Goal: Task Accomplishment & Management: Use online tool/utility

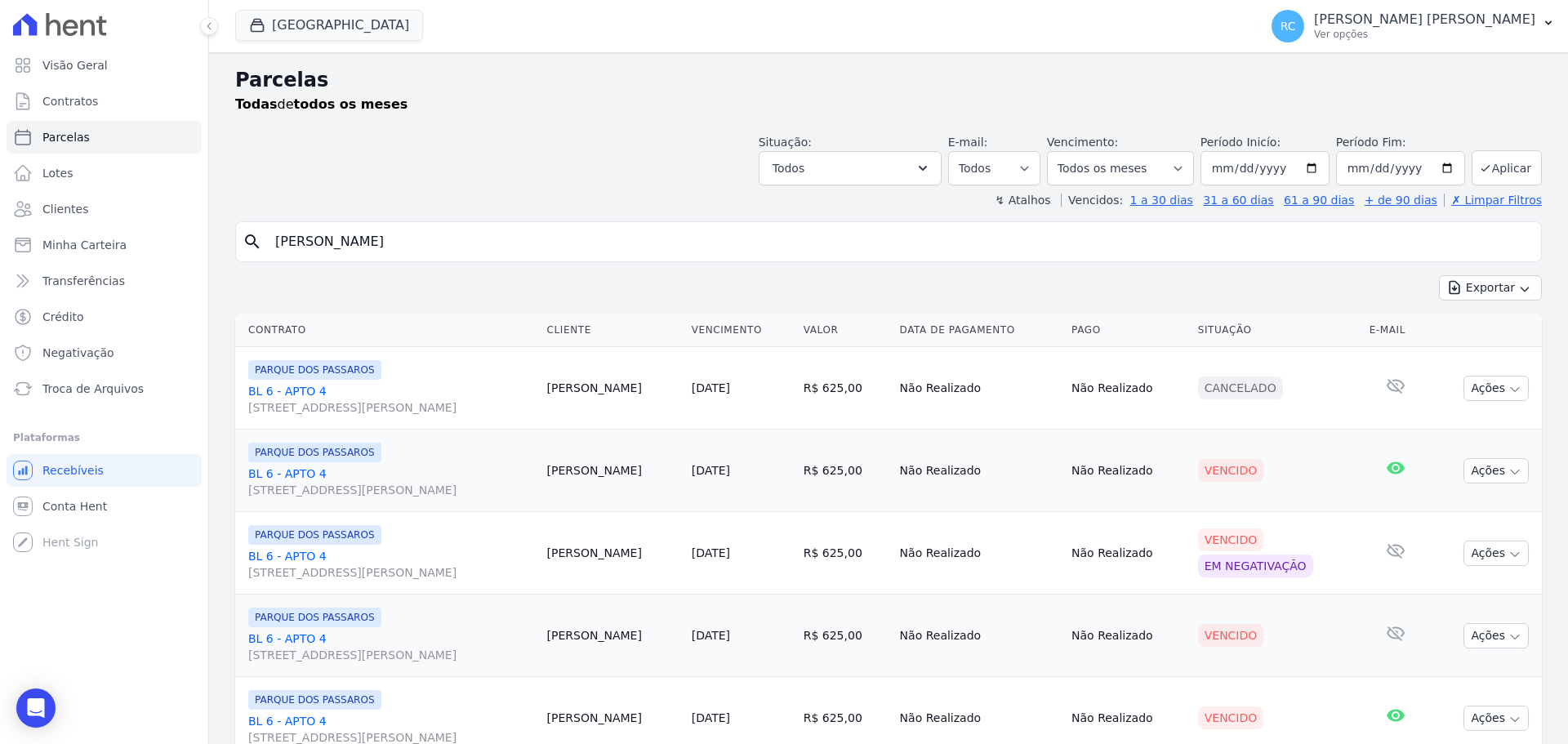
select select
click at [494, 240] on input "[PERSON_NAME]" at bounding box center [900, 241] width 1269 height 32
select select
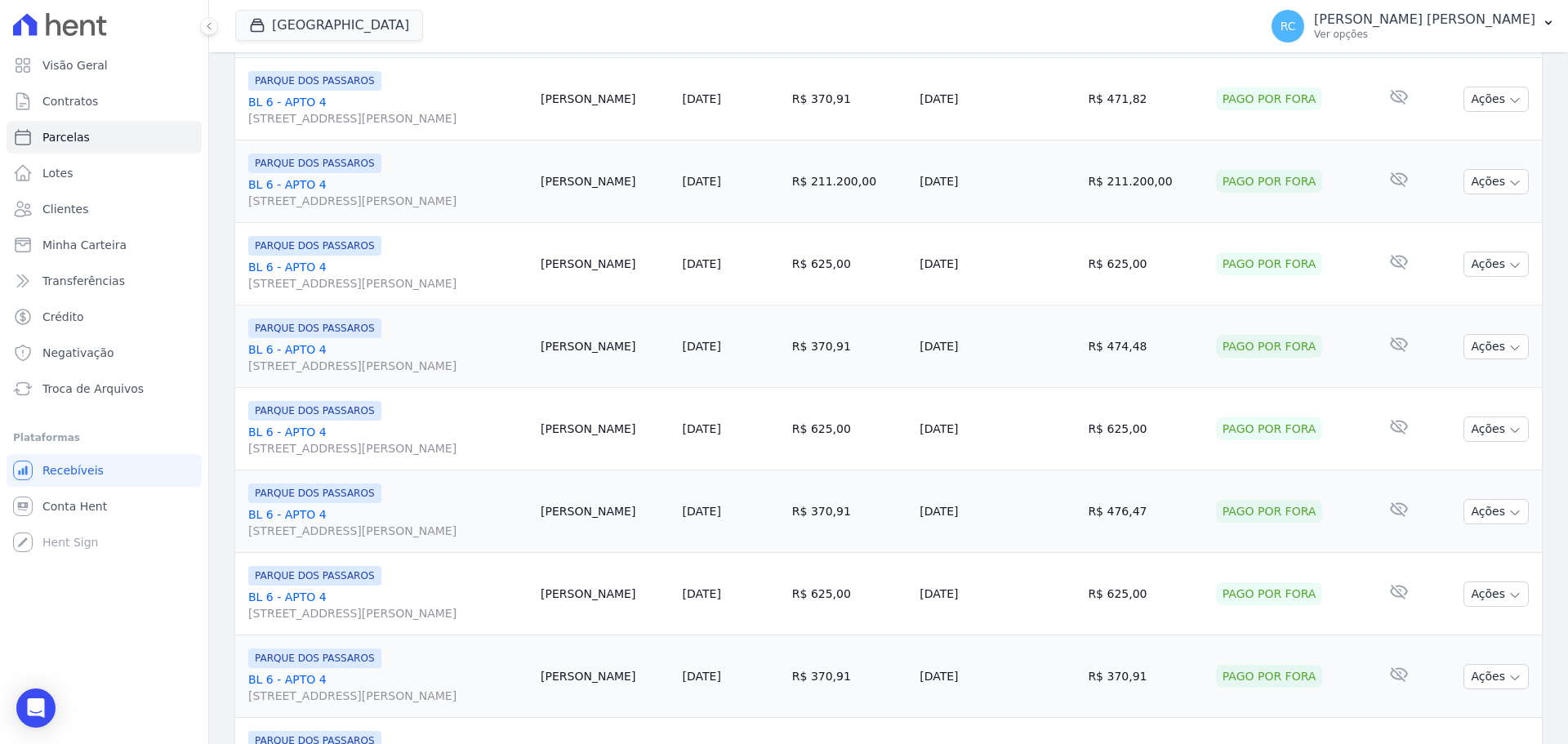
scroll to position [1737, 0]
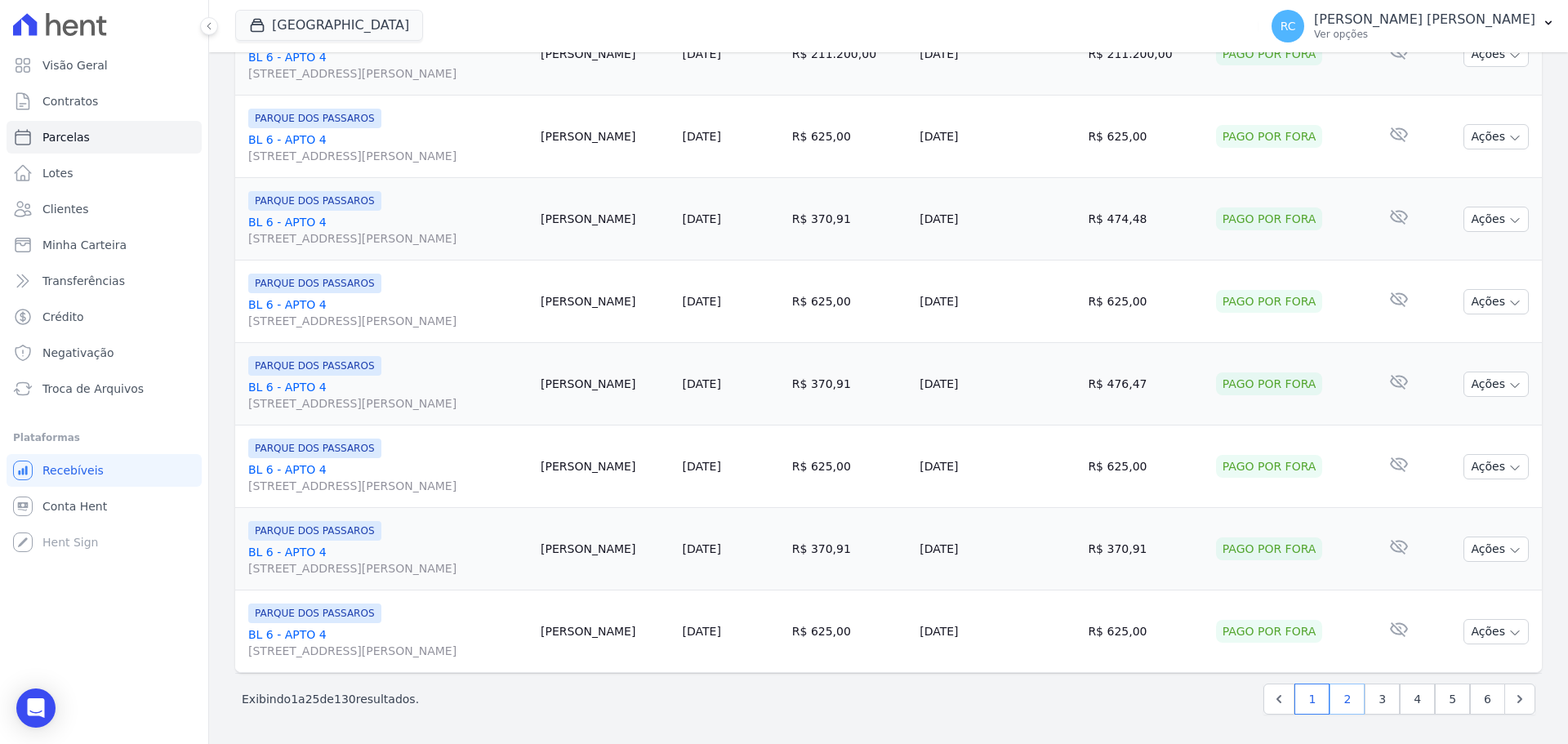
click at [1349, 703] on link "2" at bounding box center [1348, 700] width 35 height 32
select select
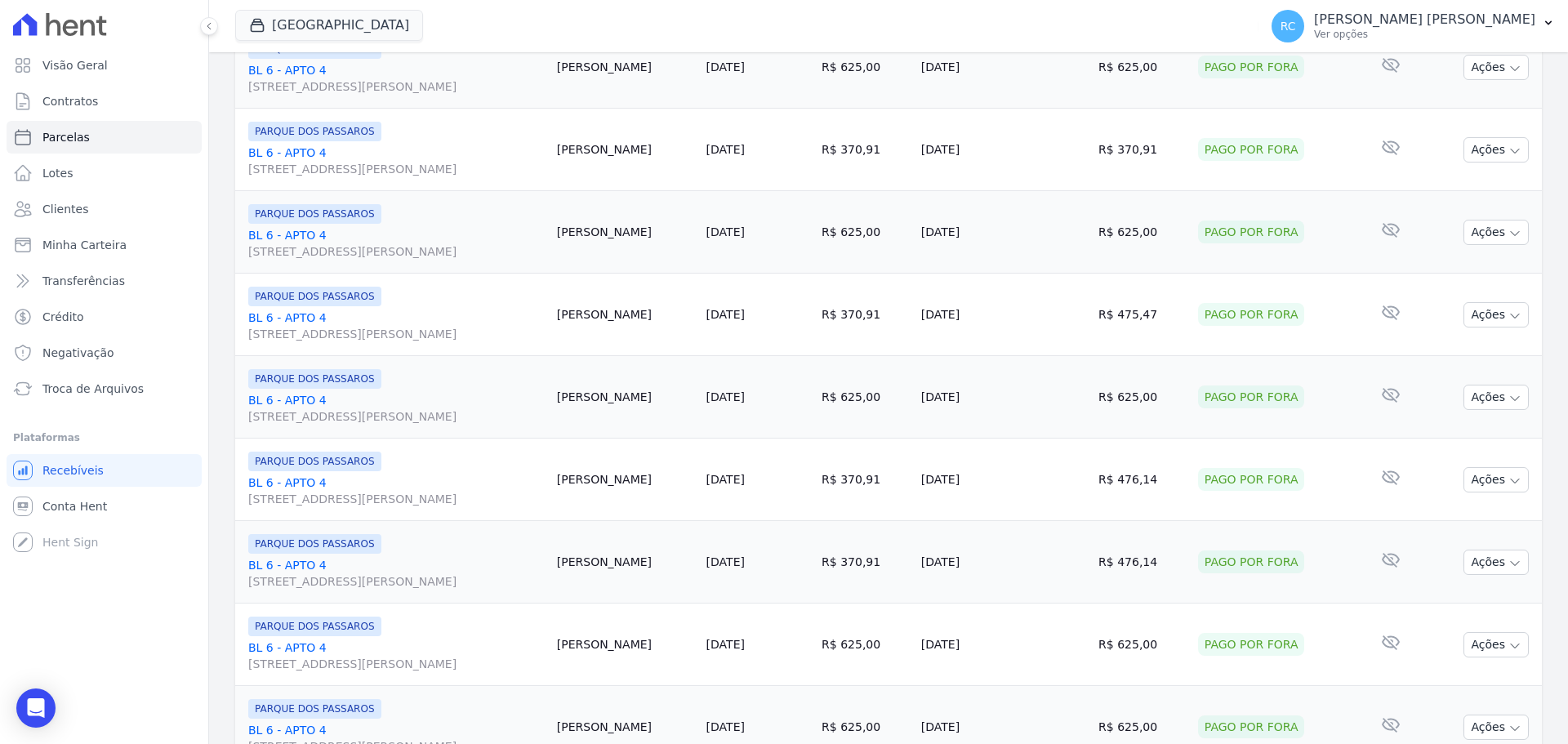
scroll to position [1737, 0]
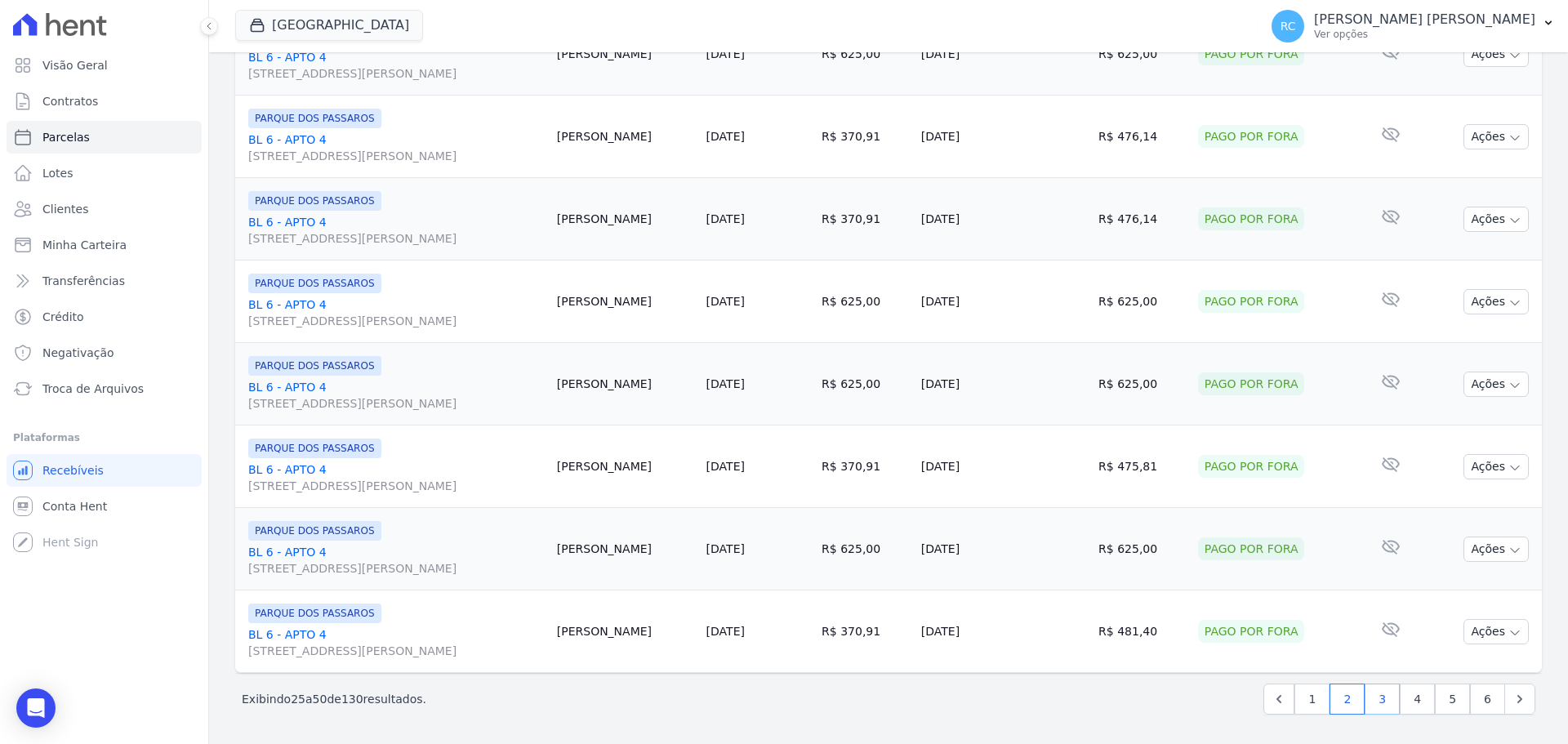
click at [1372, 708] on link "3" at bounding box center [1383, 700] width 35 height 32
select select
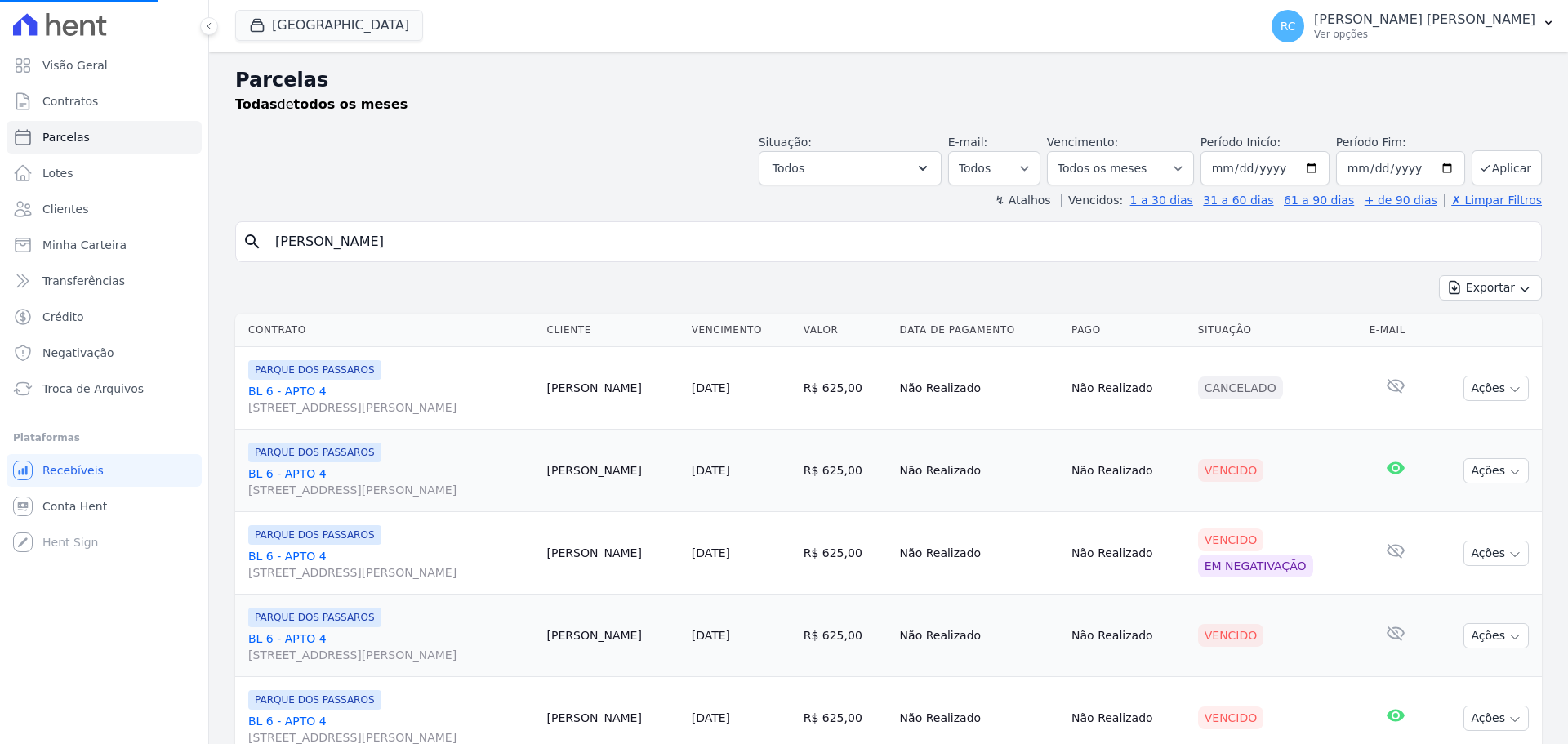
select select
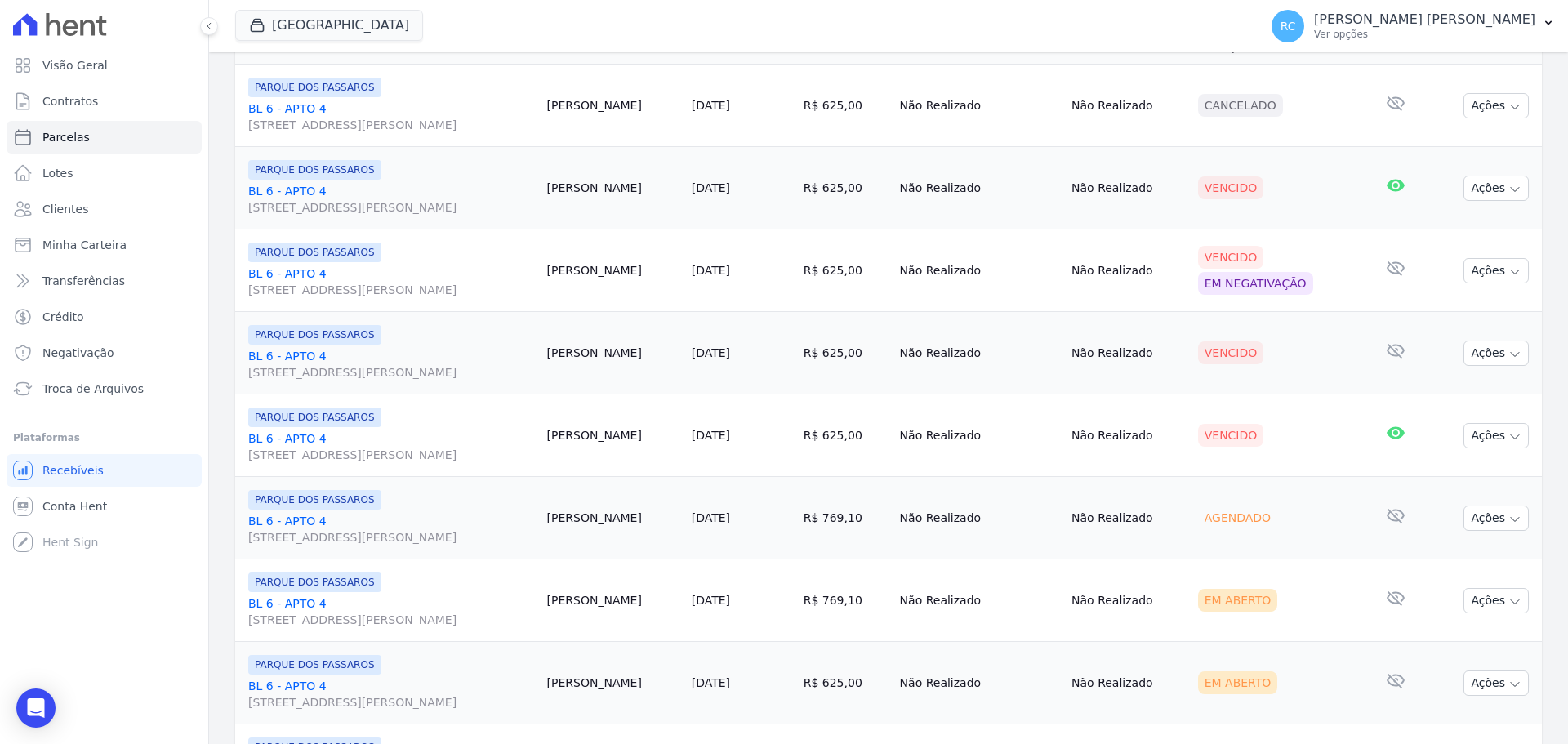
scroll to position [246, 0]
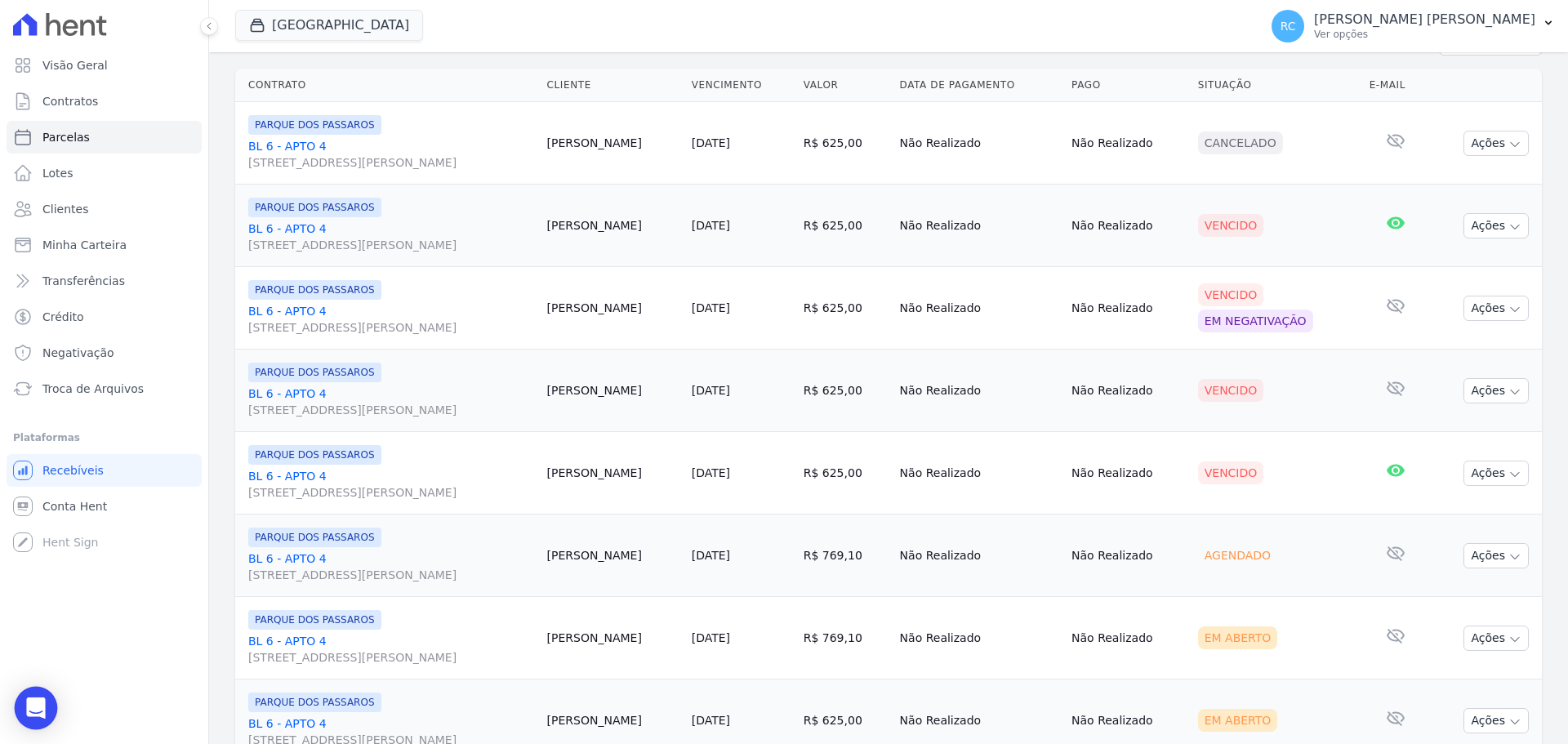
click at [19, 700] on div "Open Intercom Messenger" at bounding box center [36, 709] width 44 height 44
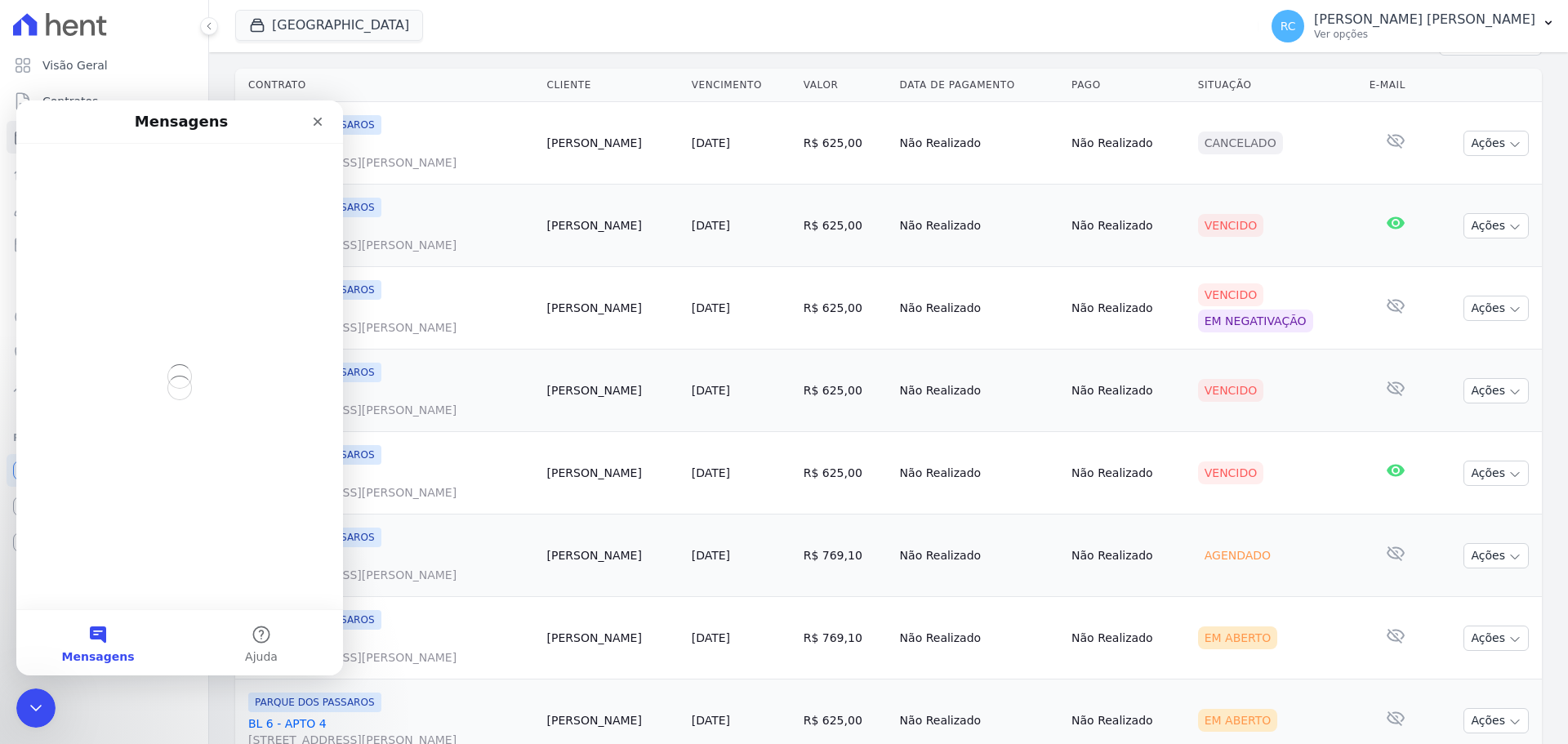
scroll to position [0, 0]
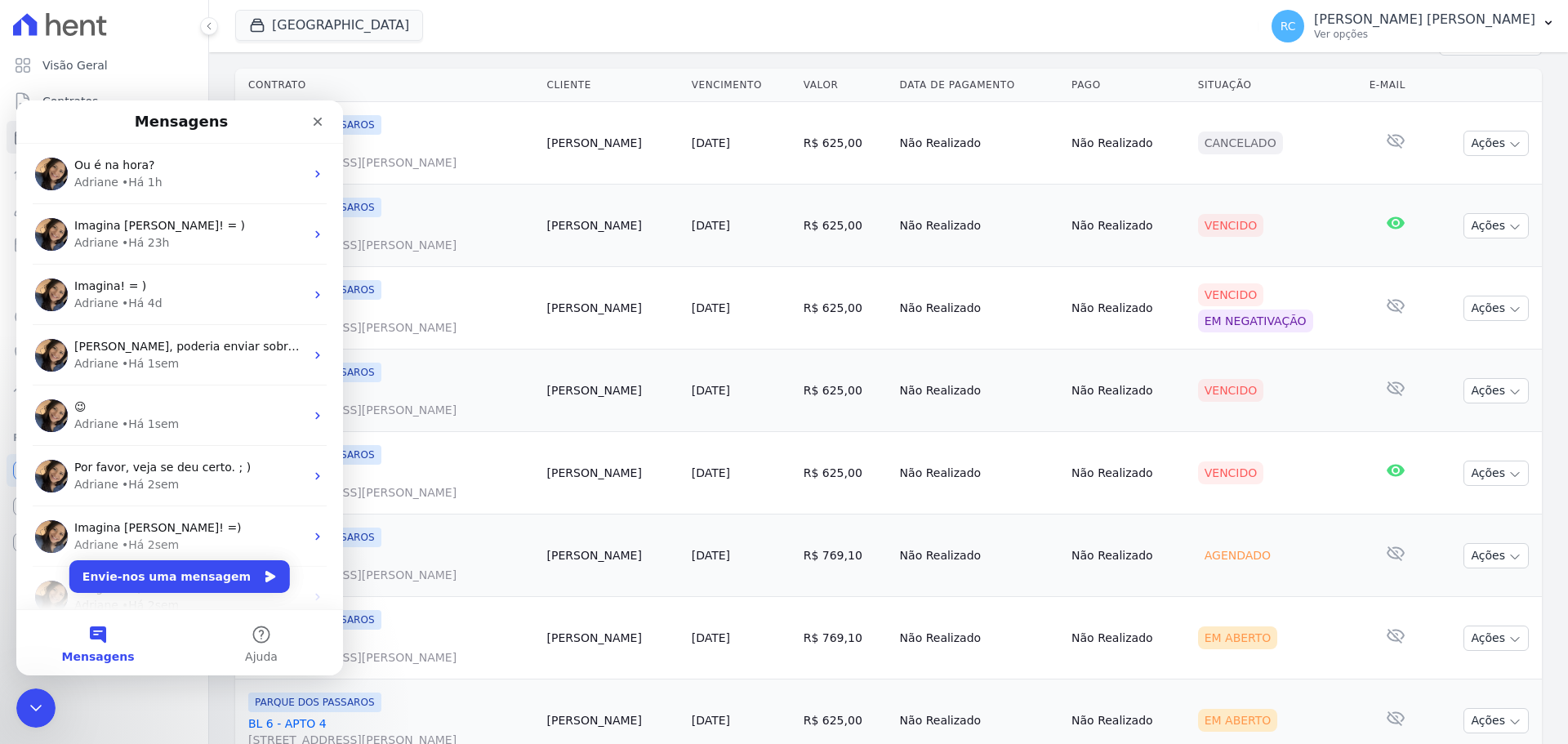
click at [24, 733] on div "Visão Geral Contratos [GEOGRAPHIC_DATA] Lotes Clientes Minha Carteira Transferê…" at bounding box center [104, 372] width 208 height 744
drag, startPoint x: 28, startPoint y: 722, endPoint x: 81, endPoint y: 1160, distance: 441.2
click at [26, 725] on html at bounding box center [33, 706] width 39 height 39
click at [36, 704] on icon "Fechar mensagem da Intercom" at bounding box center [33, 705] width 11 height 6
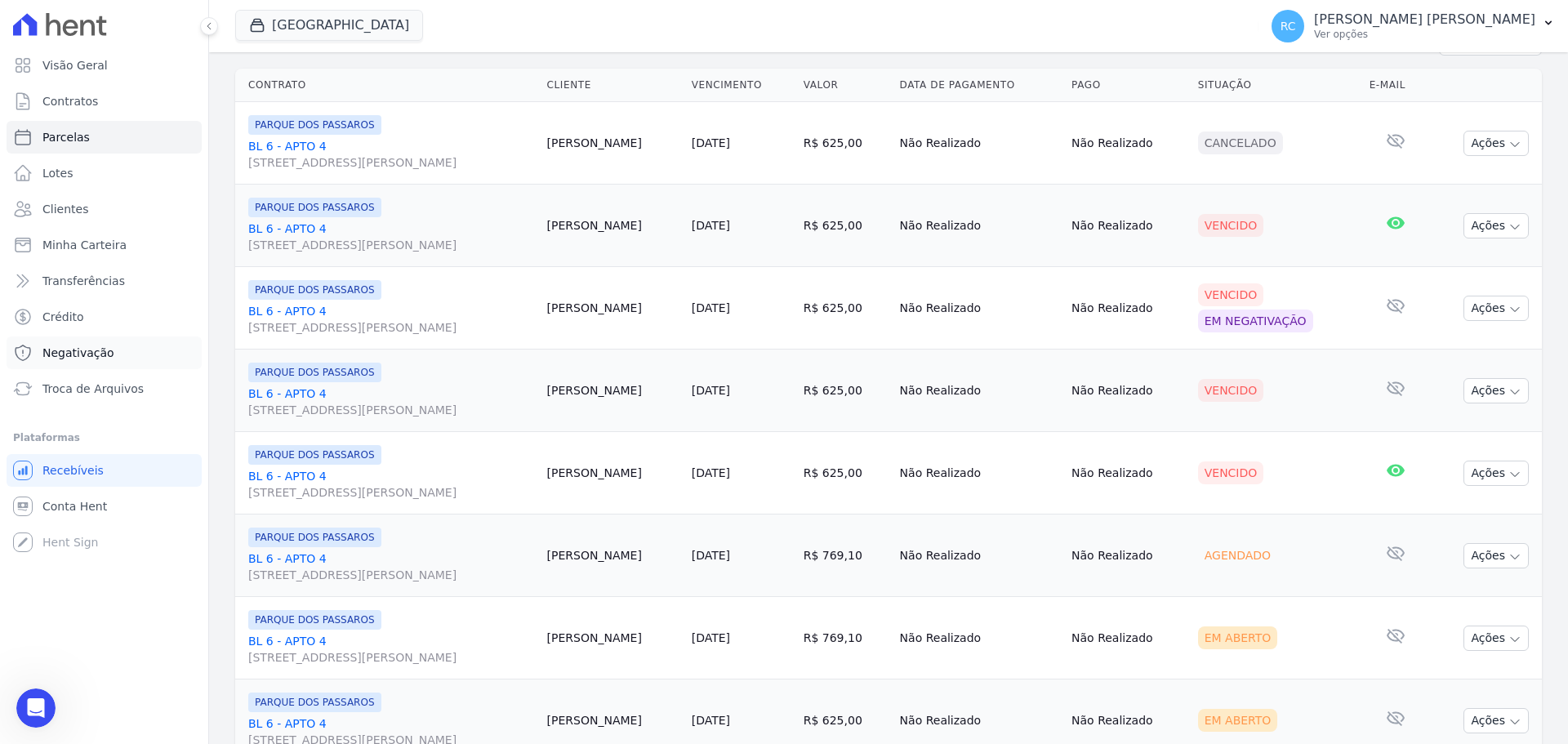
click at [117, 357] on link "Negativação" at bounding box center [104, 352] width 195 height 32
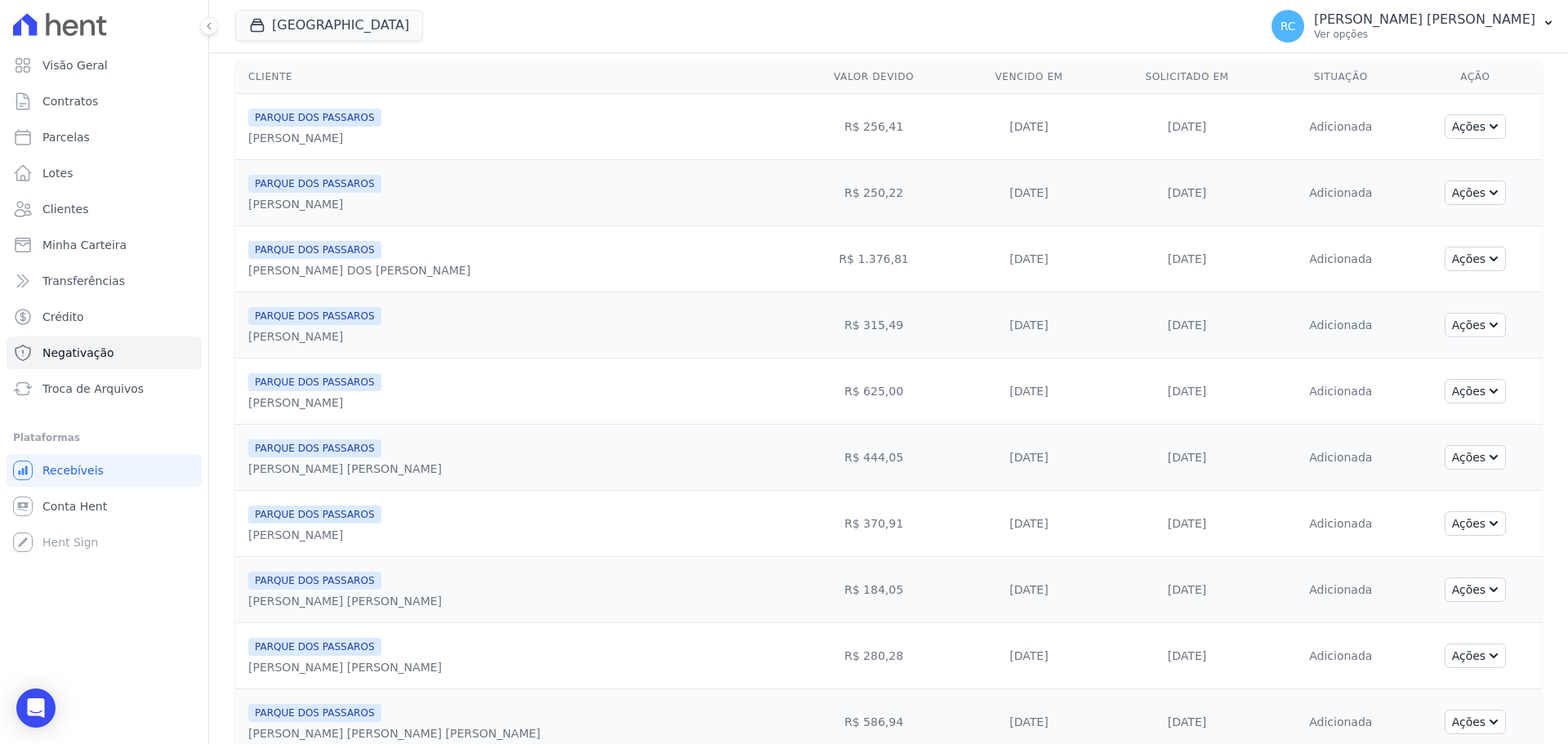
scroll to position [163, 0]
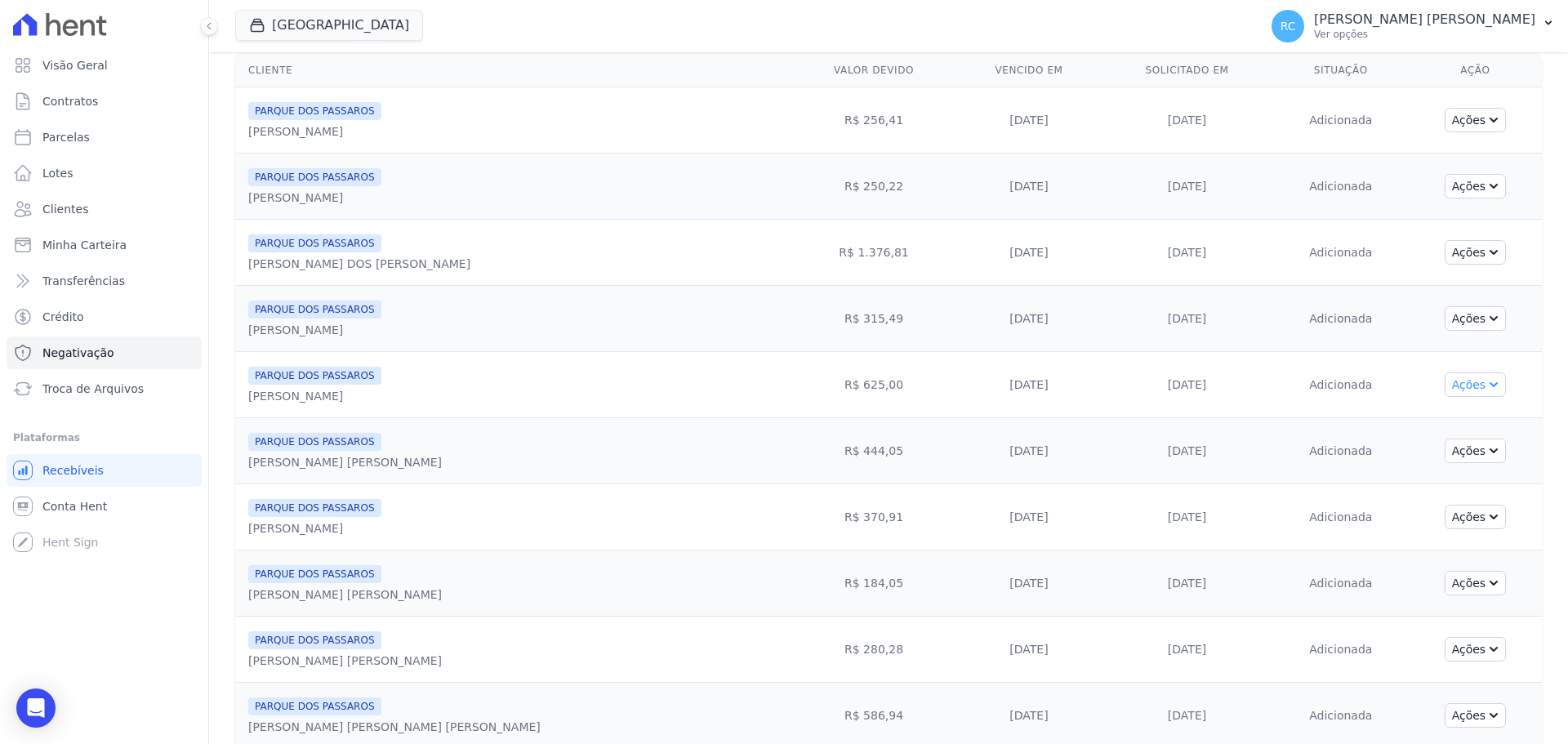
click at [1486, 384] on icon "button" at bounding box center [1492, 384] width 13 height 13
click at [1400, 511] on link "Excluir negativação" at bounding box center [1463, 506] width 209 height 23
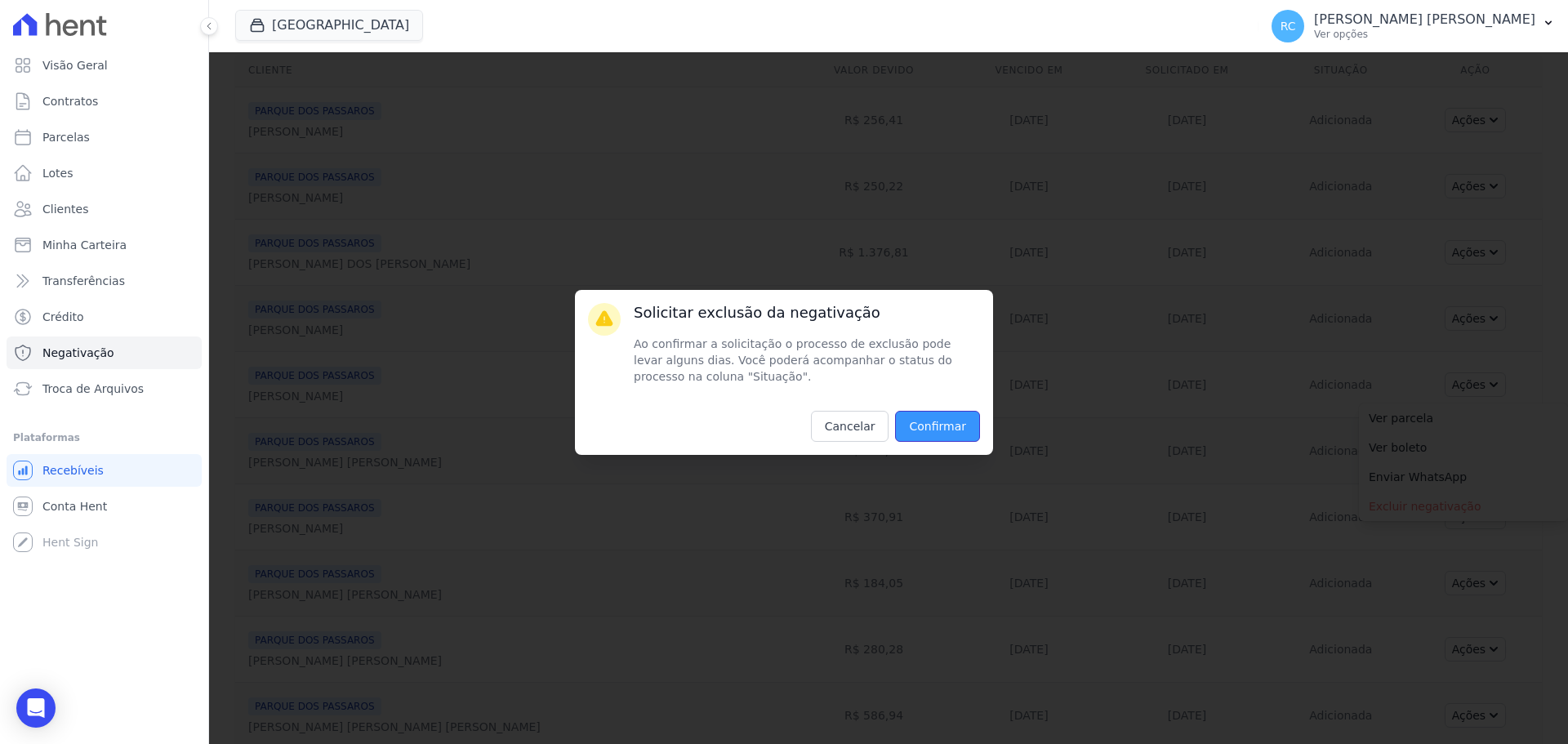
click at [959, 433] on input "Confirmar" at bounding box center [938, 427] width 85 height 32
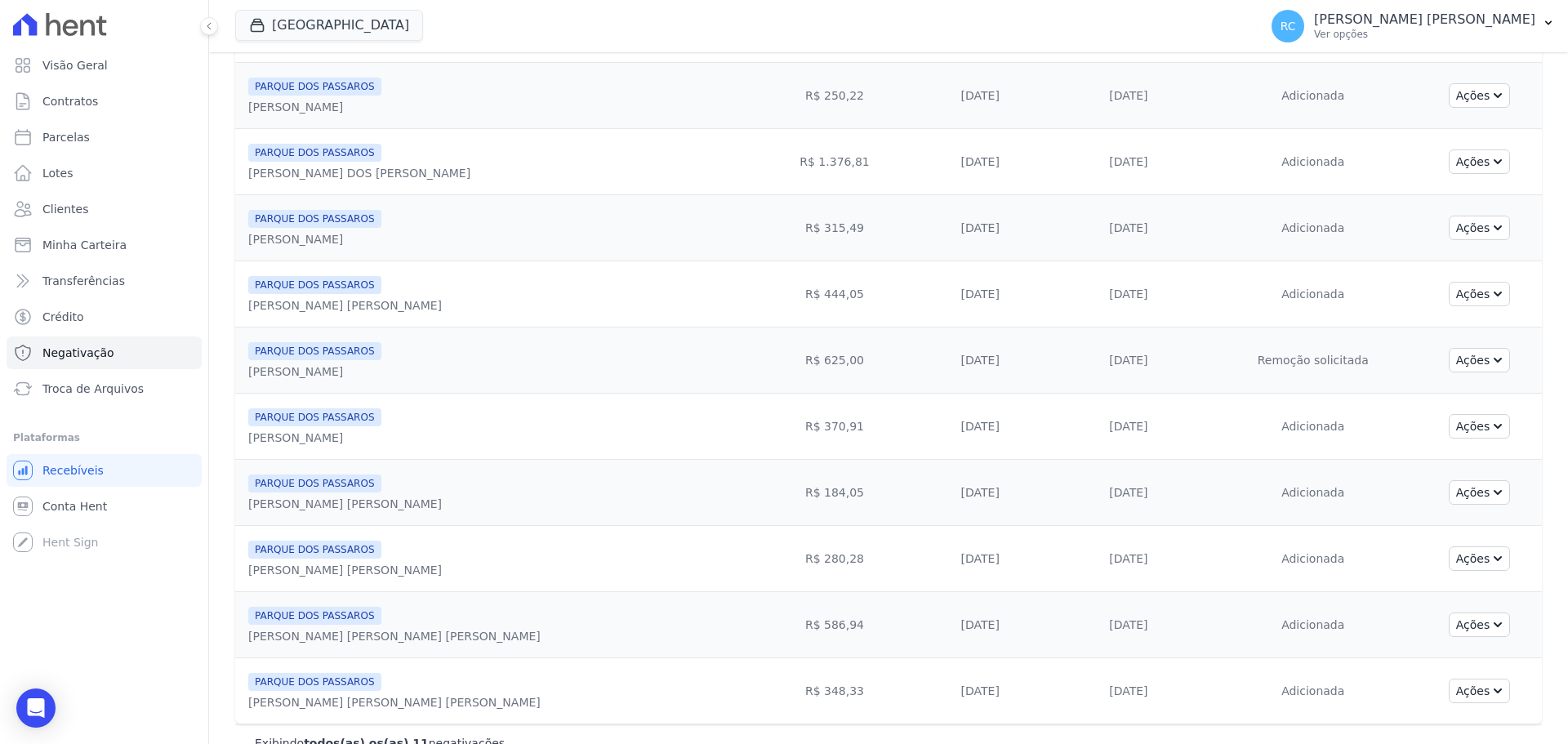
scroll to position [327, 0]
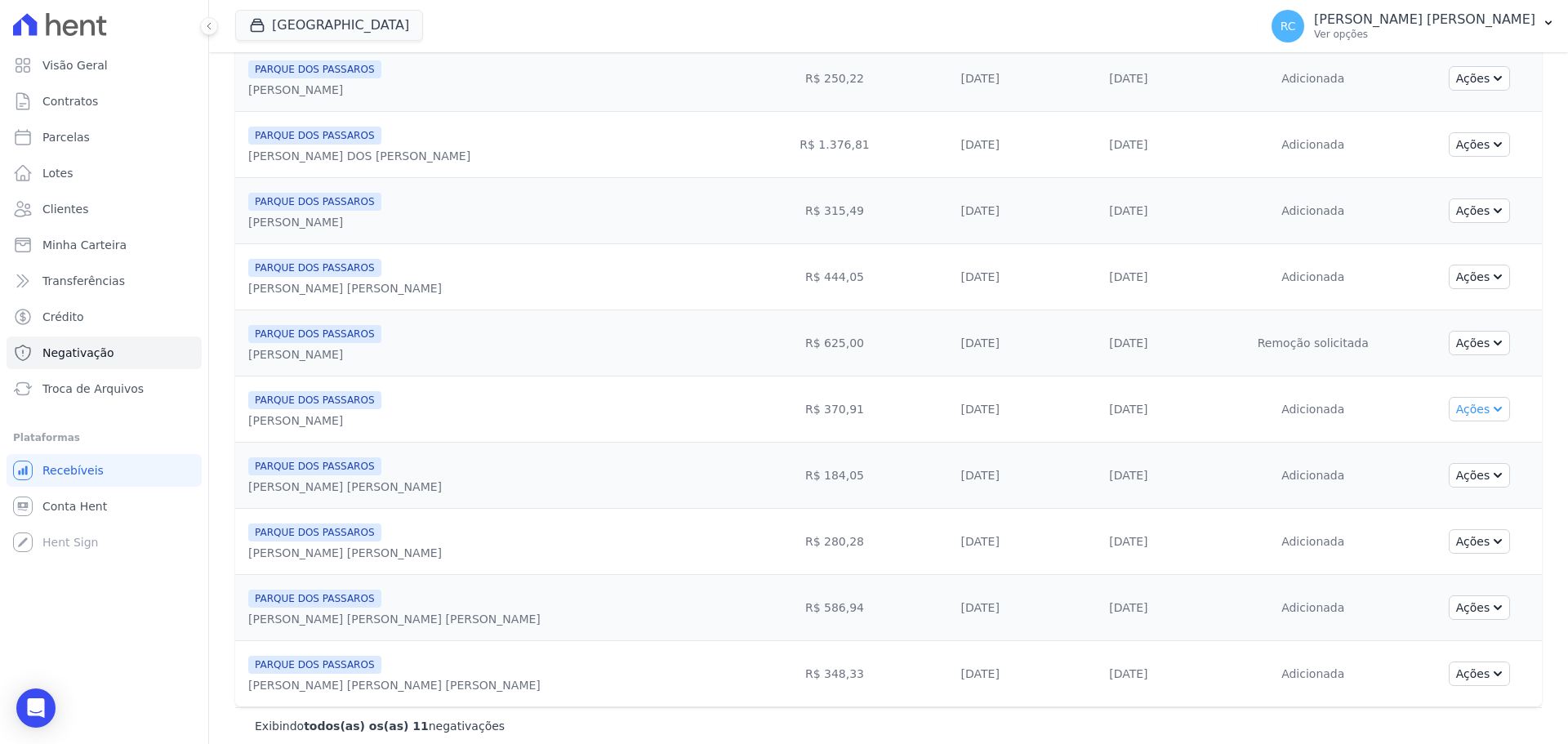
click at [1470, 409] on button "Ações" at bounding box center [1479, 410] width 62 height 24
click at [1400, 525] on link "Excluir negativação" at bounding box center [1463, 531] width 209 height 23
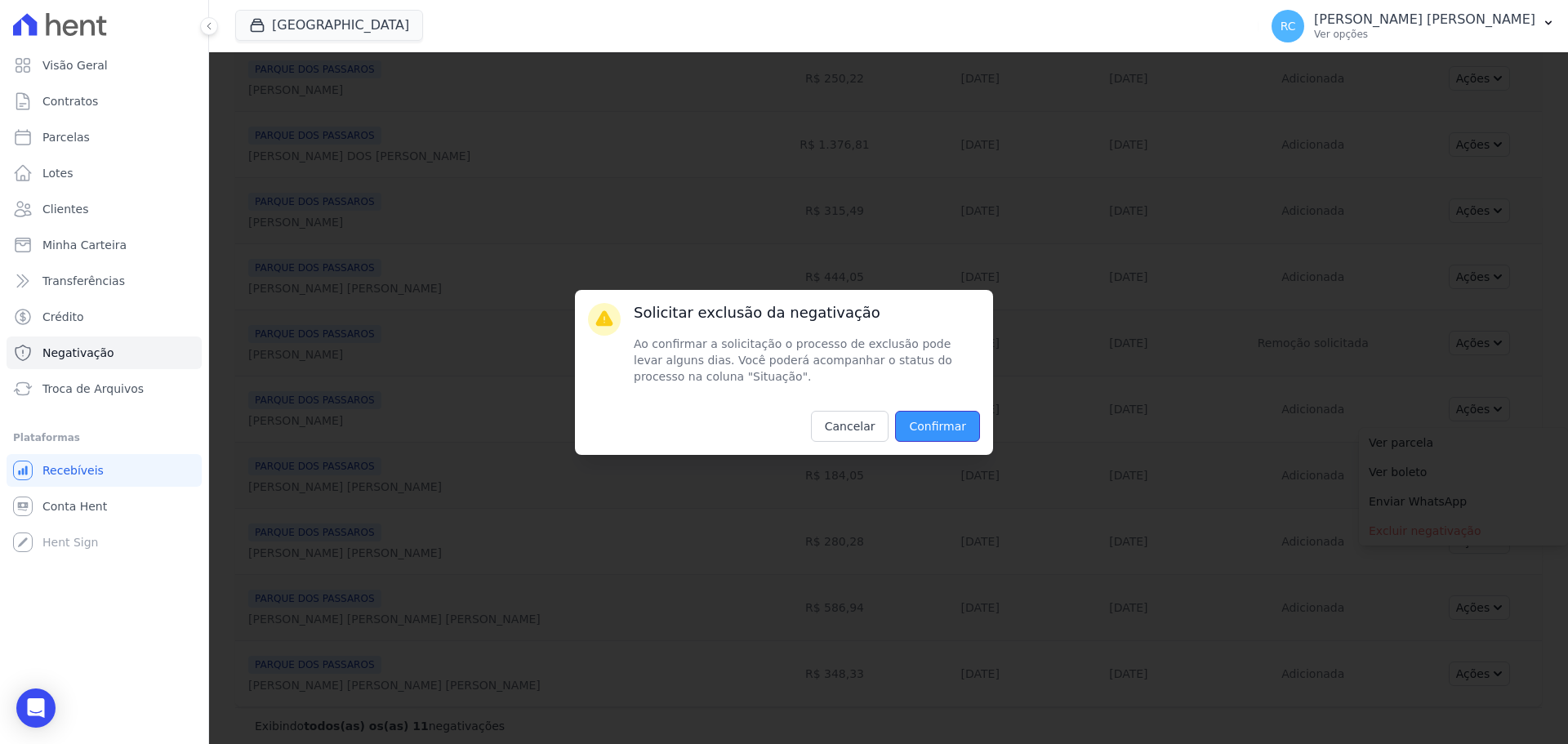
click at [947, 430] on input "Confirmar" at bounding box center [938, 427] width 85 height 32
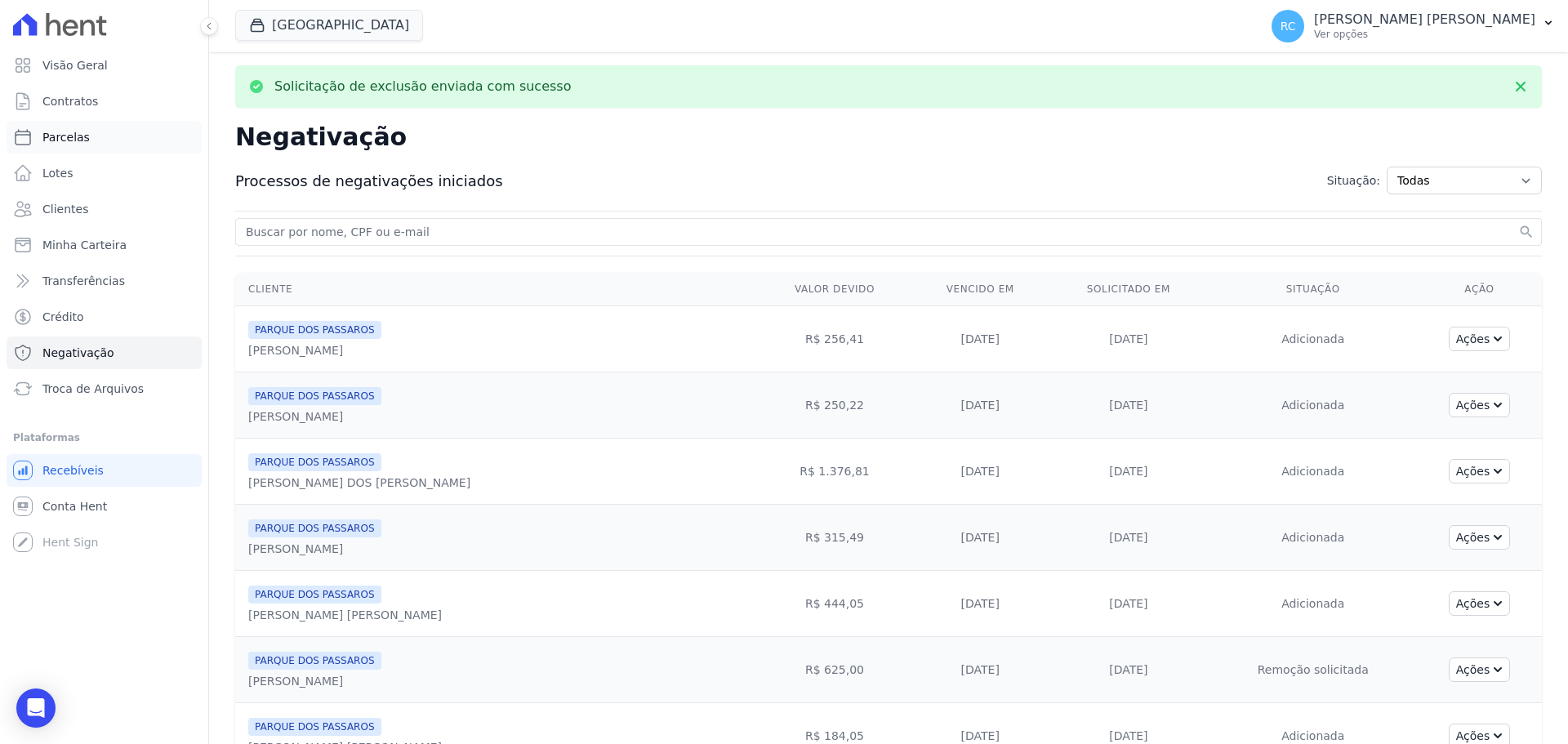
click at [93, 139] on link "Parcelas" at bounding box center [104, 137] width 195 height 32
select select
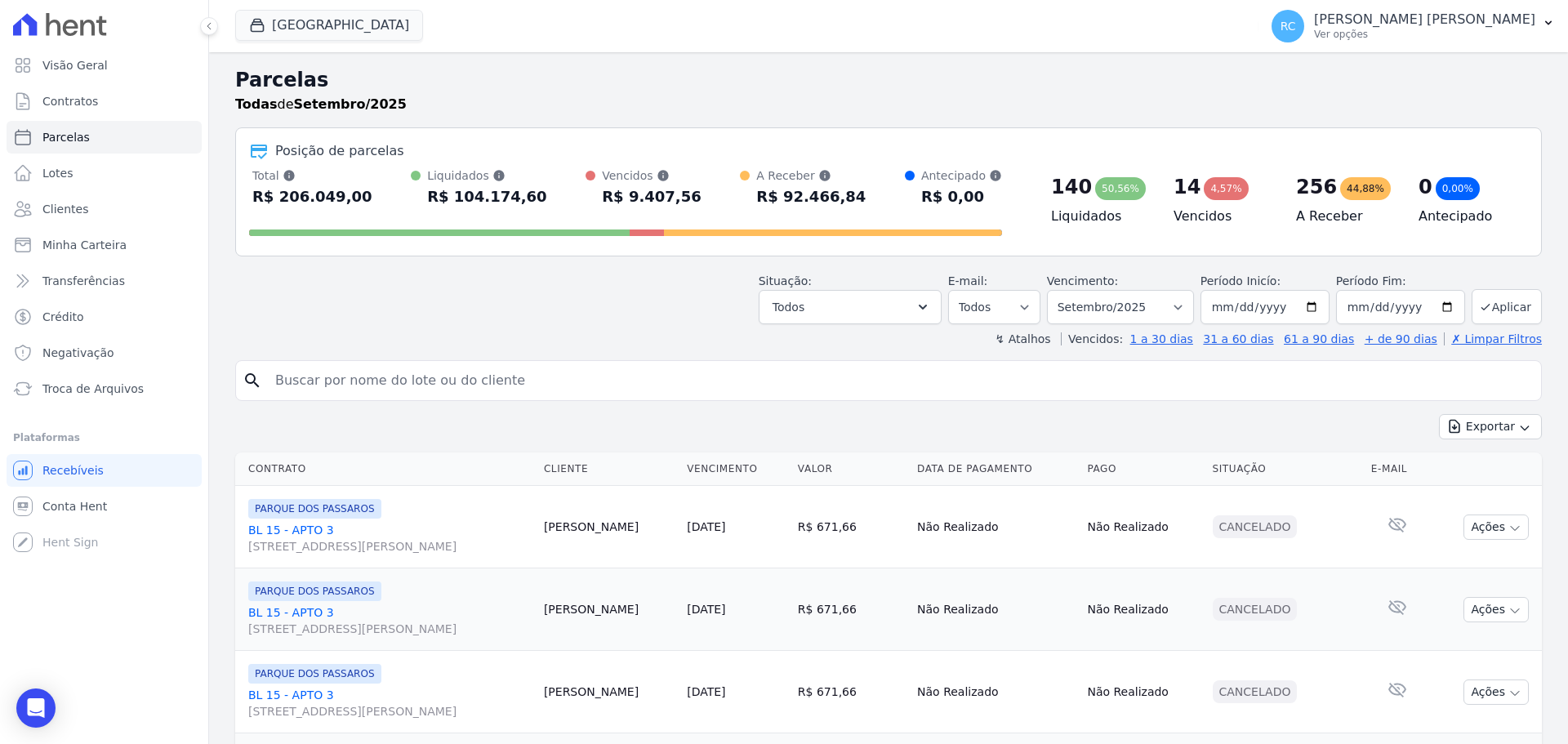
drag, startPoint x: 338, startPoint y: 379, endPoint x: 587, endPoint y: 166, distance: 327.7
click at [338, 379] on input "search" at bounding box center [900, 380] width 1269 height 32
paste input "THAIS MACIEL CORREIA DE SOUZA"
type input "THAIS MACIEL CORREIA DE SOUZA"
select select
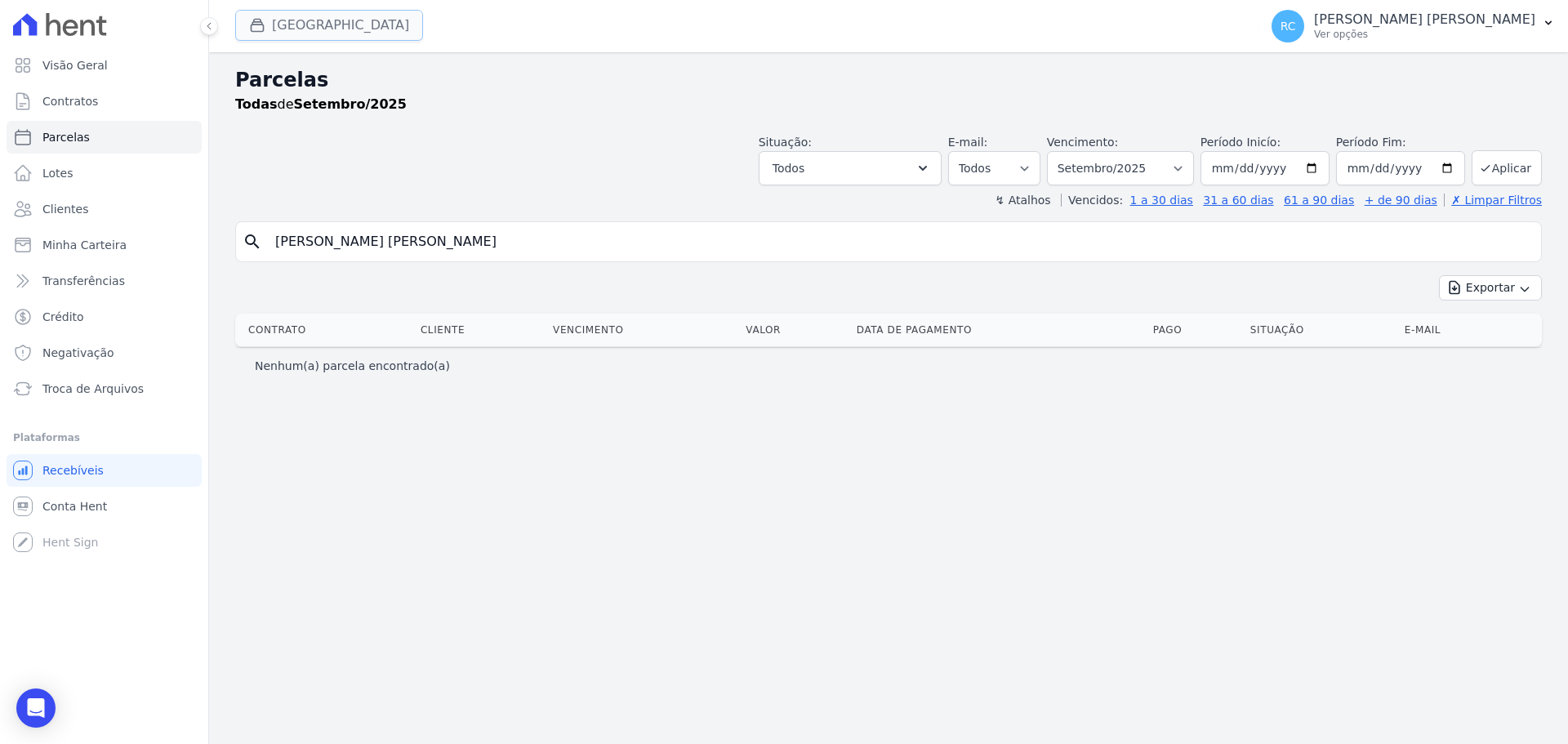
click at [383, 25] on button "Parque Dos Passaros" at bounding box center [329, 26] width 188 height 32
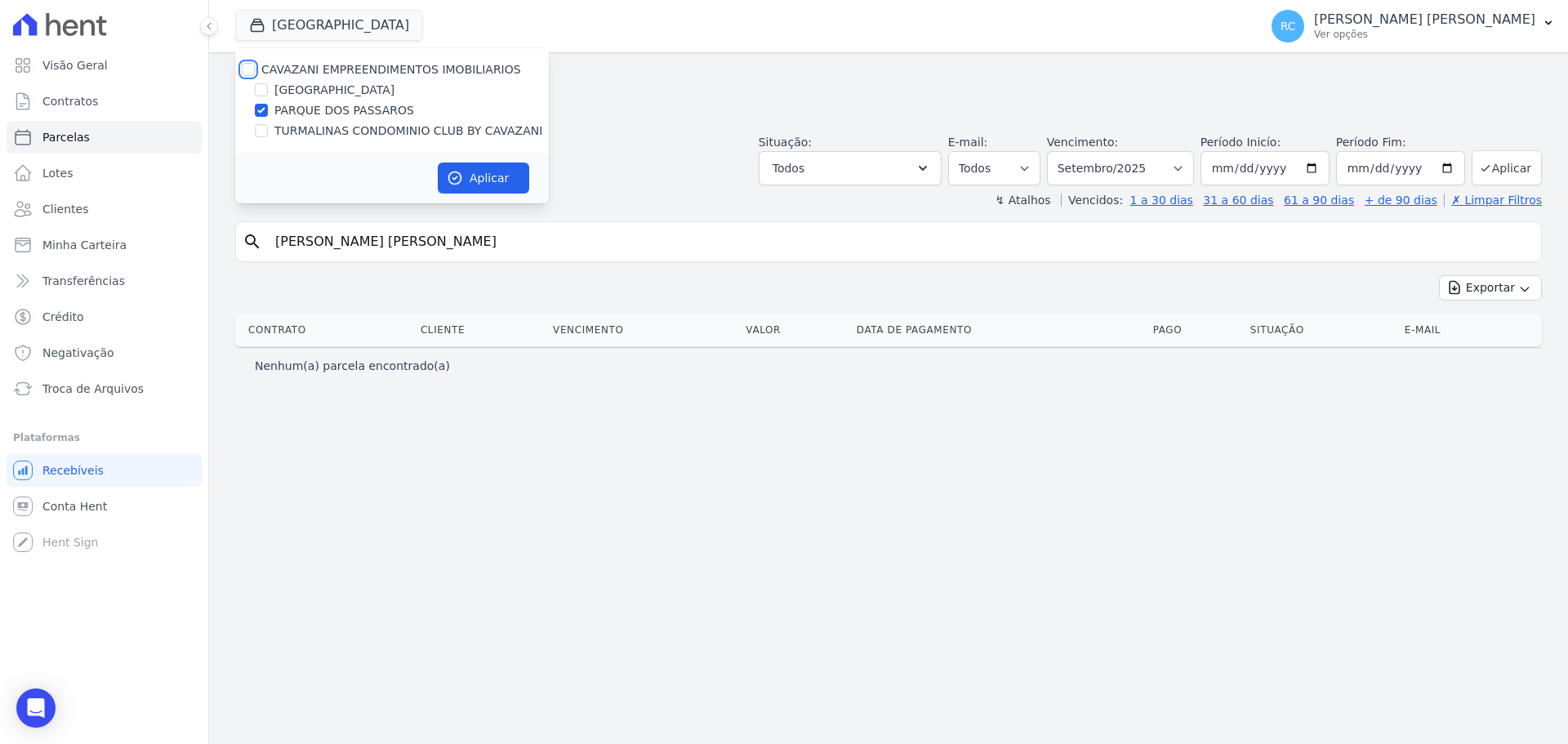
click at [245, 75] on input "CAVAZANI EMPREENDIMENTOS IMOBILIARIOS" at bounding box center [248, 69] width 13 height 13
checkbox input "true"
click at [493, 183] on button "Aplicar" at bounding box center [483, 178] width 92 height 32
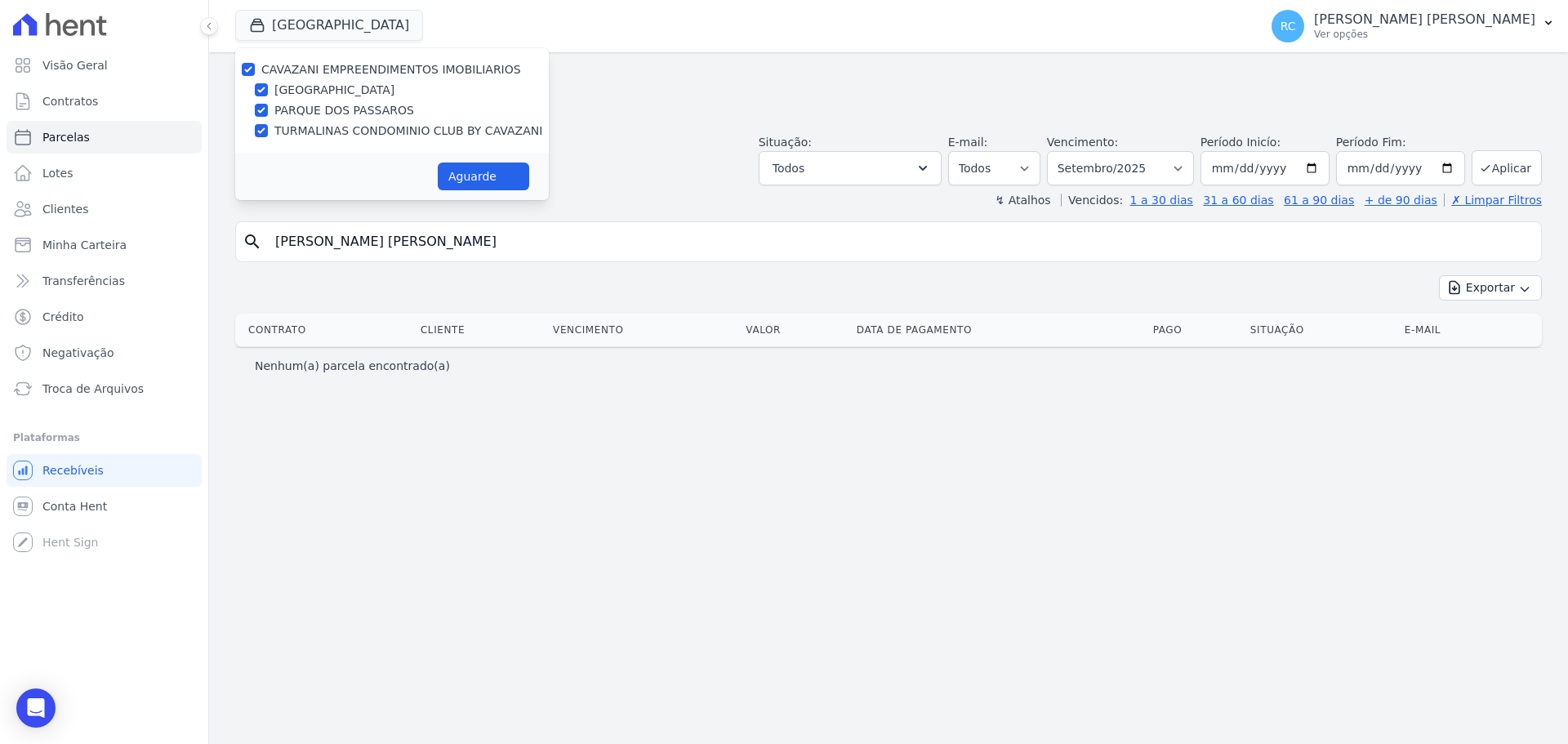
select select
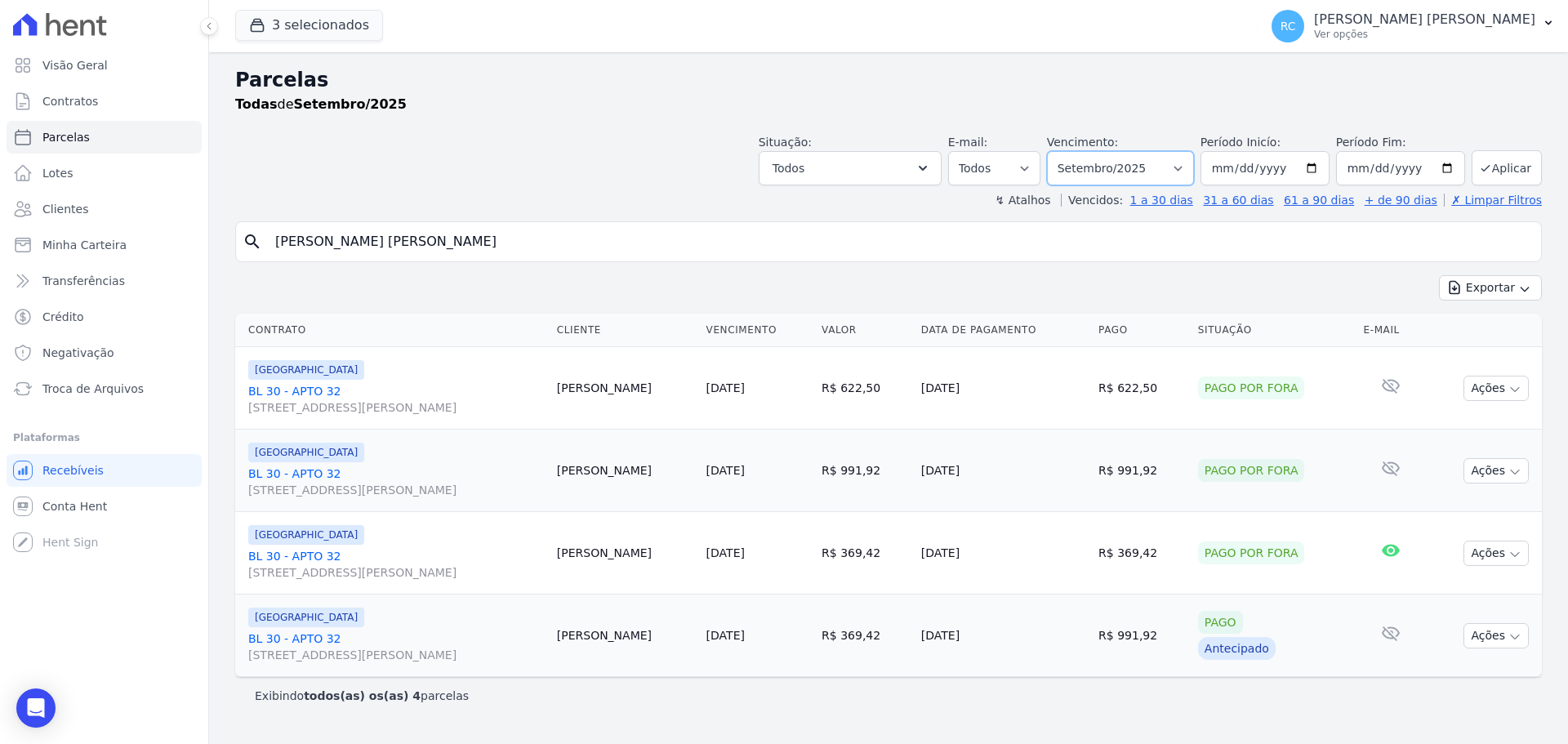
click at [1136, 165] on select "Filtrar por período ──────── Todos os meses Dezembro/2021 Janeiro/2022 Fevereir…" at bounding box center [1121, 168] width 147 height 34
select select "08/2025"
click at [1070, 151] on select "Filtrar por período ──────── Todos os meses Dezembro/2021 Janeiro/2022 Fevereir…" at bounding box center [1121, 168] width 147 height 34
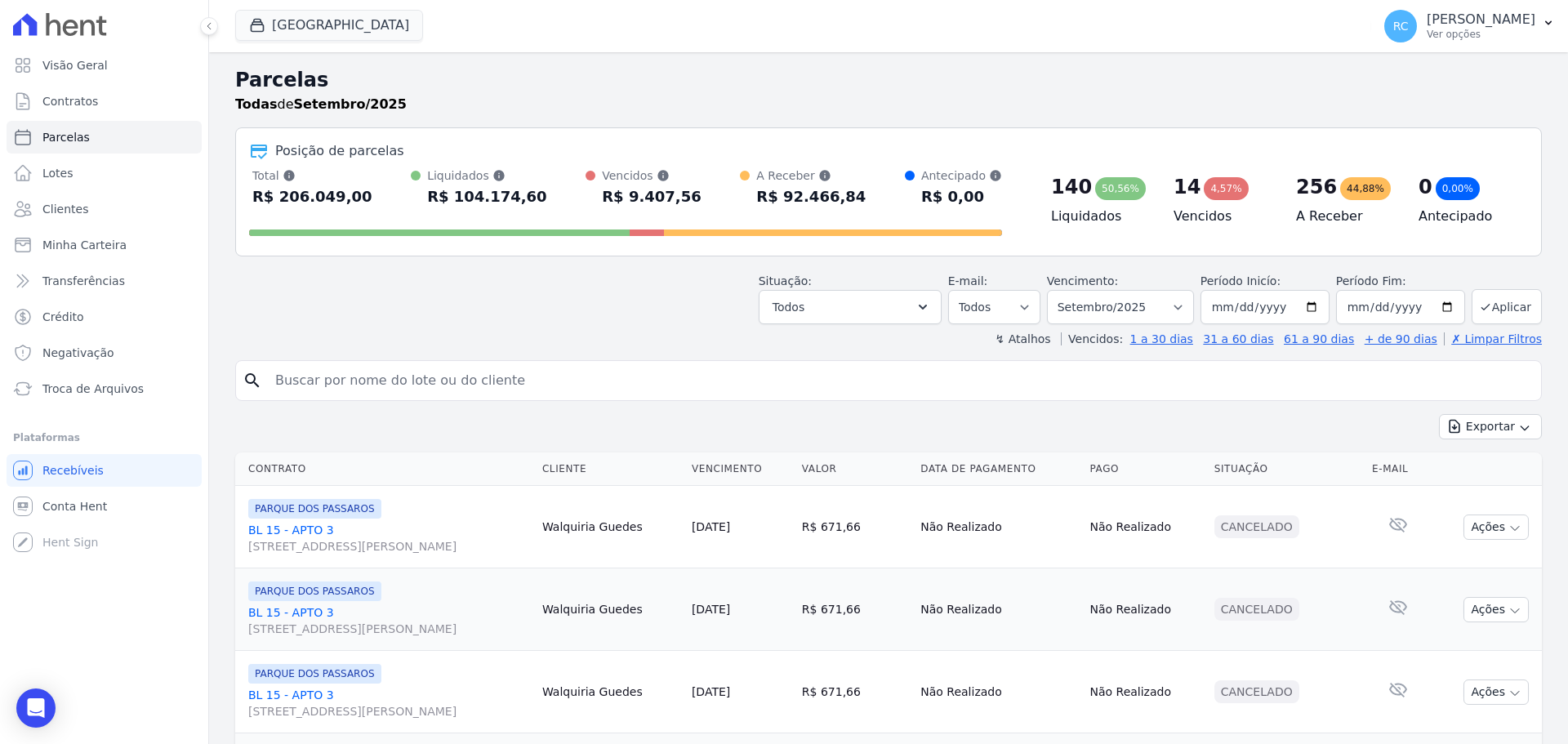
select select
click at [82, 501] on span "Conta Hent" at bounding box center [75, 507] width 65 height 17
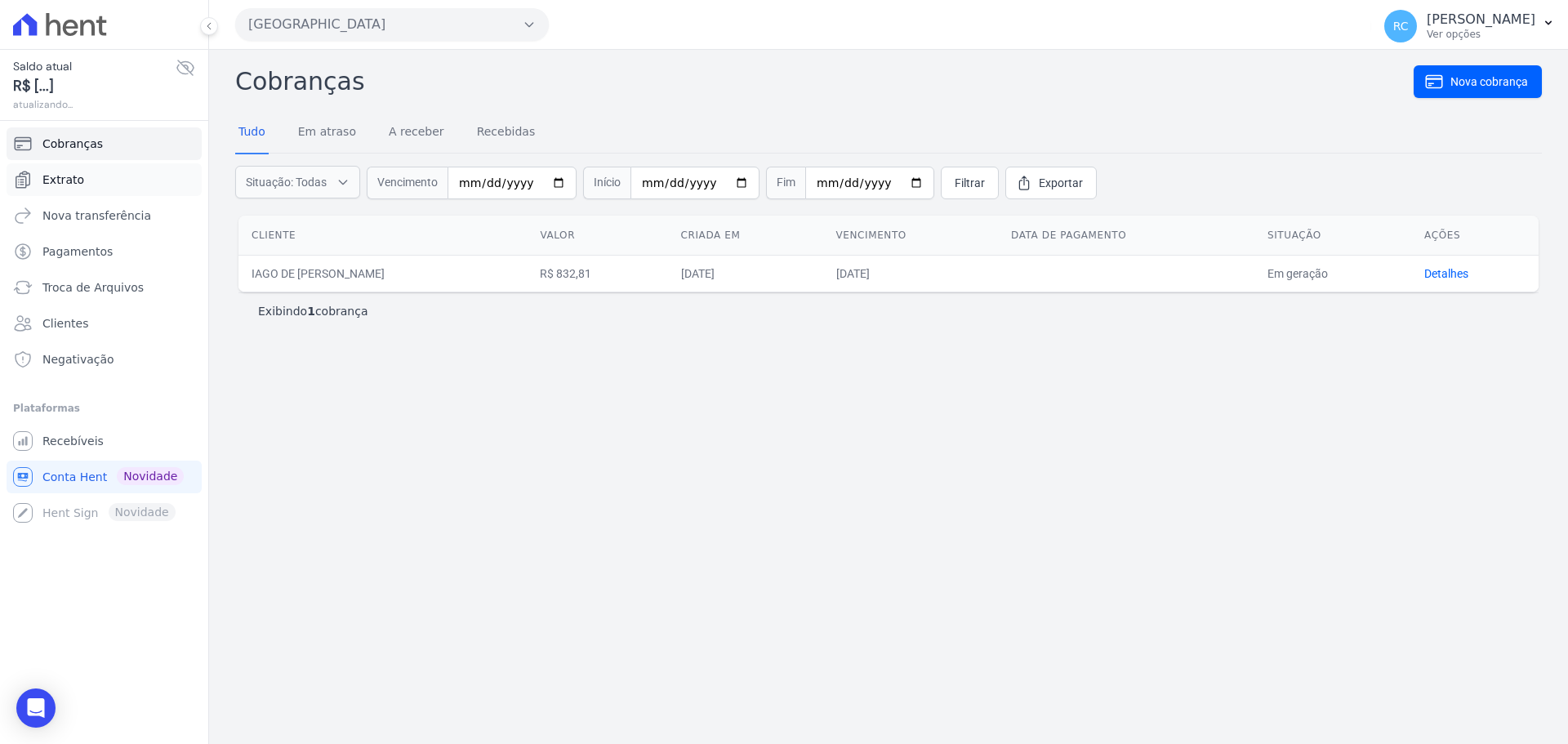
click at [87, 176] on link "Extrato" at bounding box center [104, 179] width 195 height 32
click at [358, 26] on button "Parque Dos Passaros" at bounding box center [392, 24] width 314 height 32
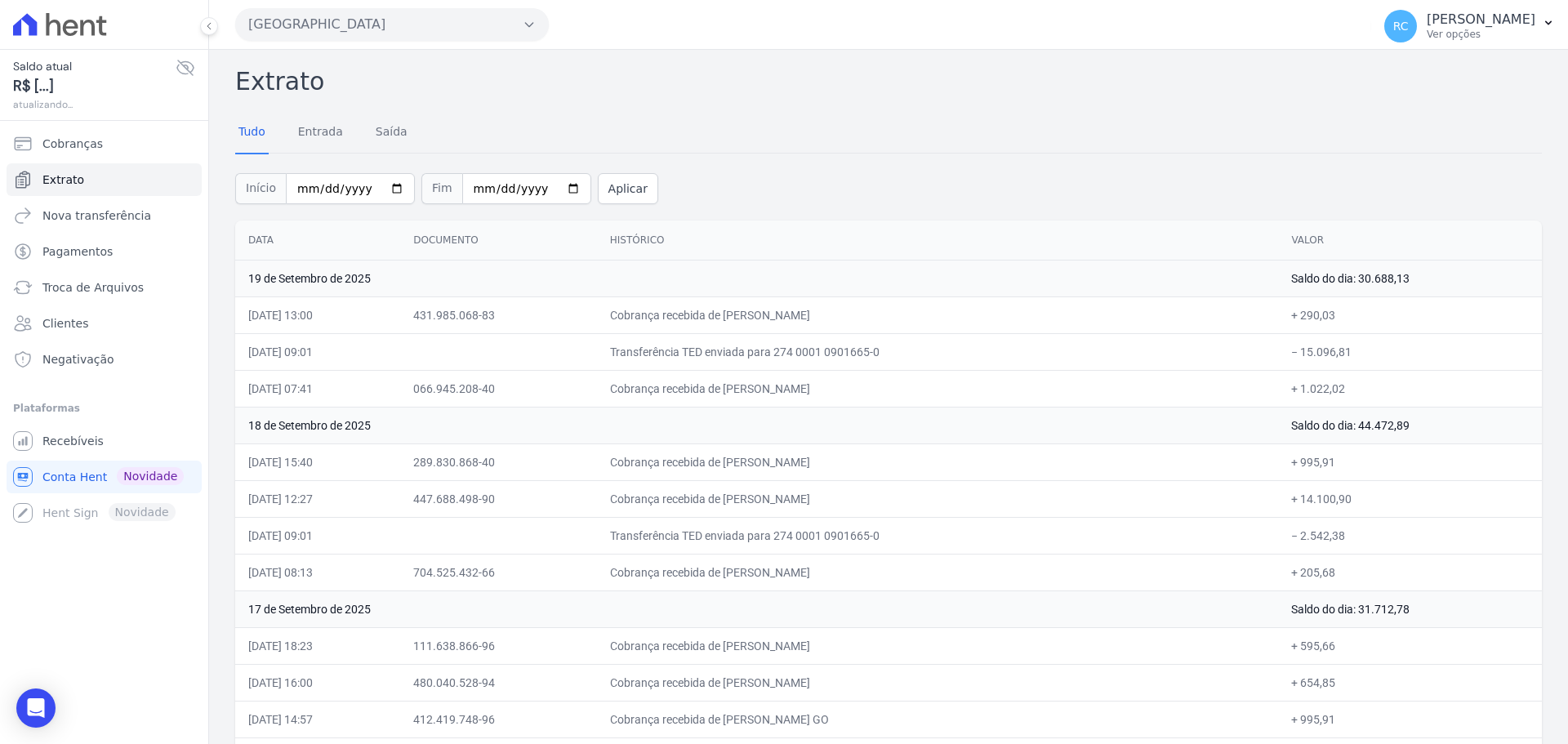
click at [304, 28] on button "Parque Dos Passaros" at bounding box center [392, 24] width 314 height 32
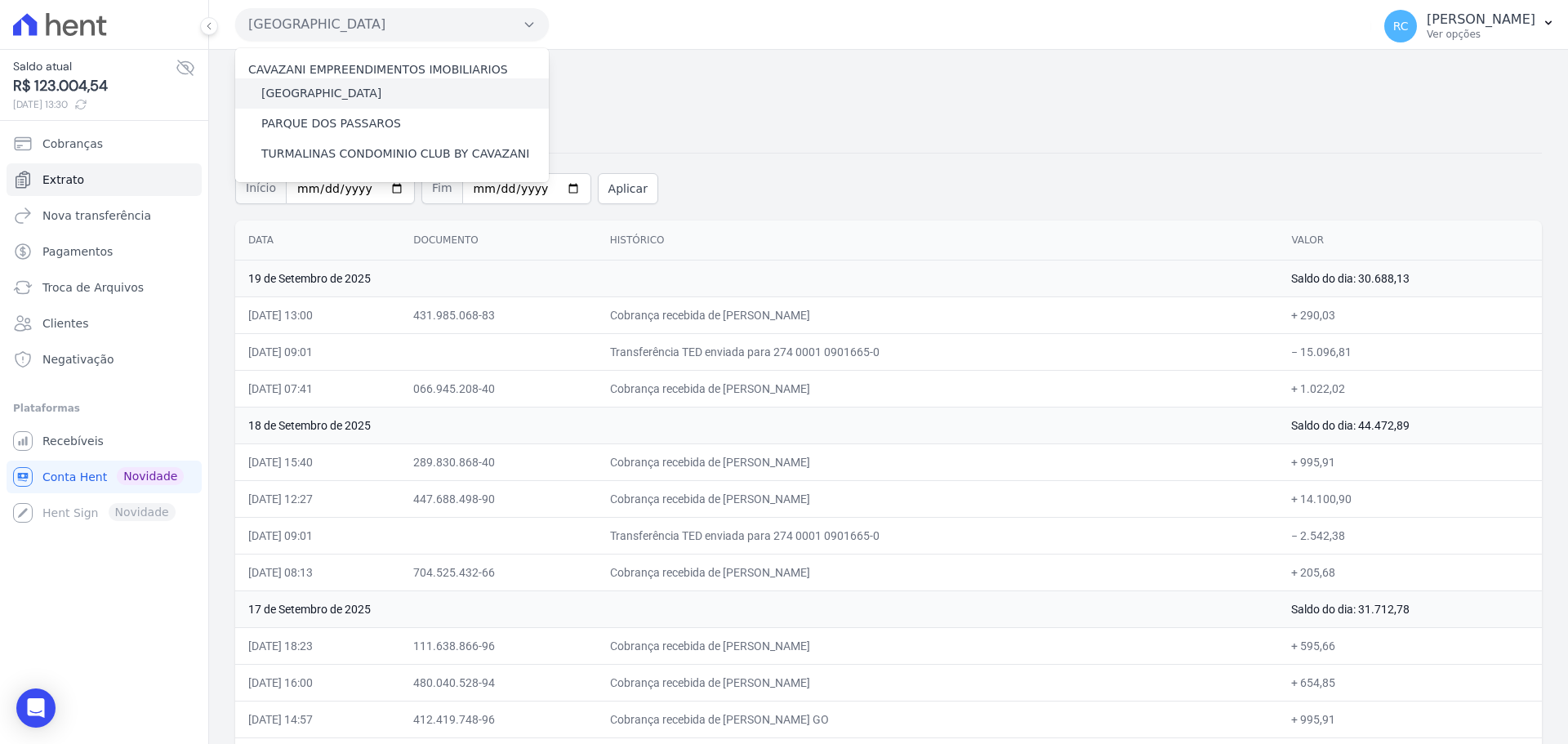
click at [324, 93] on label "[GEOGRAPHIC_DATA]" at bounding box center [321, 94] width 120 height 18
click at [0, 0] on input "[GEOGRAPHIC_DATA]" at bounding box center [0, 0] width 0 height 0
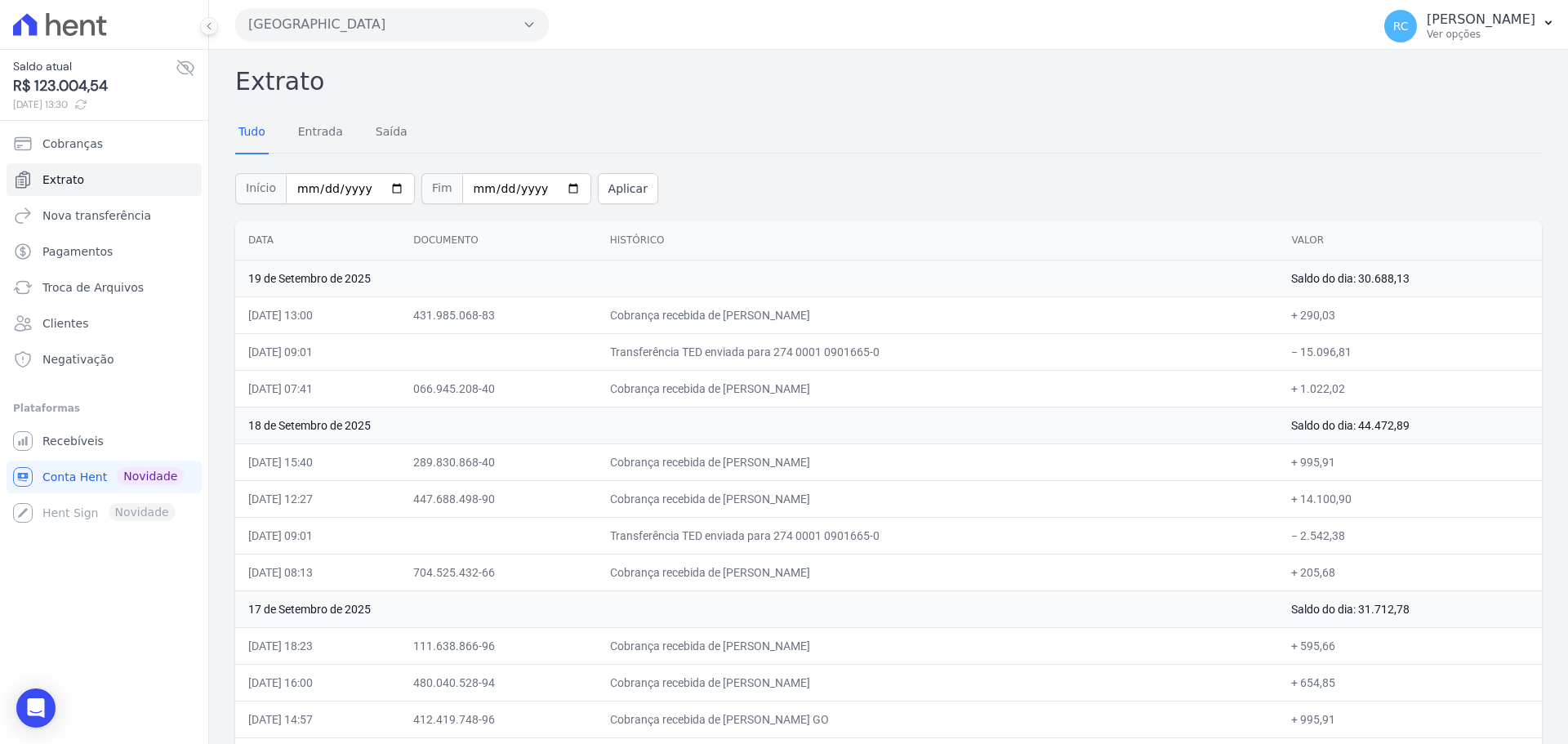
click at [512, 38] on button "Parque Dos Passaros" at bounding box center [392, 24] width 314 height 32
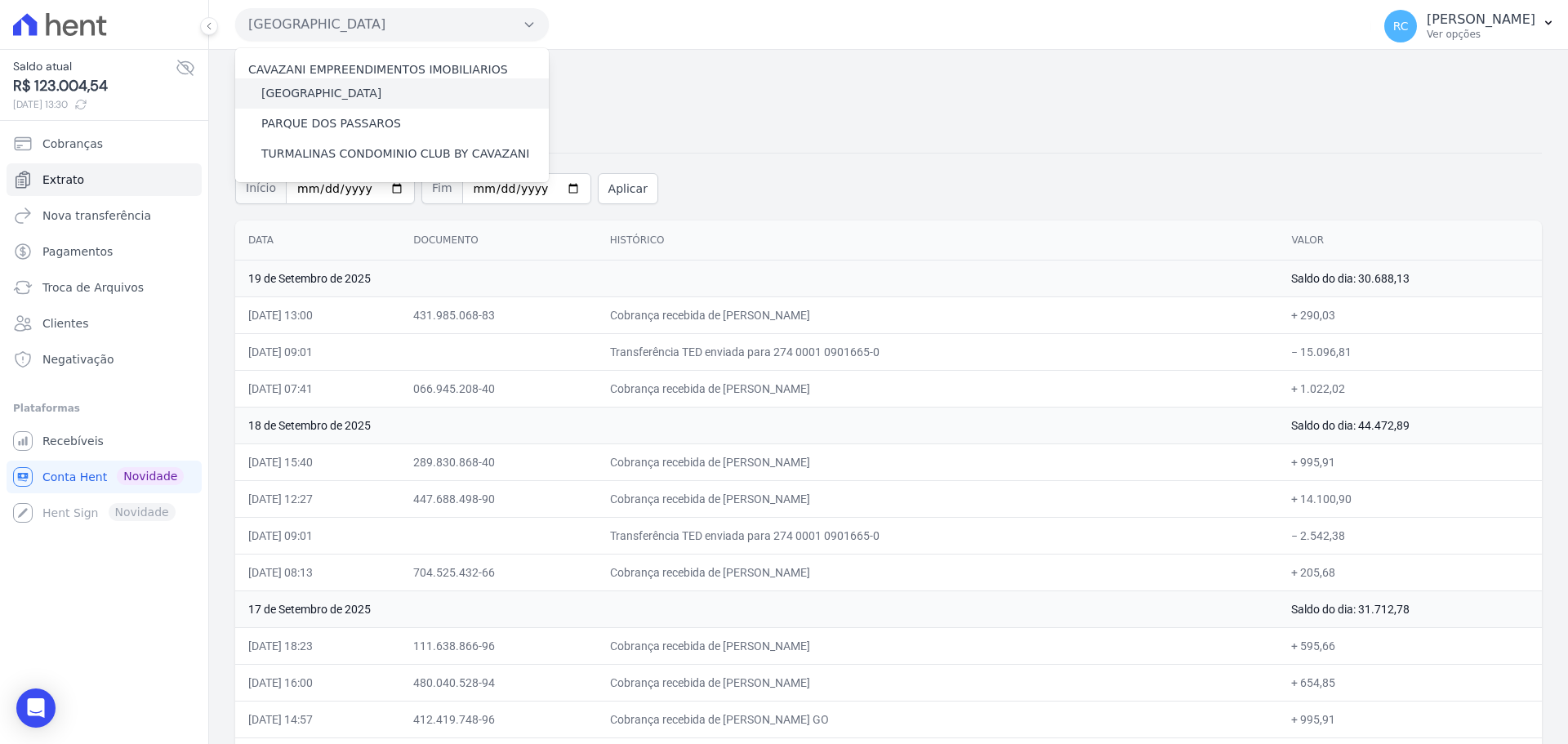
click at [400, 105] on div "[GEOGRAPHIC_DATA]" at bounding box center [392, 94] width 314 height 31
click at [355, 92] on label "[GEOGRAPHIC_DATA]" at bounding box center [321, 94] width 120 height 18
click at [0, 0] on input "[GEOGRAPHIC_DATA]" at bounding box center [0, 0] width 0 height 0
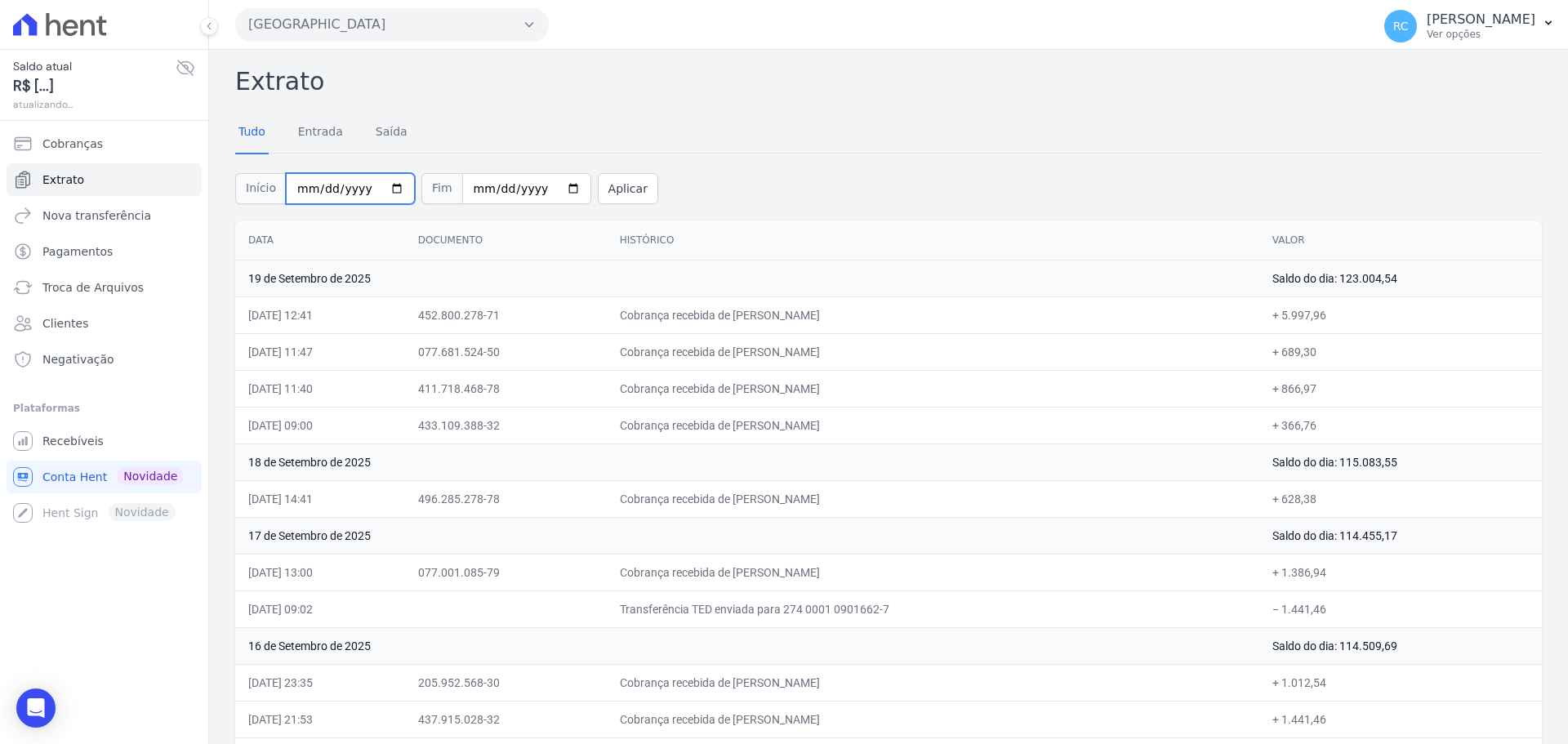
click at [382, 193] on input "2025-09-01" at bounding box center [350, 189] width 129 height 32
type input "2025-08-01"
click at [543, 188] on input "[DATE]" at bounding box center [526, 189] width 129 height 32
type input "2025-08-31"
click at [613, 190] on button "Aplicar" at bounding box center [628, 189] width 60 height 32
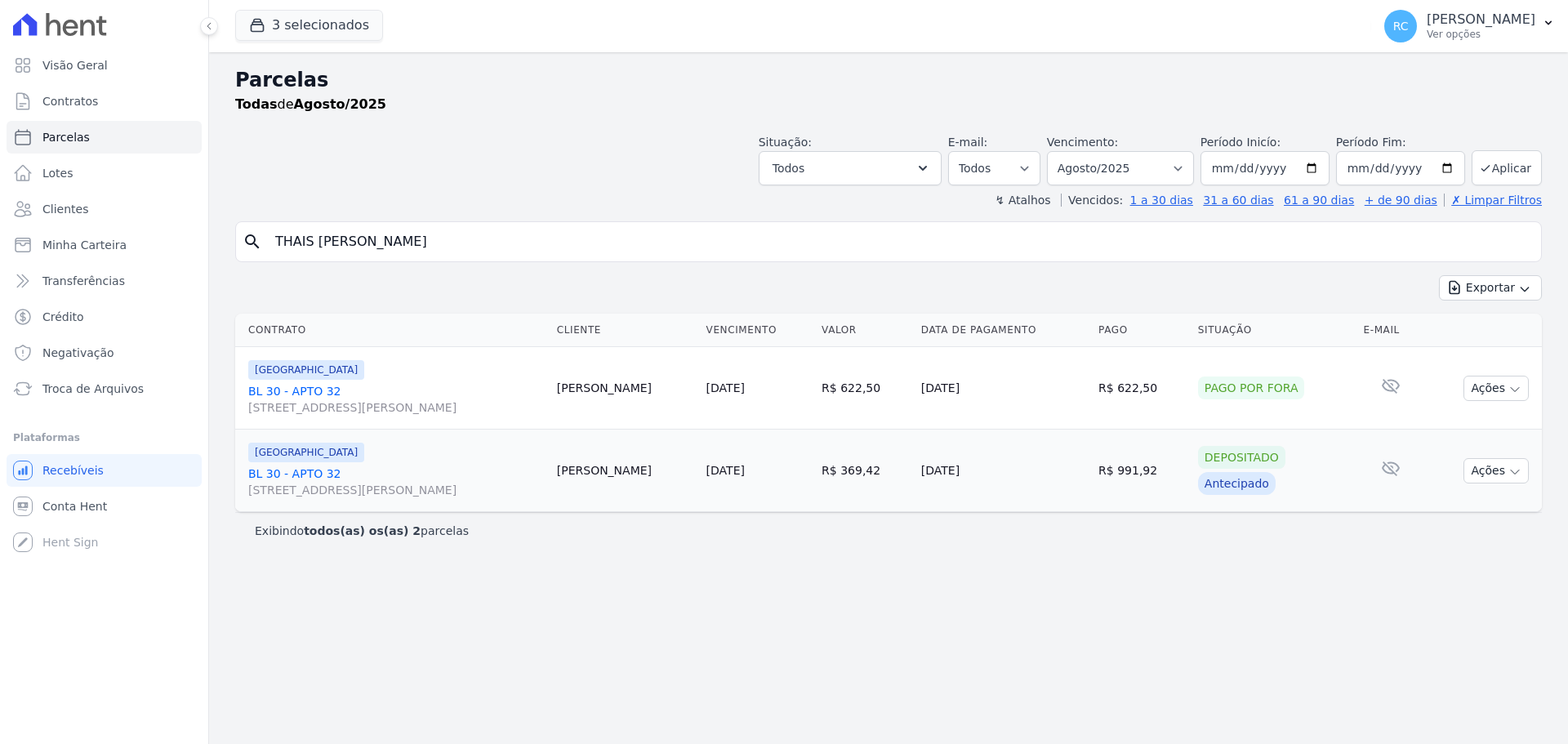
select select
click at [1137, 162] on select "[GEOGRAPHIC_DATA] por período ──────── Todos os meses Dezembro/2021 [GEOGRAPHIC…" at bounding box center [1121, 168] width 147 height 34
select select "all"
click at [1070, 151] on select "[GEOGRAPHIC_DATA] por período ──────── Todos os meses Dezembro/2021 [GEOGRAPHIC…" at bounding box center [1121, 168] width 147 height 34
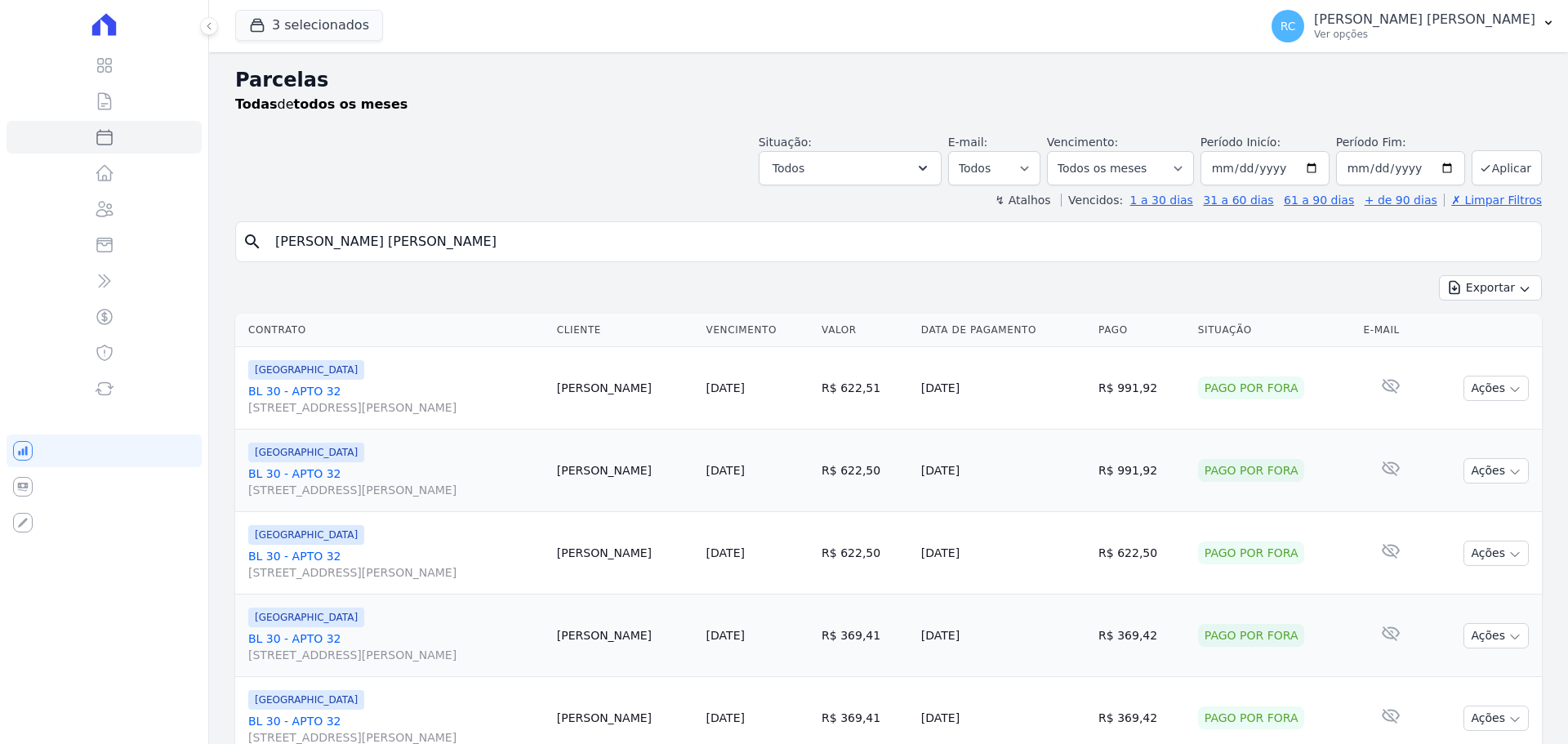
select select
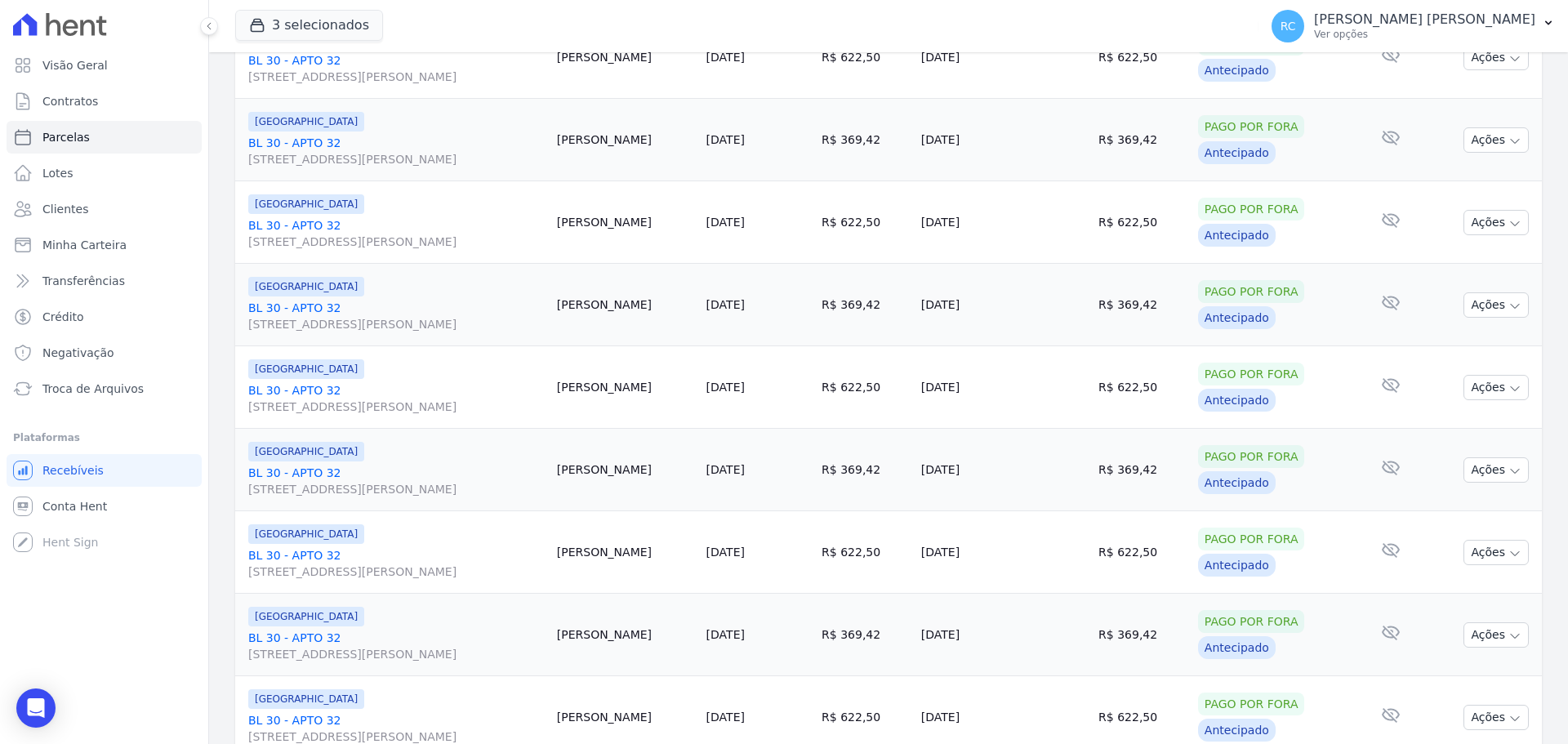
scroll to position [1737, 0]
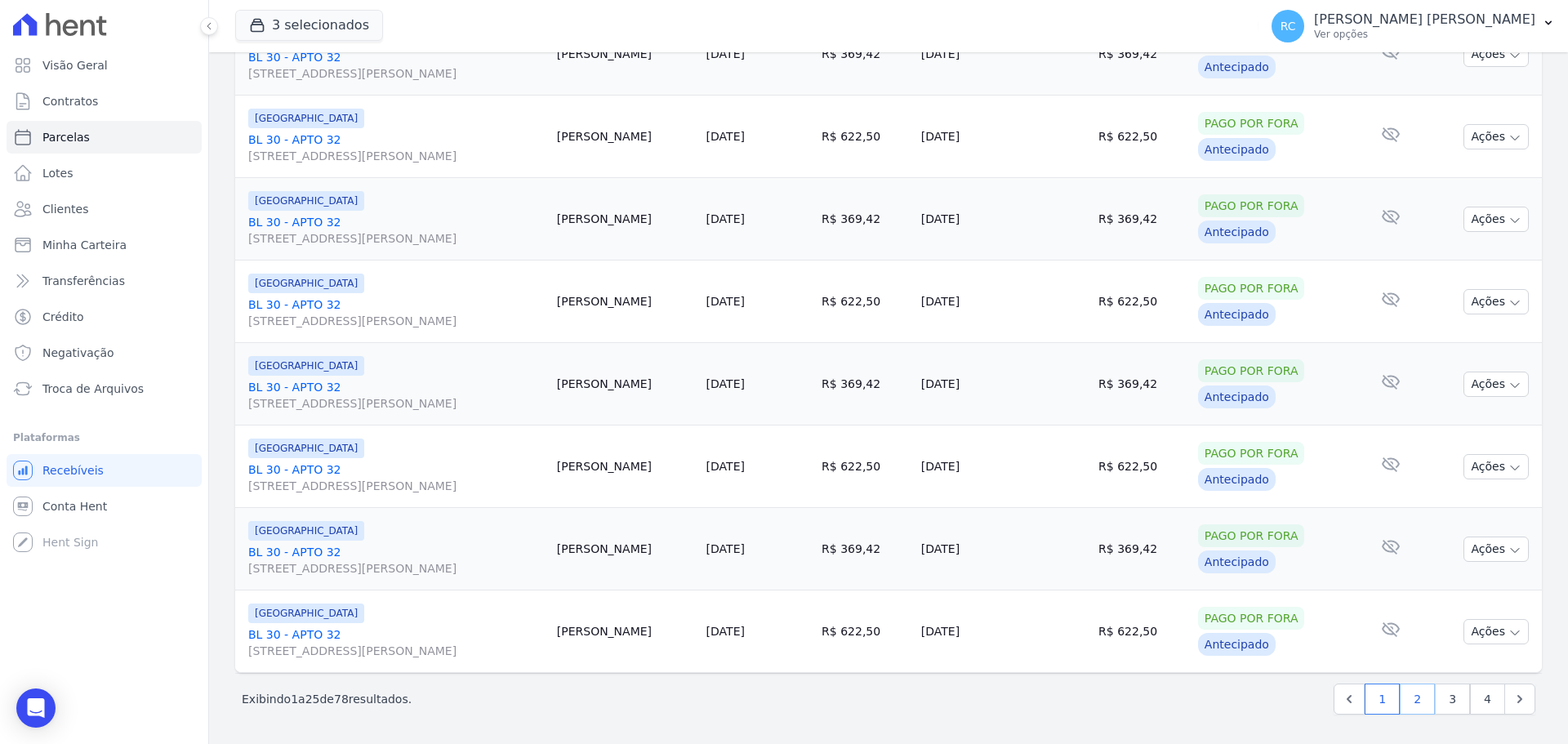
click at [1413, 701] on link "2" at bounding box center [1418, 700] width 35 height 32
select select
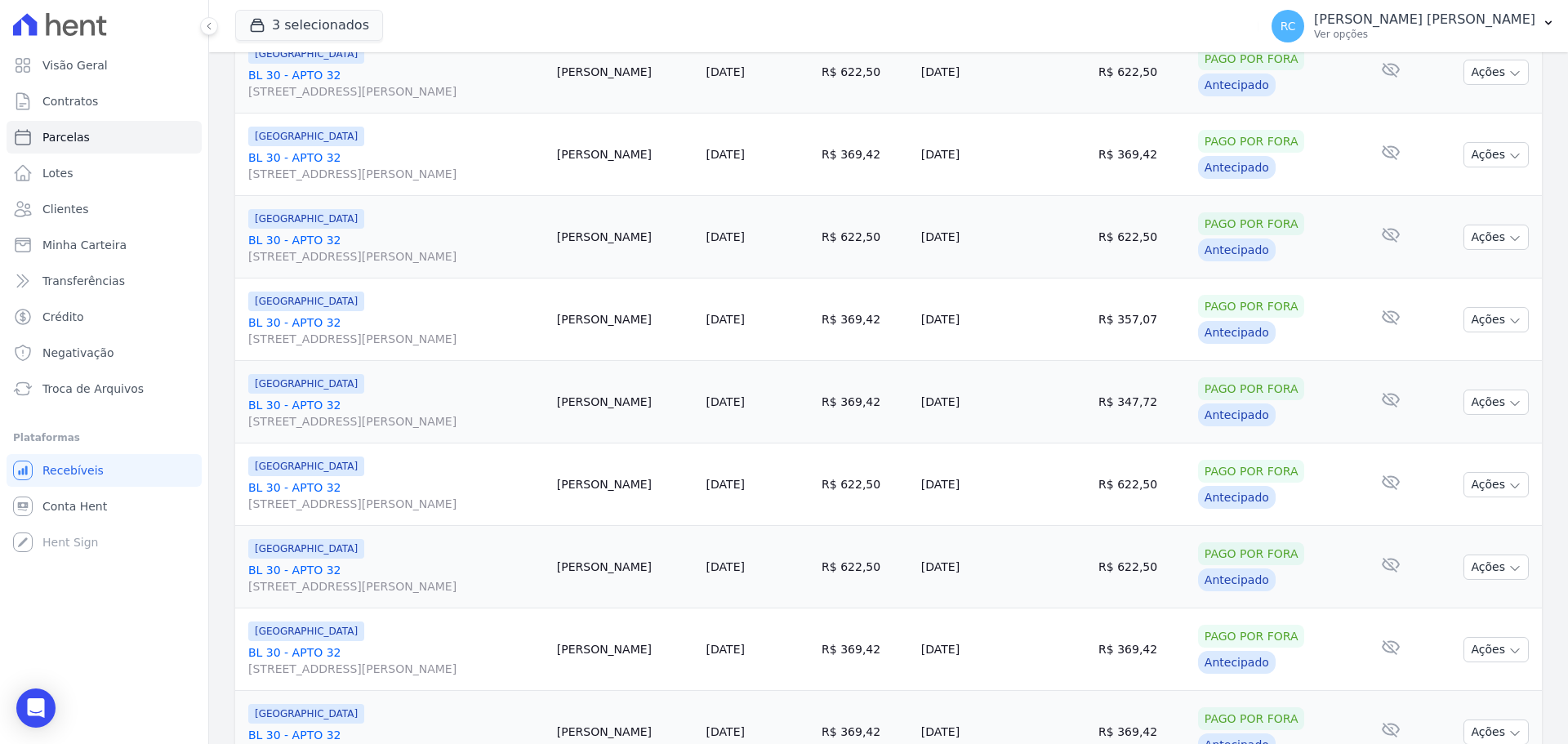
scroll to position [1737, 0]
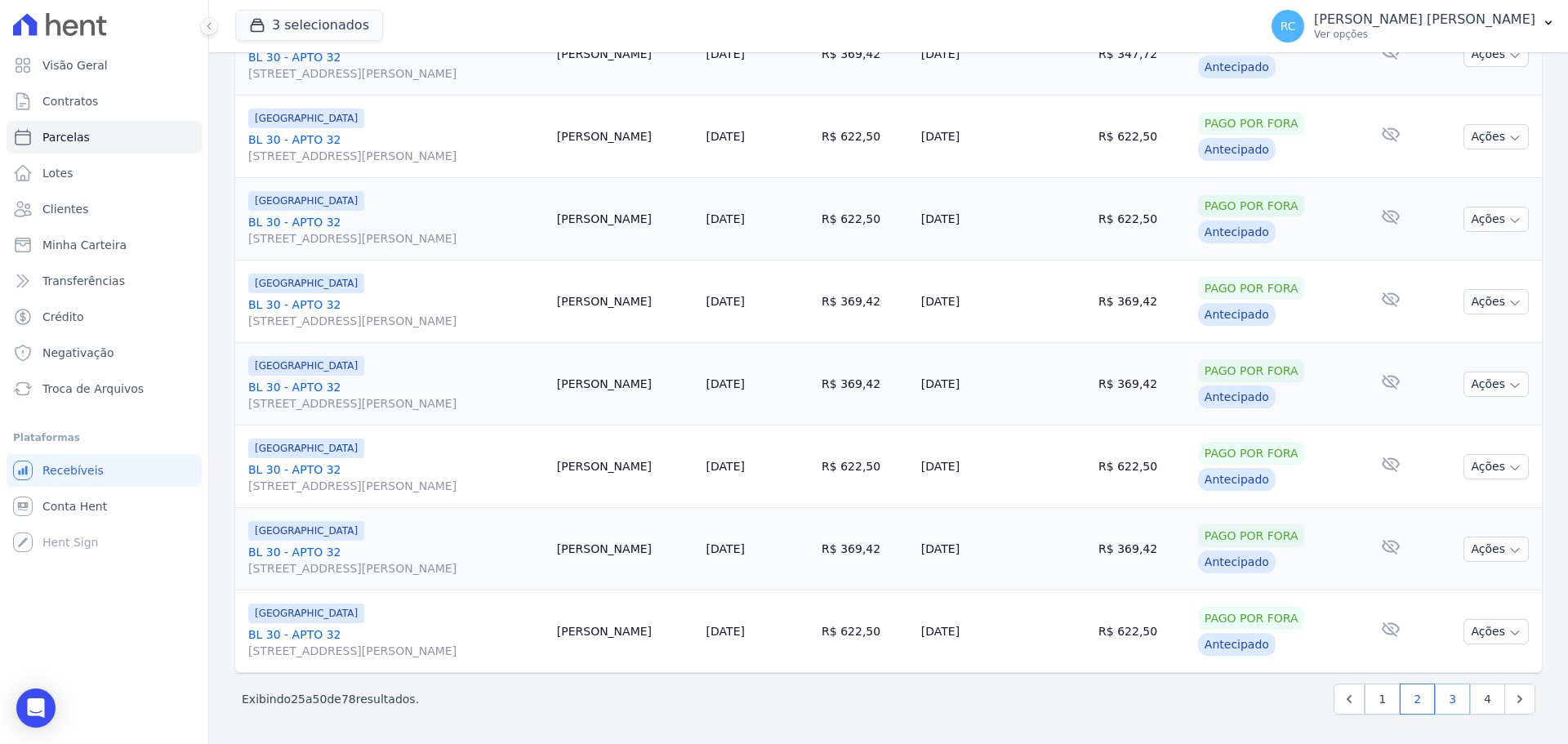
click at [1435, 700] on link "3" at bounding box center [1452, 700] width 35 height 32
select select
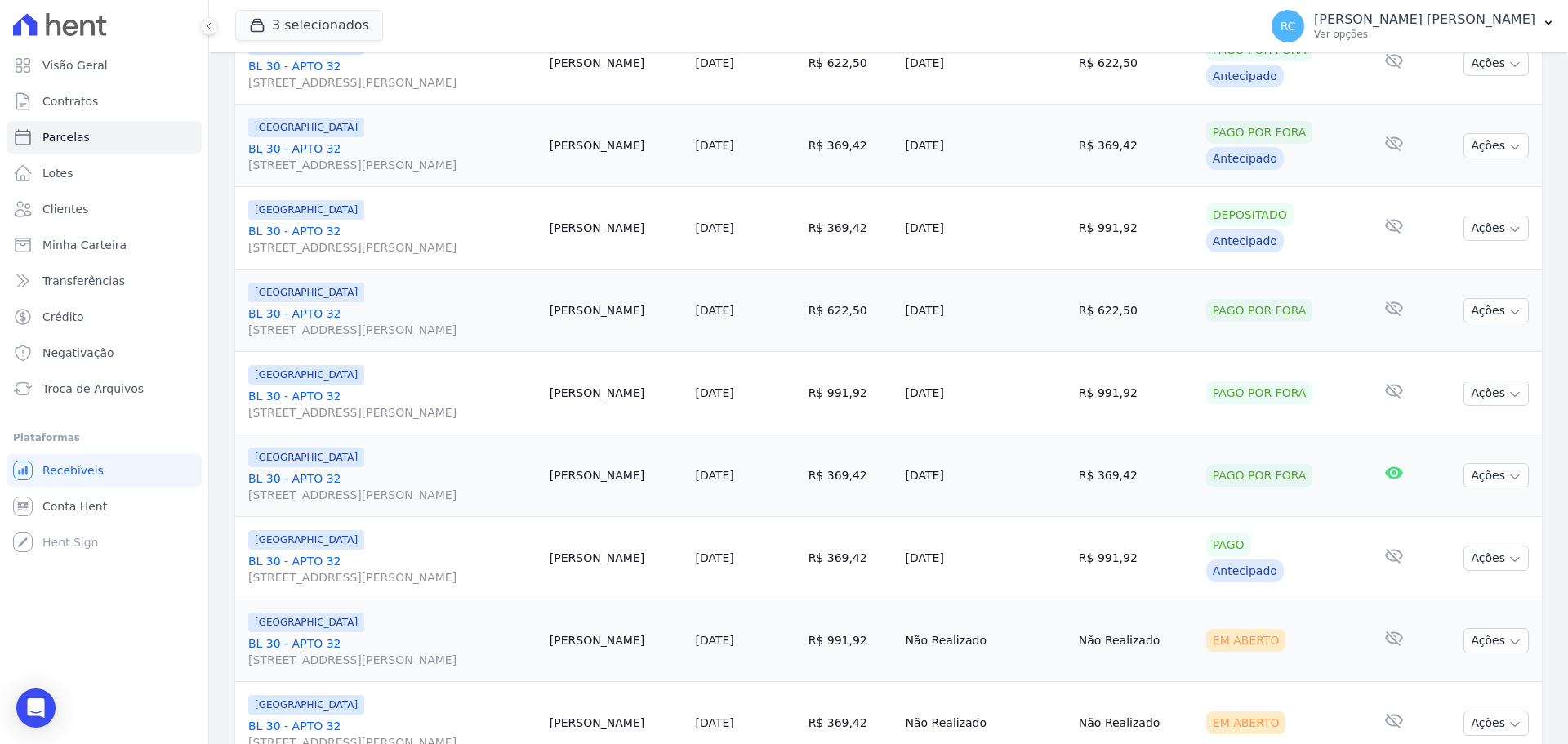
scroll to position [327, 0]
drag, startPoint x: 683, startPoint y: 225, endPoint x: 1305, endPoint y: 304, distance: 627.0
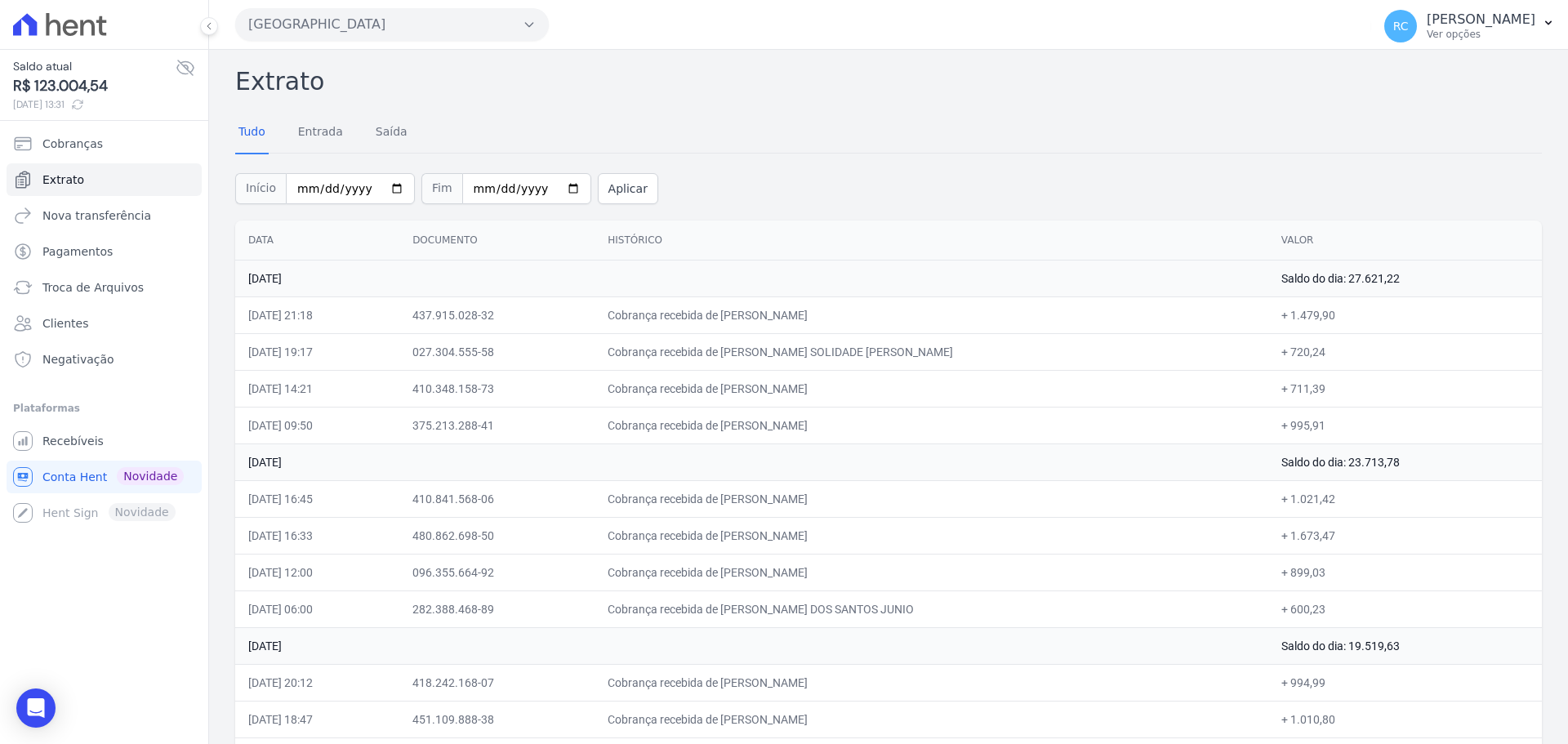
drag, startPoint x: 825, startPoint y: 227, endPoint x: 851, endPoint y: 225, distance: 26.1
click at [851, 225] on th "Histórico" at bounding box center [931, 240] width 673 height 40
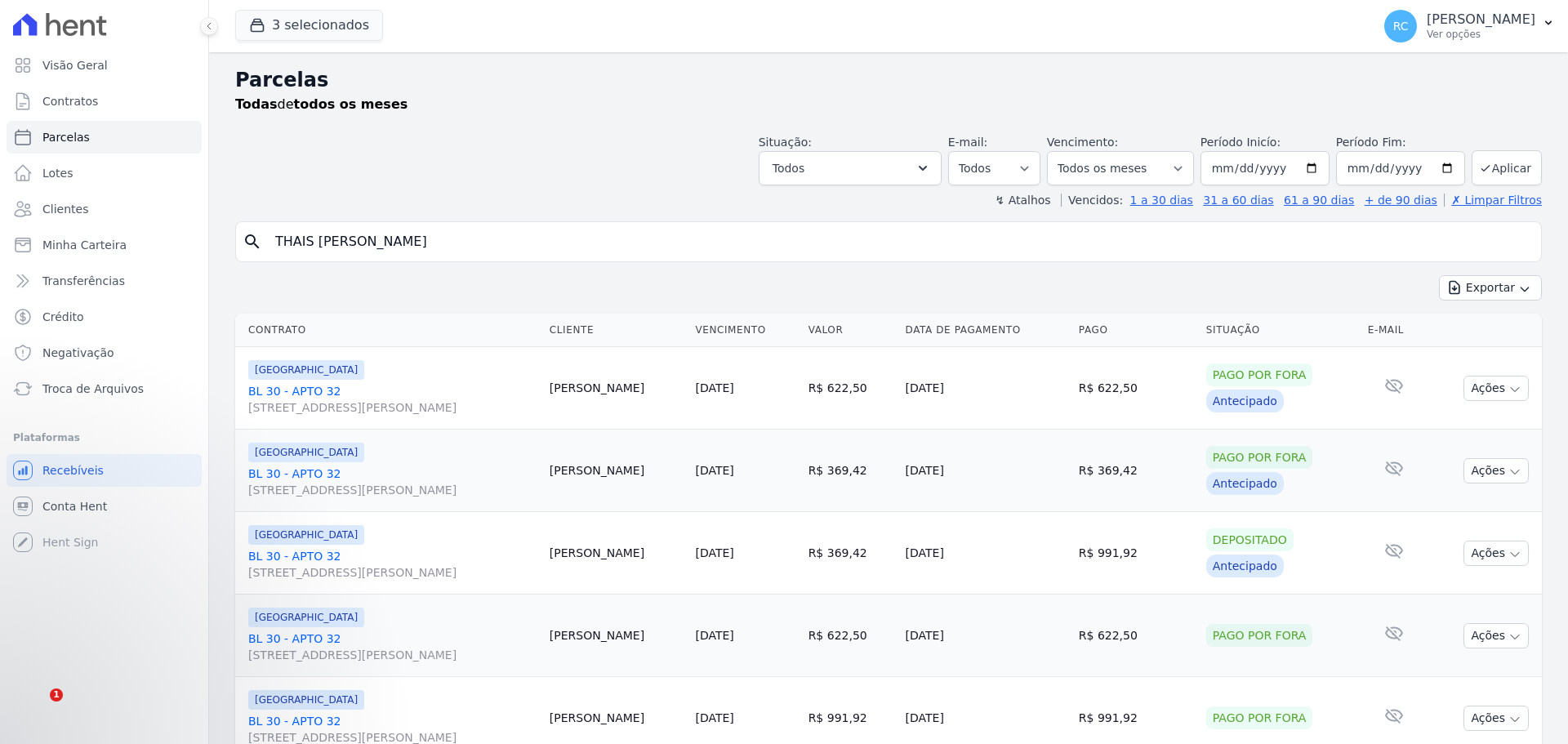
select select
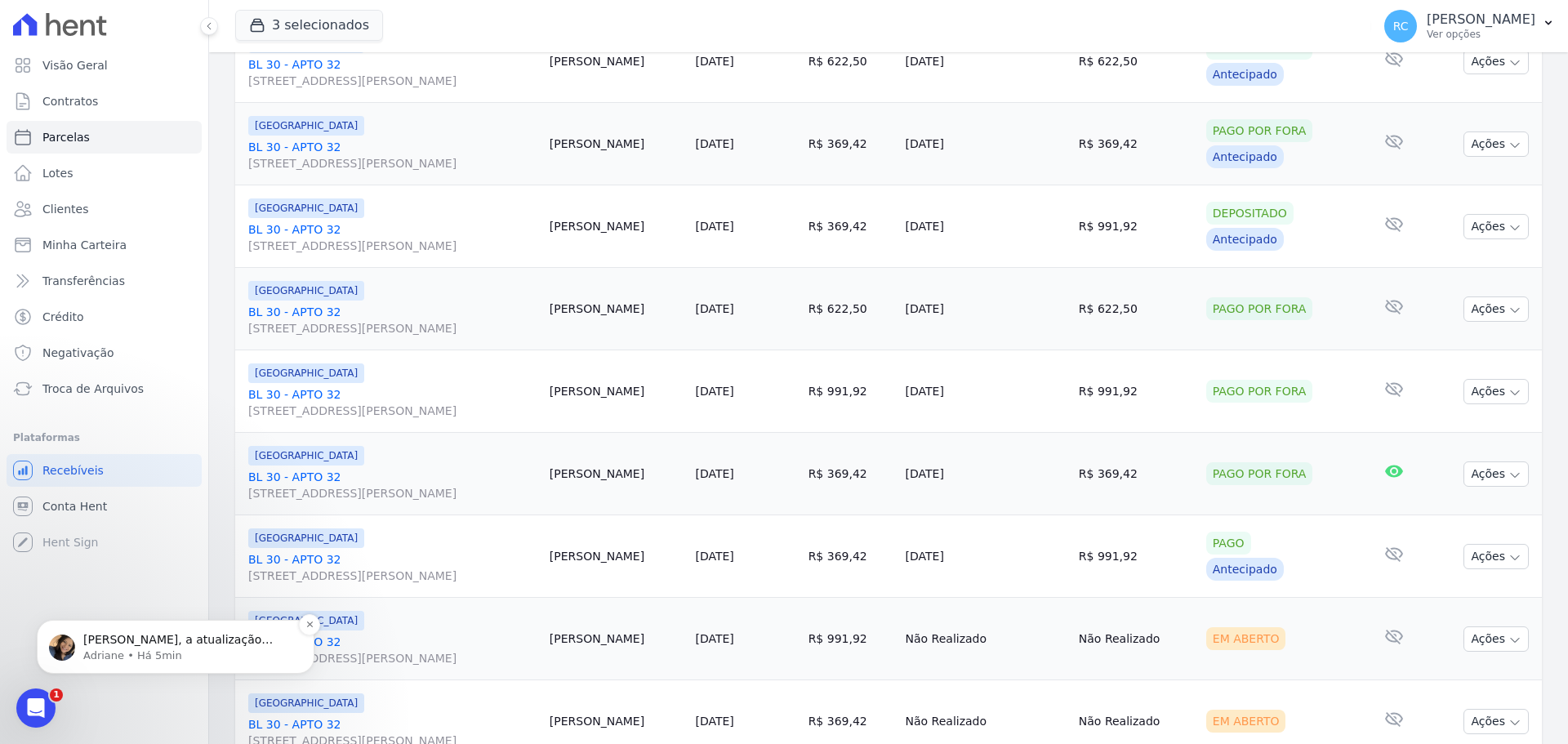
click at [130, 649] on p "Adriane • Há 5min" at bounding box center [189, 656] width 211 height 15
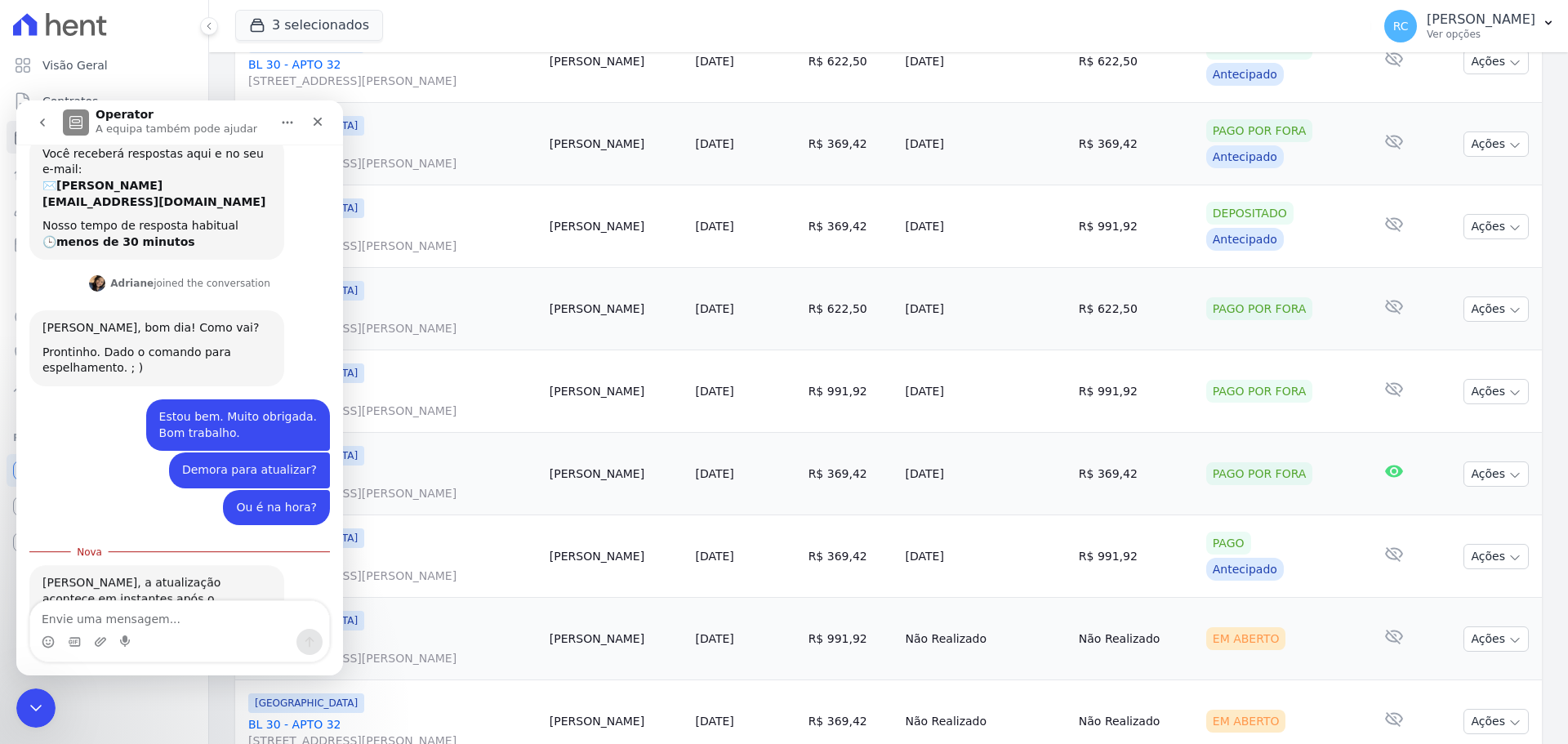
scroll to position [200, 0]
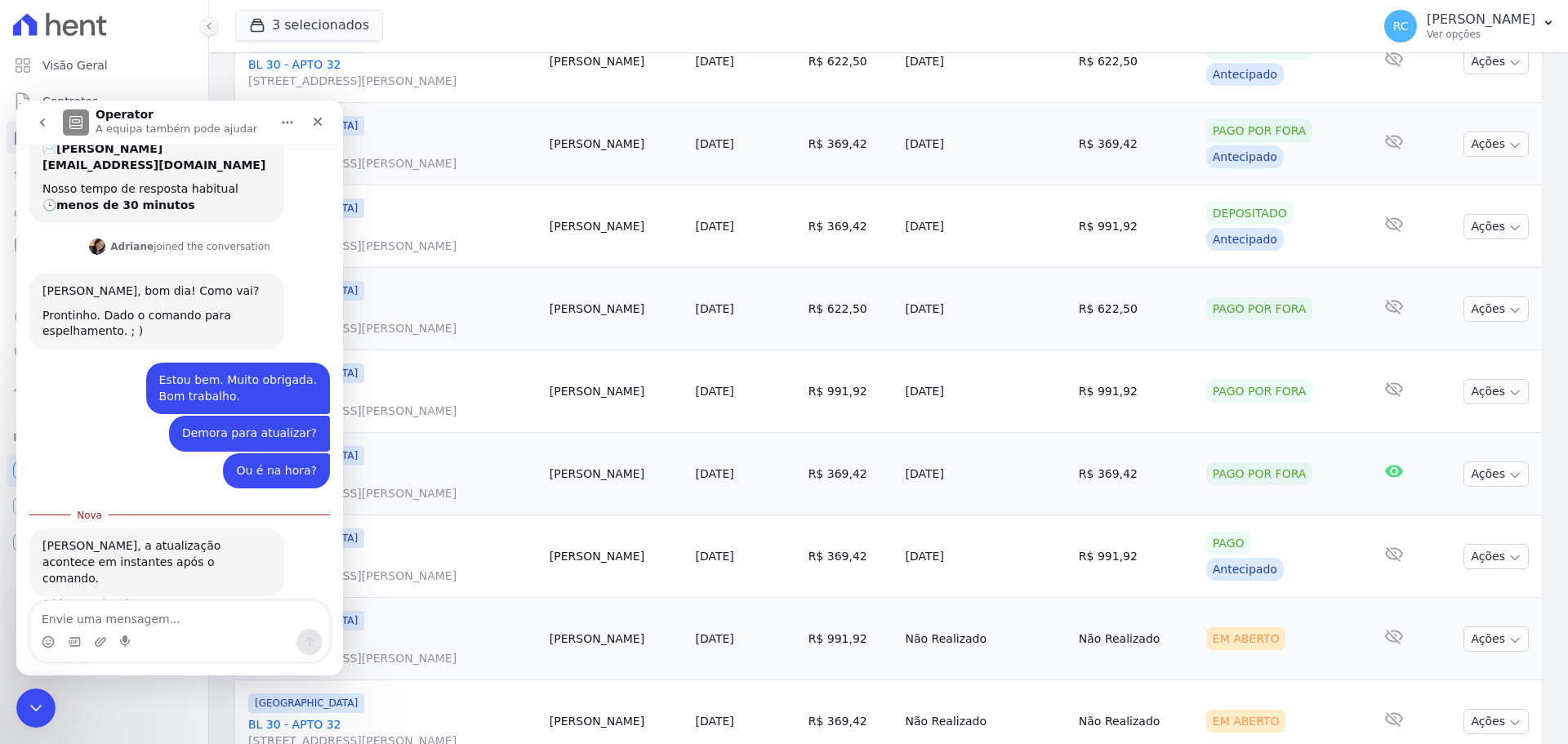
click at [740, 401] on td "10/09/2025" at bounding box center [745, 391] width 113 height 82
click at [43, 709] on icon "Fechar mensagem da Intercom" at bounding box center [33, 705] width 19 height 19
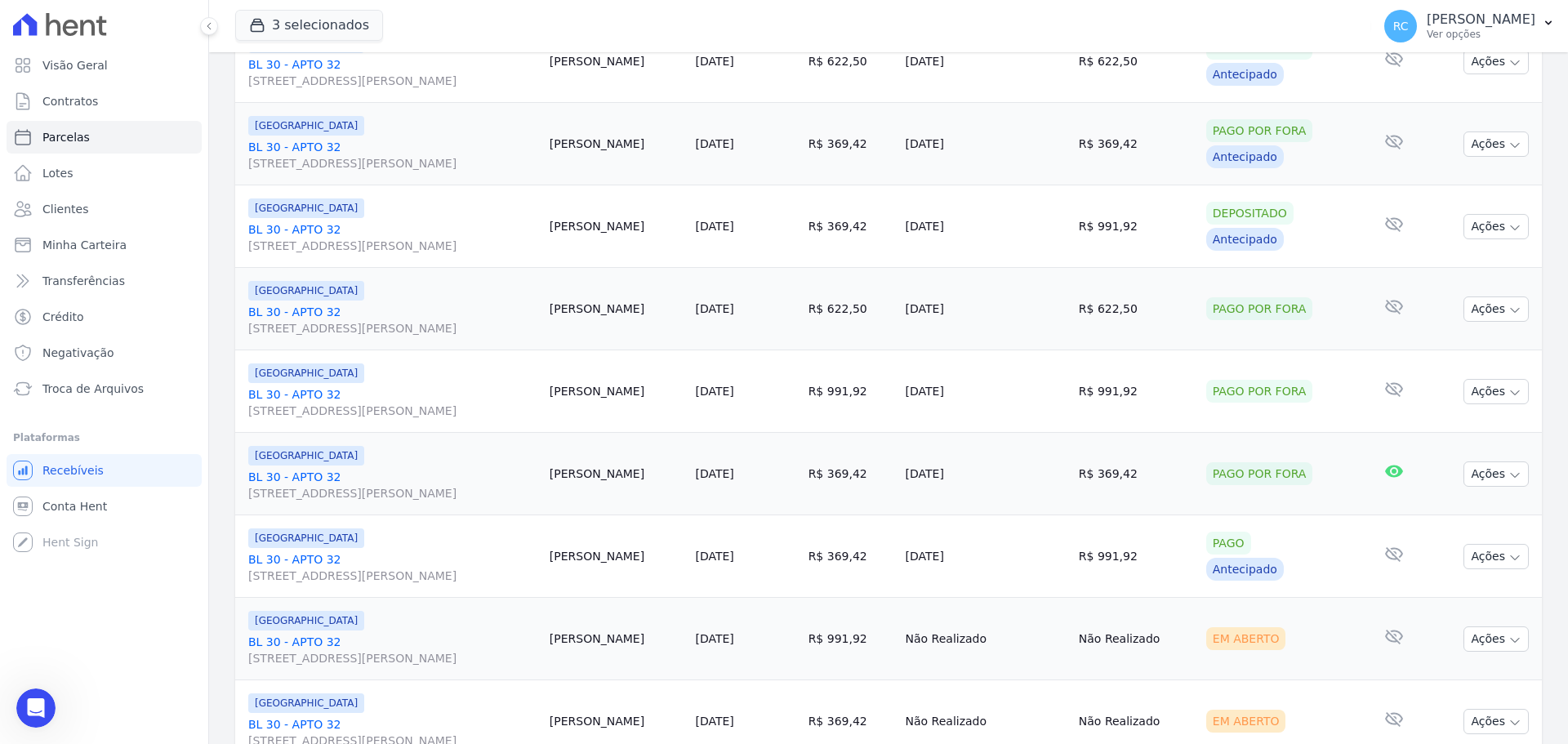
scroll to position [173, 0]
click at [143, 597] on div "Visão Geral Contratos Parcelas Lotes Clientes Minha Carteira Transferências Cré…" at bounding box center [104, 372] width 208 height 744
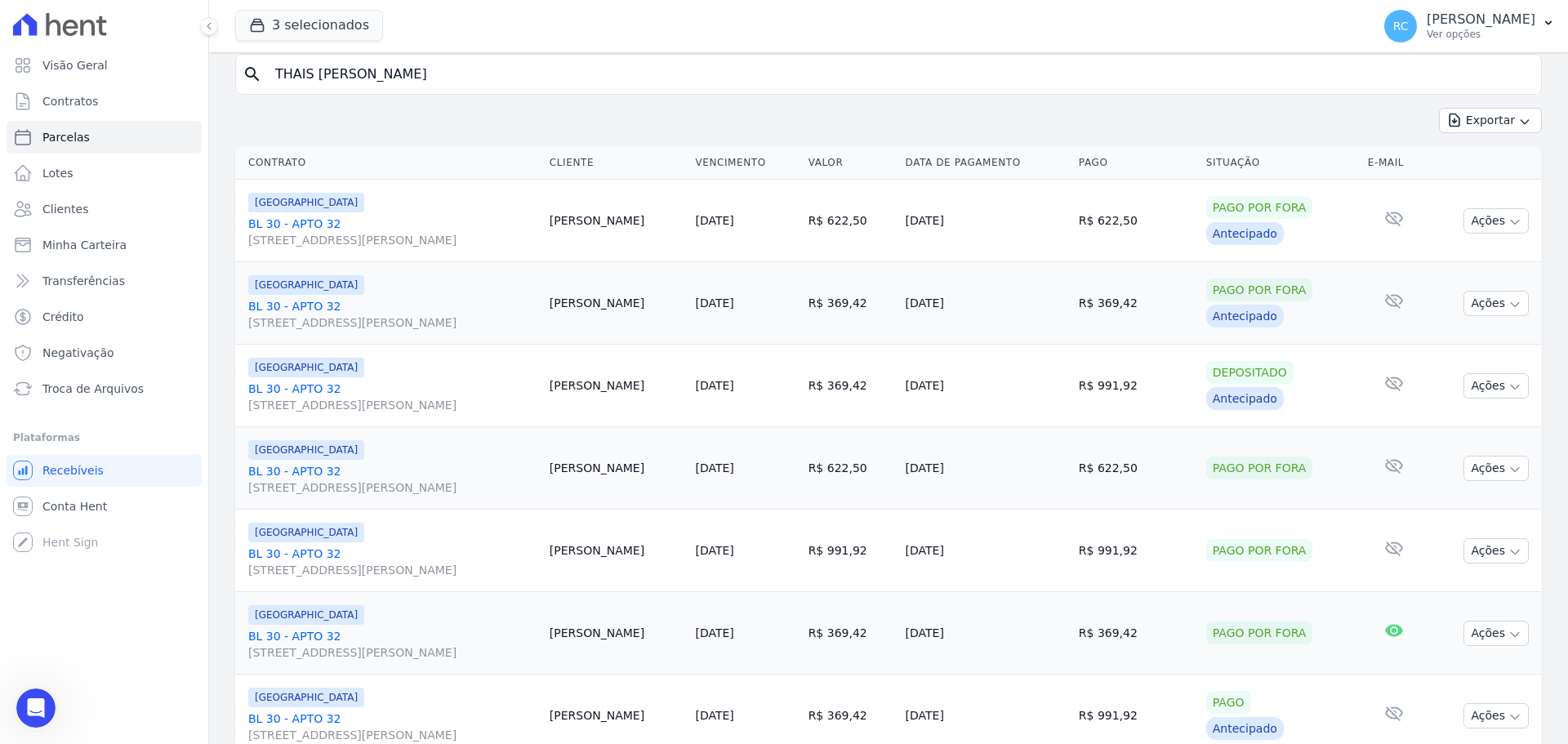
scroll to position [0, 0]
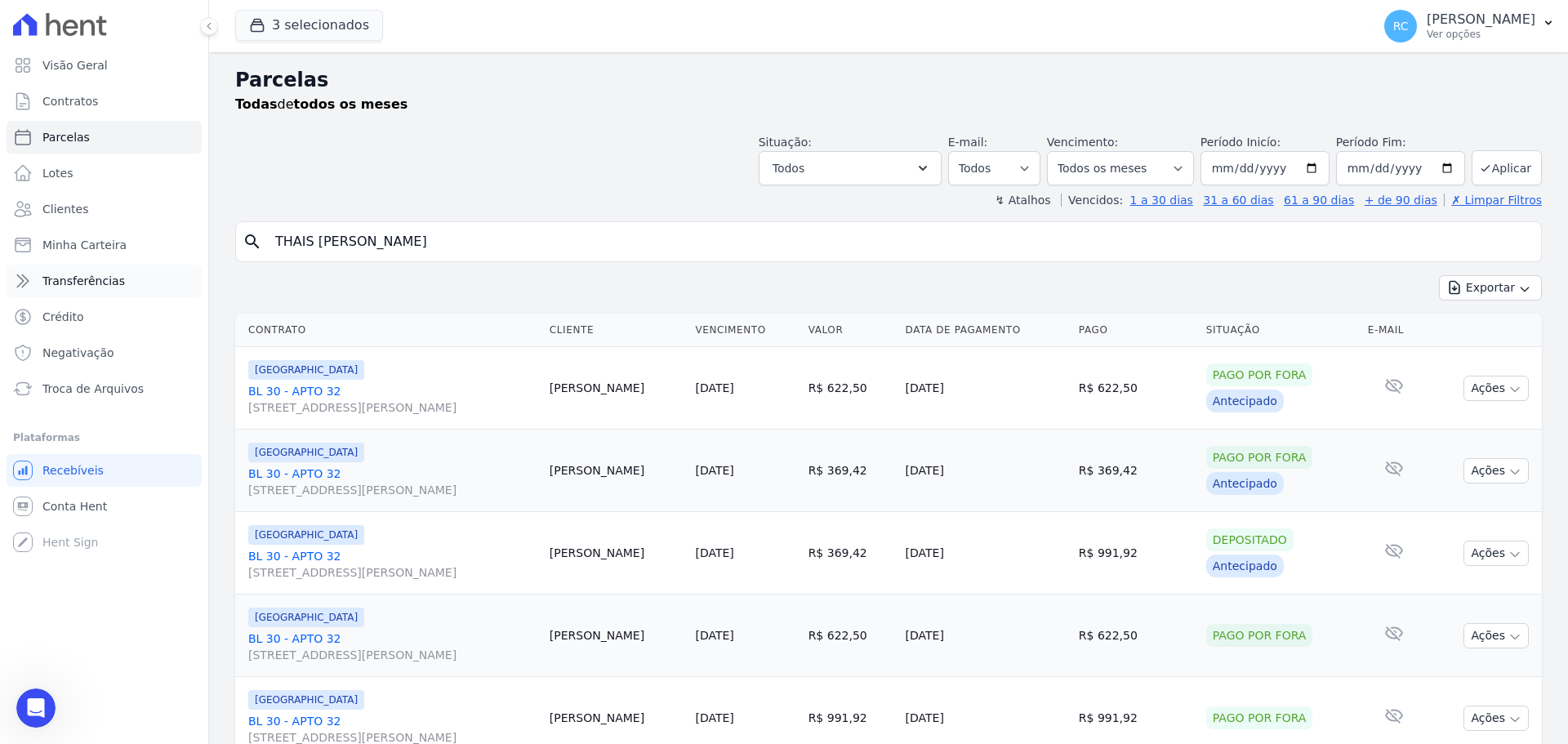
drag, startPoint x: 495, startPoint y: 247, endPoint x: 73, endPoint y: 296, distance: 424.8
click at [73, 296] on div "Visão Geral Contratos Parcelas Lotes Clientes Minha Carteira Transferências Cré…" at bounding box center [784, 372] width 1568 height 744
type input "WESLEY GARCIA ANTONIETTO"
select select
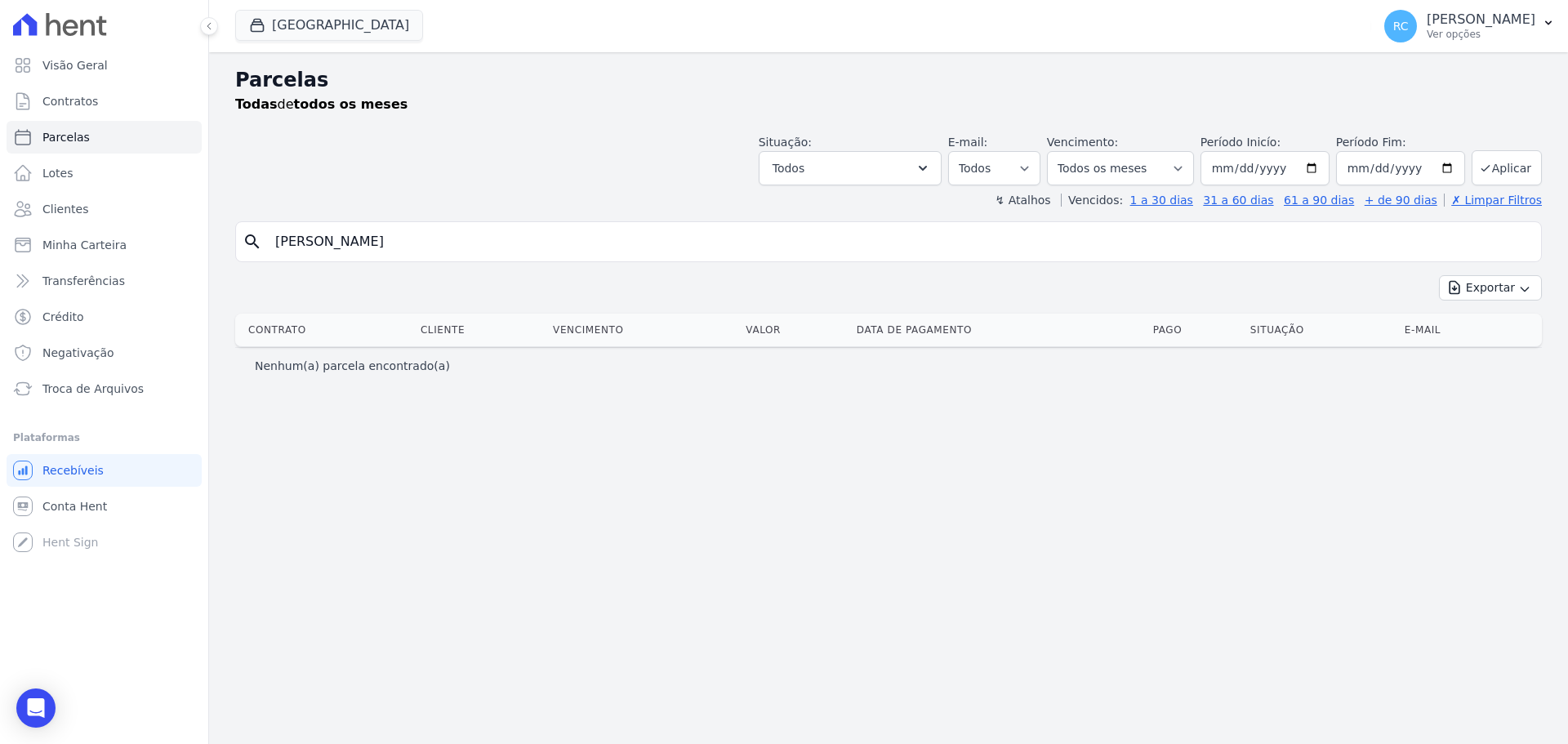
click at [489, 251] on input "WESLEY GARCIA ANTONIETTO" at bounding box center [900, 241] width 1269 height 32
select select
drag, startPoint x: 345, startPoint y: 26, endPoint x: 307, endPoint y: 38, distance: 39.8
click at [345, 26] on button "Parque Das Flores" at bounding box center [329, 26] width 188 height 32
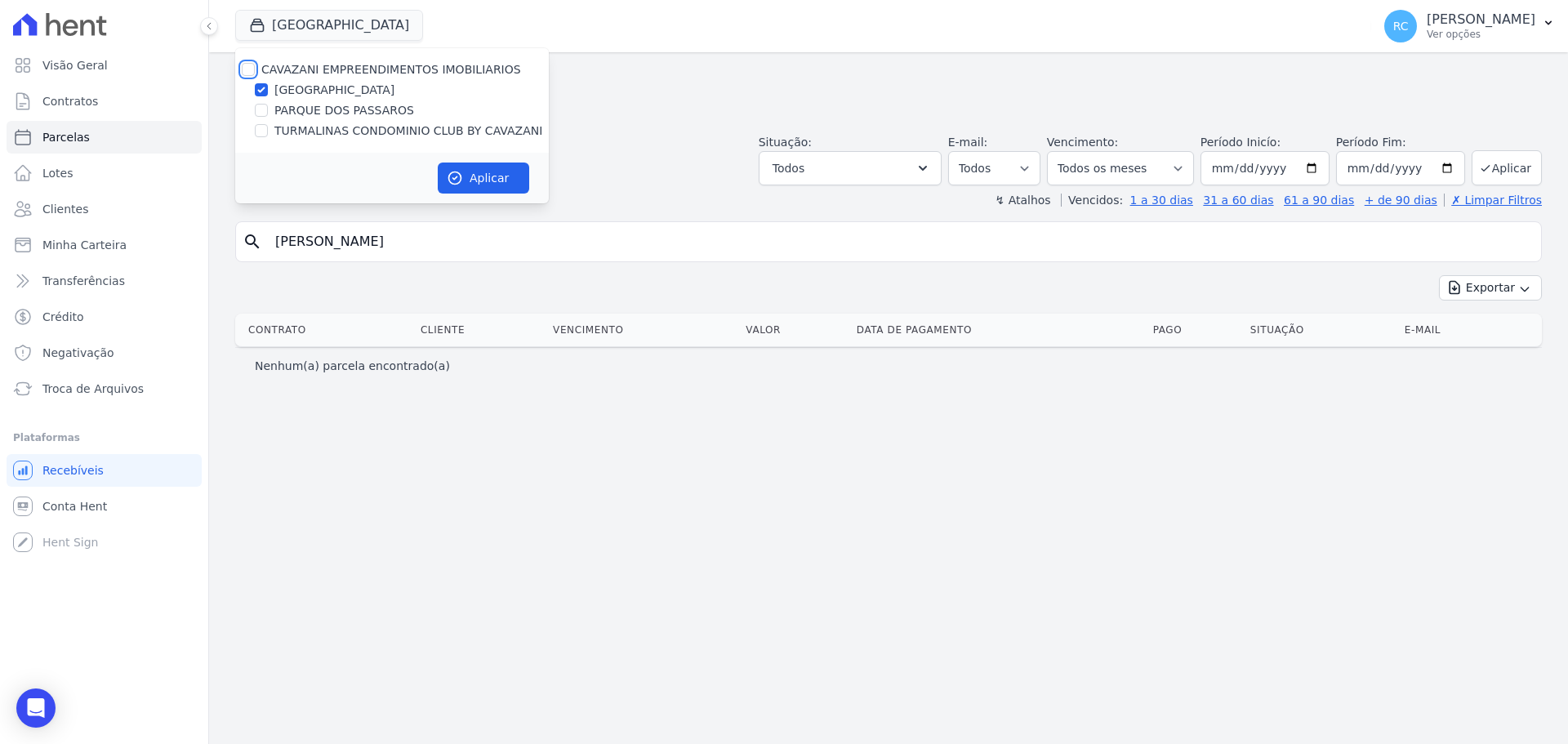
click at [245, 69] on input "CAVAZANI EMPREENDIMENTOS IMOBILIARIOS" at bounding box center [248, 69] width 13 height 13
checkbox input "true"
click at [459, 170] on icon "button" at bounding box center [455, 178] width 17 height 17
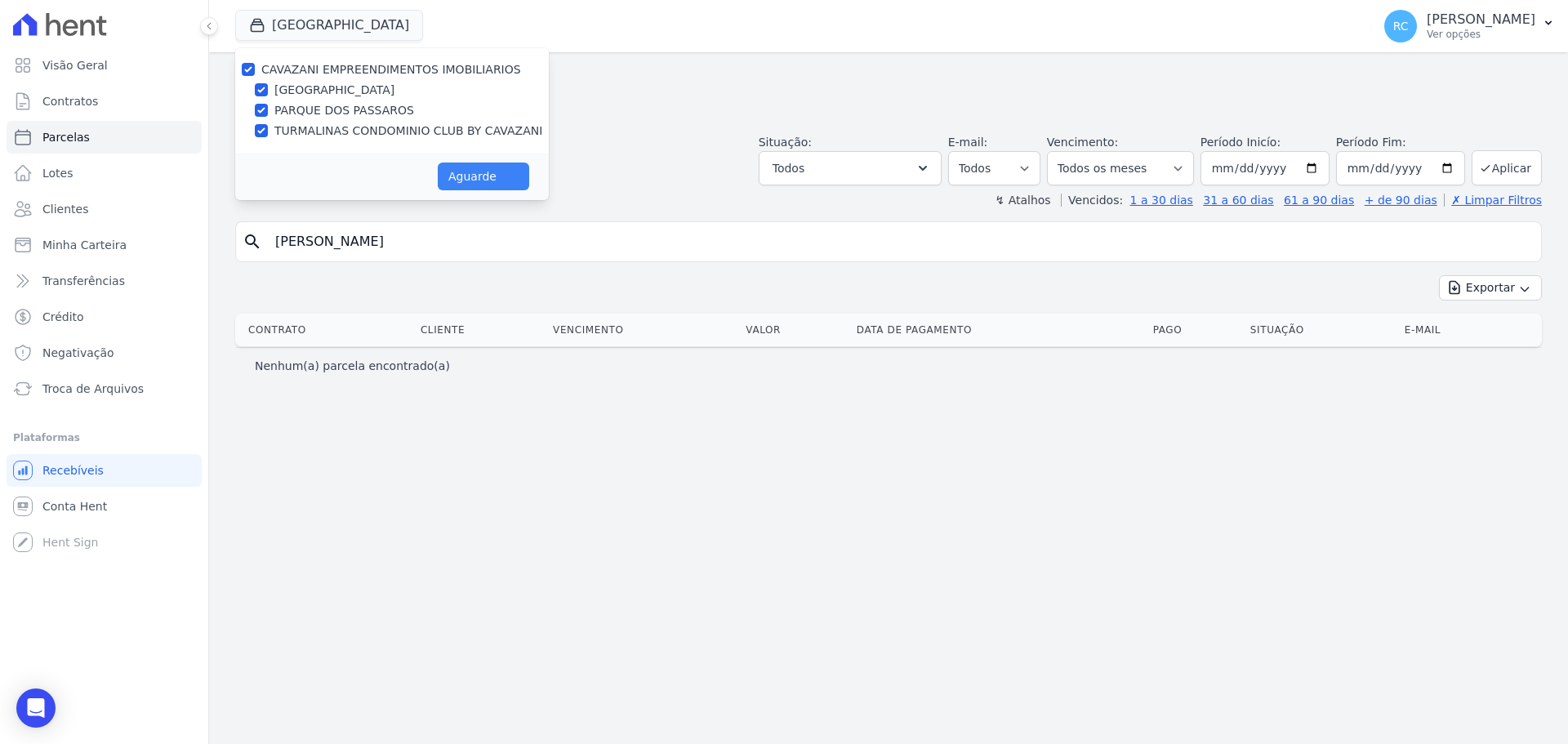
select select
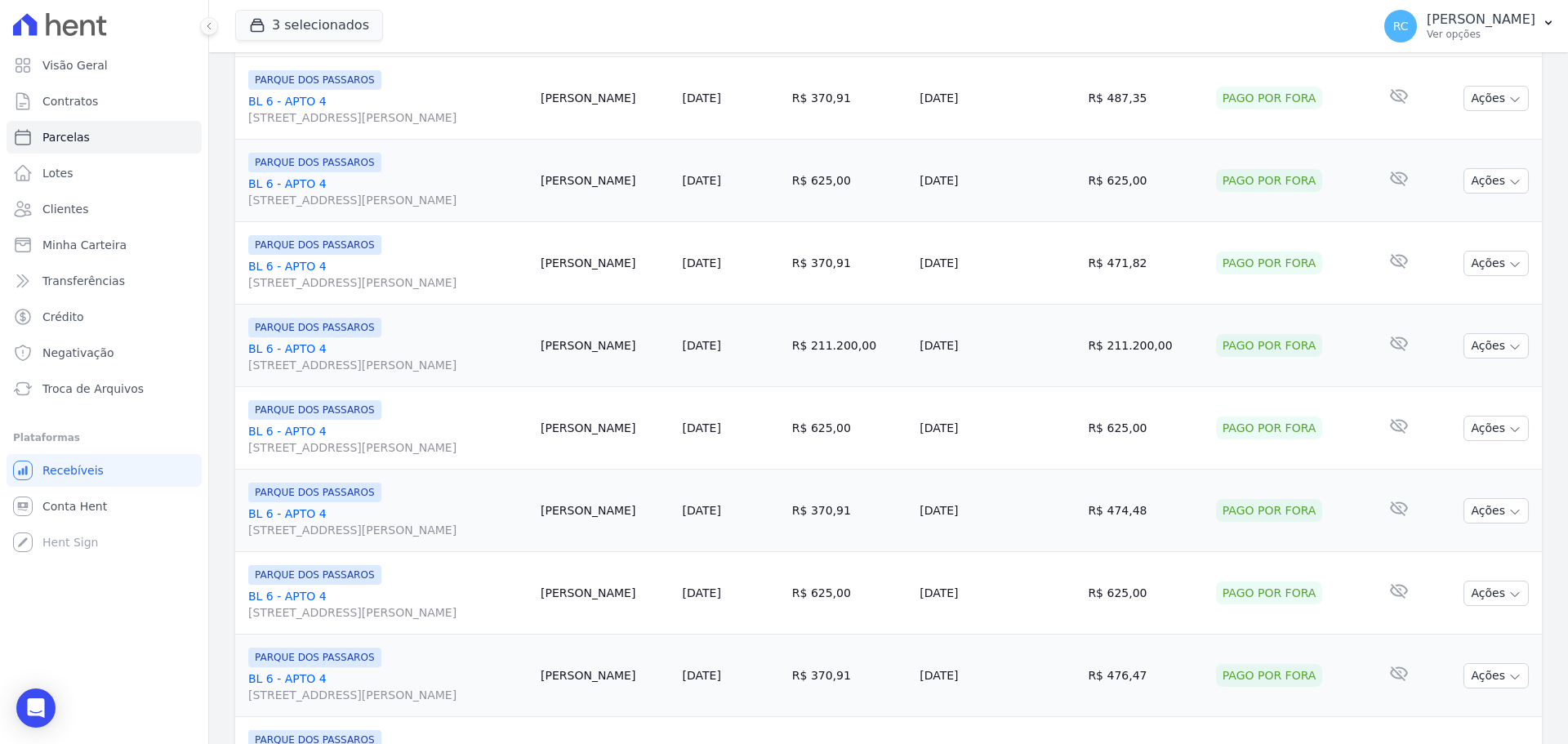
scroll to position [1737, 0]
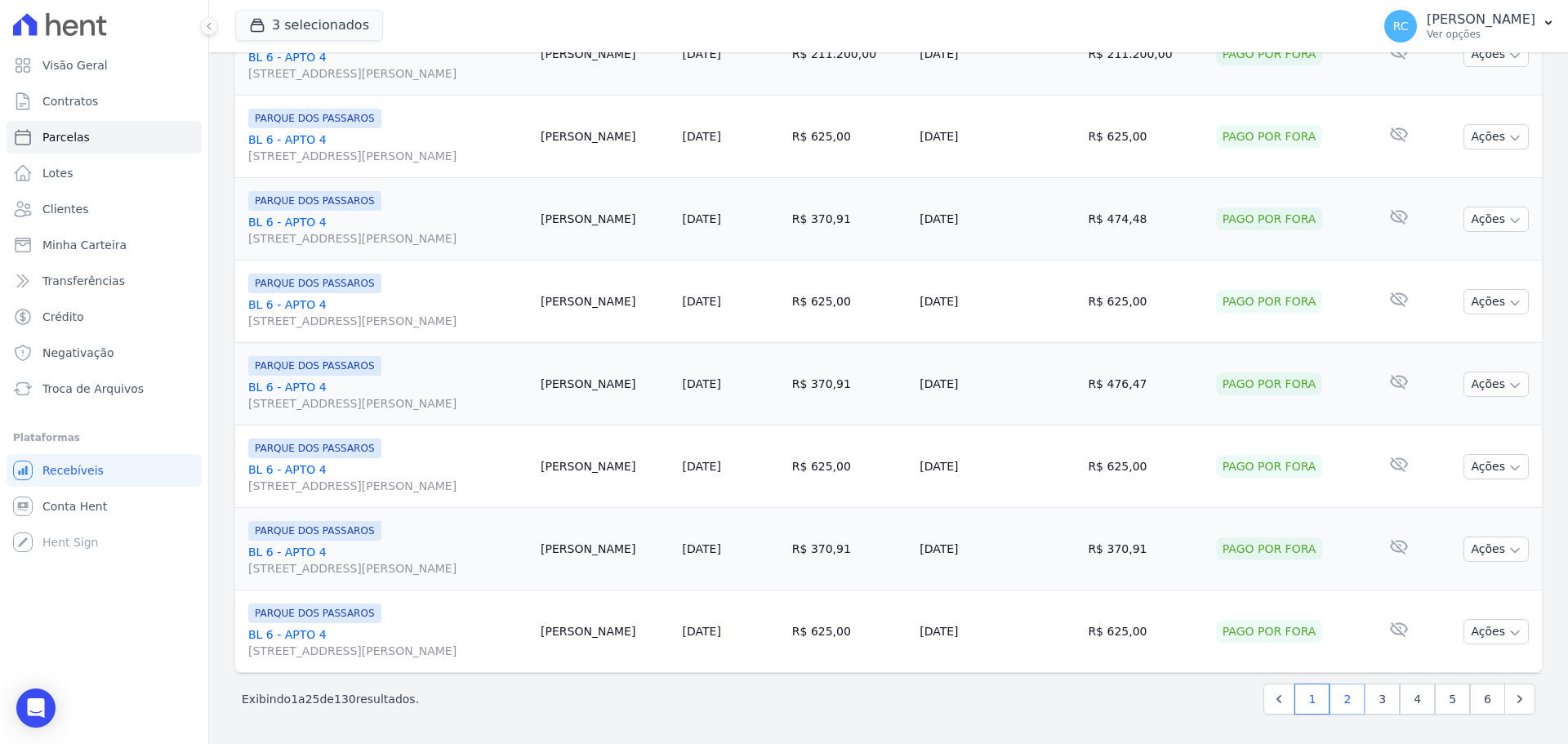
click at [1347, 702] on link "2" at bounding box center [1348, 700] width 35 height 32
select select
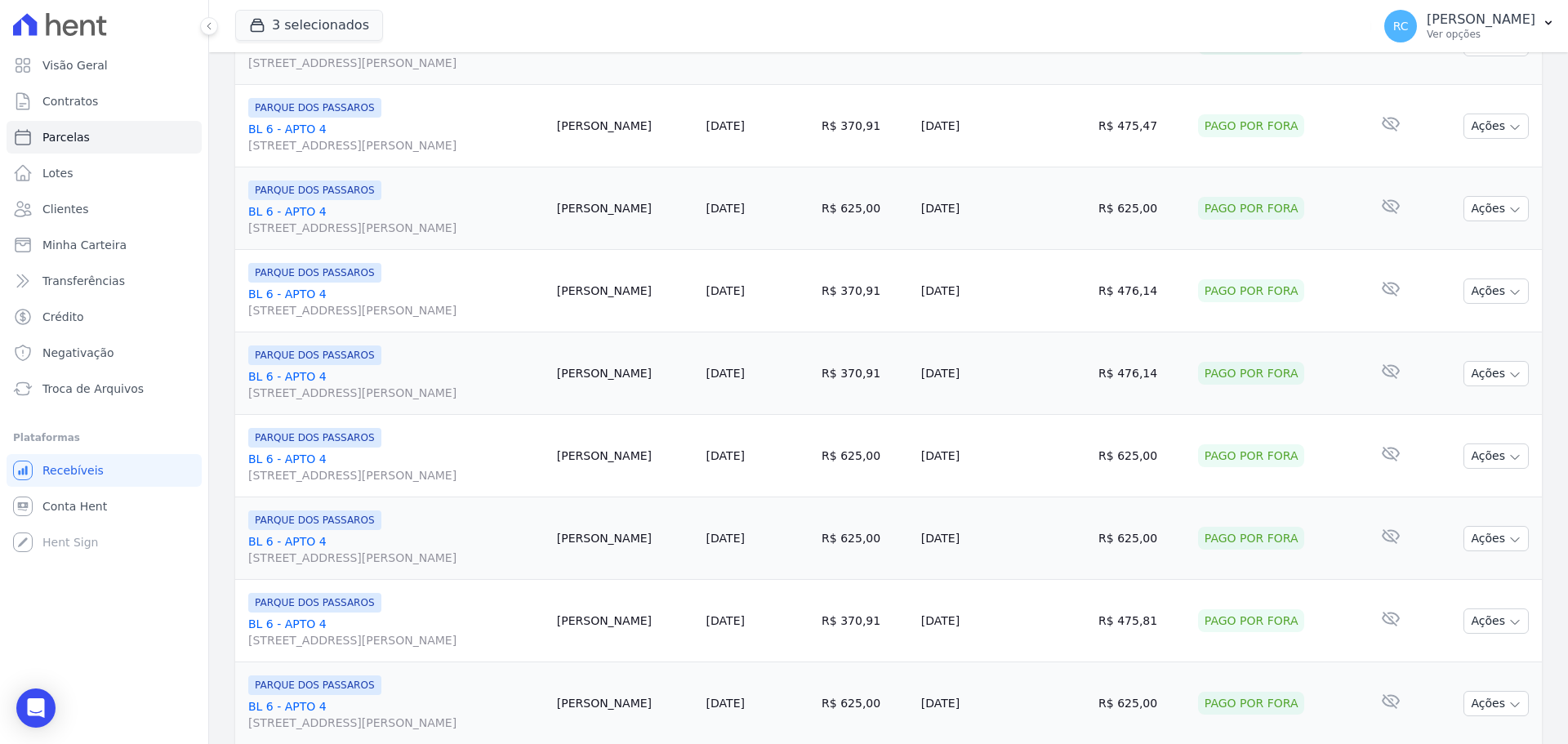
scroll to position [1737, 0]
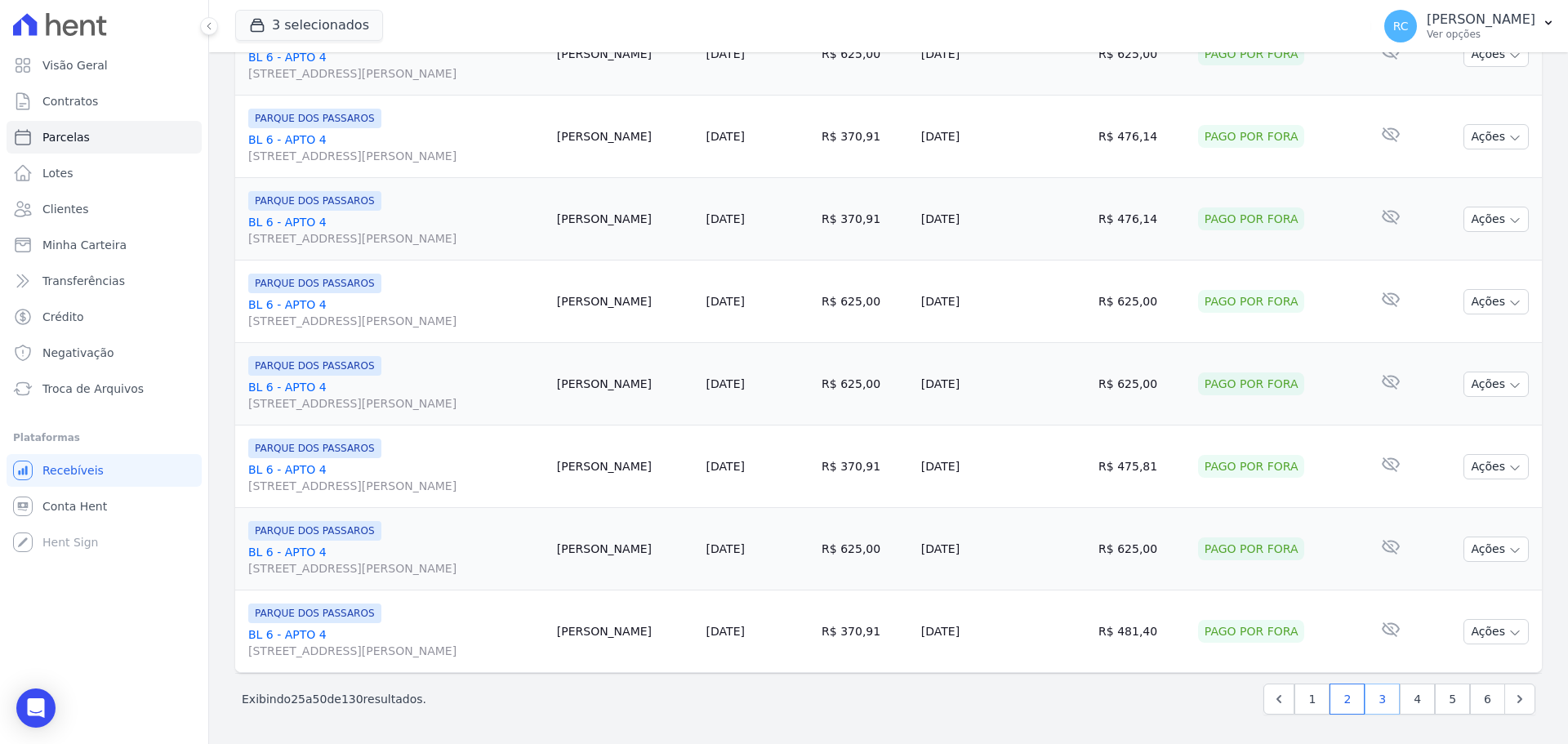
click at [1374, 709] on link "3" at bounding box center [1383, 700] width 35 height 32
select select
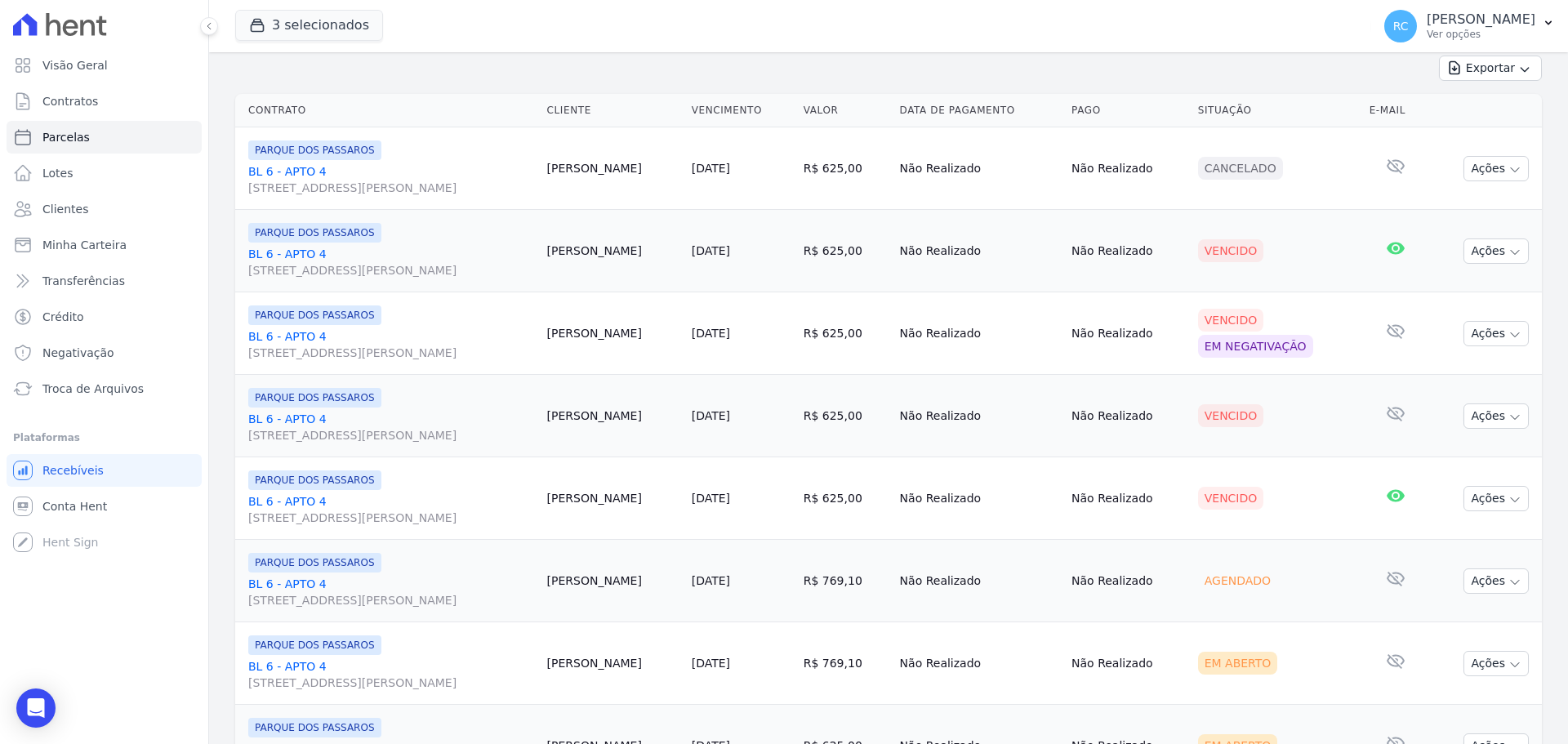
scroll to position [246, 0]
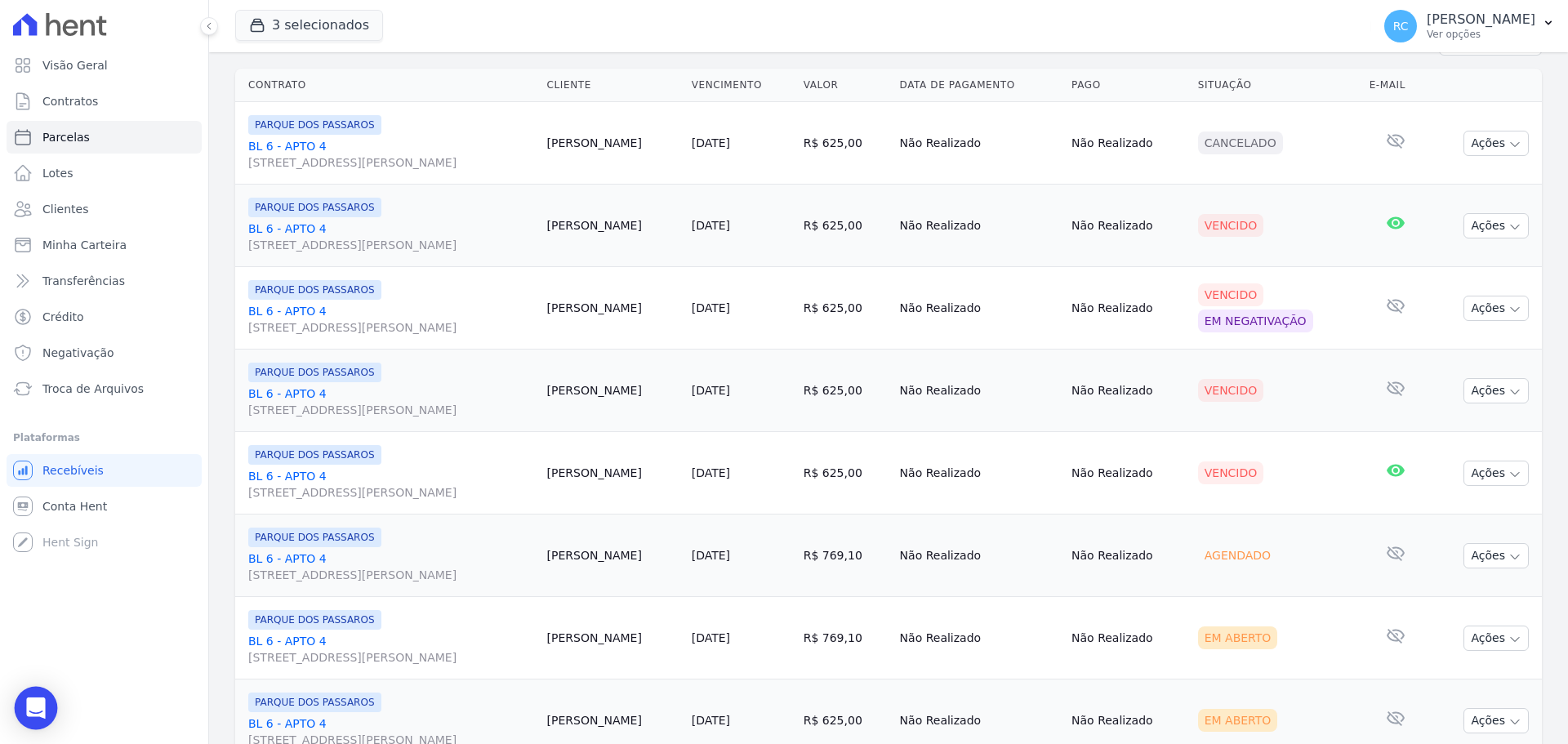
click at [38, 711] on icon "Open Intercom Messenger" at bounding box center [35, 708] width 19 height 21
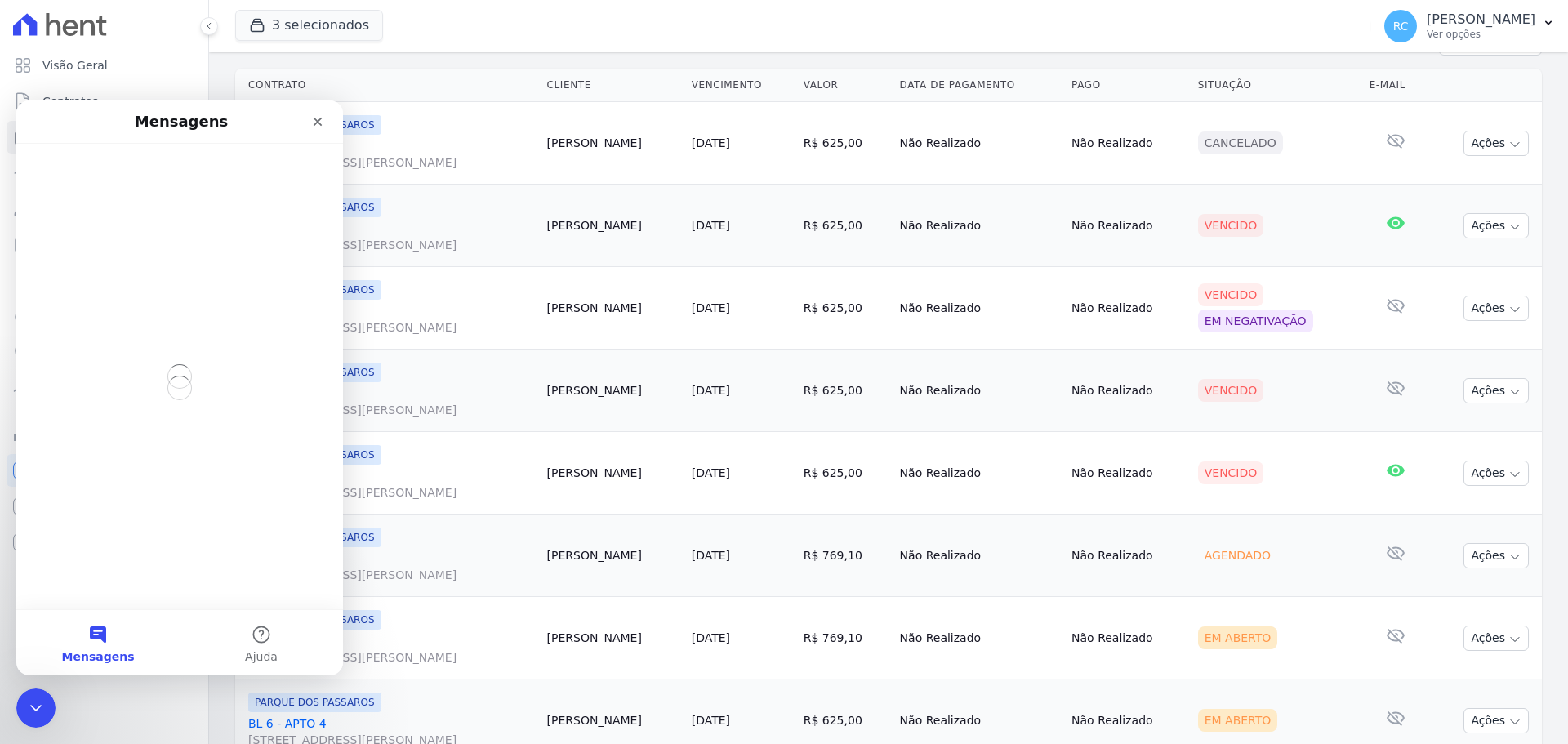
scroll to position [0, 0]
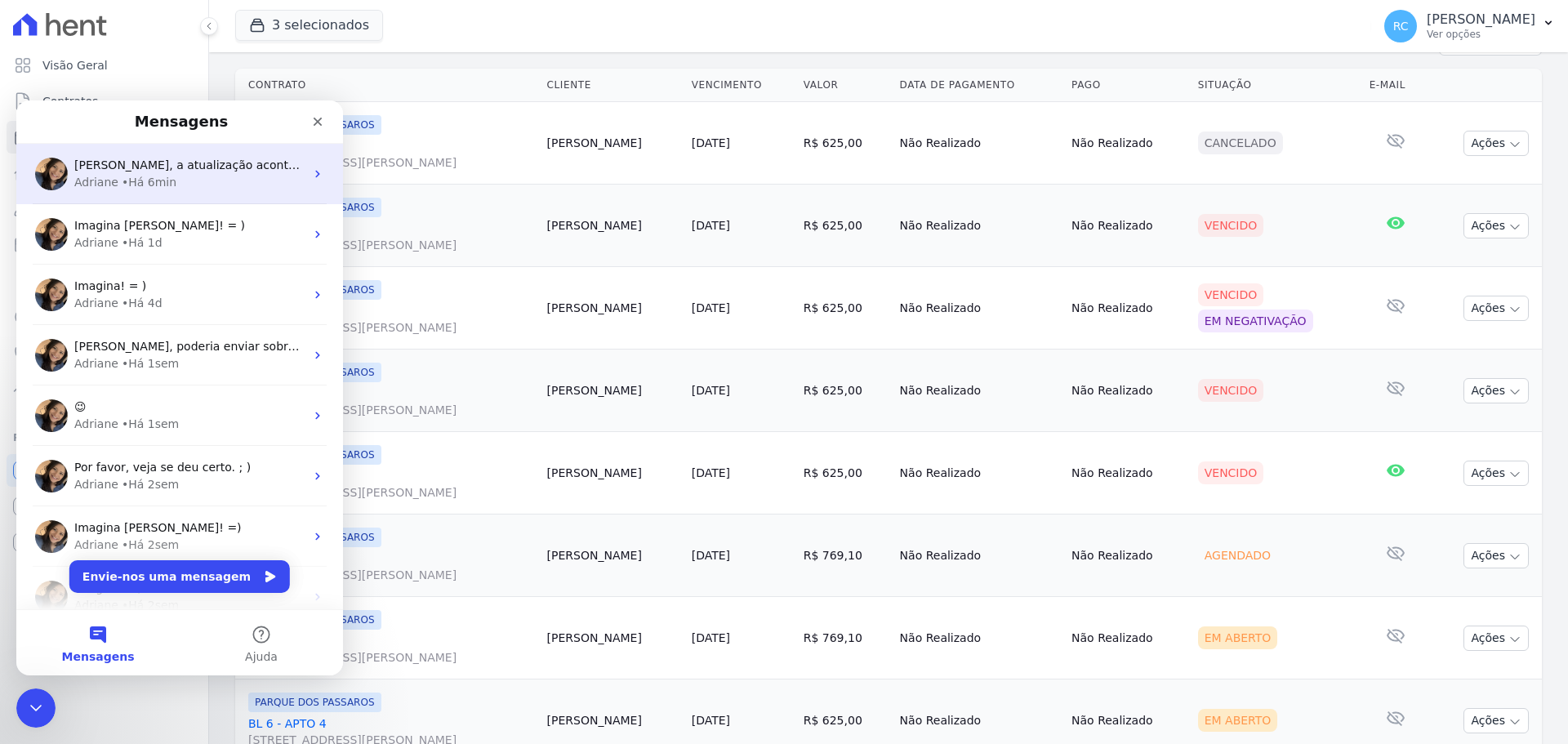
click at [169, 173] on div "Olá Raquel, a atualização acontece em instantes após o comando." at bounding box center [189, 165] width 231 height 18
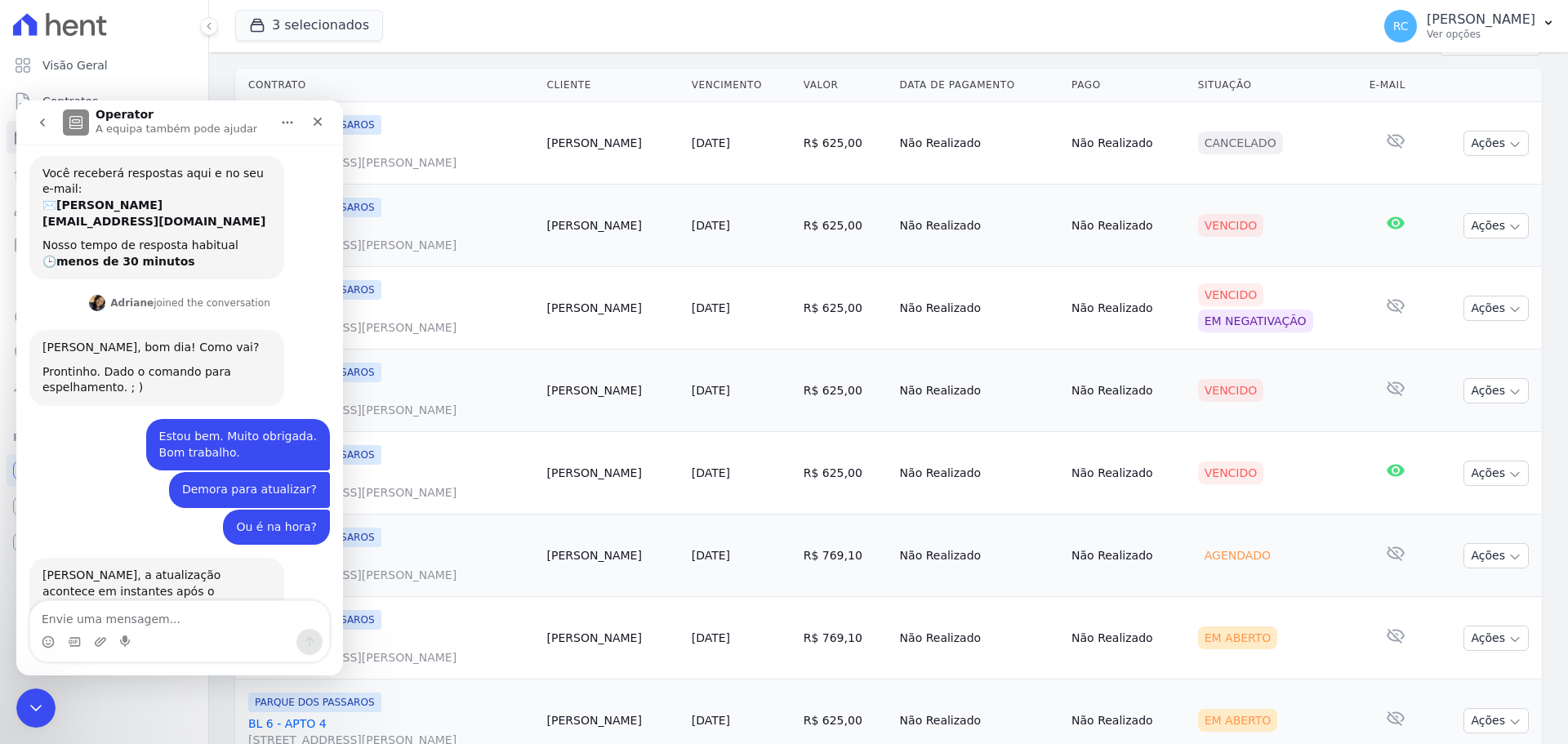
scroll to position [173, 0]
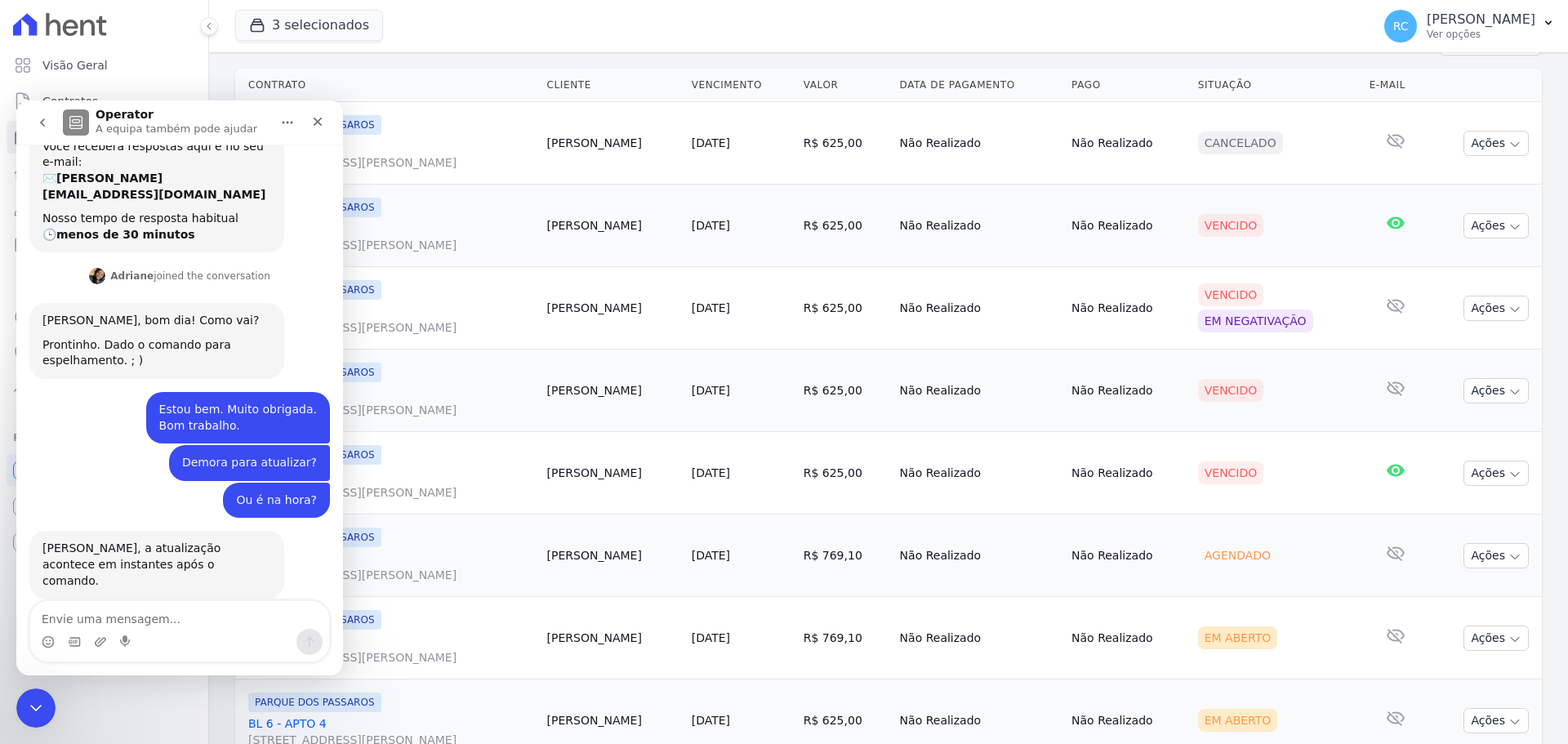
click at [148, 626] on textarea "Envie uma mensagem..." at bounding box center [180, 615] width 299 height 28
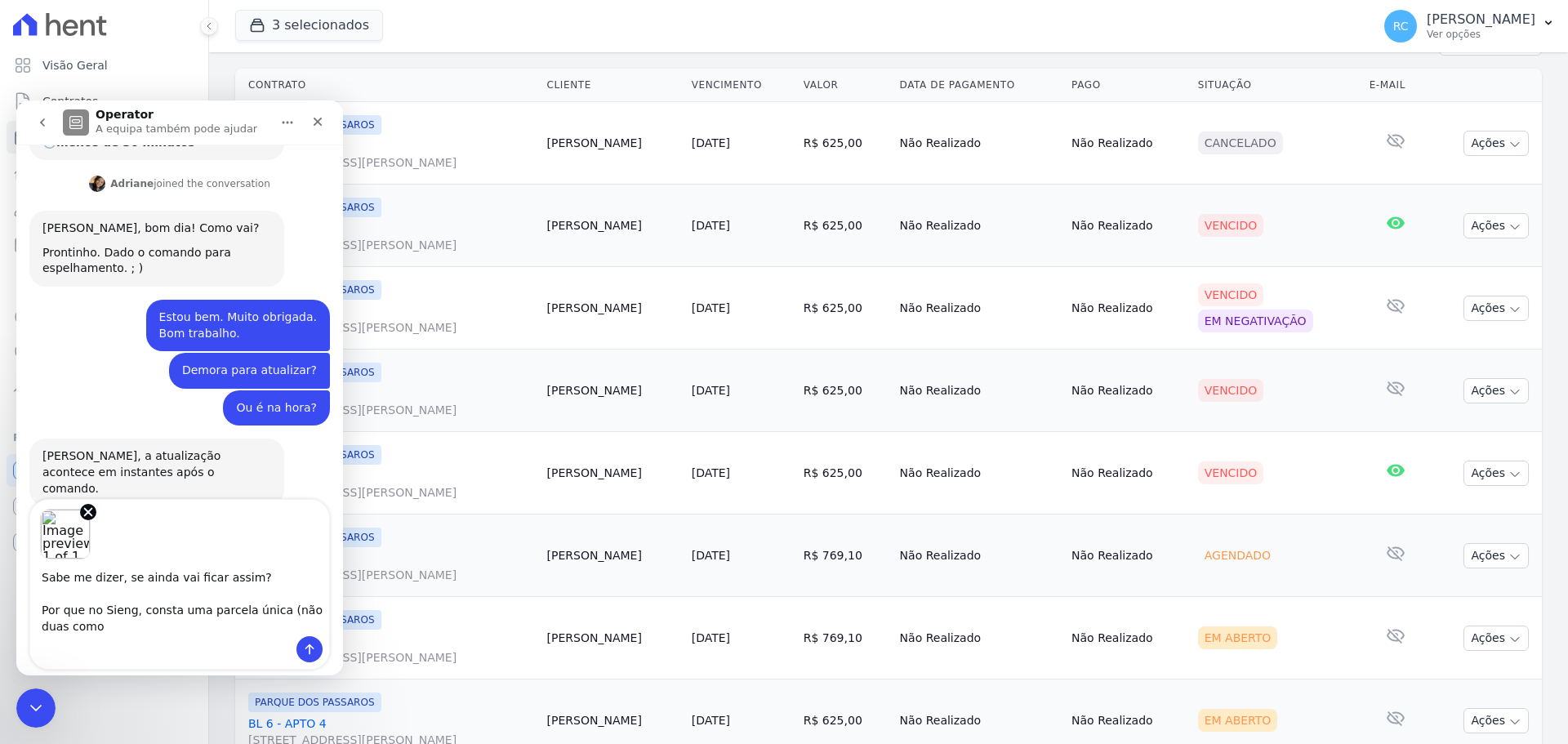
scroll to position [274, 0]
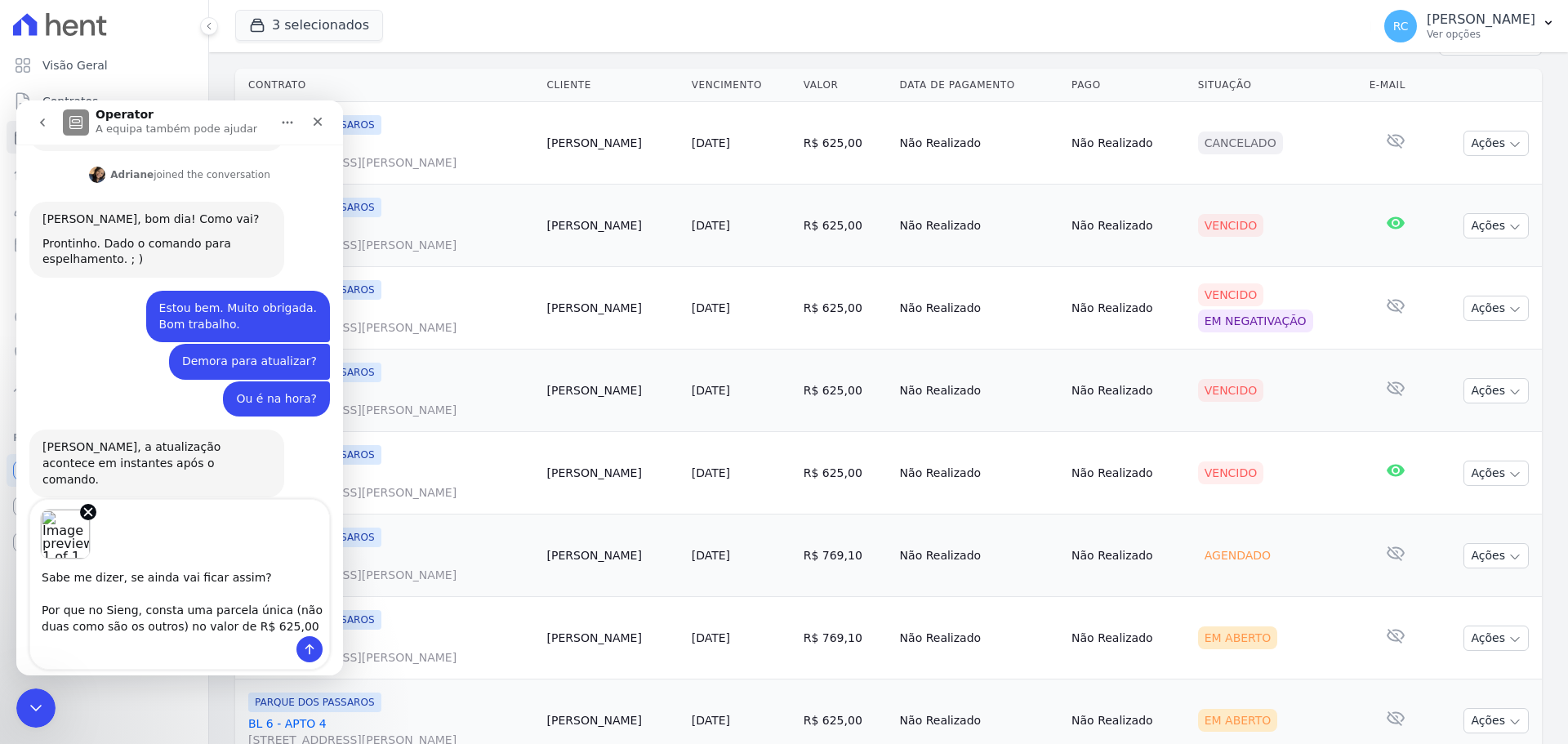
type textarea "Sabe me dizer, se ainda vai ficar assim? Por que no Sieng, consta uma parcela ú…"
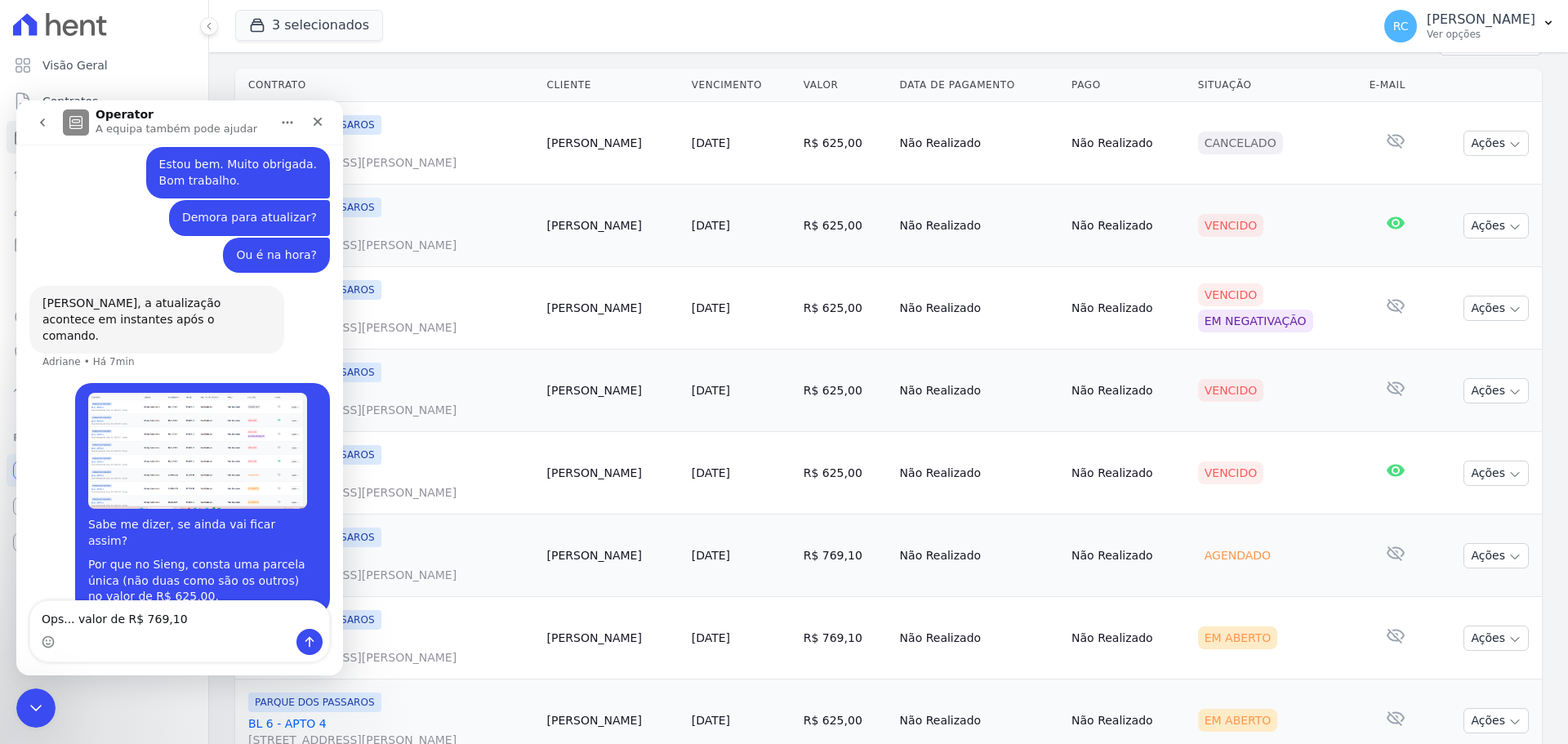
scroll to position [435, 0]
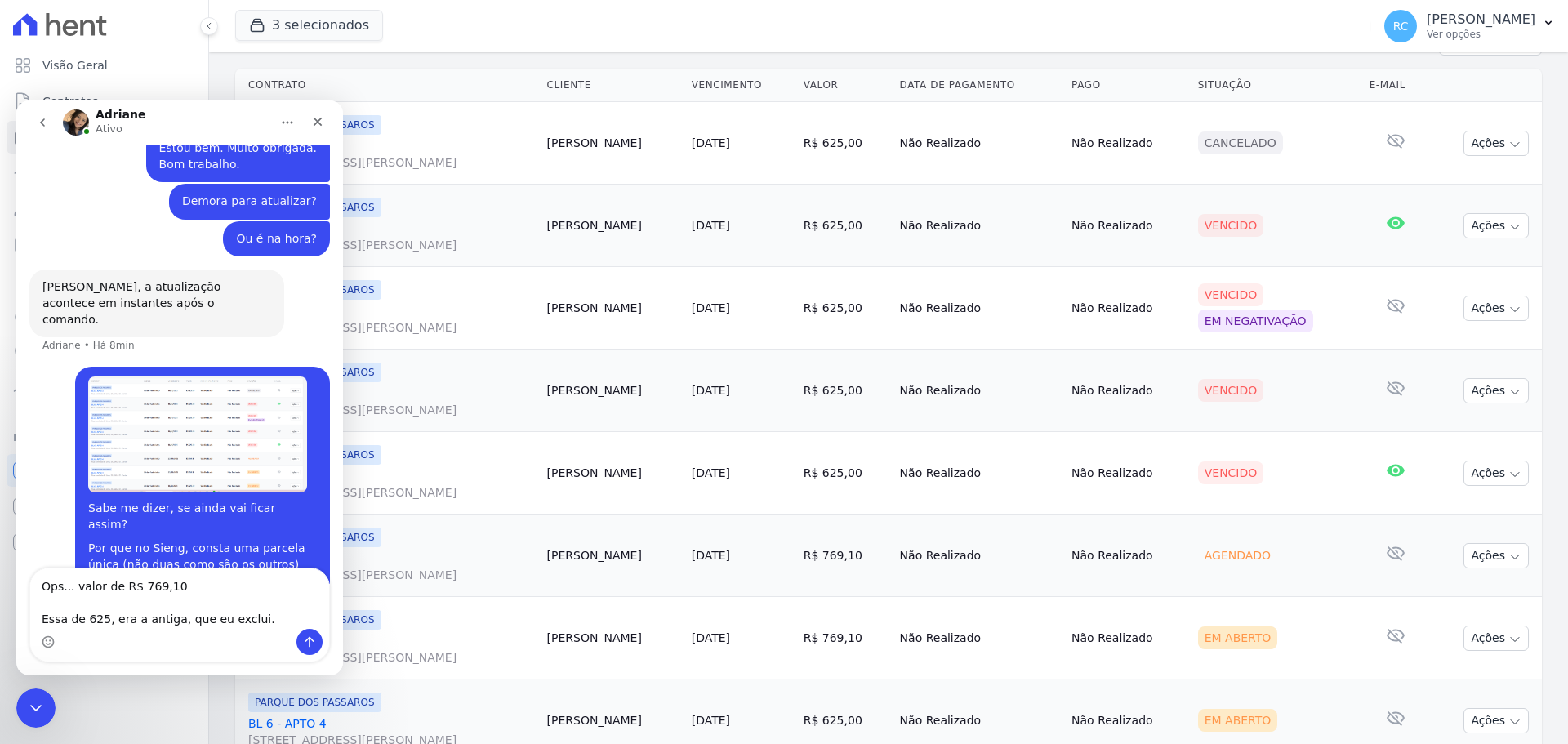
type textarea "Ops... valor de R$ 769,10 Essa de 625, era a antiga, que eu exclui."
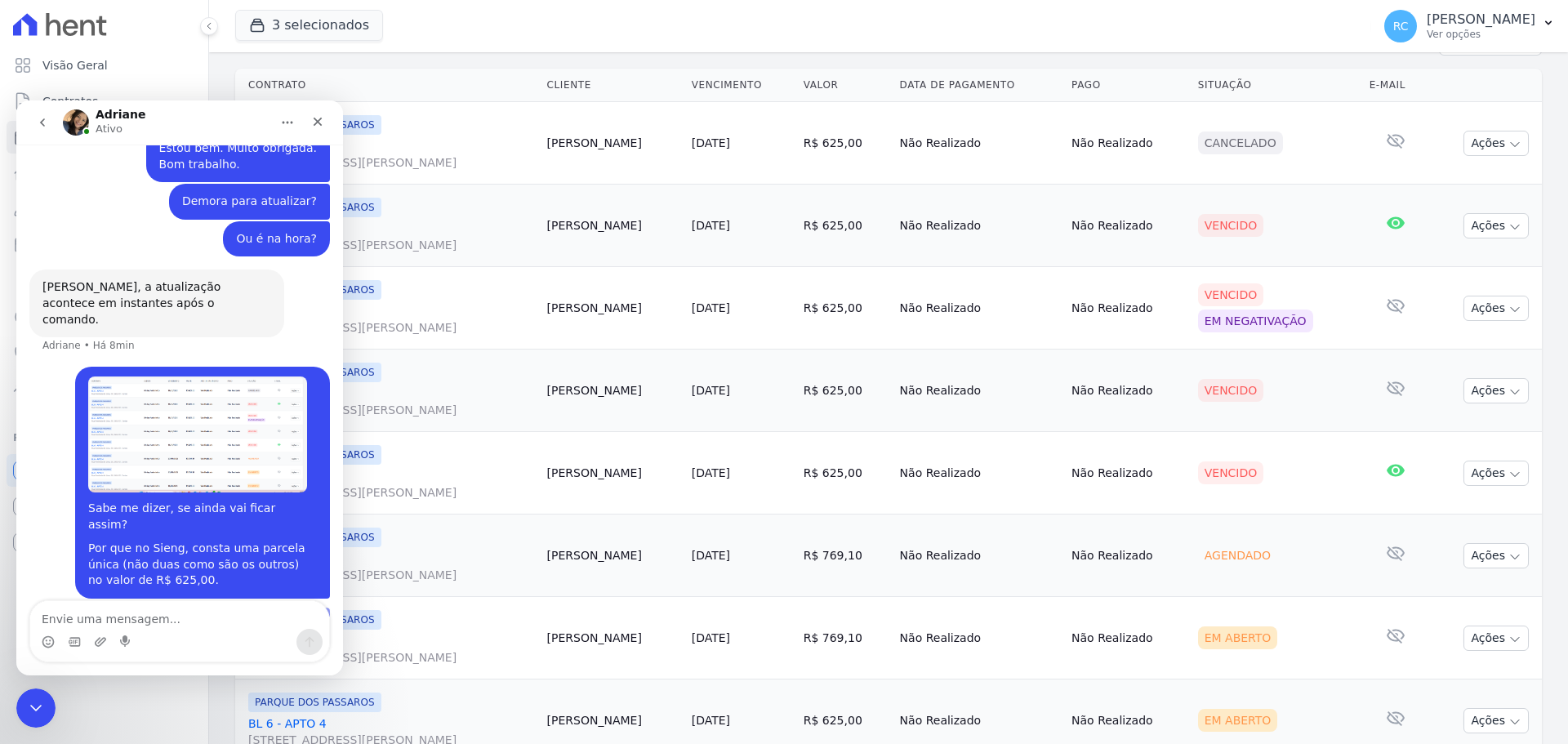
scroll to position [463, 0]
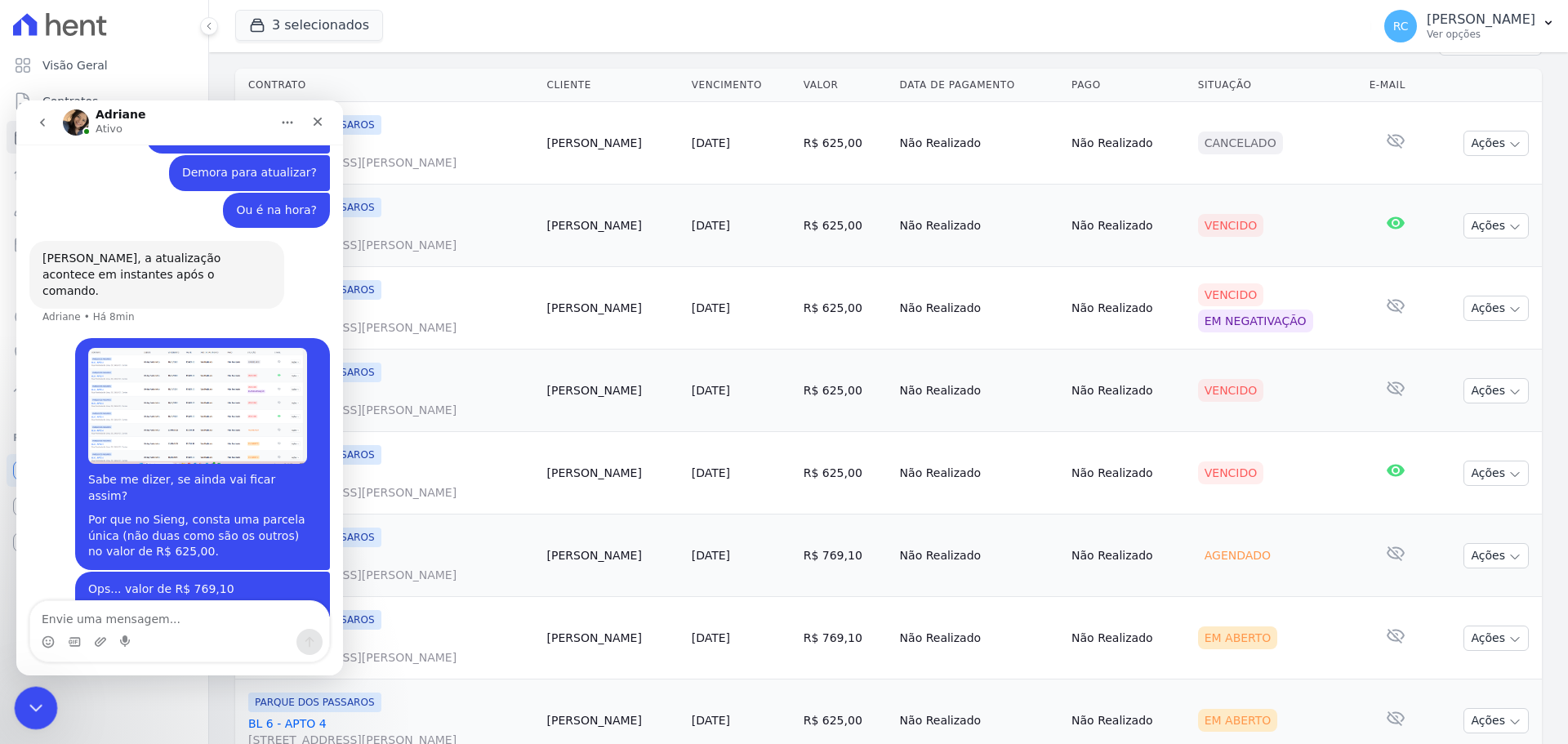
click at [24, 709] on icon "Fechar mensagem da Intercom" at bounding box center [33, 705] width 19 height 19
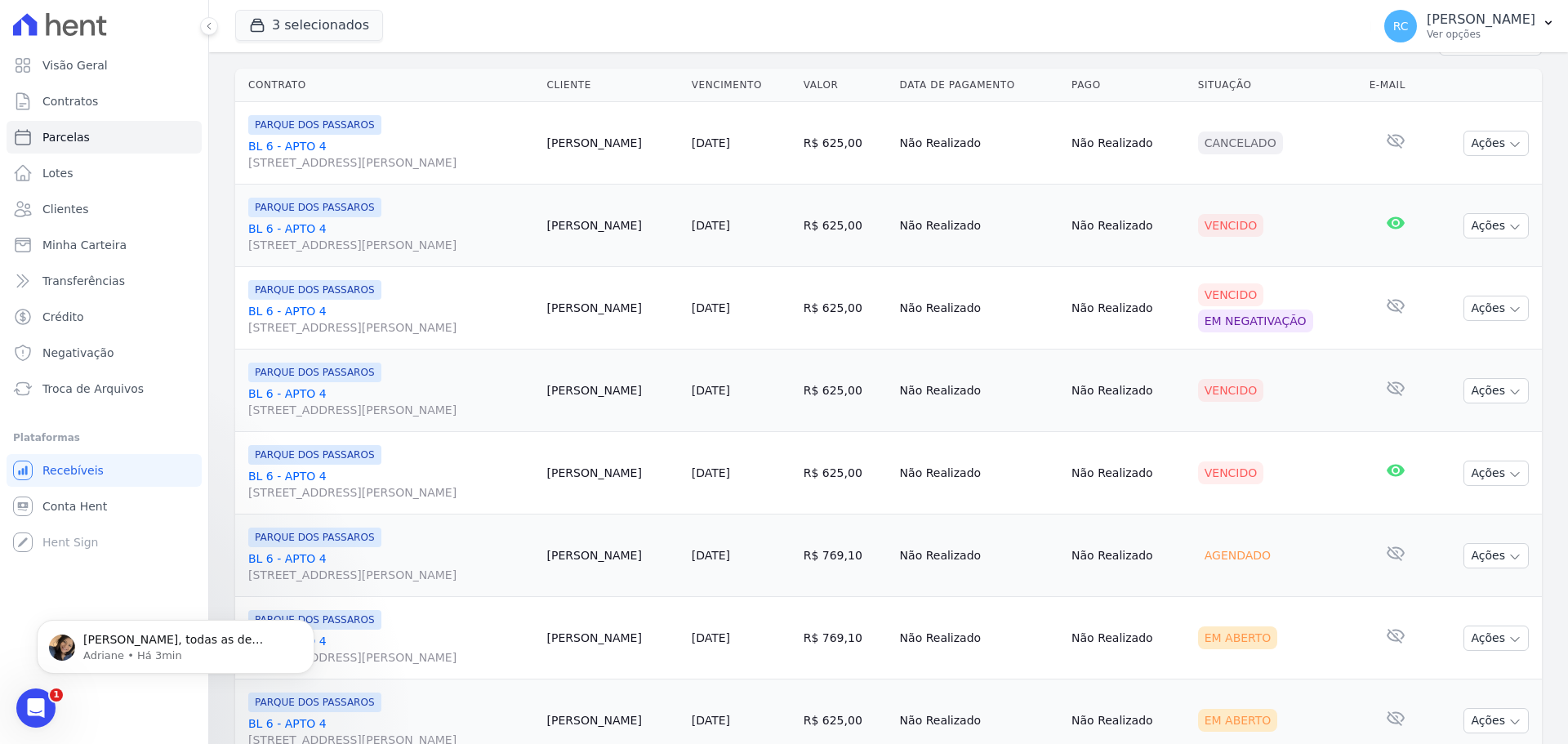
scroll to position [529, 0]
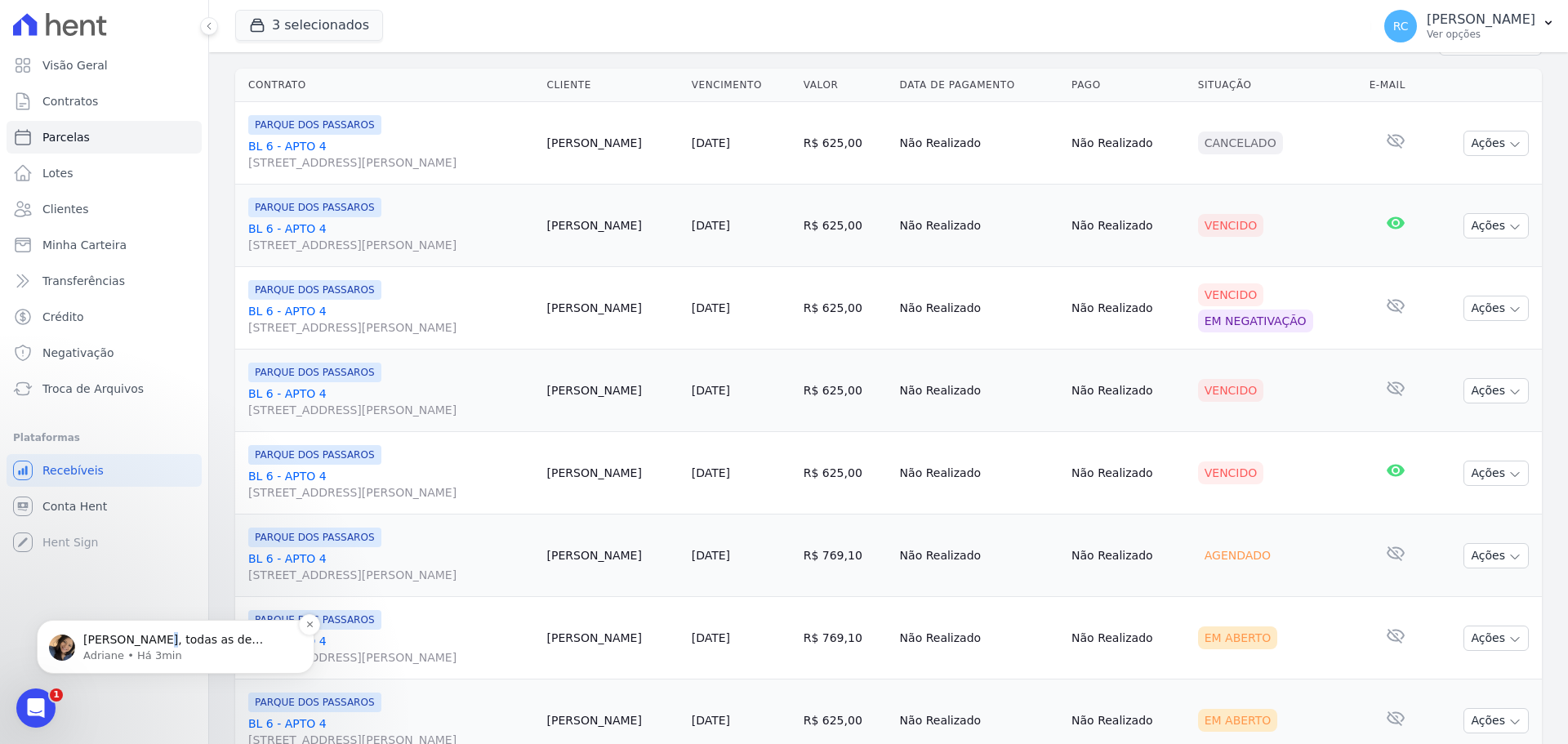
click at [149, 643] on p "Raquel, todas as de R$625,00 não existem mais?" at bounding box center [189, 641] width 211 height 17
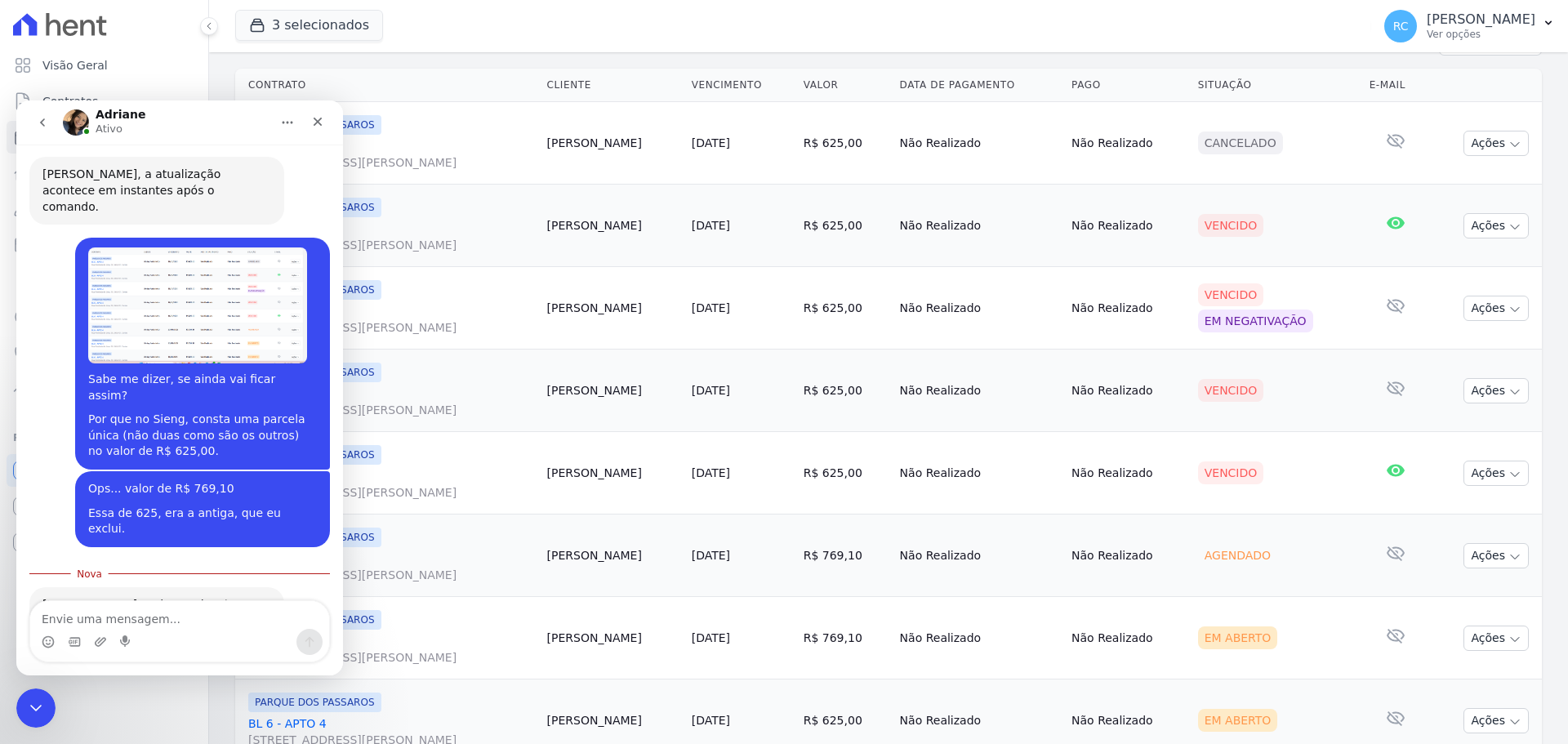
scroll to position [556, 0]
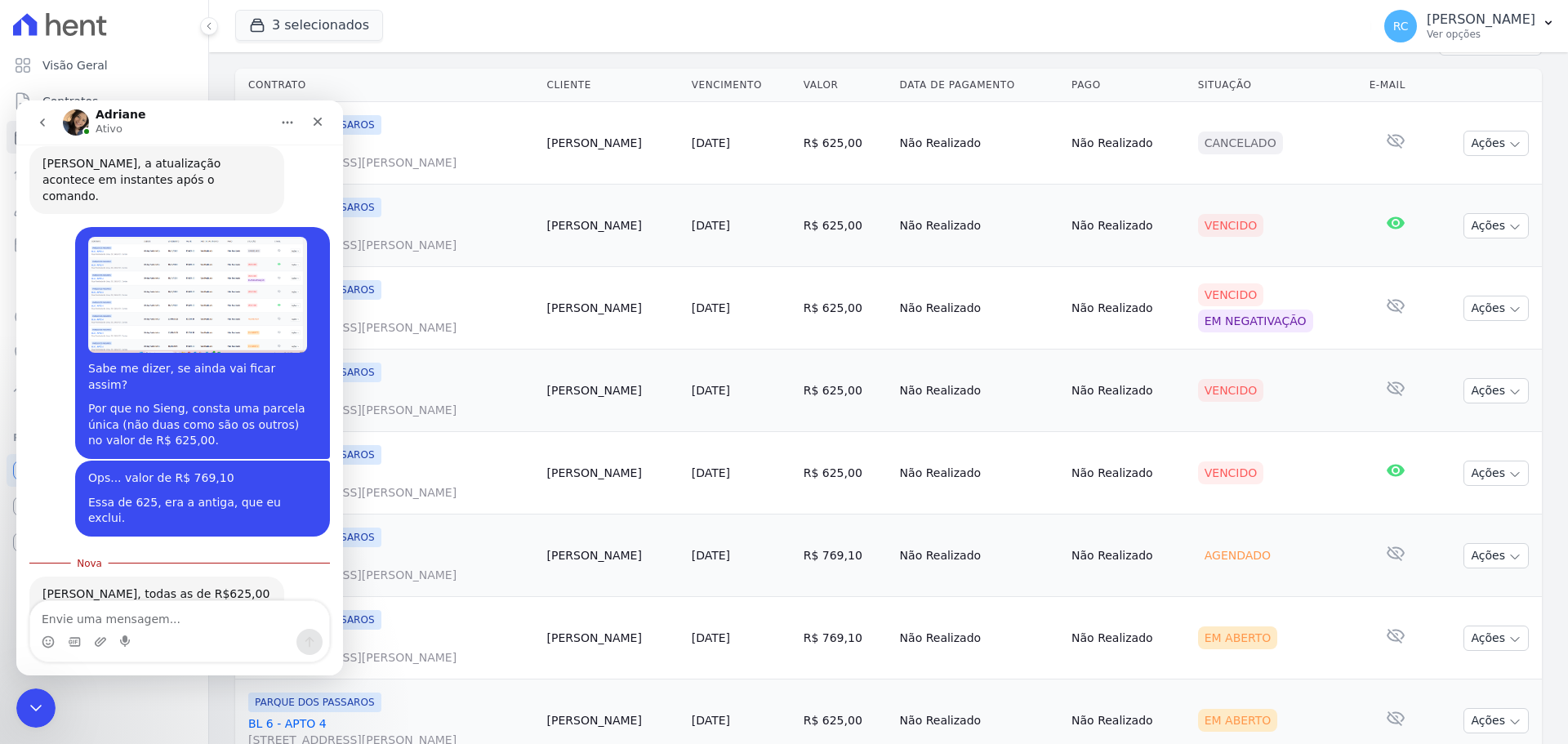
click at [141, 615] on textarea "Envie uma mensagem..." at bounding box center [180, 615] width 299 height 28
type textarea "Não.. essas parcelas foram excluidas."
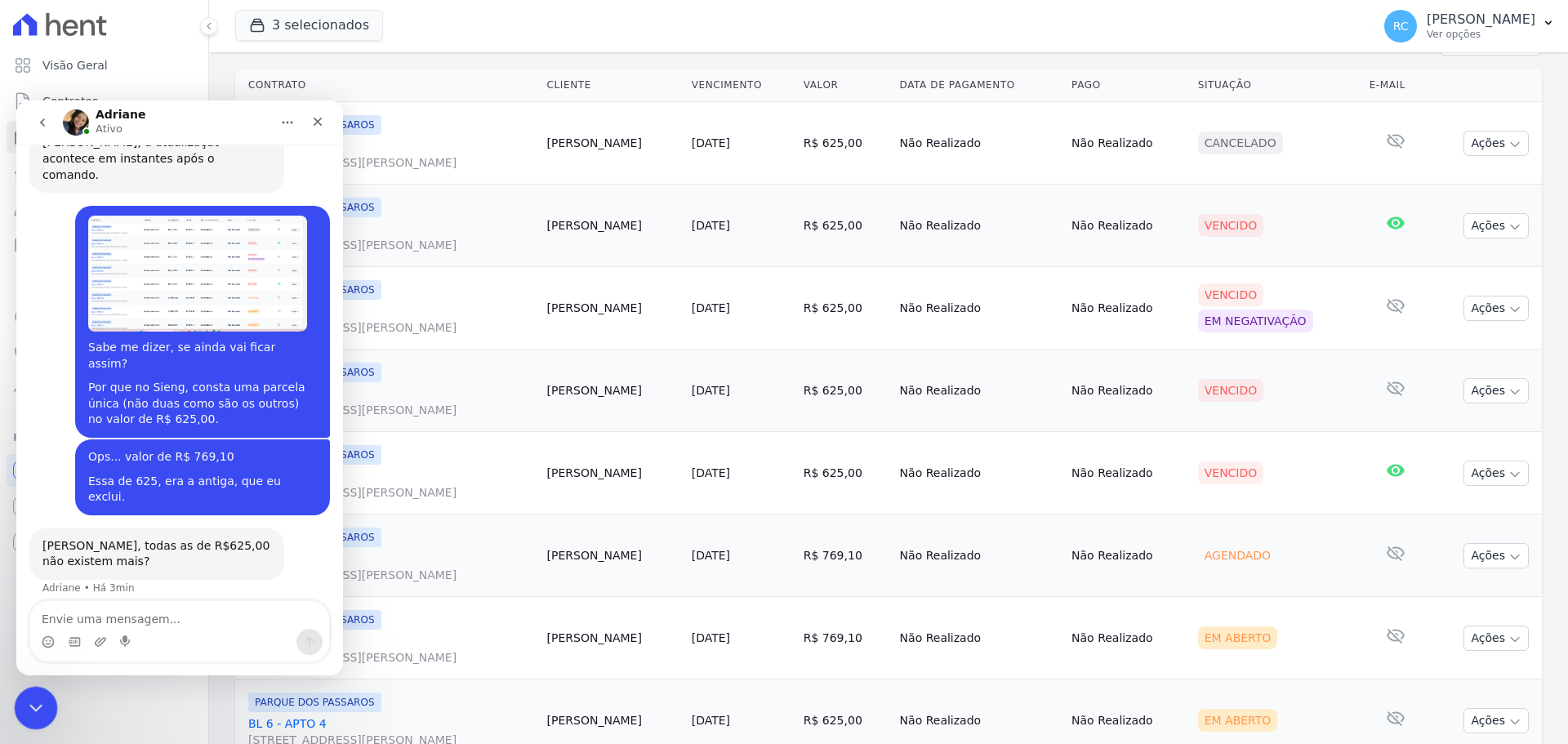
click at [40, 699] on icon "Fechar mensagem da Intercom" at bounding box center [33, 705] width 19 height 19
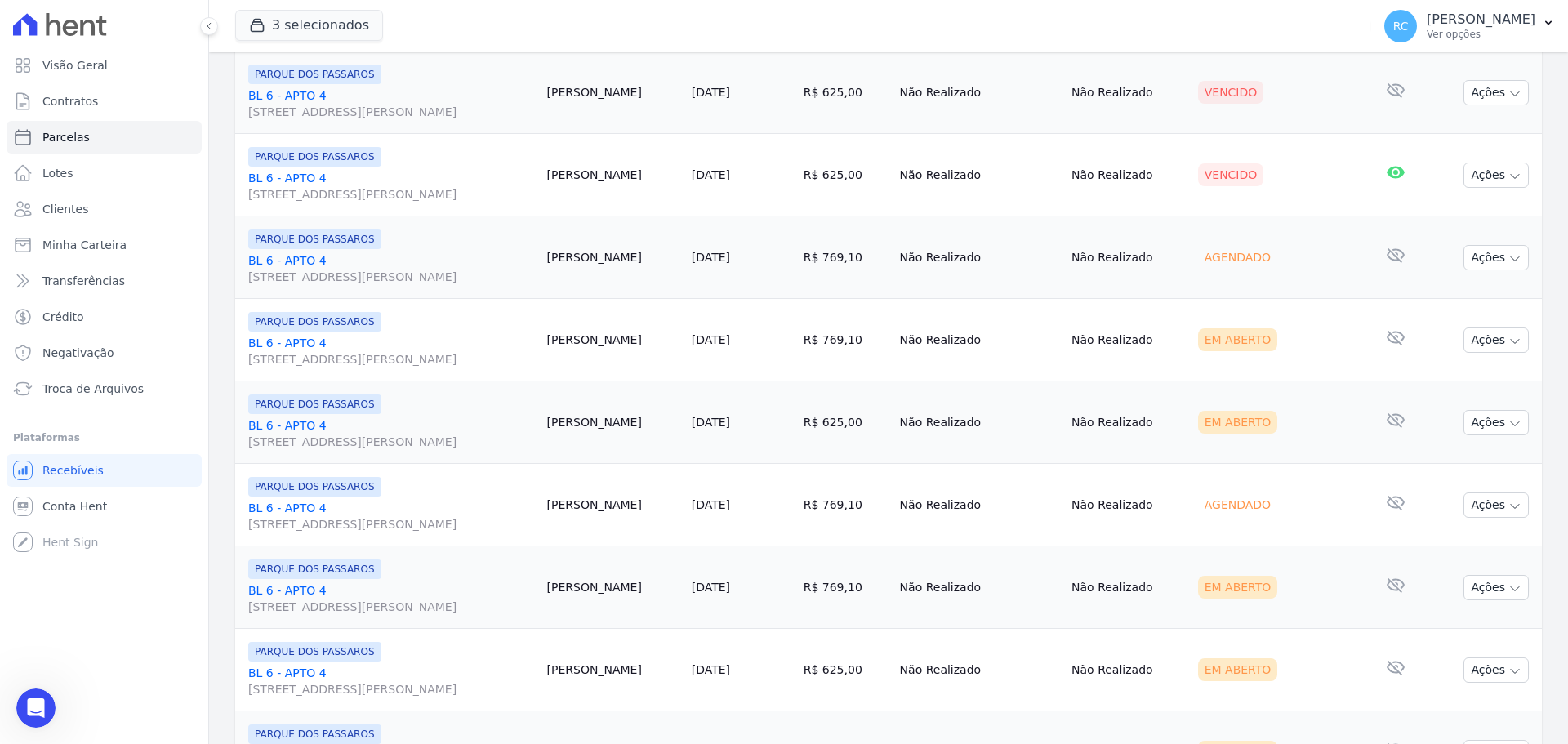
scroll to position [572, 0]
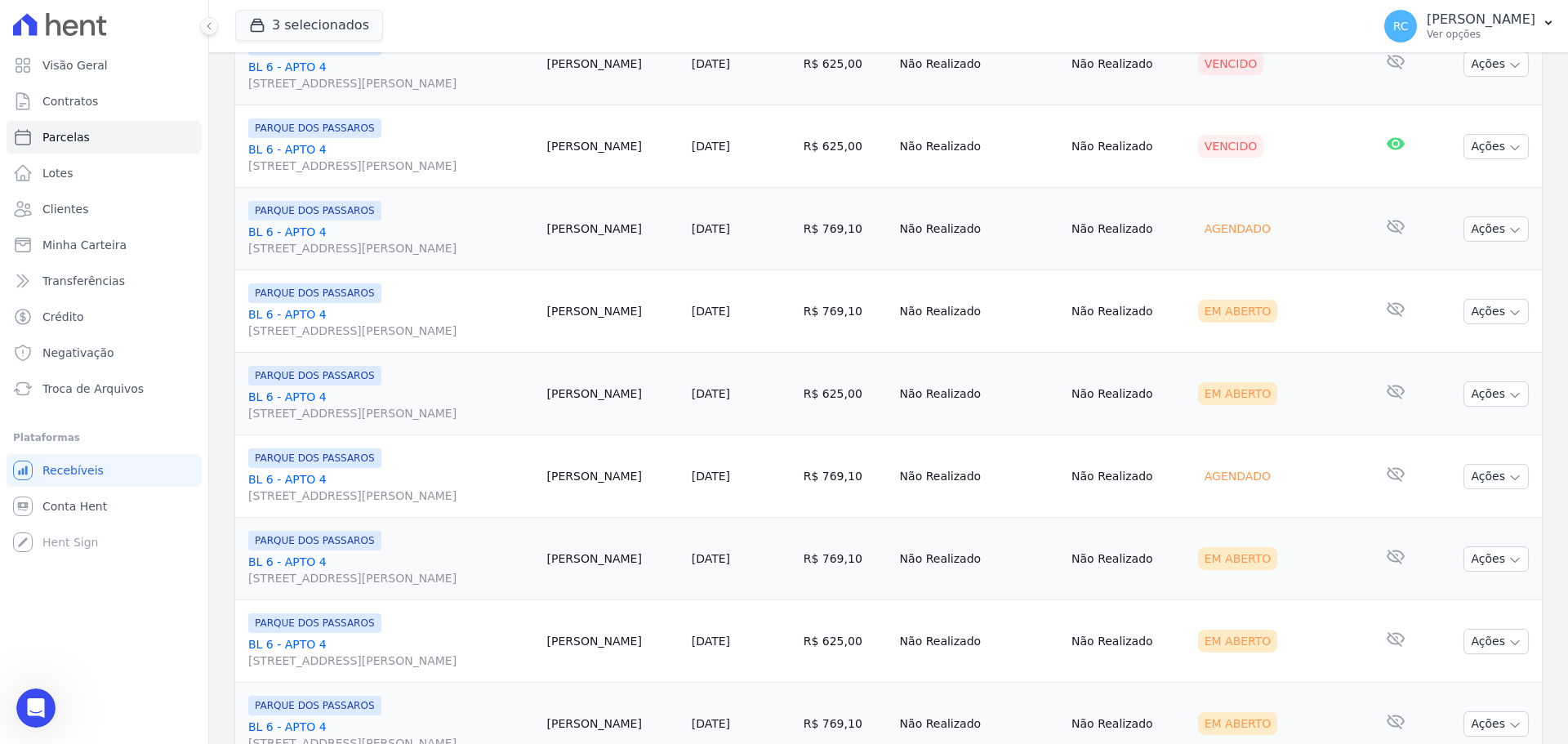
click at [608, 312] on td "Wesley Antonietto" at bounding box center [613, 311] width 144 height 82
click at [616, 310] on td "Wesley Antonietto" at bounding box center [613, 311] width 144 height 82
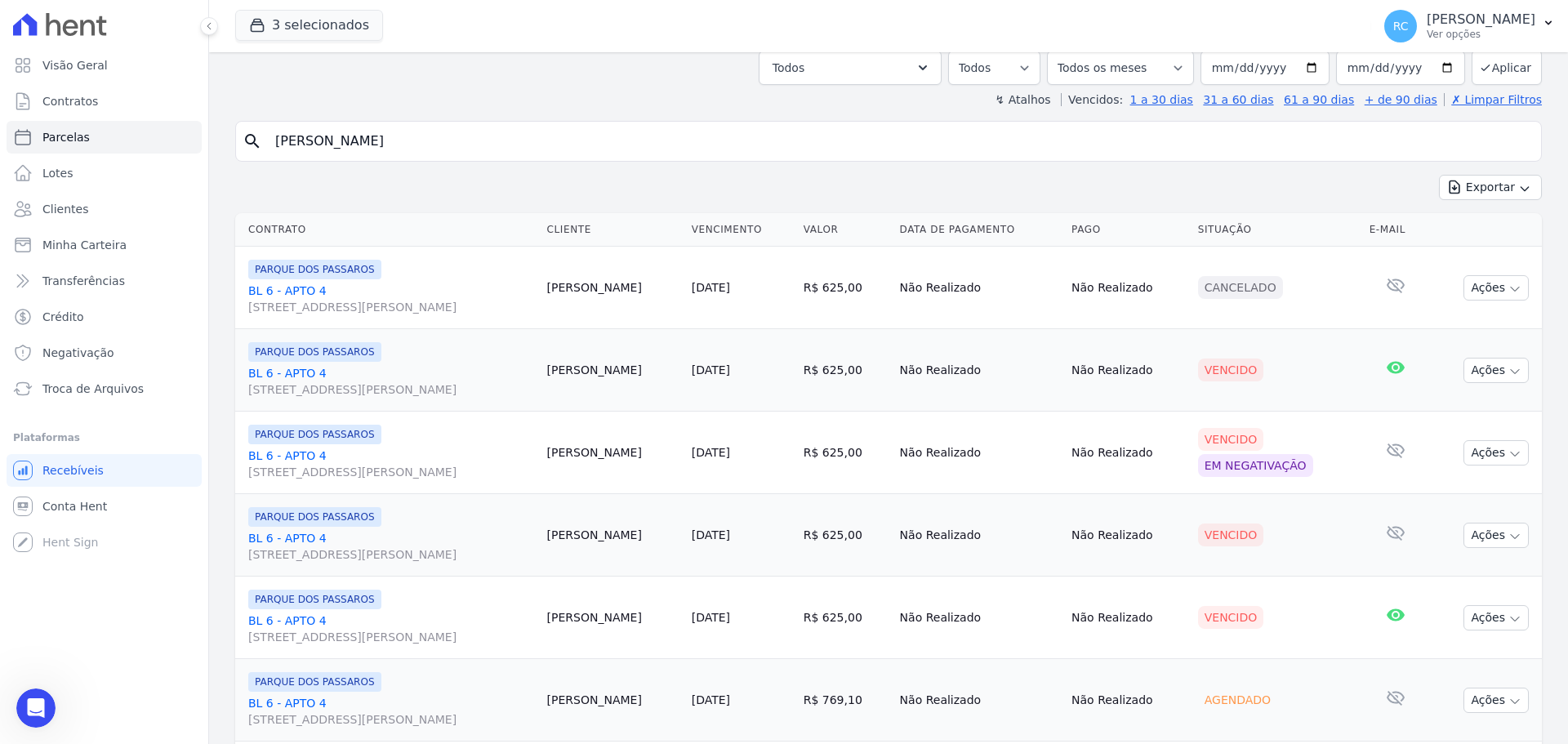
scroll to position [0, 0]
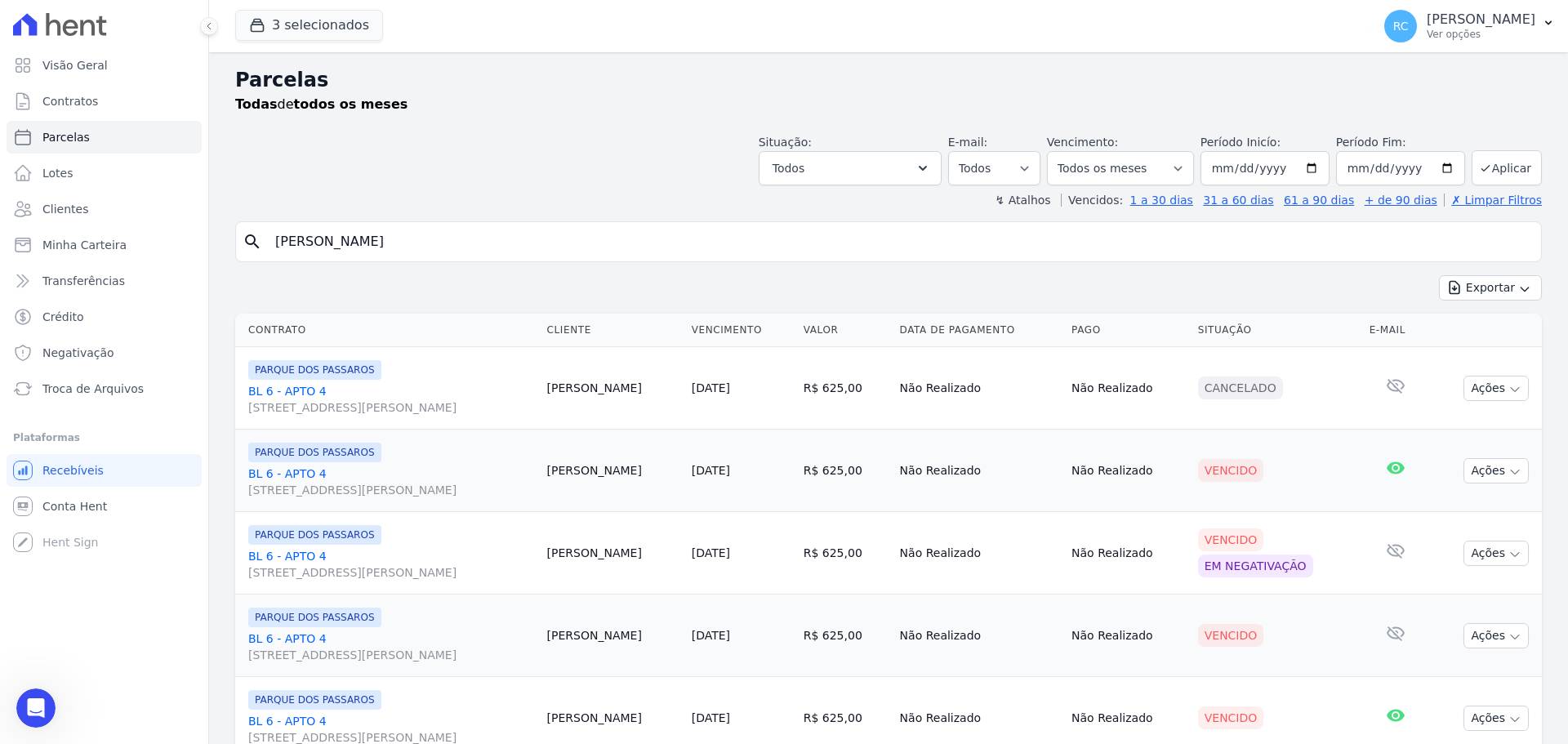
drag, startPoint x: 453, startPoint y: 239, endPoint x: 14, endPoint y: 231, distance: 439.1
click at [3, 240] on div "Visão Geral Contratos Parcelas Lotes Clientes Minha Carteira Transferências Cré…" at bounding box center [784, 372] width 1568 height 744
click at [24, 699] on div "Abrir mensagem da Intercom" at bounding box center [33, 706] width 54 height 54
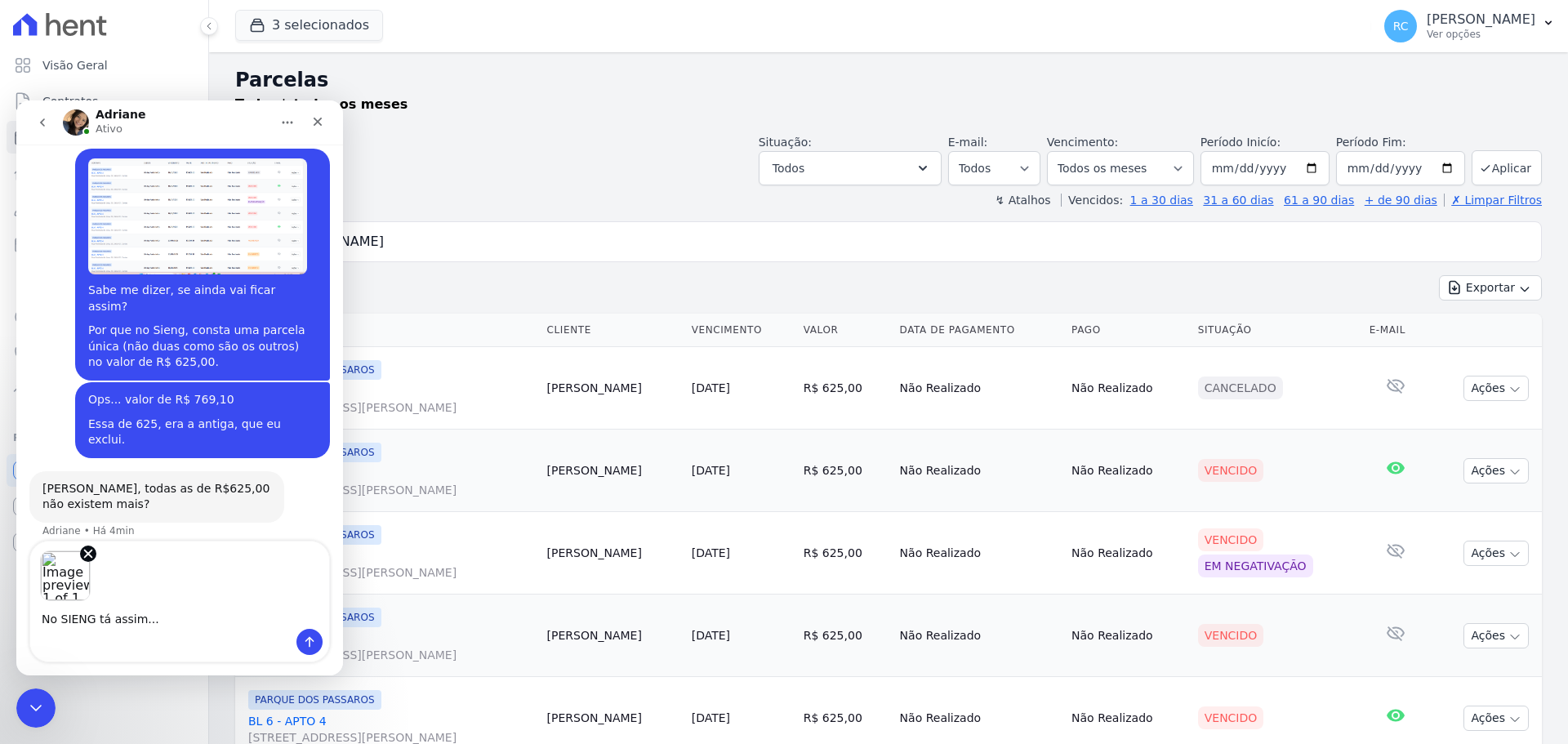
scroll to position [653, 0]
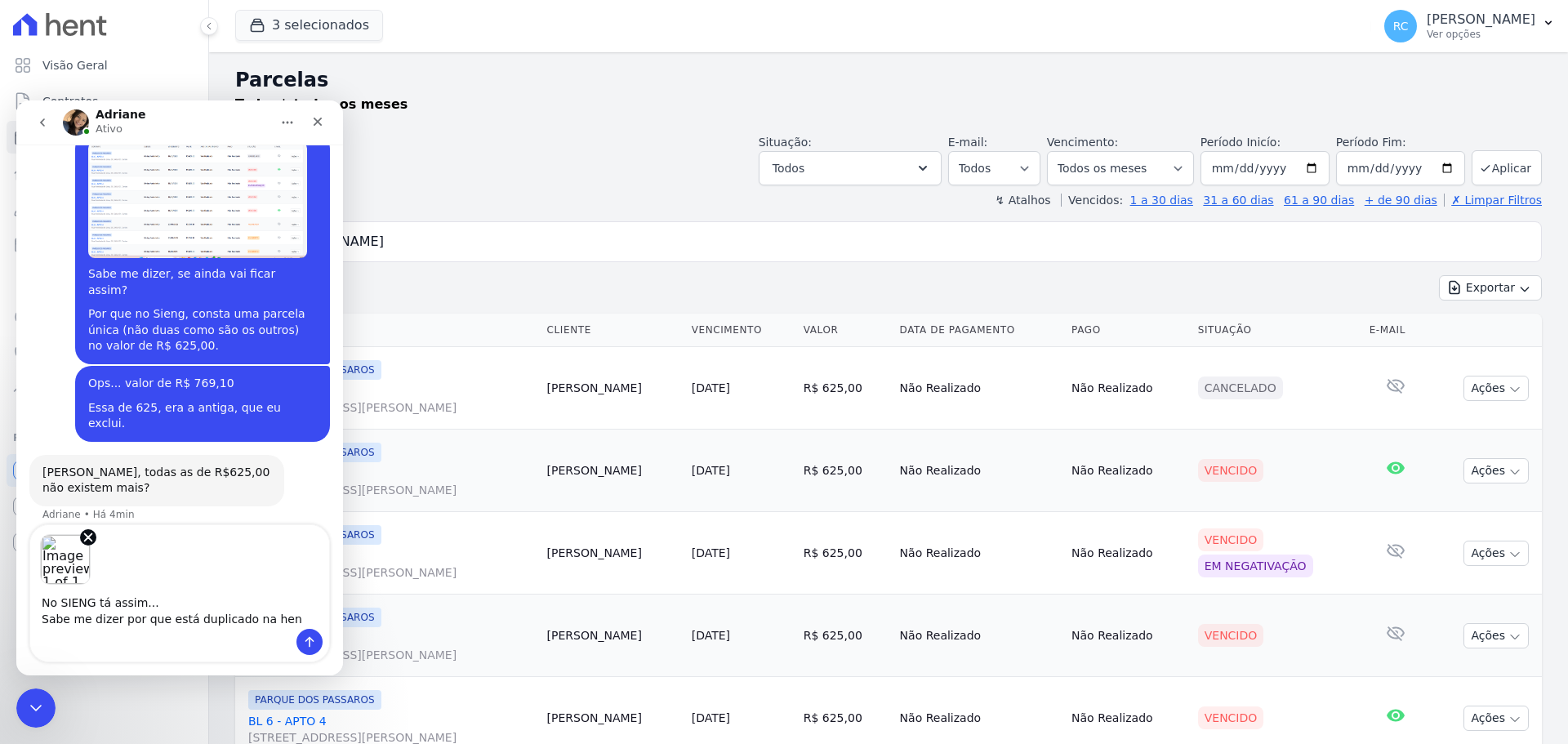
type textarea "No SIENG tá assim... Sabe me dizer por que está duplicado na hent"
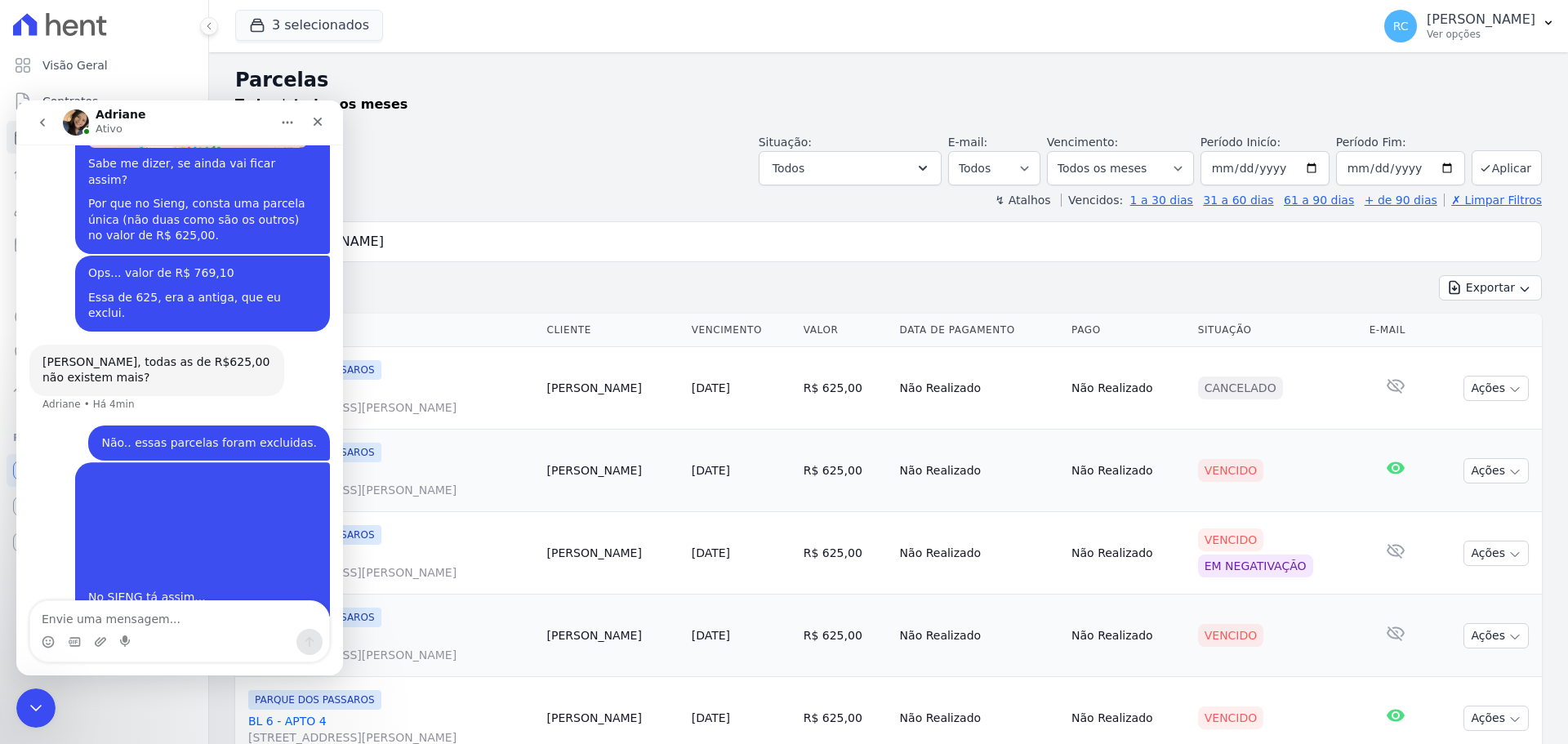
type textarea "?"
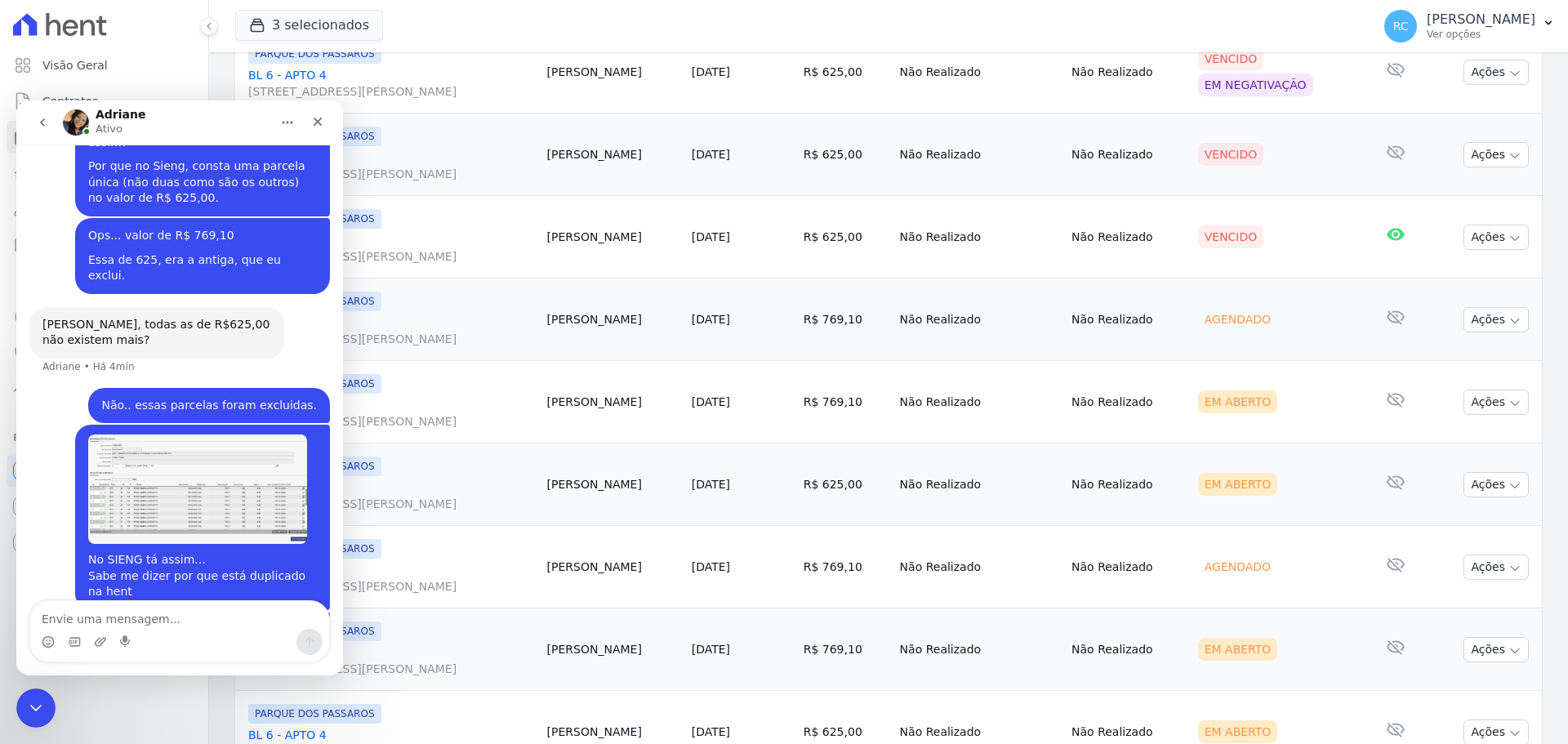
scroll to position [572, 0]
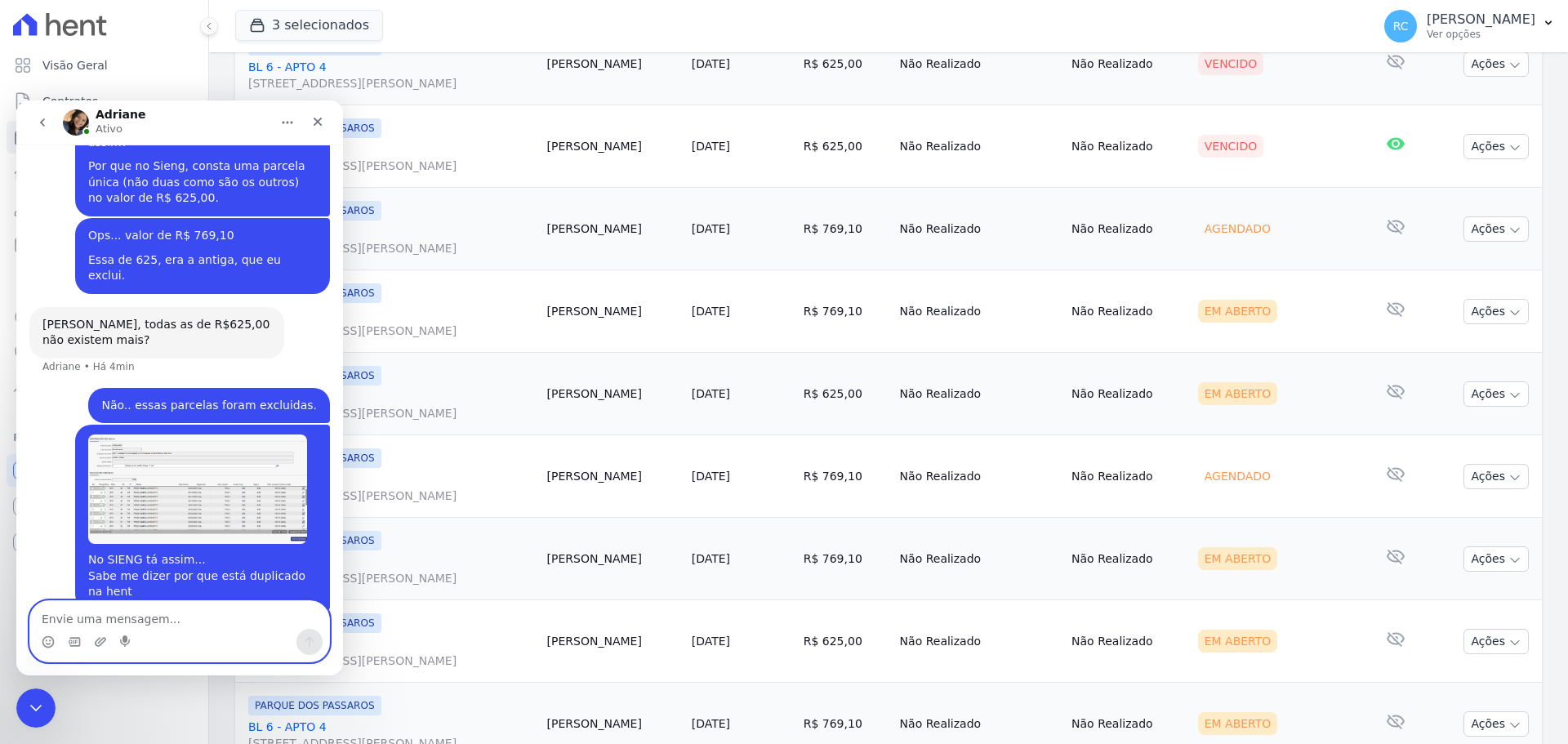
click at [83, 609] on textarea "Envie uma mensagem..." at bounding box center [180, 615] width 299 height 28
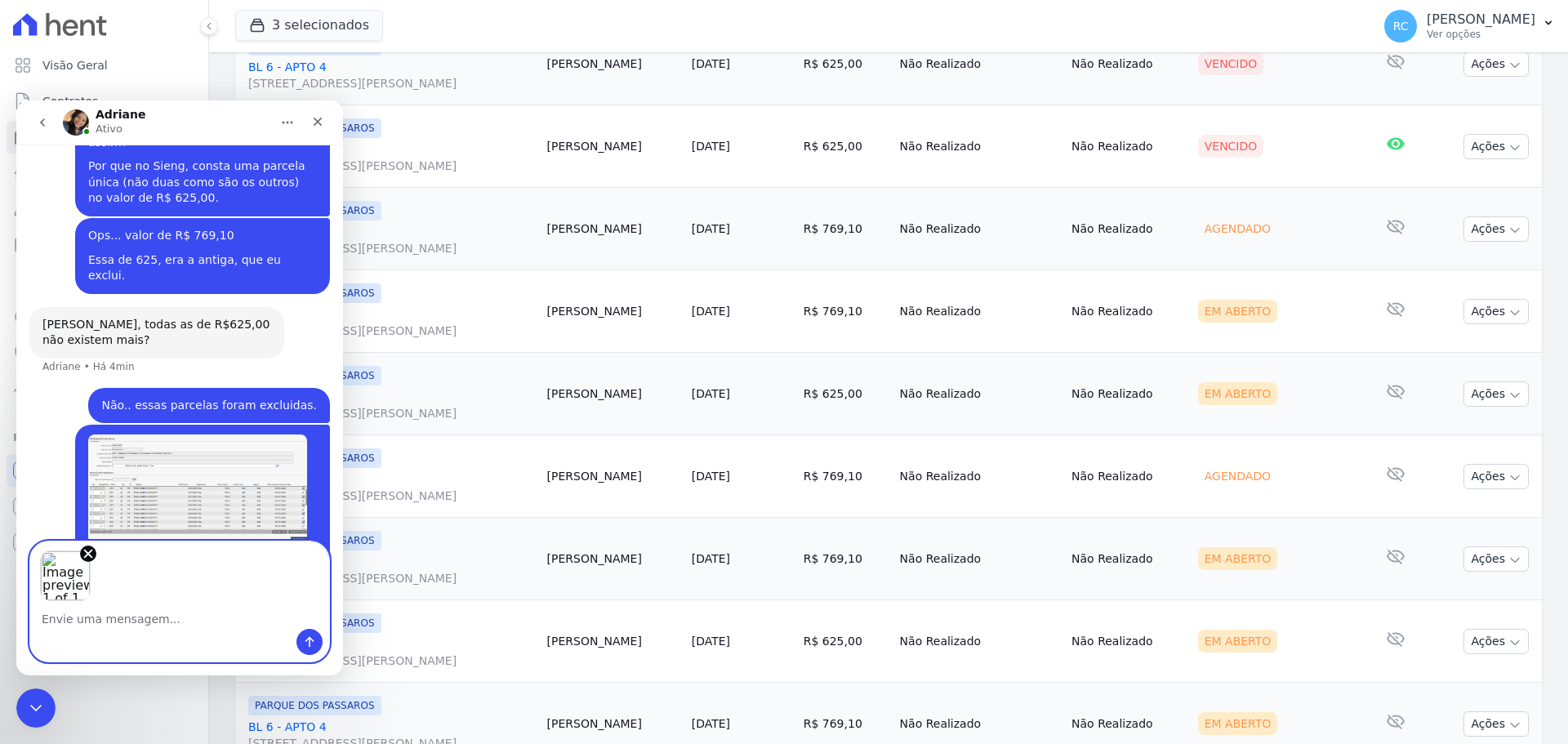
scroll to position [861, 0]
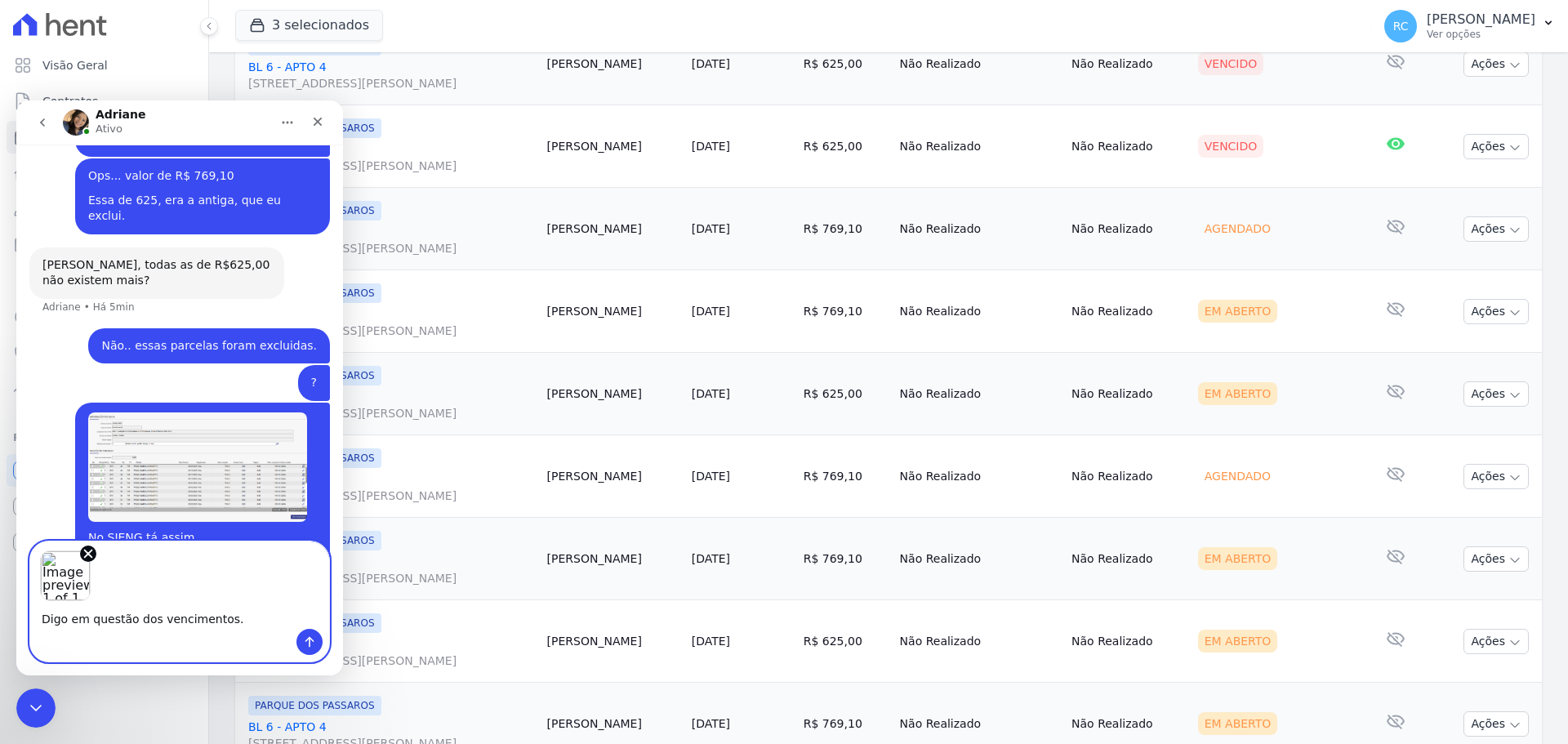
type textarea "Digo em questão dos vencimentos."
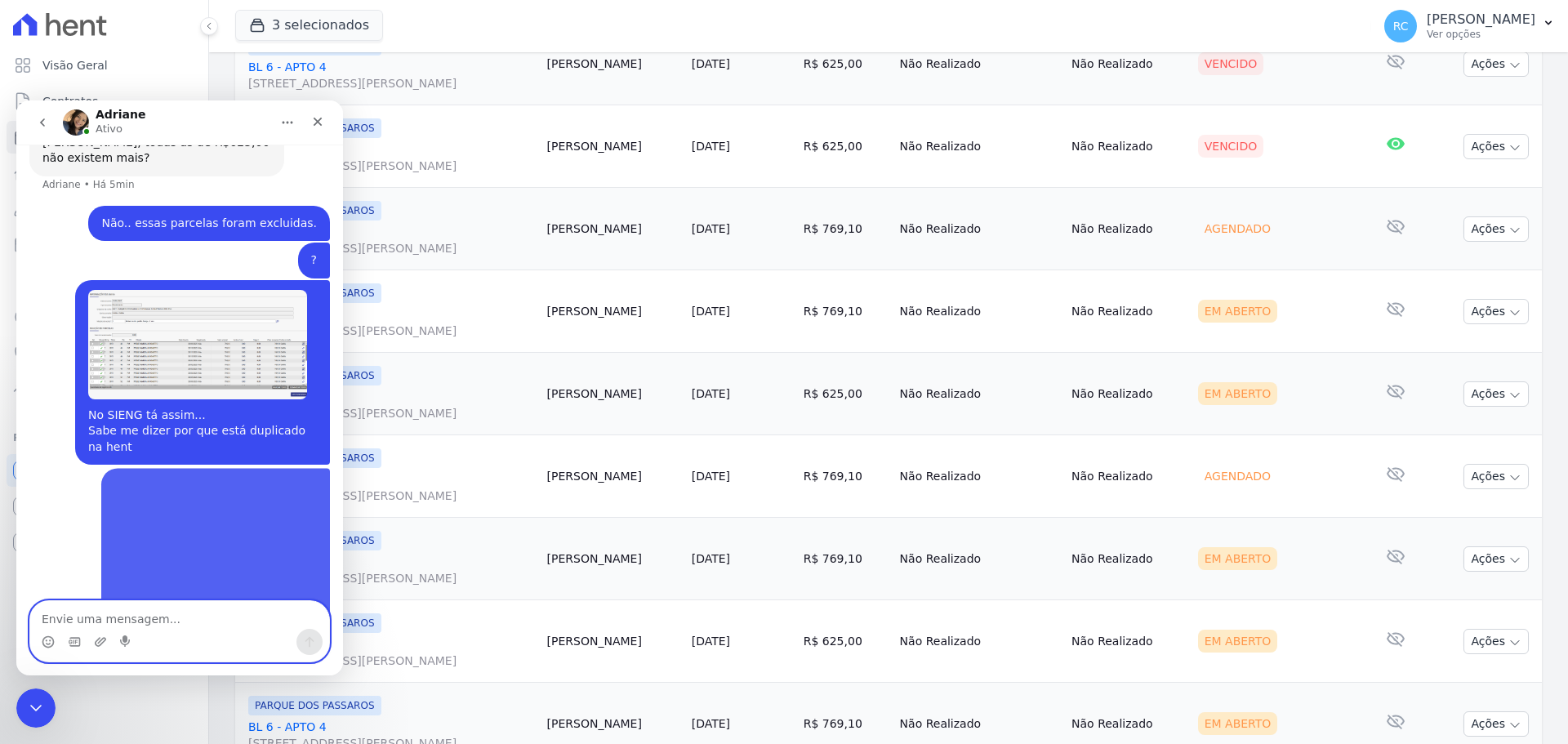
scroll to position [999, 0]
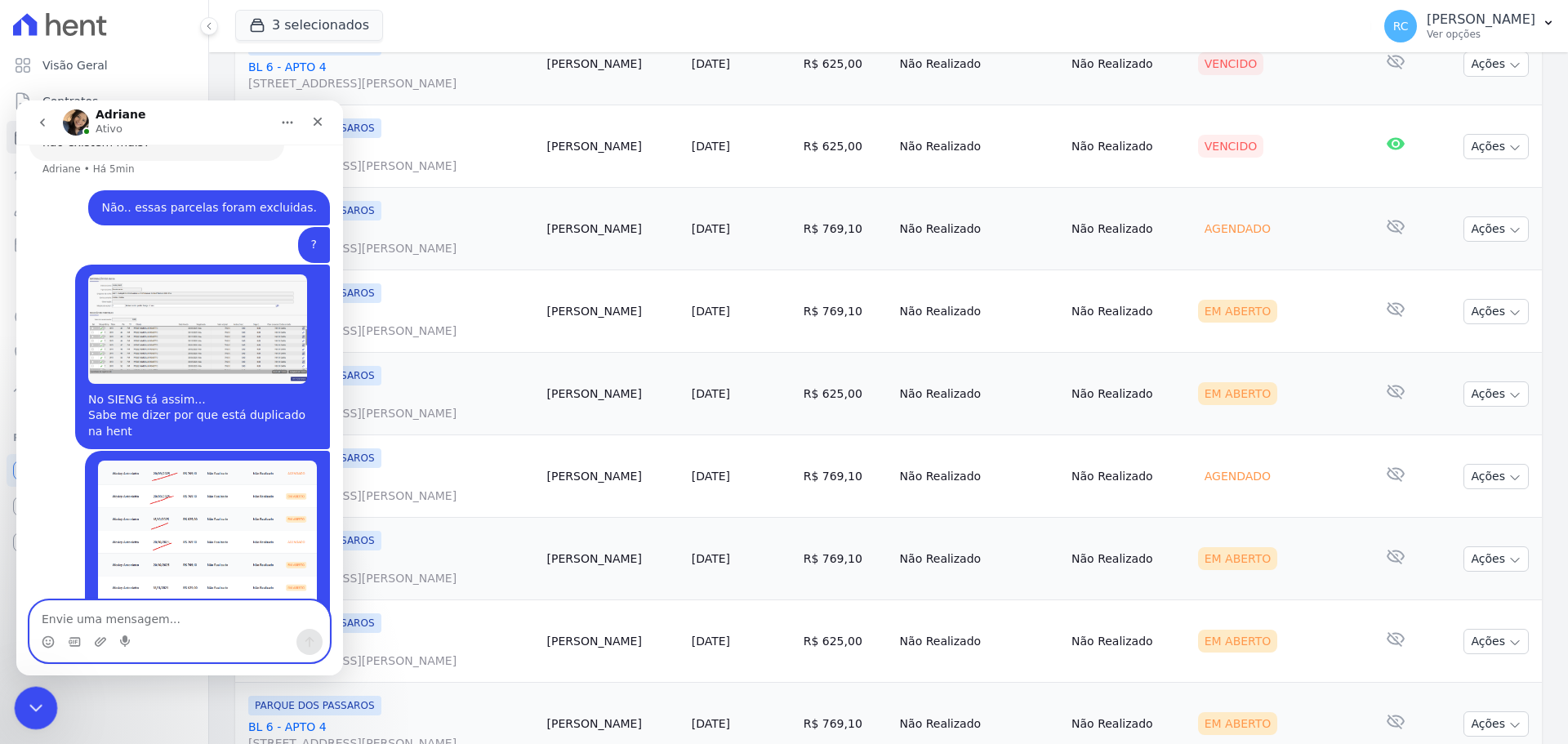
click at [24, 700] on icon "Fechar mensagem da Intercom" at bounding box center [33, 705] width 19 height 19
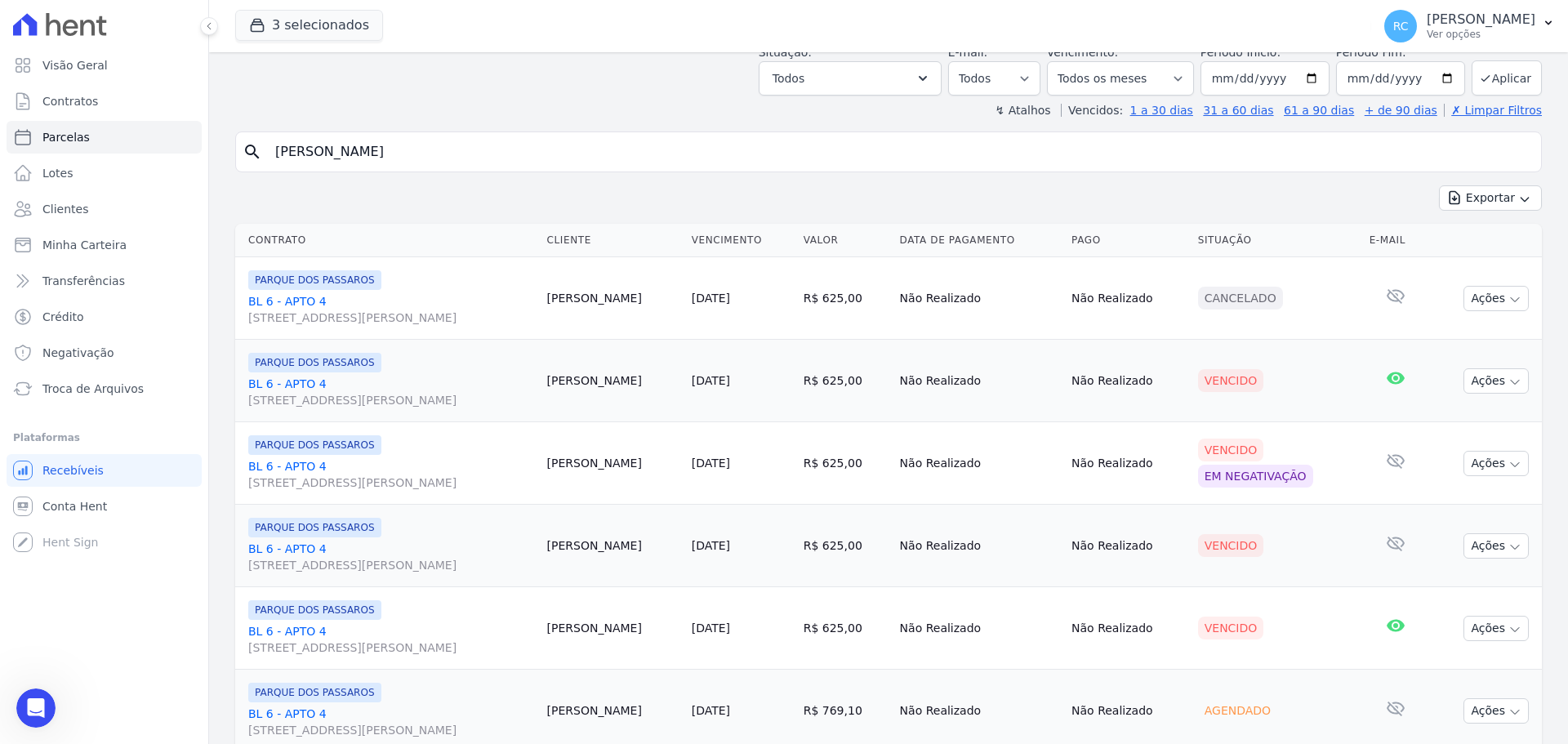
scroll to position [0, 0]
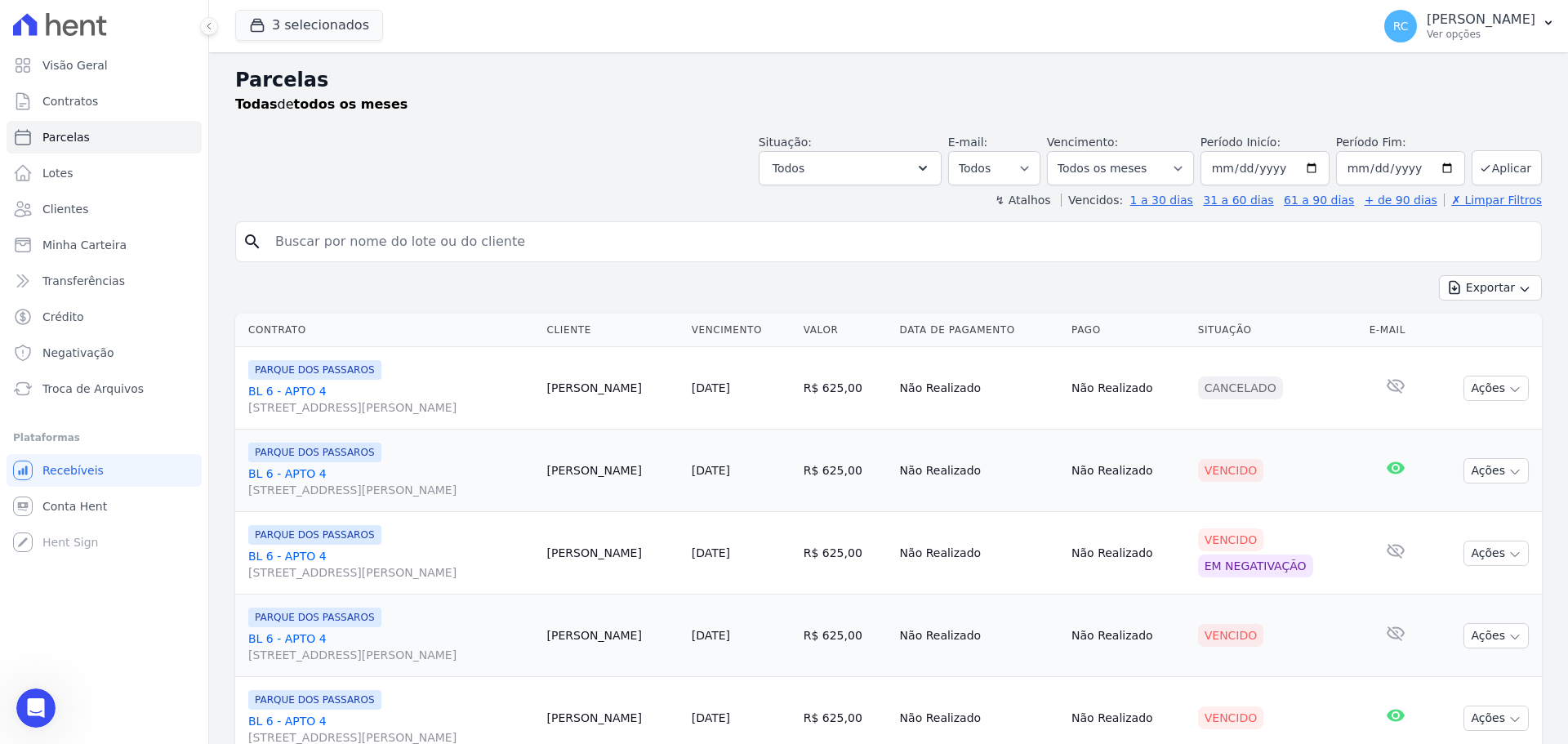
click at [695, 250] on input "search" at bounding box center [900, 241] width 1269 height 32
select select
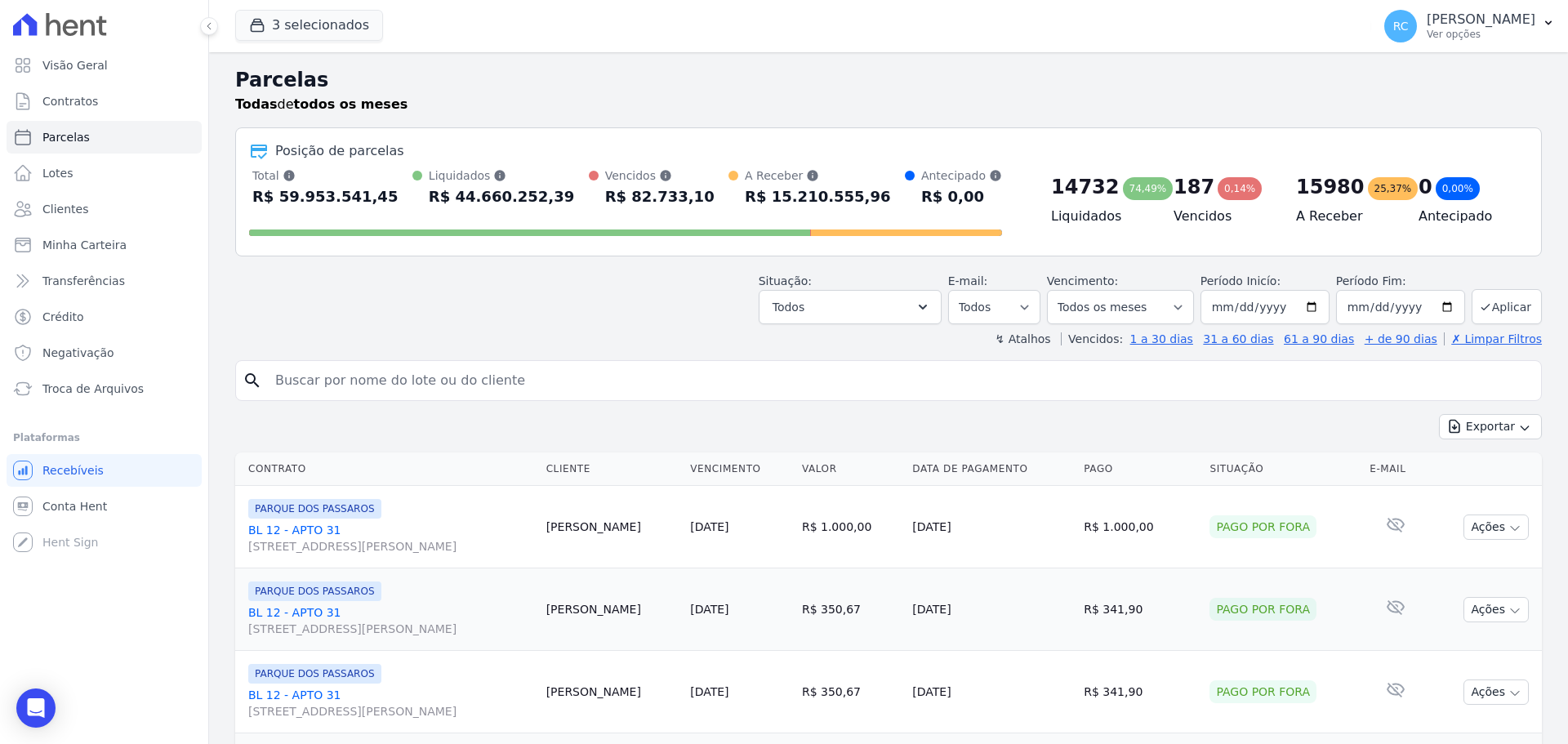
click at [373, 295] on div "Situação: Agendado Em Aberto Pago Processando Cancelado Vencido Transferindo De…" at bounding box center [888, 295] width 1307 height 58
click at [1131, 308] on select "Filtrar por período ──────── Todos os meses Dezembro/2021 Janeiro/2022 Fevereir…" at bounding box center [1121, 307] width 147 height 34
click at [911, 345] on div "↯ Atalhos Vencidos: 1 a 30 dias 31 a 60 dias 61 a 90 dias + de 90 dias ✗ Limpar…" at bounding box center [888, 339] width 1307 height 17
click at [897, 312] on button "Todos" at bounding box center [850, 307] width 183 height 34
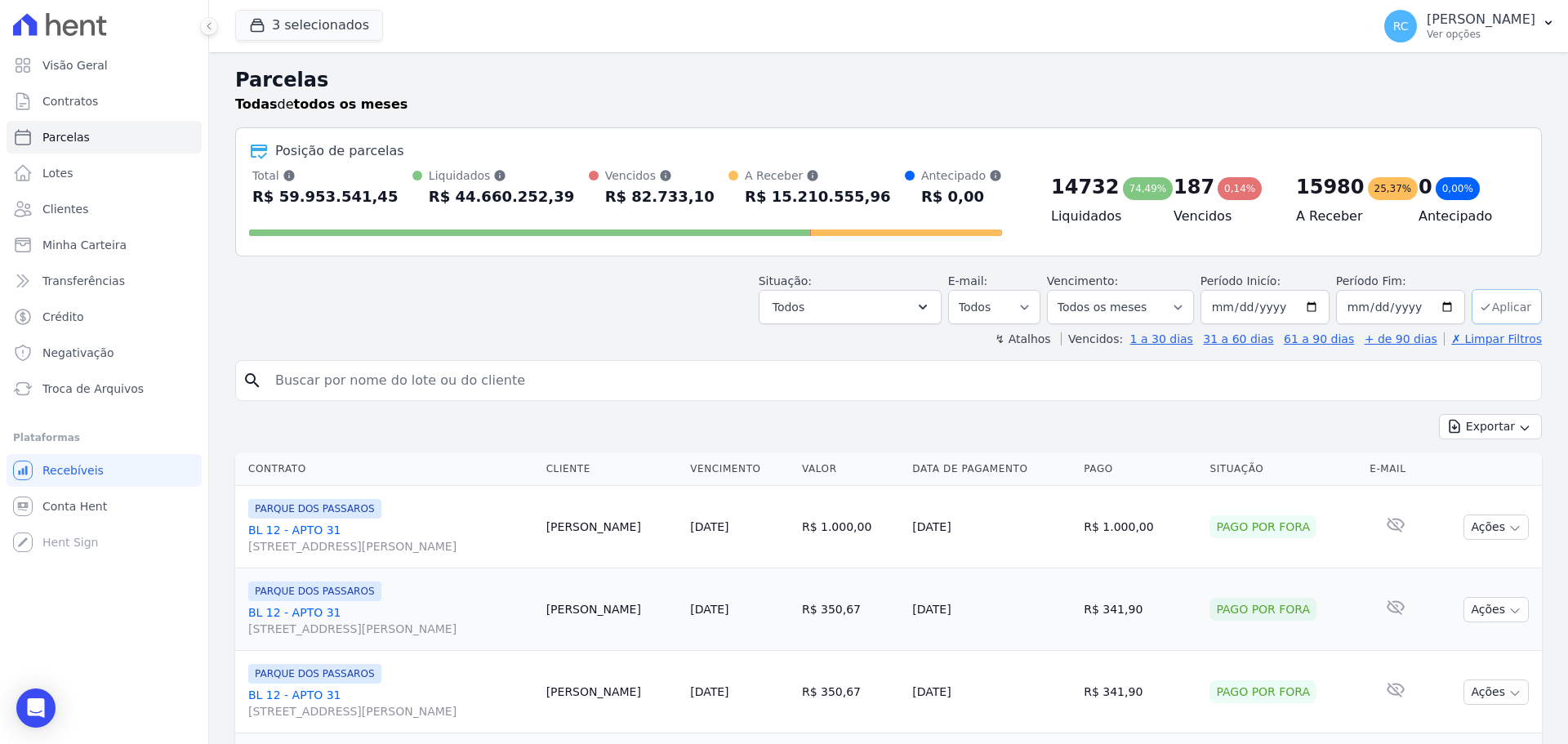
click at [1504, 296] on button "Aplicar" at bounding box center [1507, 307] width 70 height 35
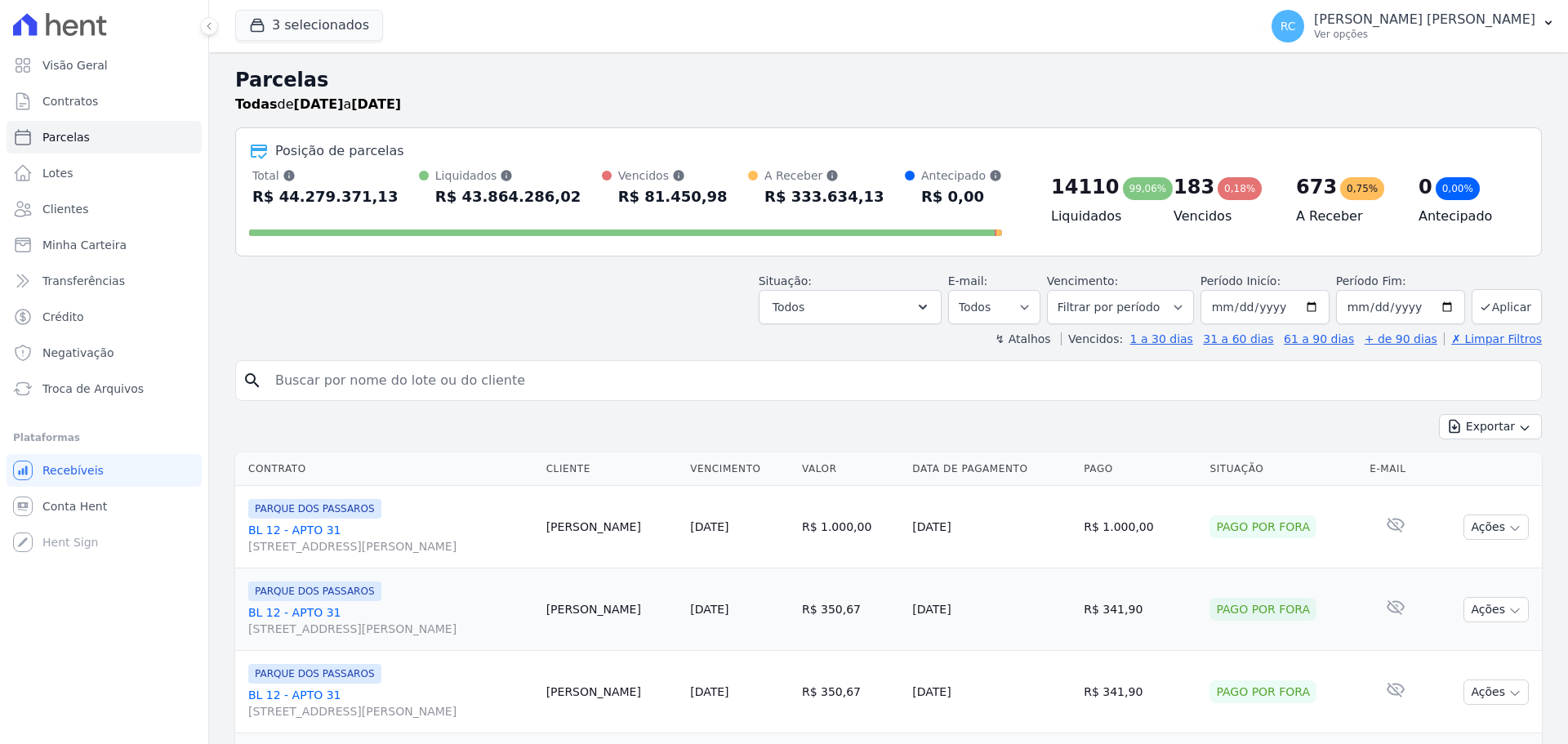
select select
click at [844, 315] on button "Todos" at bounding box center [850, 307] width 183 height 34
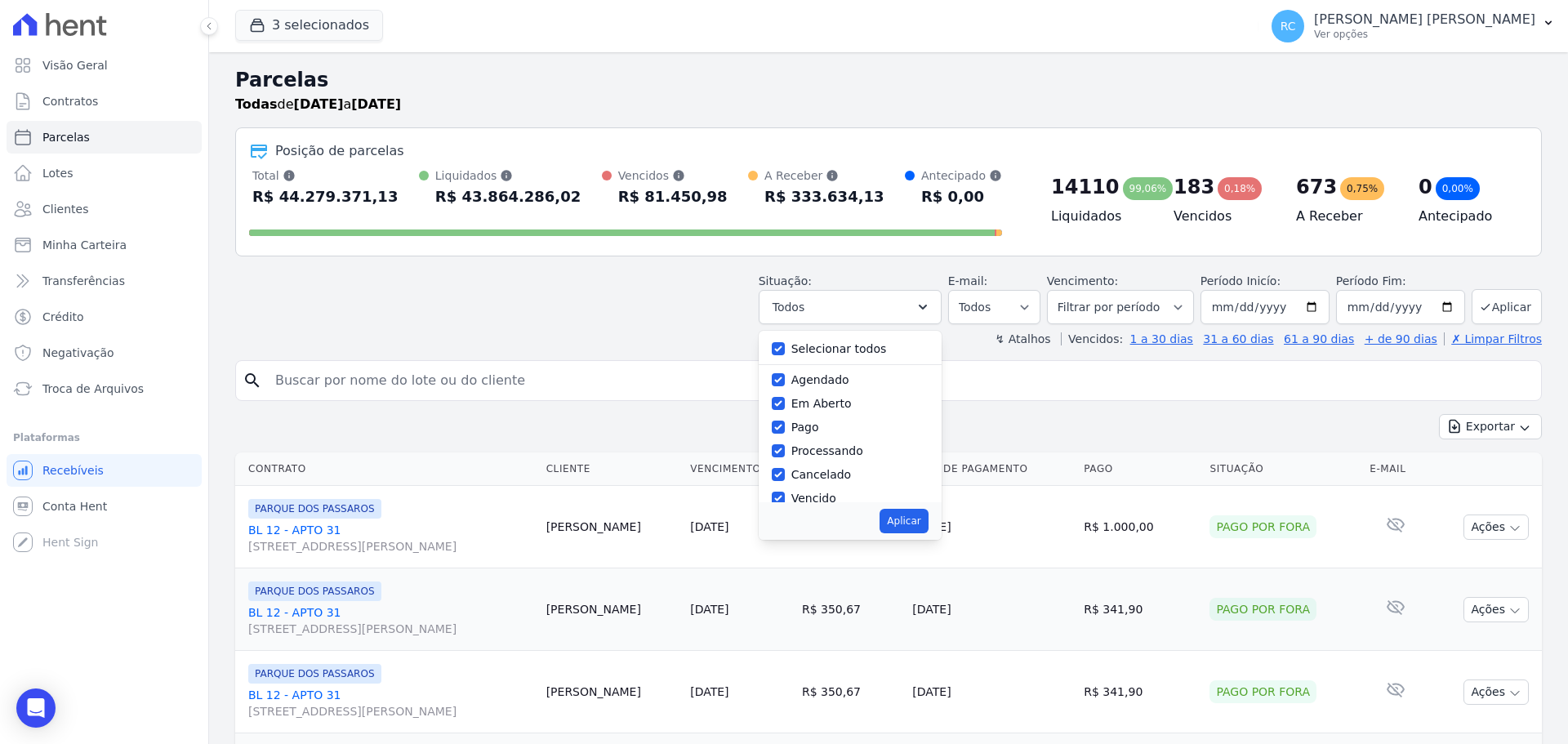
click at [798, 346] on div "Selecionar todos" at bounding box center [849, 349] width 157 height 24
click at [784, 346] on input "Selecionar todos" at bounding box center [778, 348] width 13 height 13
checkbox input "false"
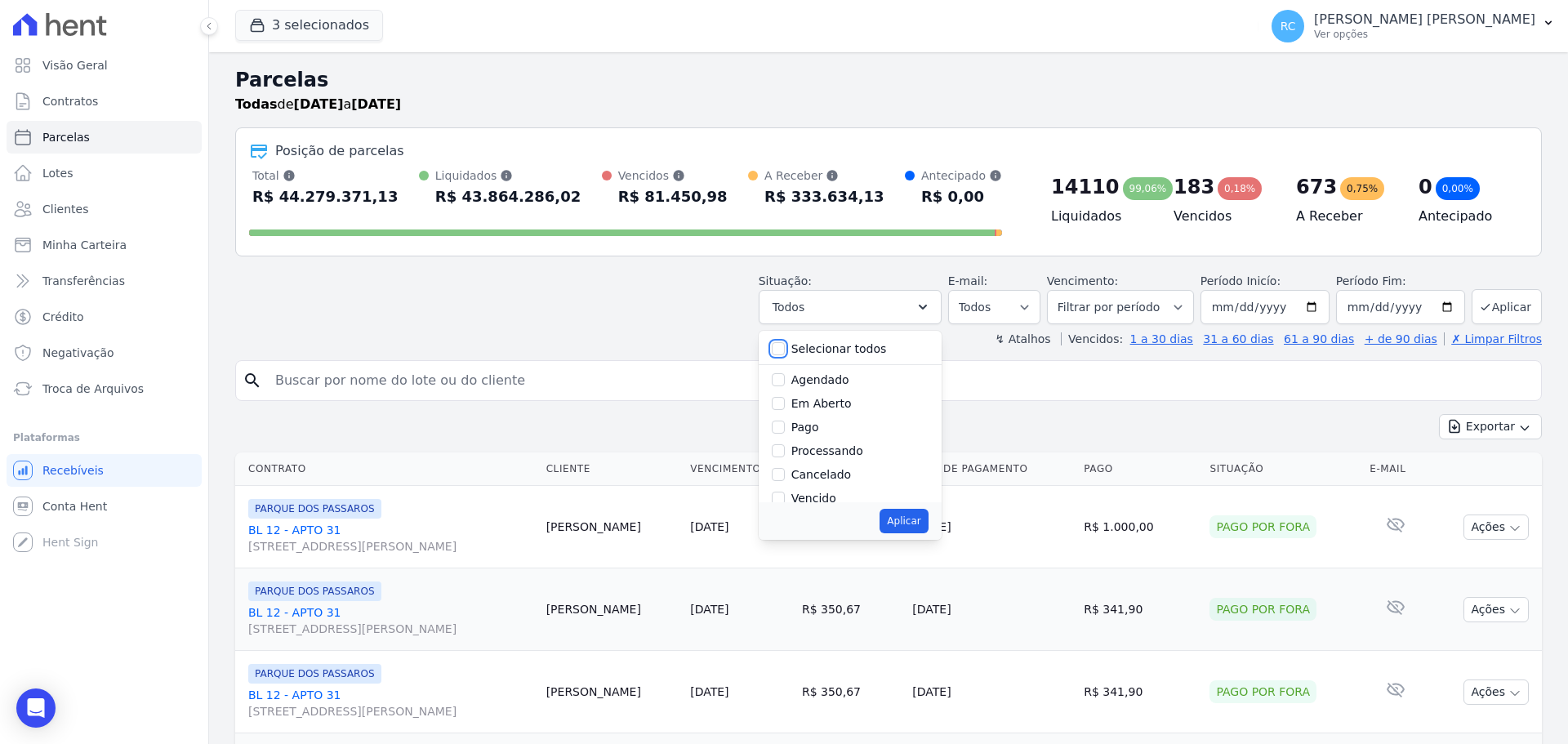
checkbox input "false"
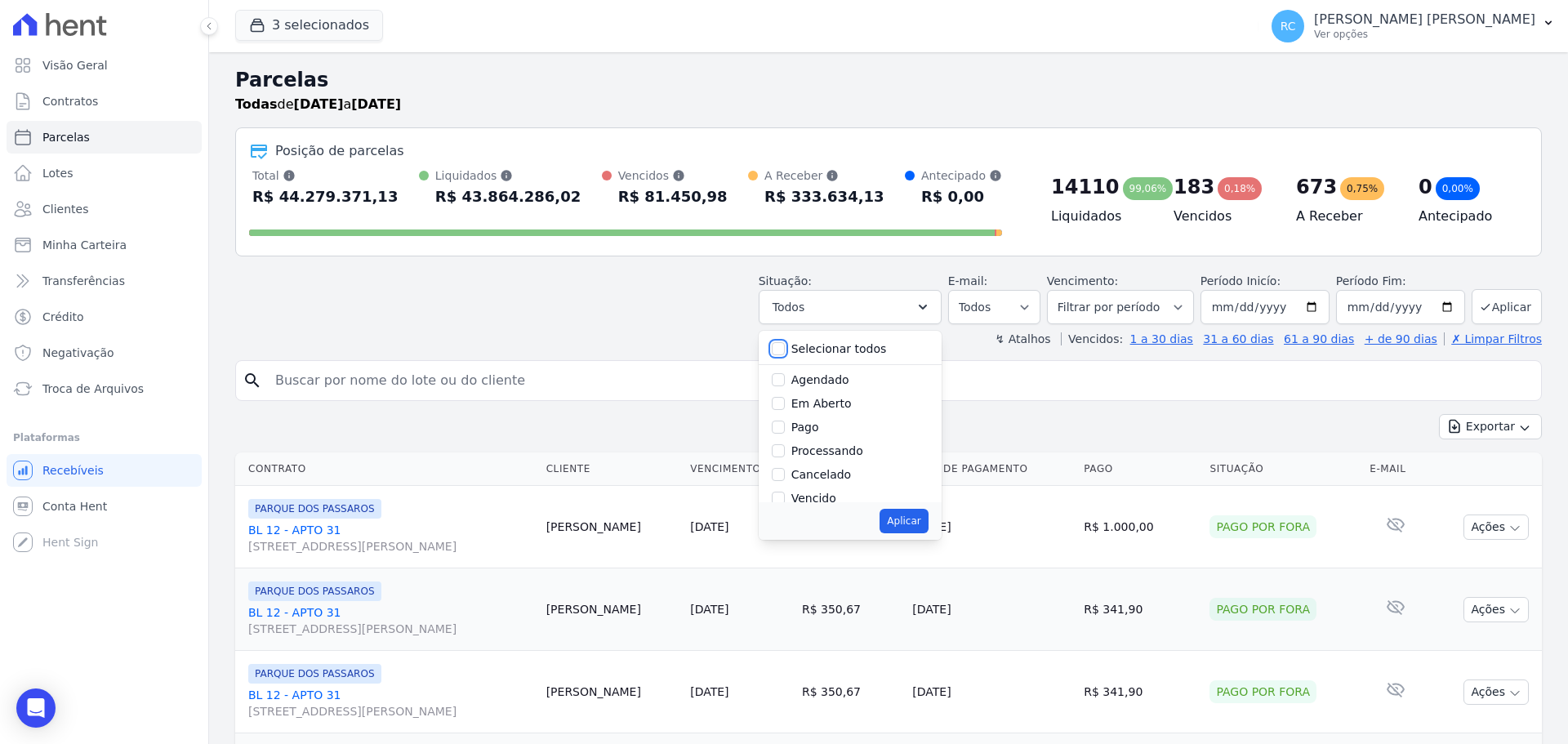
checkbox input "false"
click at [784, 418] on input "Vencido" at bounding box center [778, 417] width 13 height 13
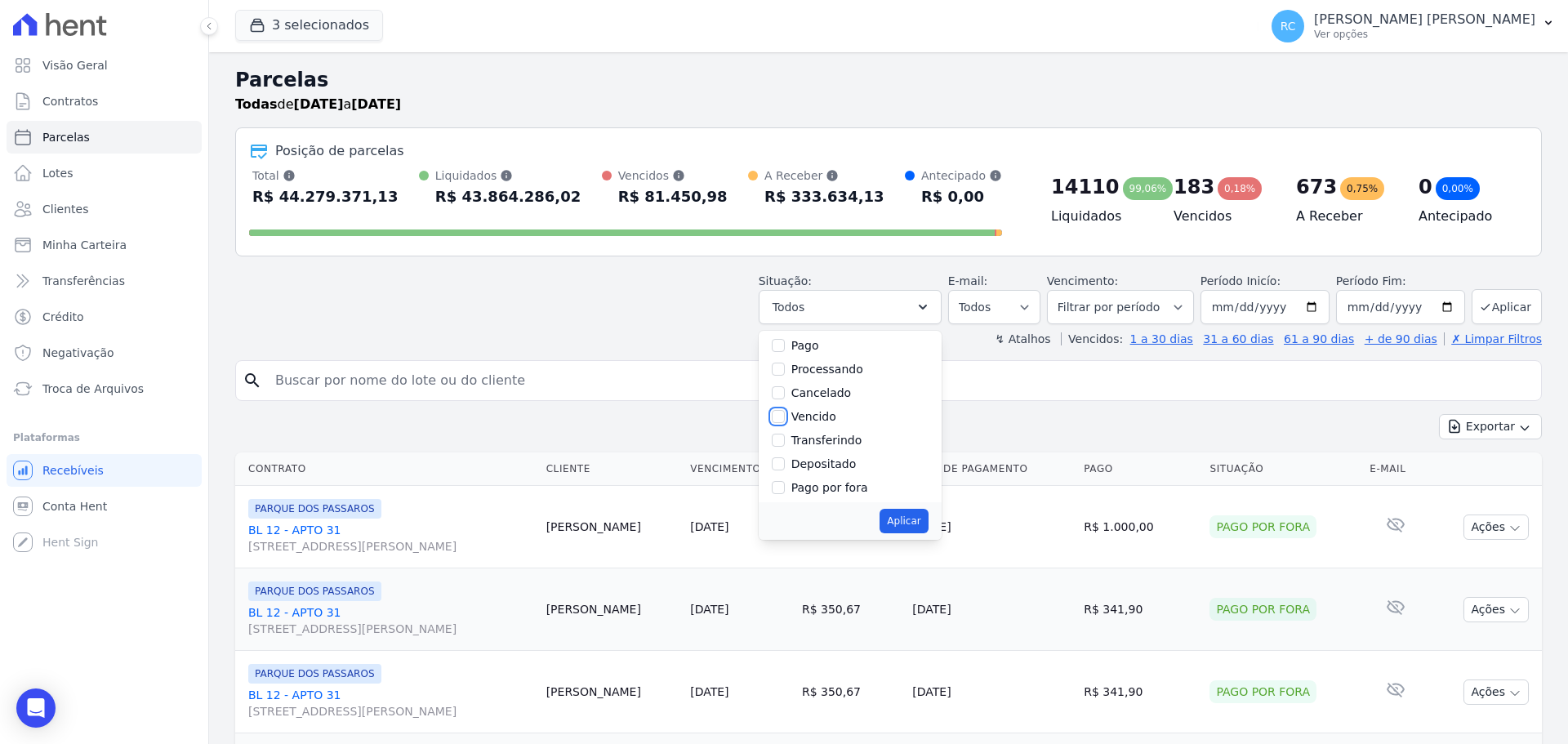
checkbox input "true"
click at [928, 519] on button "Aplicar" at bounding box center [904, 521] width 48 height 24
select select "overdue"
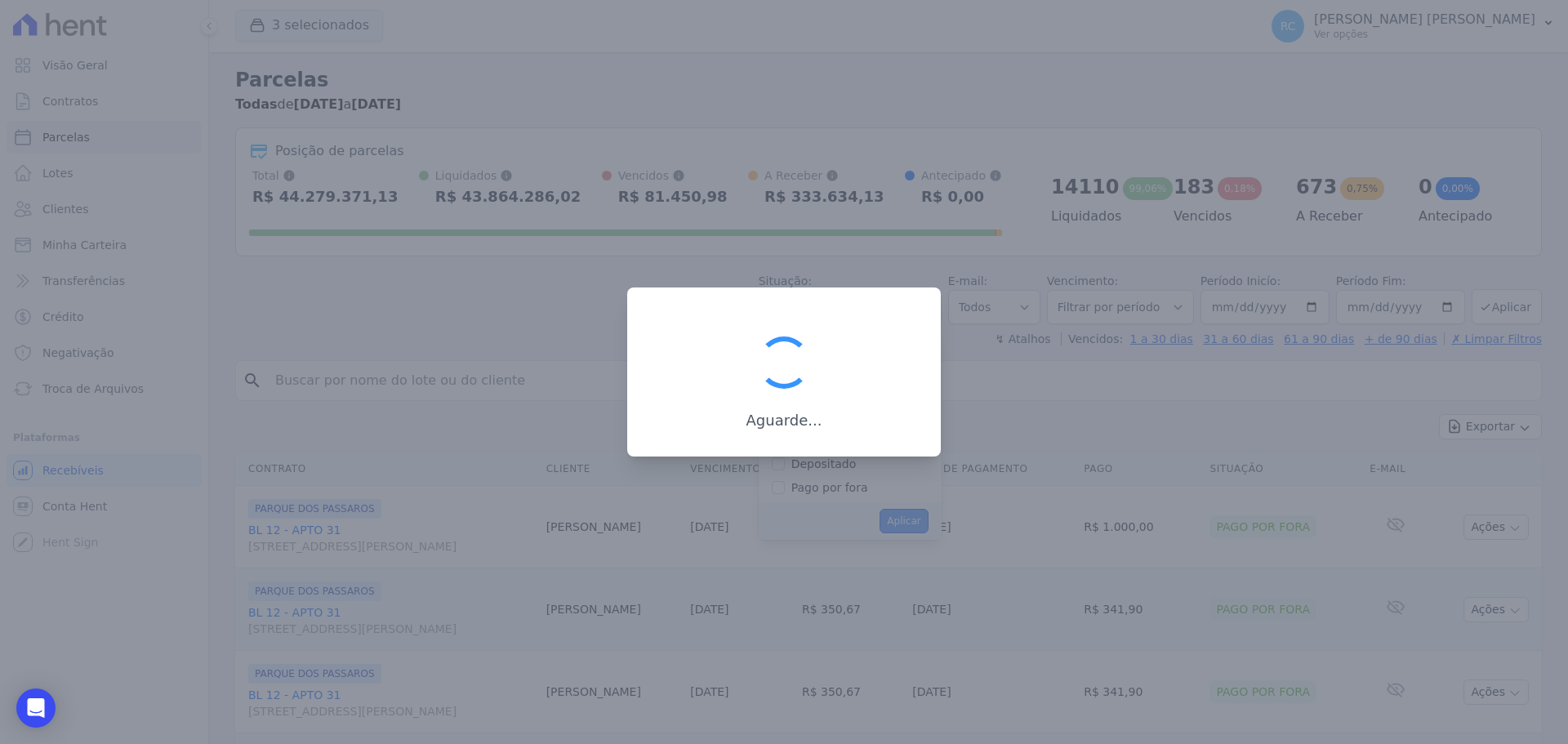
scroll to position [30, 0]
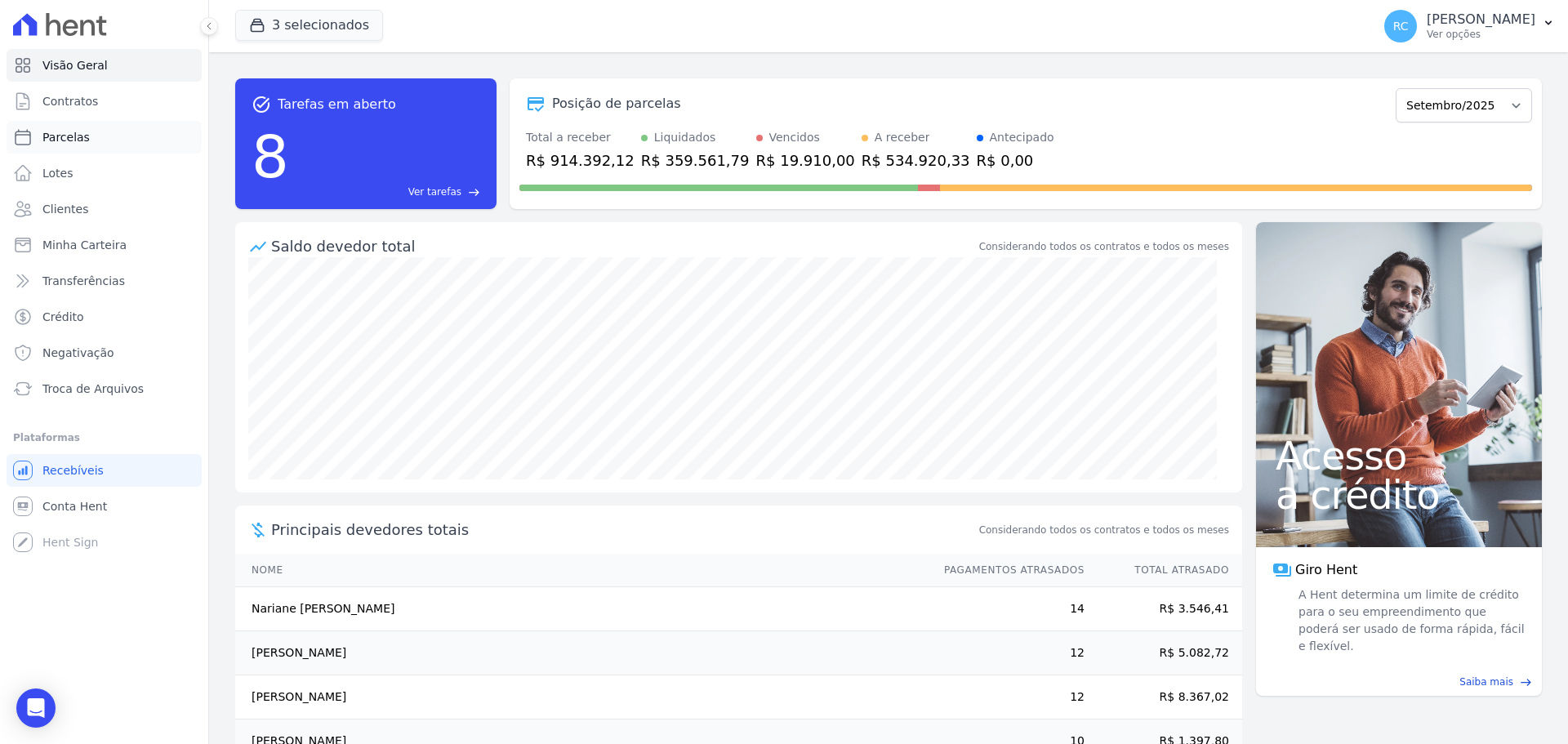
click at [104, 132] on link "Parcelas" at bounding box center [104, 137] width 195 height 32
select select
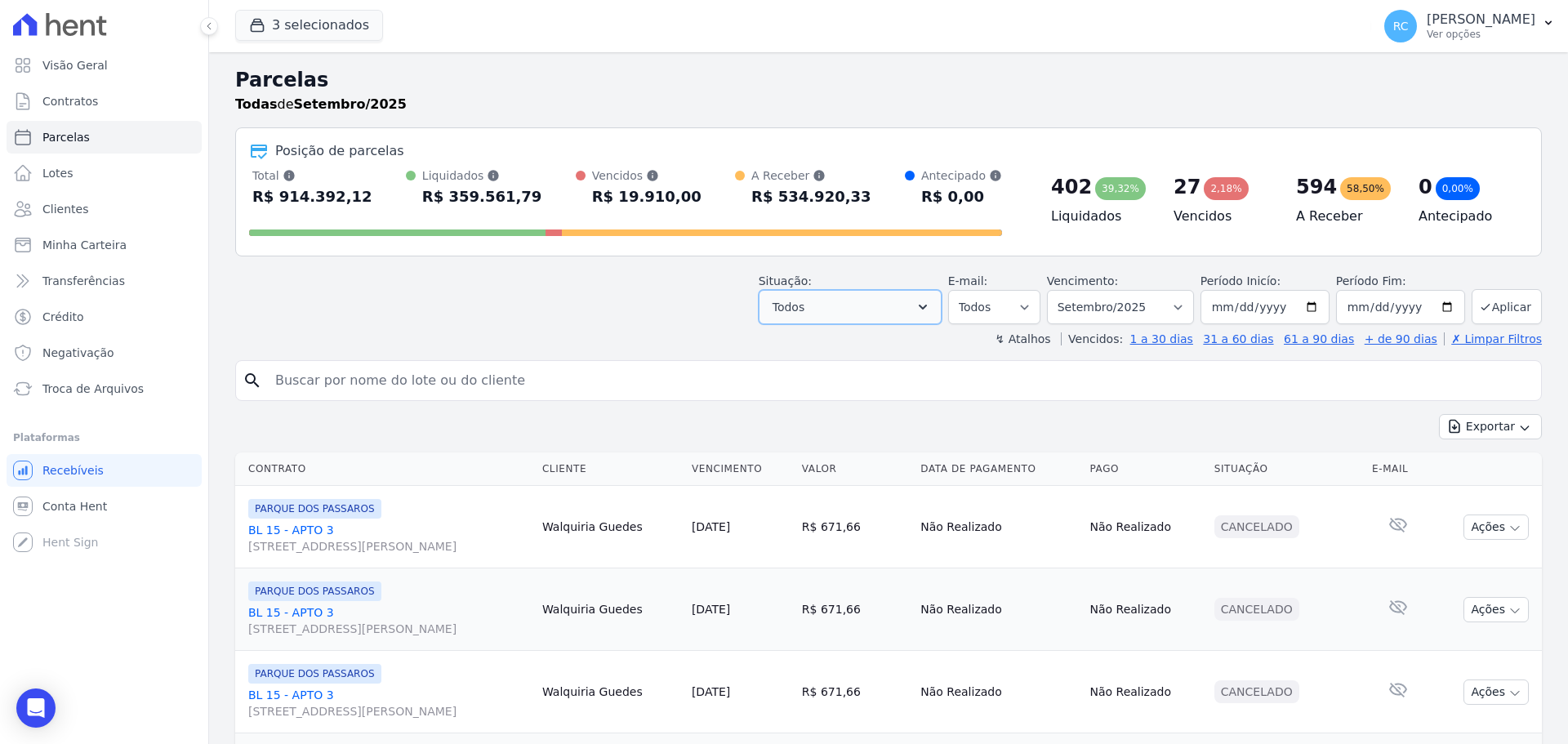
click at [877, 302] on button "Todos" at bounding box center [850, 307] width 183 height 34
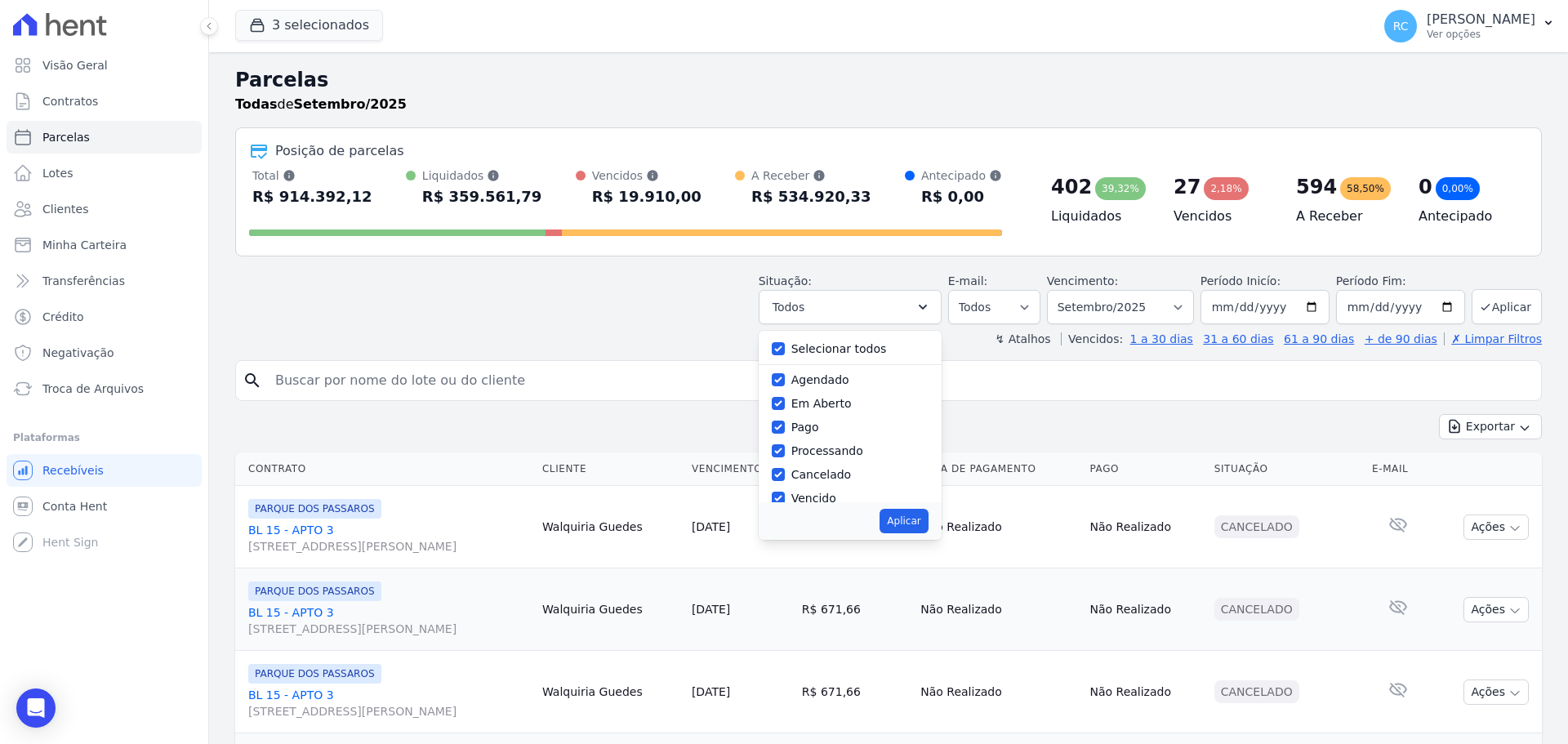
click at [831, 342] on label "Selecionar todos" at bounding box center [839, 348] width 95 height 13
click at [784, 342] on input "Selecionar todos" at bounding box center [778, 348] width 13 height 13
checkbox input "false"
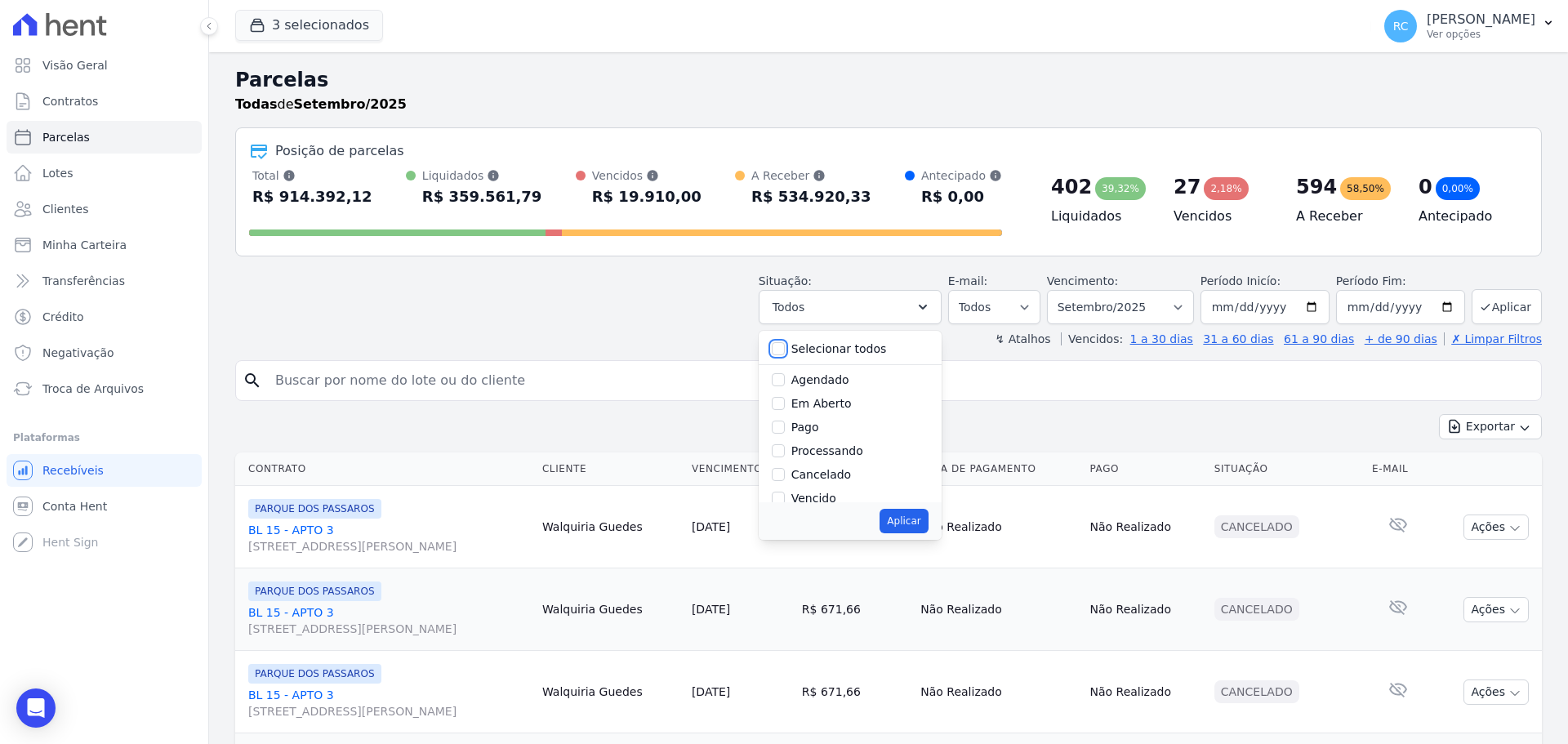
checkbox input "false"
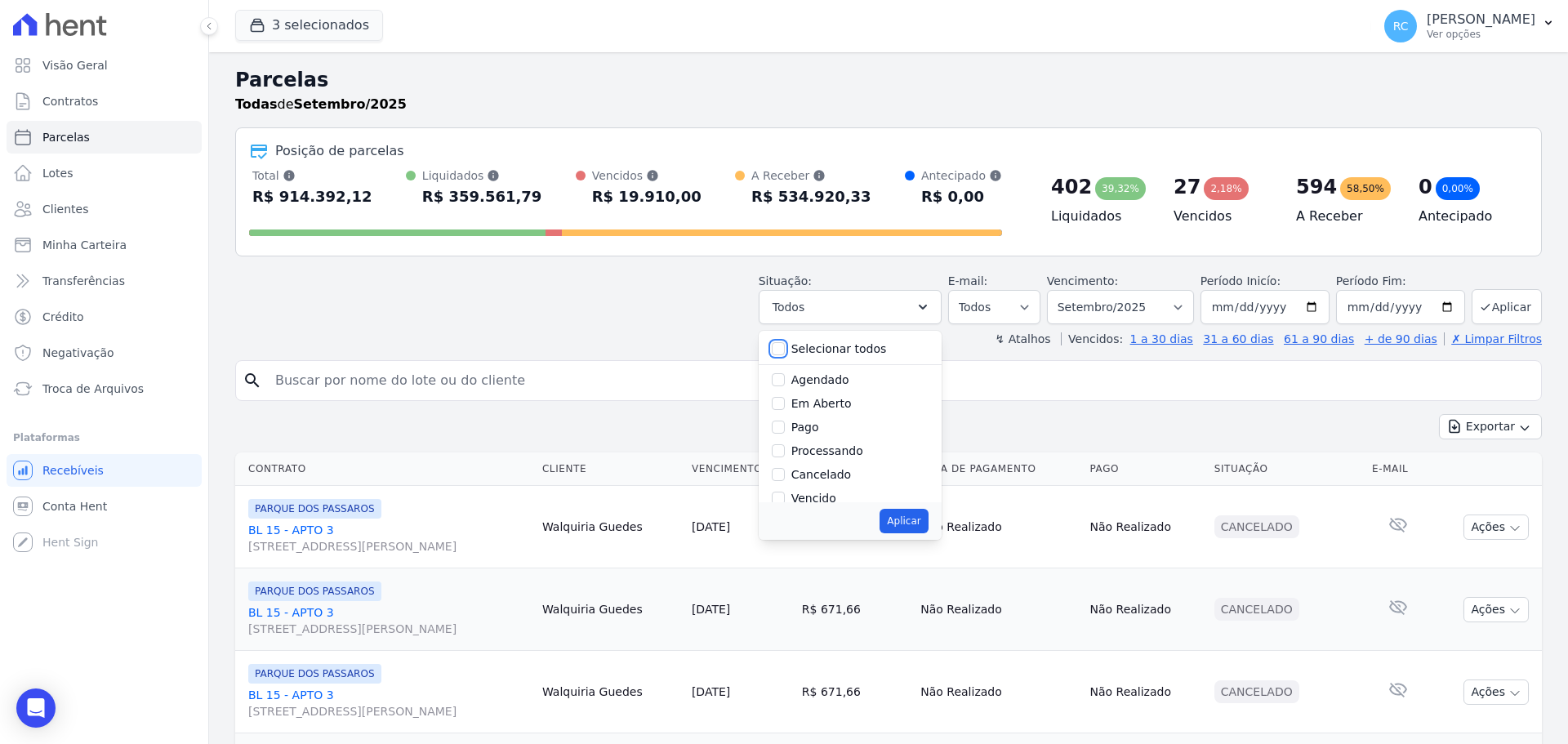
checkbox input "false"
click at [833, 422] on label "Vencido" at bounding box center [814, 417] width 45 height 13
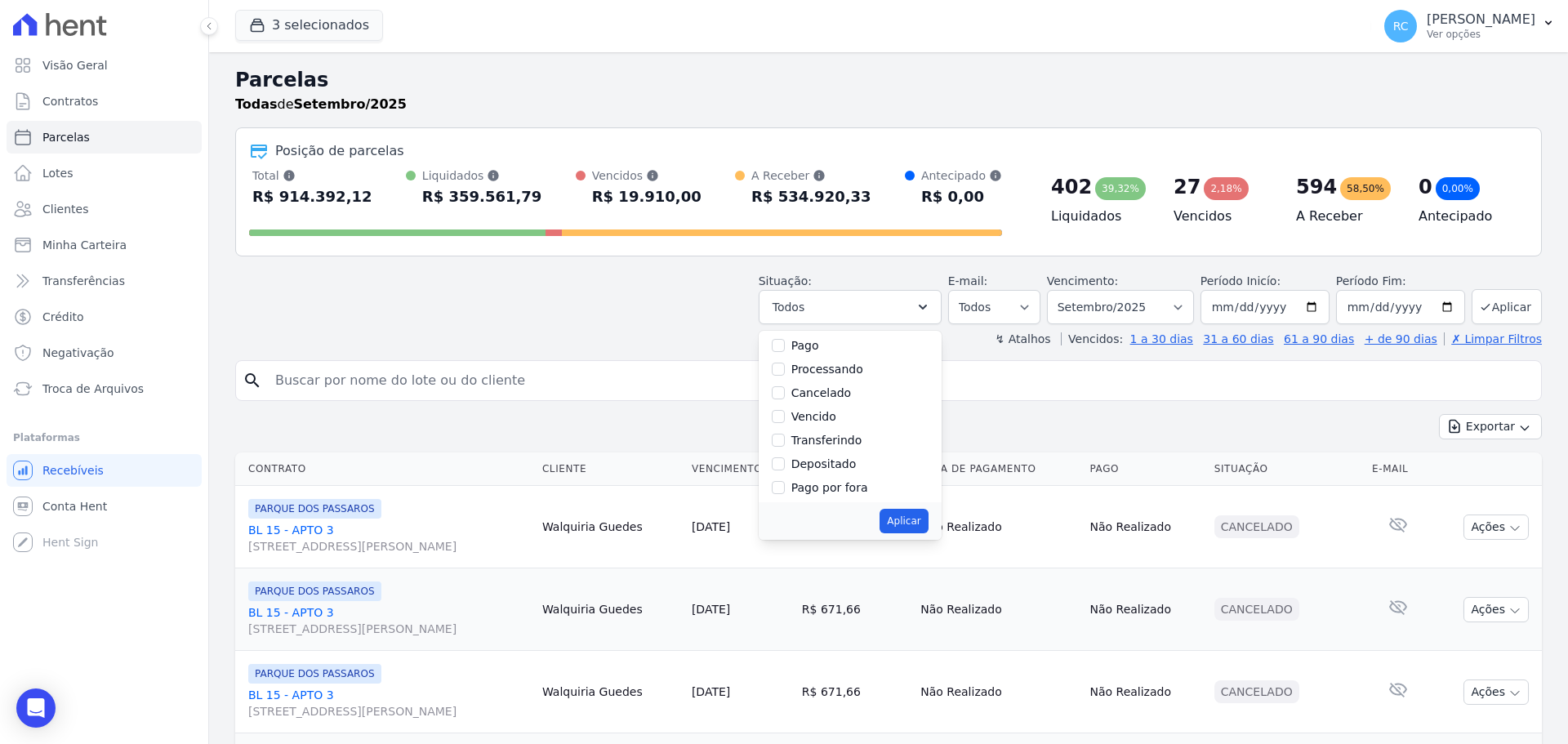
click at [784, 422] on input "Vencido" at bounding box center [778, 417] width 13 height 13
checkbox input "true"
click at [902, 530] on button "Aplicar" at bounding box center [904, 521] width 48 height 24
select select "overdue"
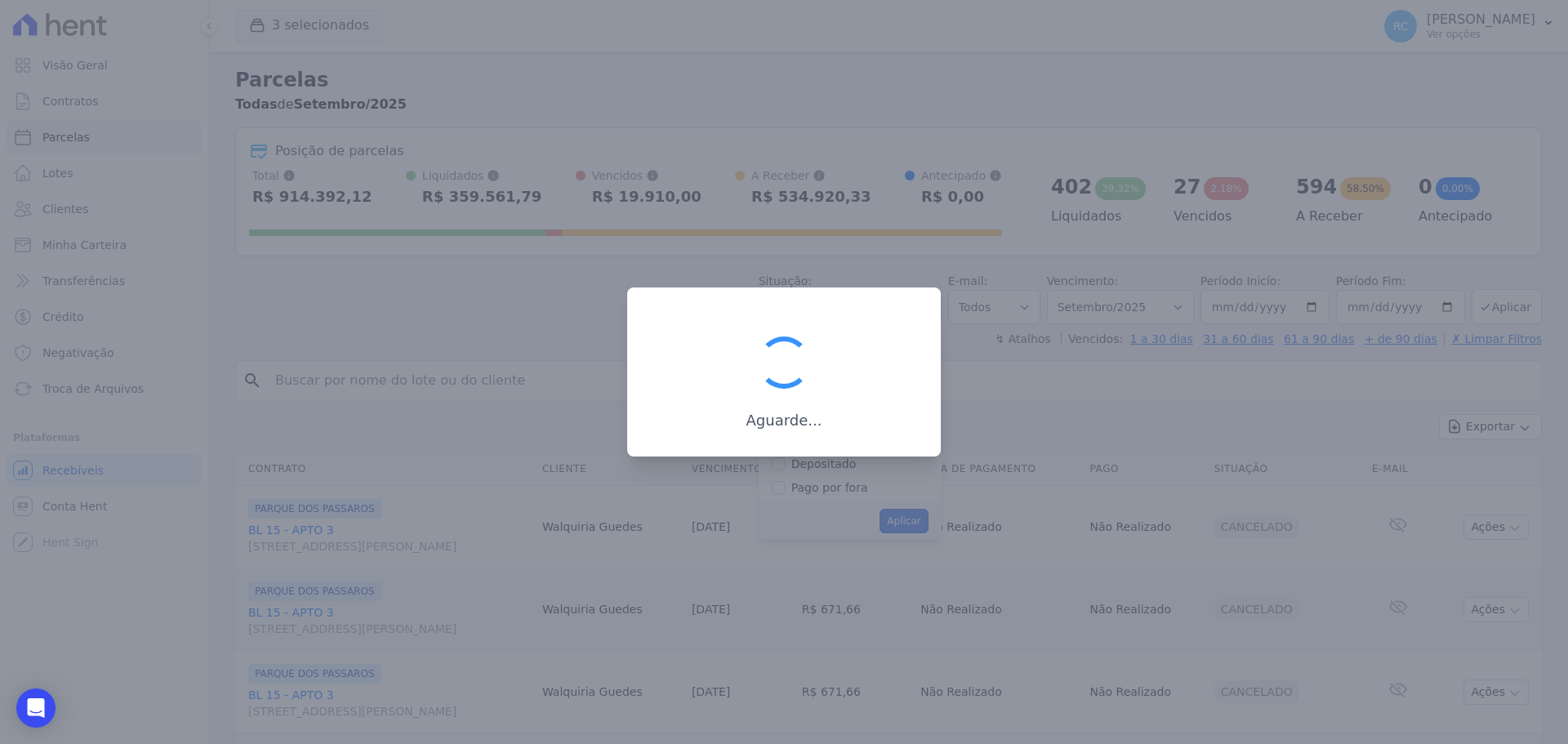
scroll to position [30, 0]
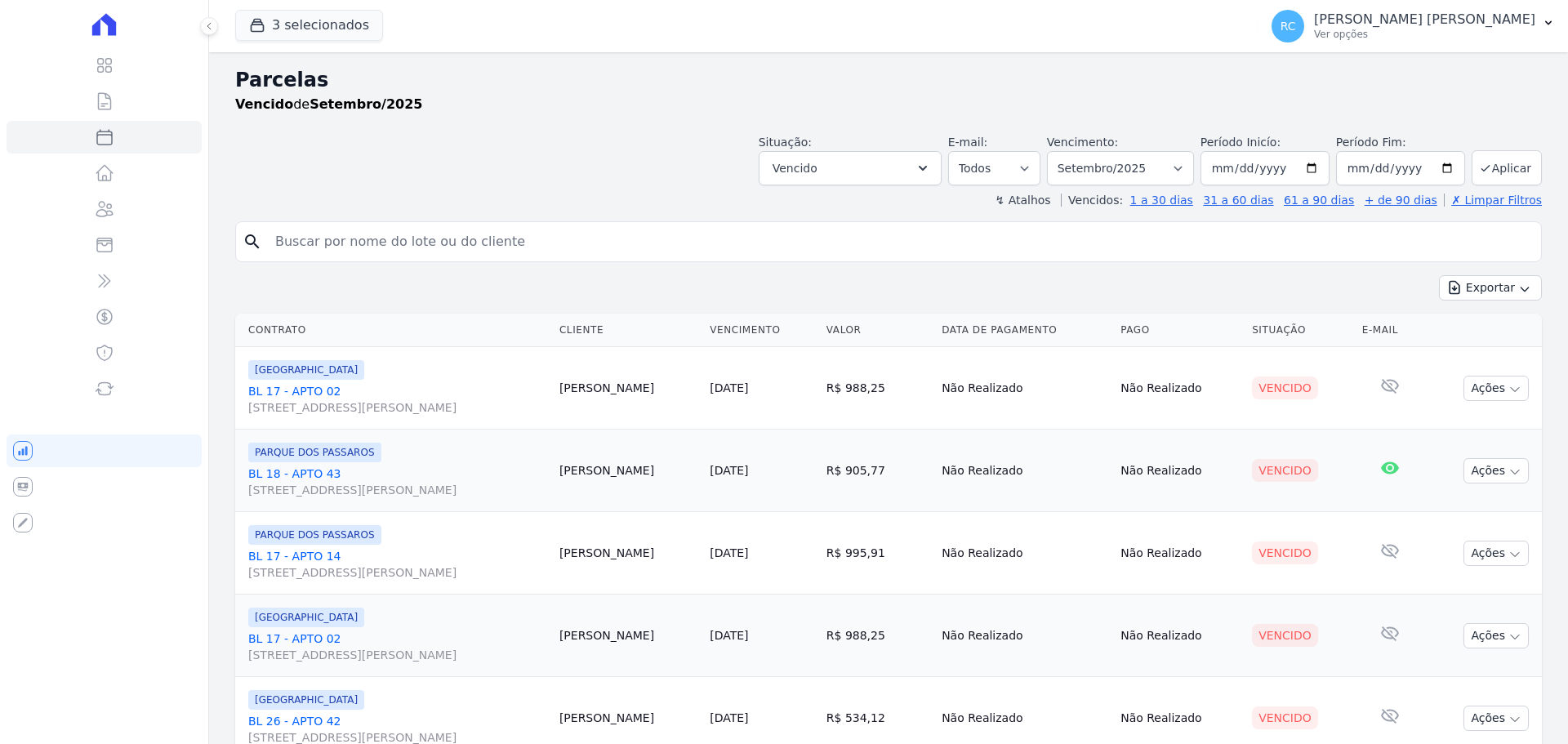
select select
click at [1166, 294] on div "Exportar Exportar PDF Exportar CSV" at bounding box center [888, 294] width 1307 height 38
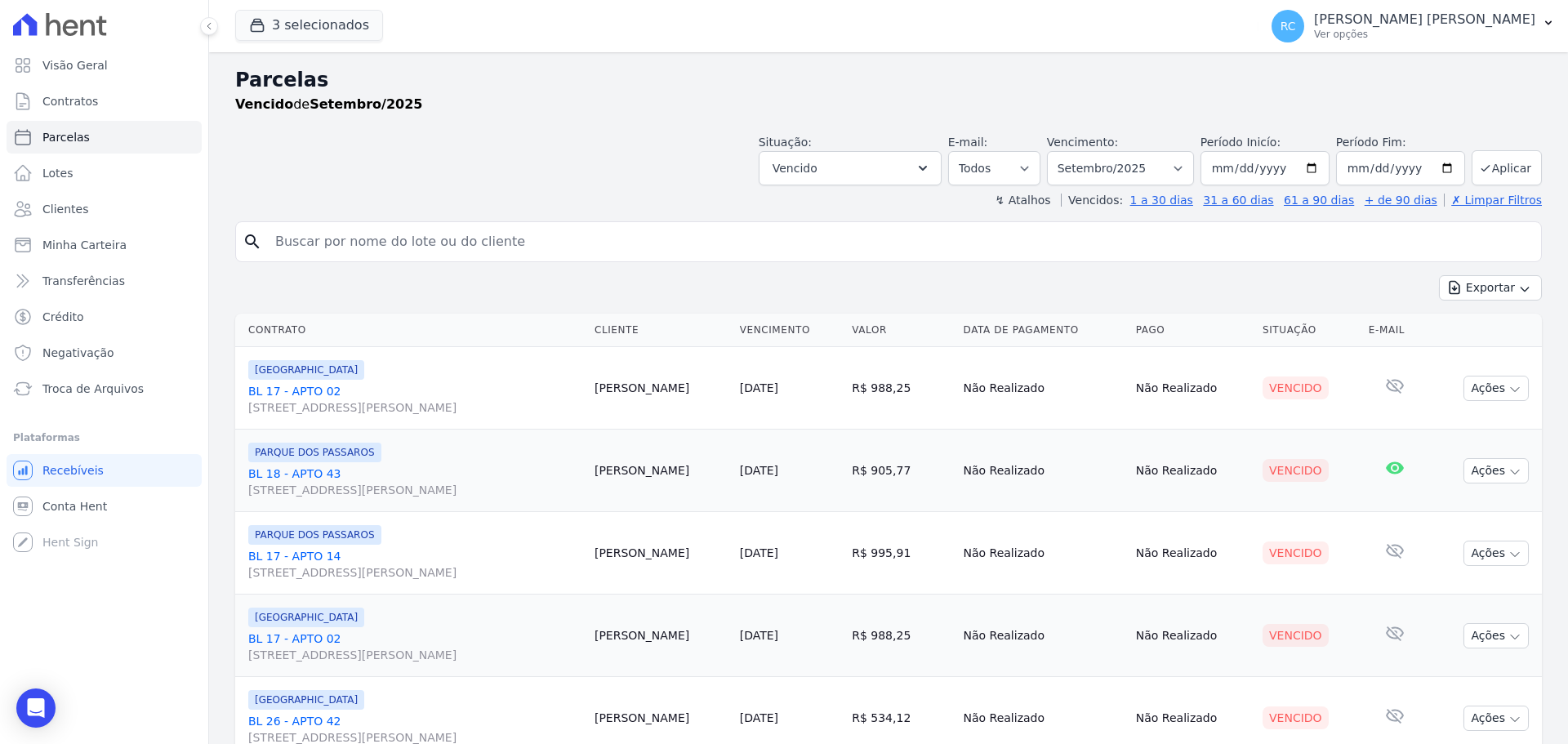
click at [1169, 144] on div "Vencimento: Filtrar por período ──────── Todos os meses Dezembro/2021 [GEOGRAPH…" at bounding box center [1121, 160] width 147 height 52
click at [1156, 159] on select "[GEOGRAPHIC_DATA] por período ──────── Todos os meses Dezembro/2021 [GEOGRAPHIC…" at bounding box center [1121, 168] width 147 height 34
select select "all"
click at [1058, 151] on select "[GEOGRAPHIC_DATA] por período ──────── Todos os meses Dezembro/2021 [GEOGRAPHIC…" at bounding box center [1121, 168] width 147 height 34
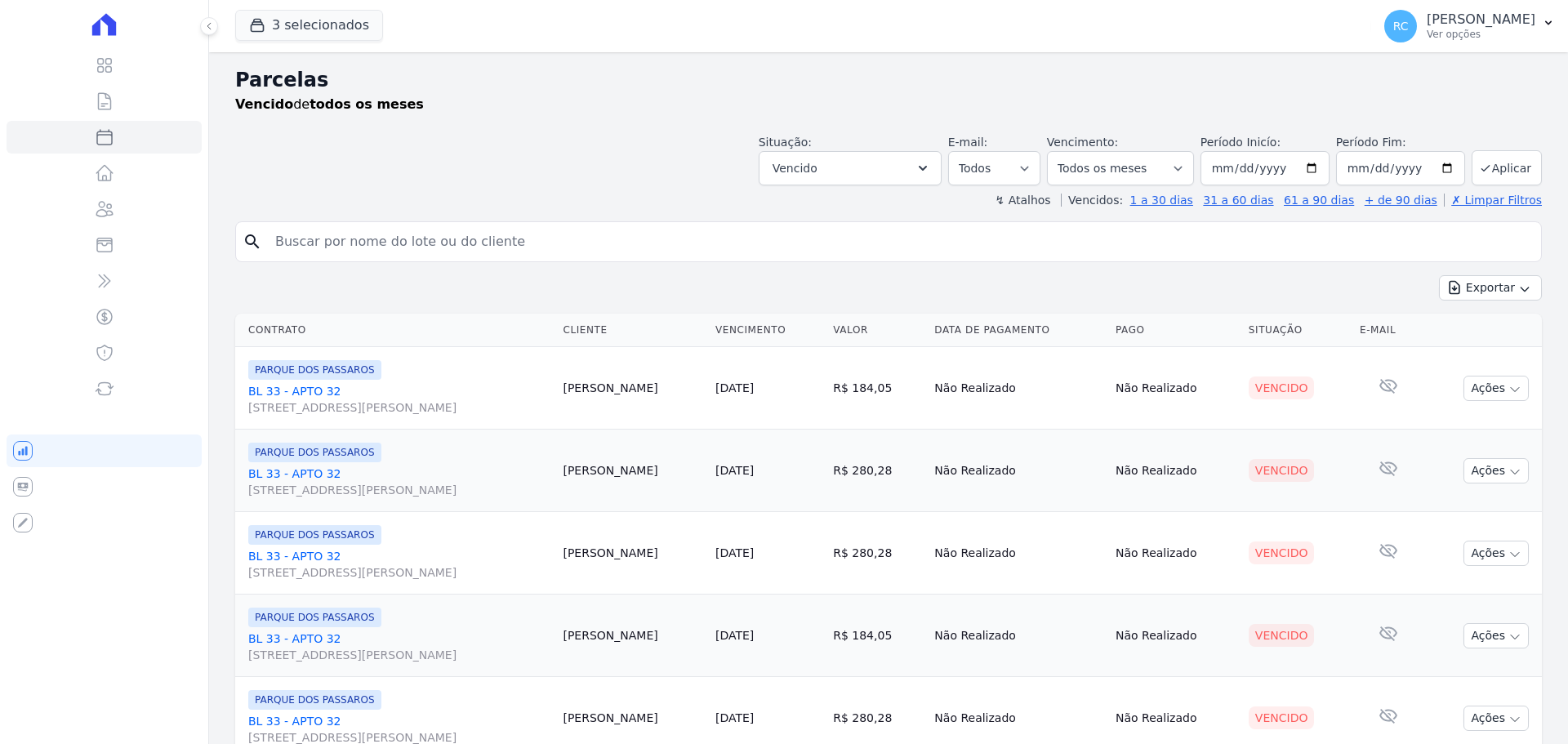
select select
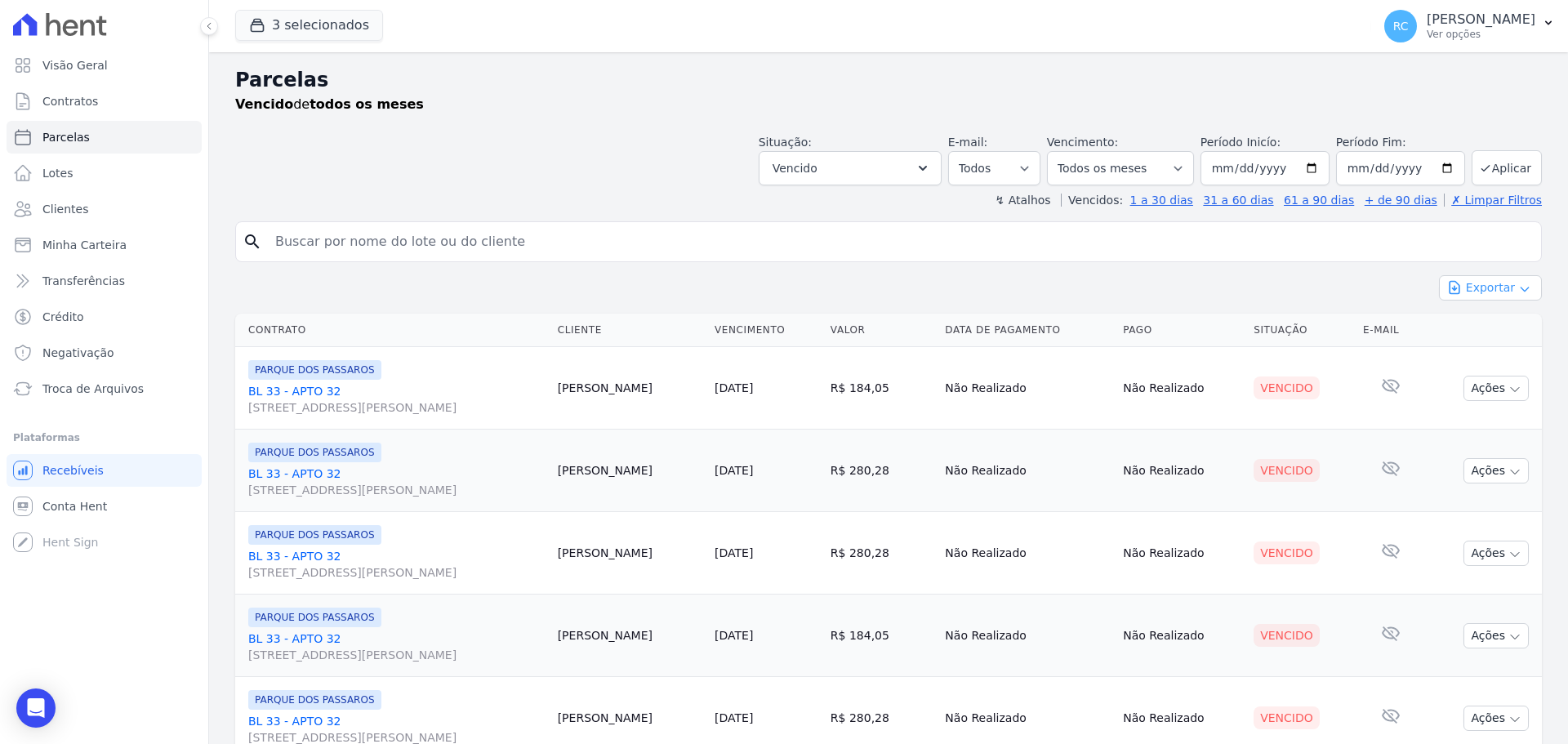
click at [1464, 280] on button "Exportar" at bounding box center [1490, 287] width 103 height 25
click at [1462, 356] on span "Exportar CSV" at bounding box center [1488, 355] width 86 height 17
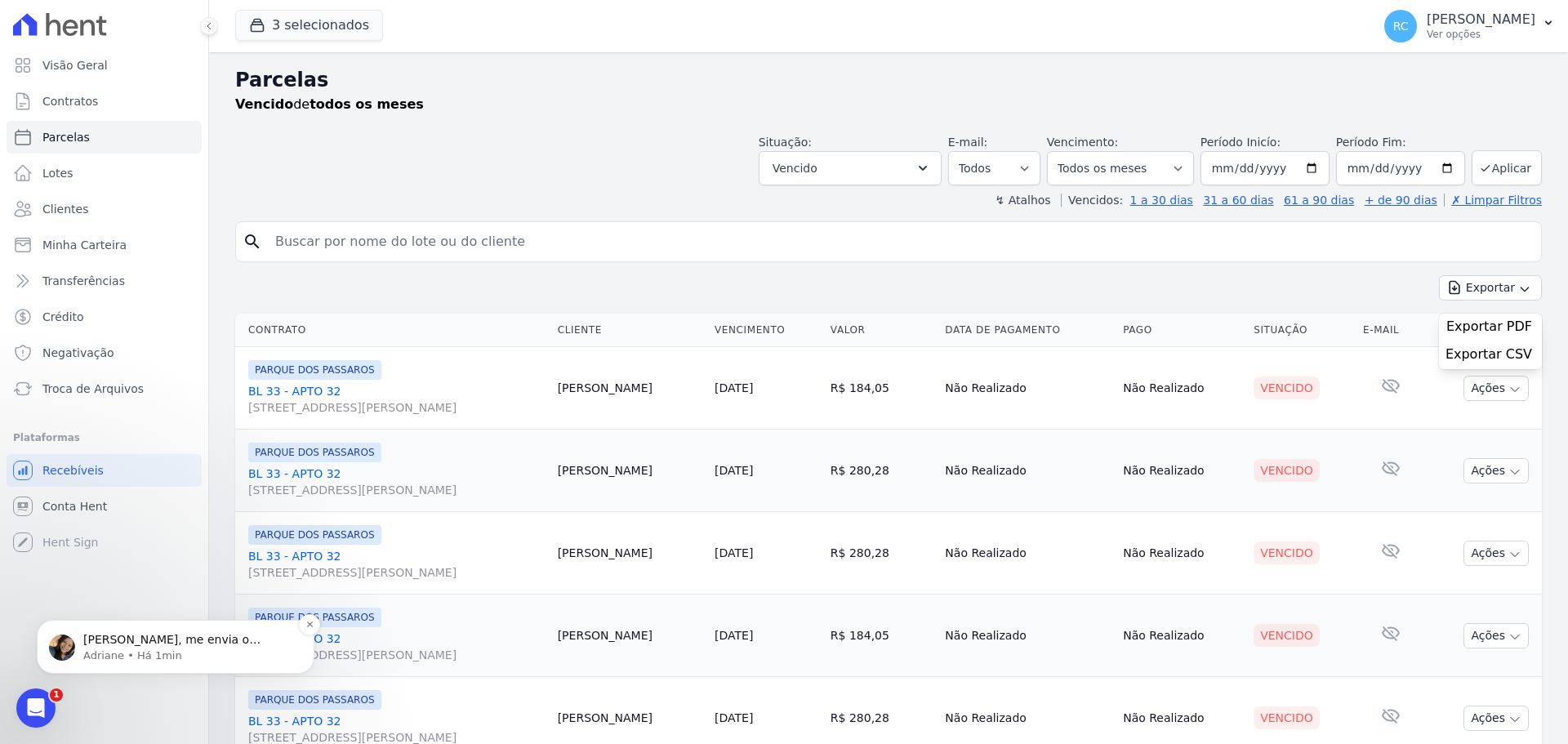
click at [128, 662] on p "Adriane • Há 1min" at bounding box center [189, 656] width 211 height 15
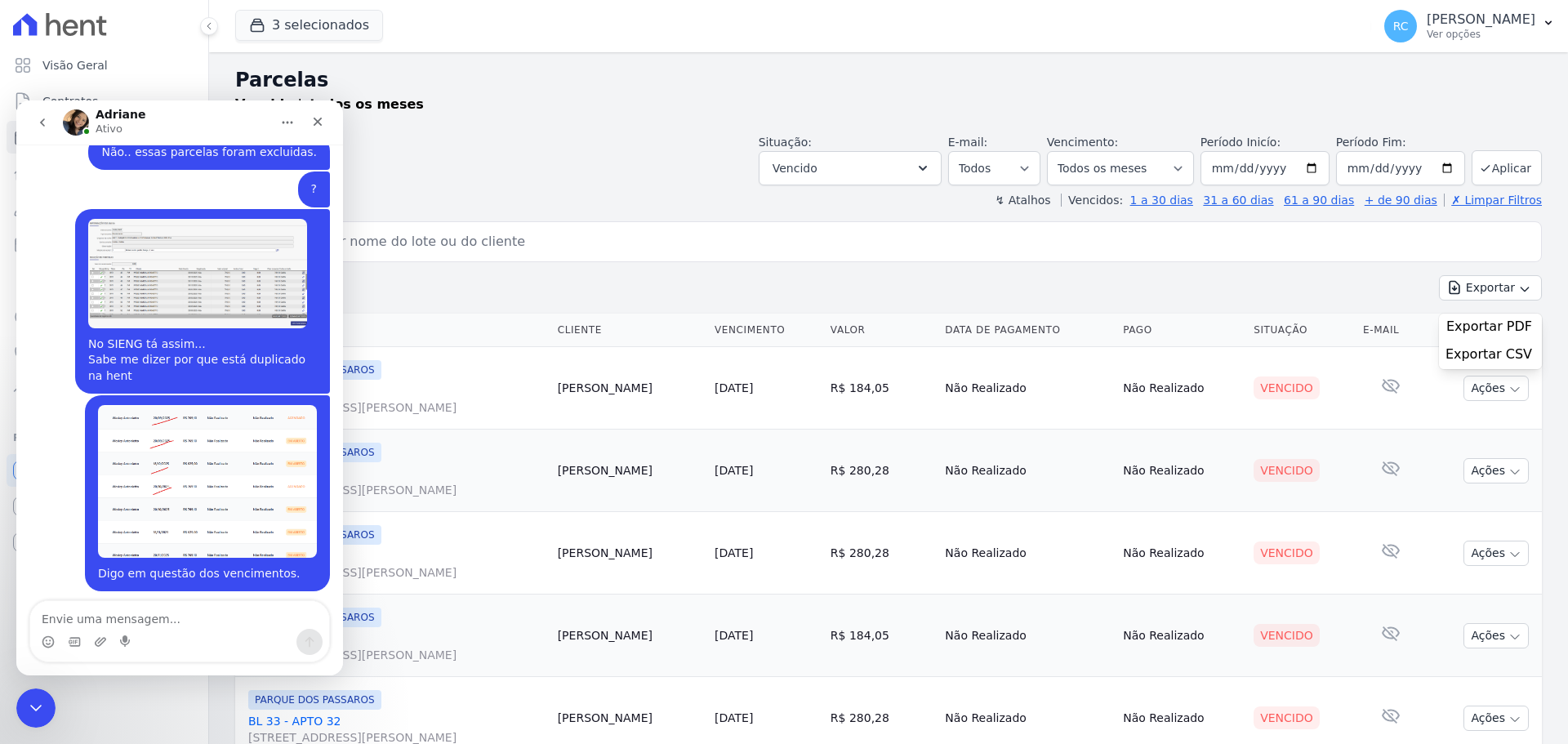
scroll to position [1090, 0]
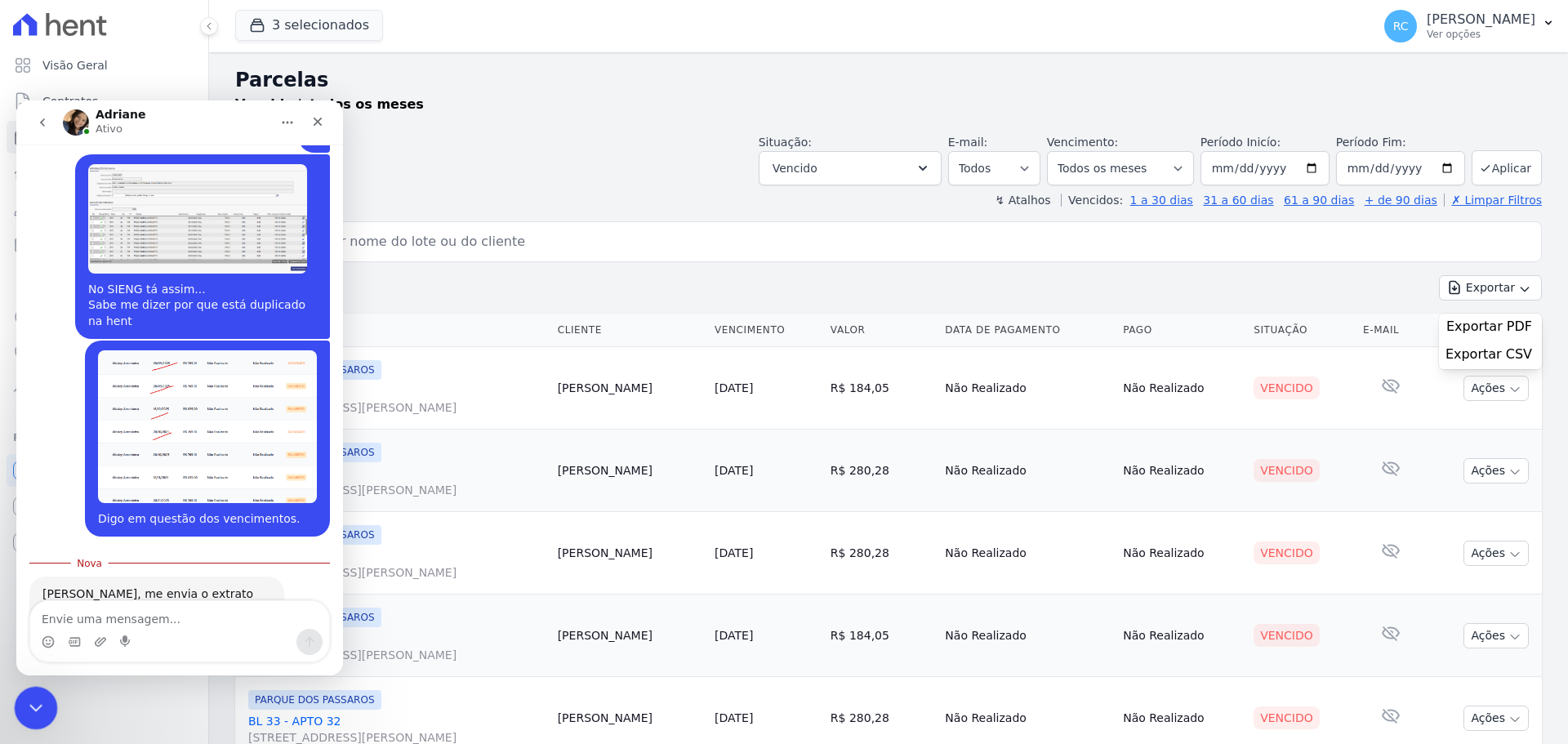
click at [29, 694] on div "Fechar mensagem da Intercom" at bounding box center [33, 706] width 39 height 39
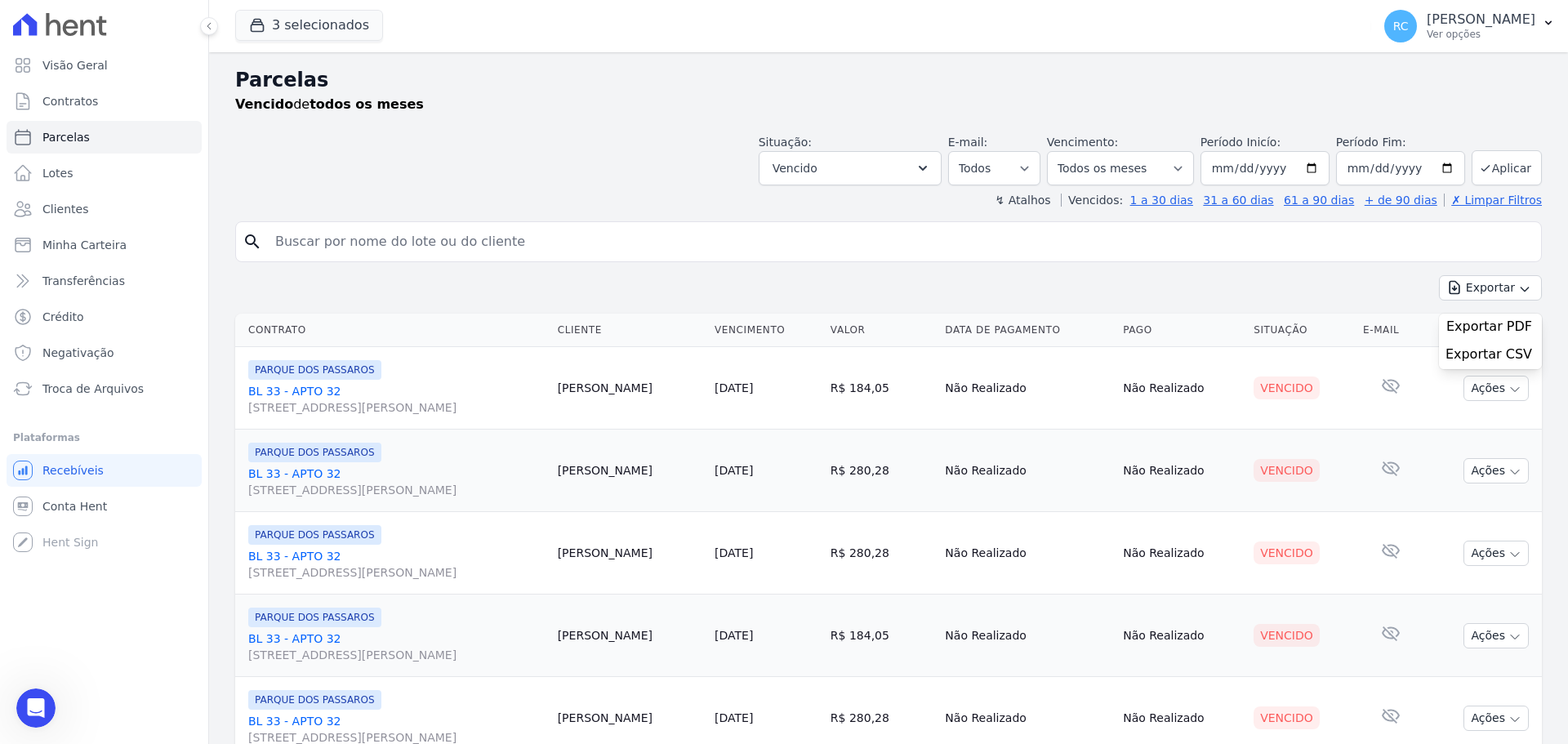
scroll to position [1063, 0]
click at [44, 702] on icon "Abrir mensagem da Intercom" at bounding box center [33, 706] width 27 height 27
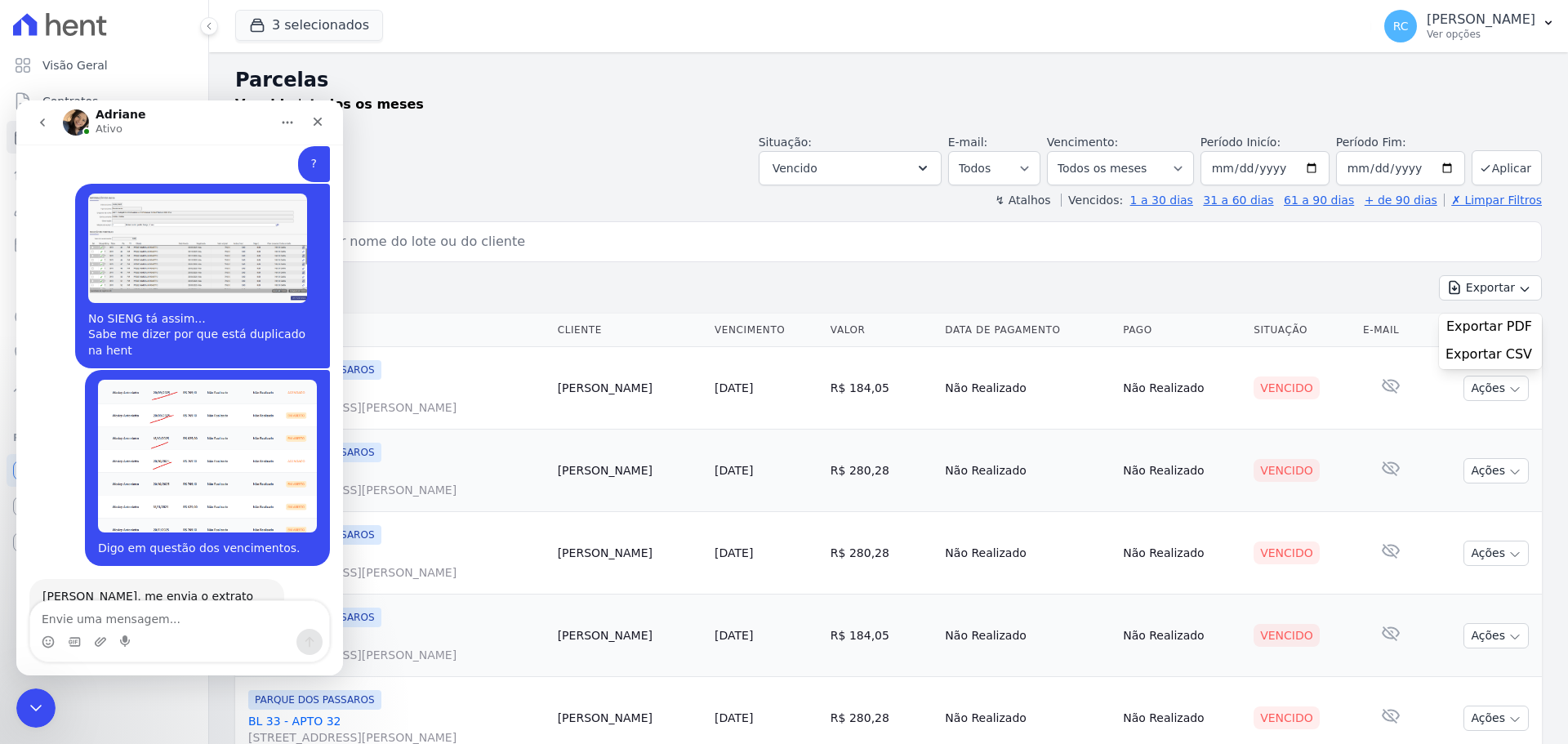
click at [144, 618] on textarea "Envie uma mensagem..." at bounding box center [180, 615] width 299 height 28
type textarea "sim, um momento"
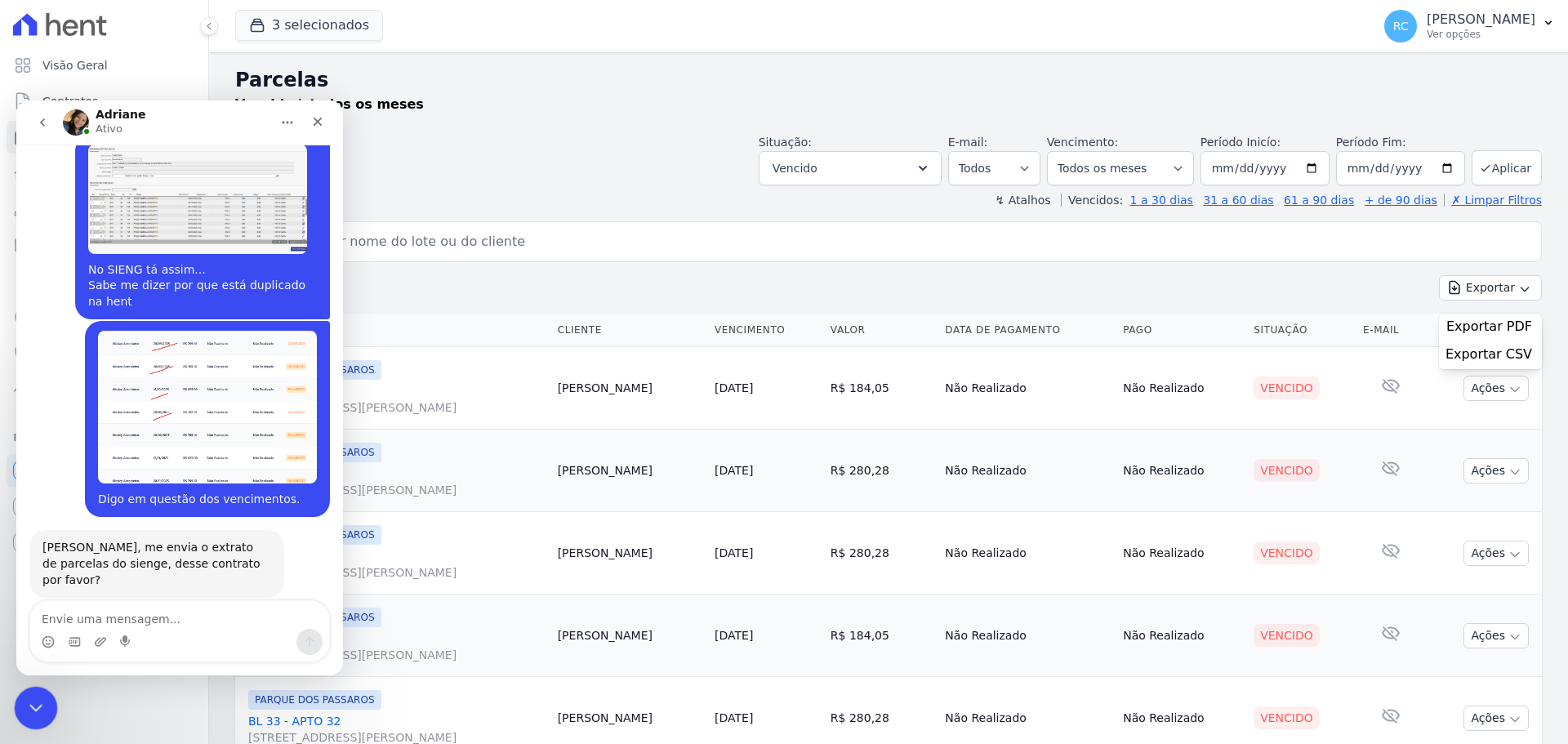
click at [24, 702] on icon "Fechar mensagem da Intercom" at bounding box center [33, 705] width 19 height 19
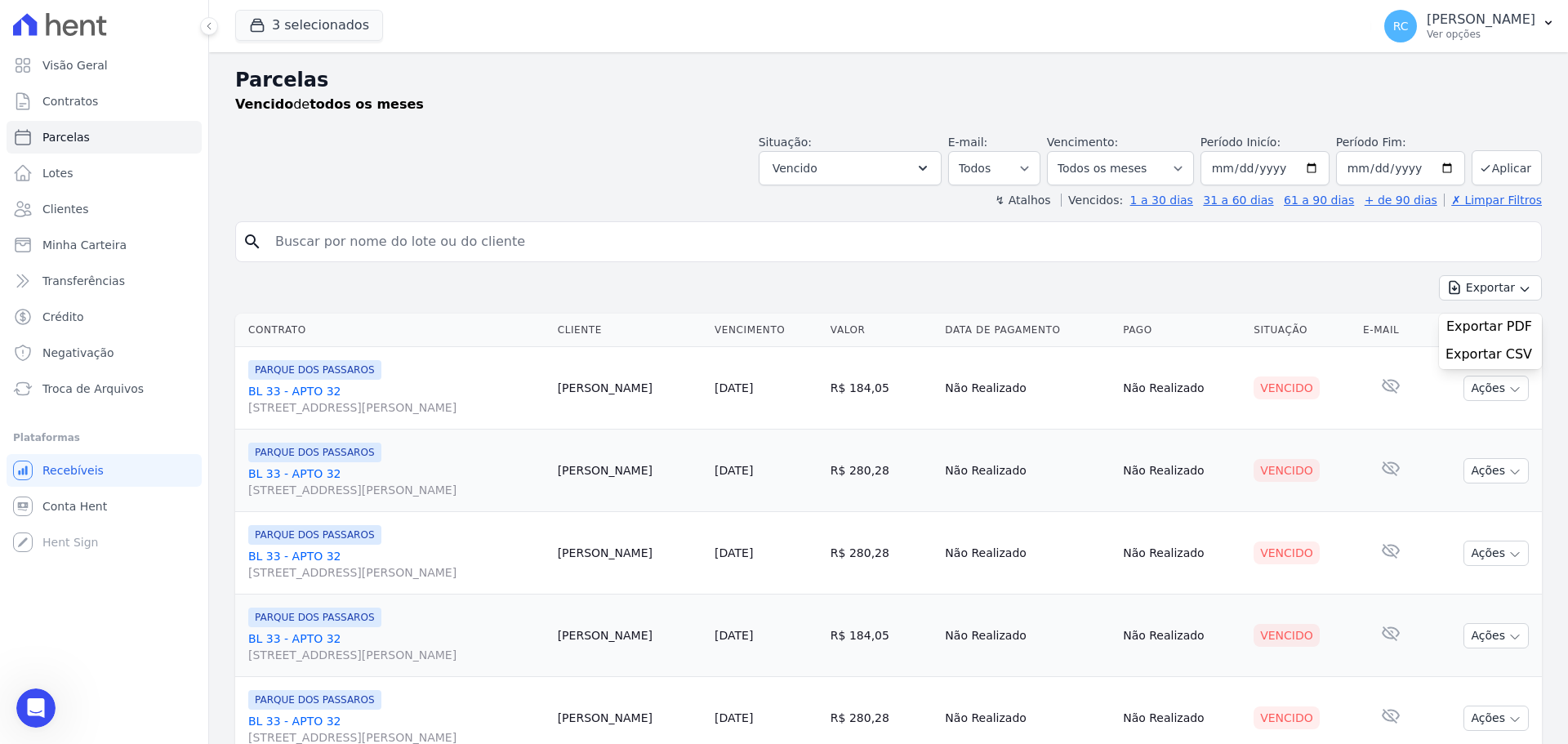
click at [434, 254] on input "search" at bounding box center [900, 241] width 1269 height 32
paste input "[PERSON_NAME]"
type input "[PERSON_NAME]"
select select
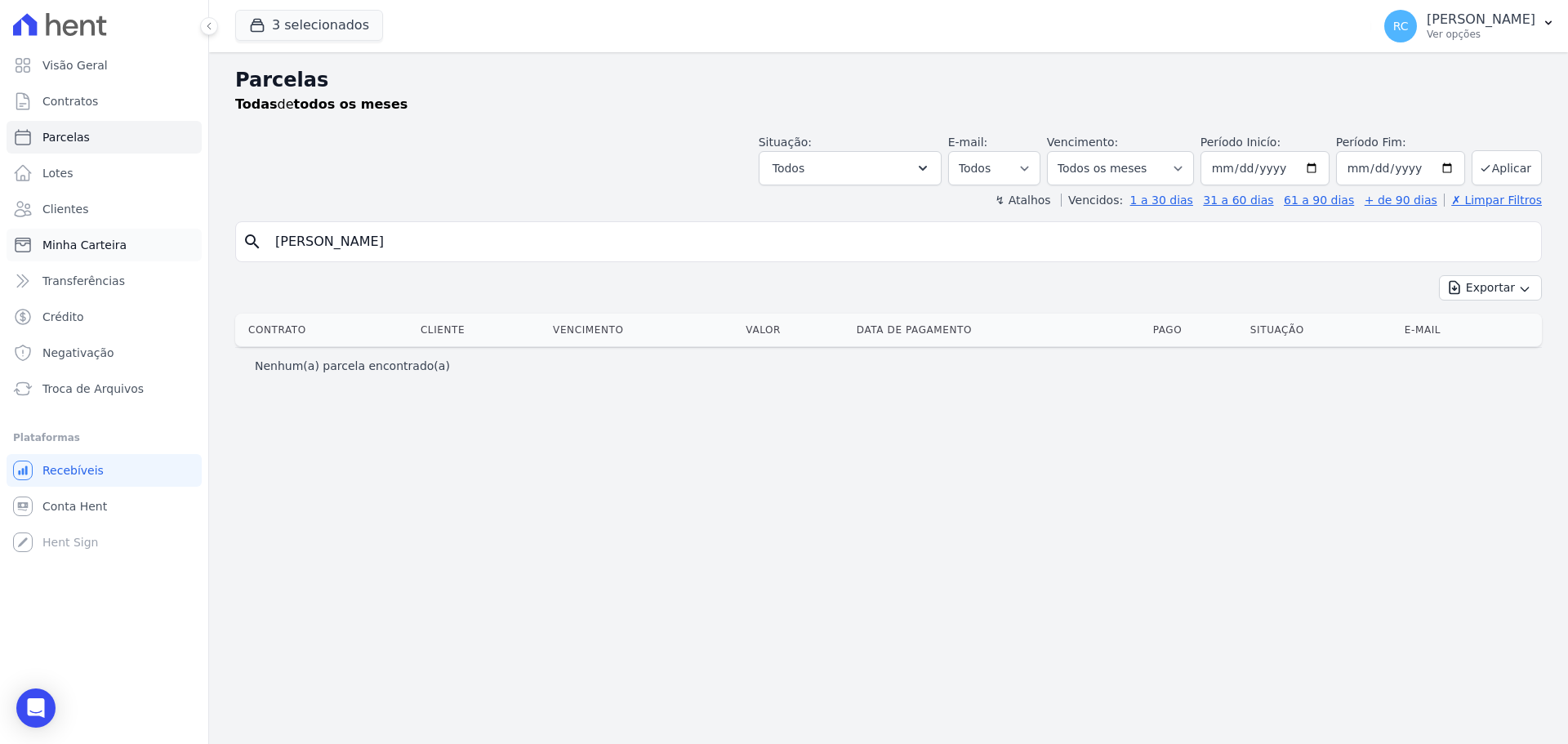
drag, startPoint x: 496, startPoint y: 234, endPoint x: 113, endPoint y: 177, distance: 387.2
click at [50, 233] on div "Visão Geral Contratos [GEOGRAPHIC_DATA] Lotes Clientes Minha Carteira Transferê…" at bounding box center [784, 372] width 1568 height 744
paste input "[PERSON_NAME]"
type input "[PERSON_NAME]"
select select
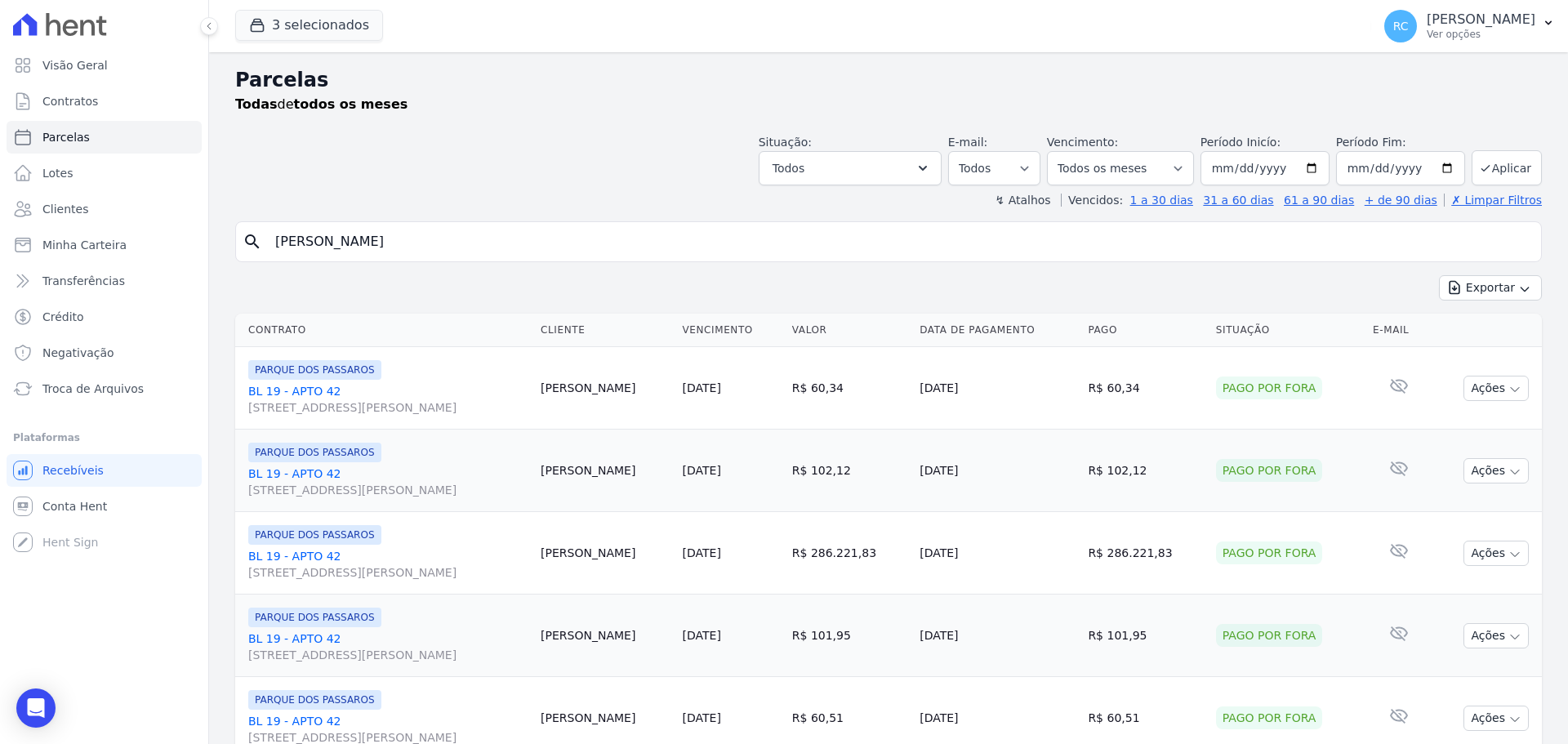
drag, startPoint x: 535, startPoint y: 229, endPoint x: 0, endPoint y: 221, distance: 535.1
click at [0, 232] on div "Visão Geral Contratos [GEOGRAPHIC_DATA] Lotes Clientes Minha Carteira Transferê…" at bounding box center [784, 372] width 1568 height 744
paste input "[PERSON_NAME] GOES"
type input "[PERSON_NAME] GOES"
select select
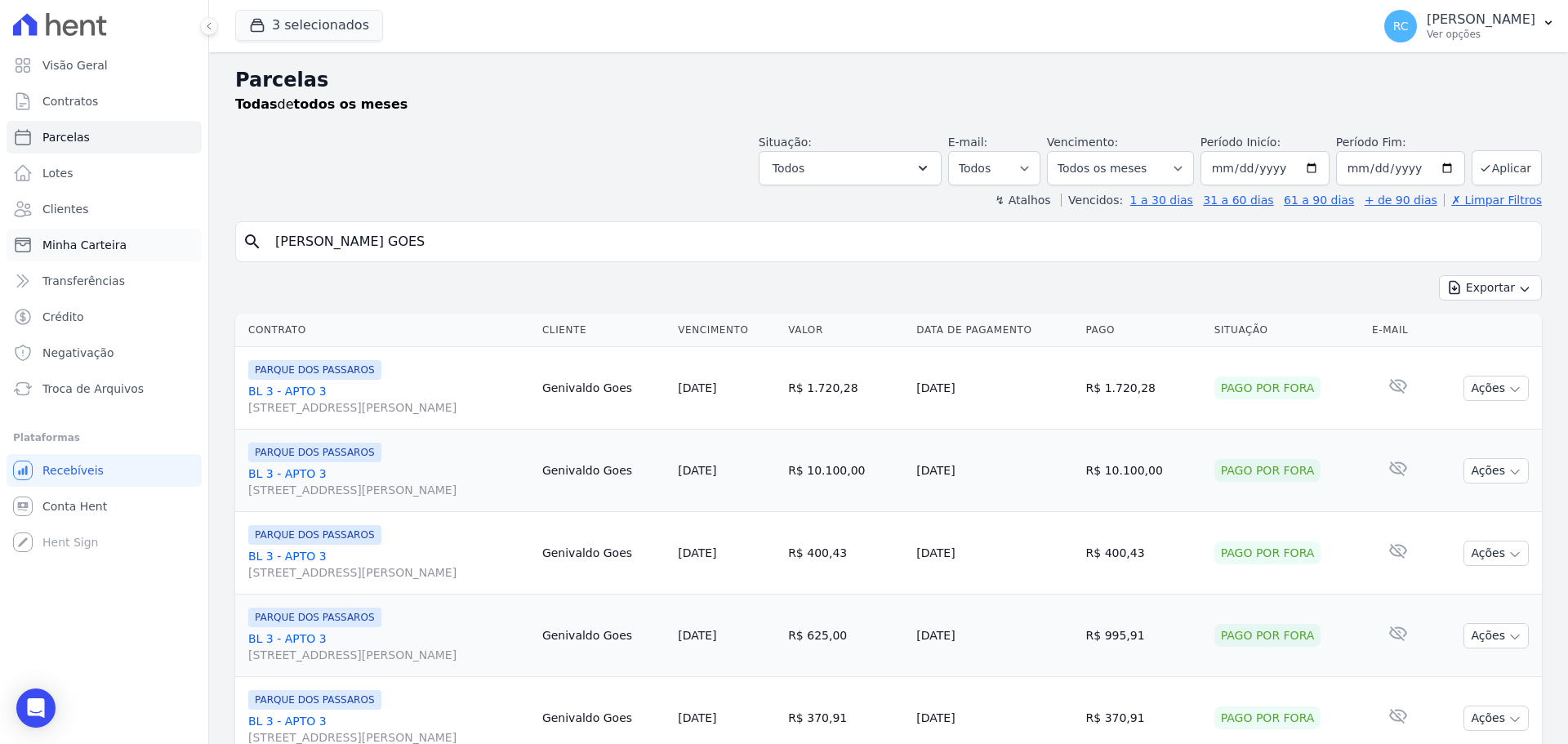
drag, startPoint x: 397, startPoint y: 252, endPoint x: 63, endPoint y: 247, distance: 334.0
click at [61, 254] on div "Visão Geral Contratos Parcelas Lotes Clientes Minha Carteira Transferências Cré…" at bounding box center [784, 372] width 1568 height 744
paste input "JOICE MANCHEIN MARTIN"
type input "JOICE MANCHEIN MARTINS"
select select
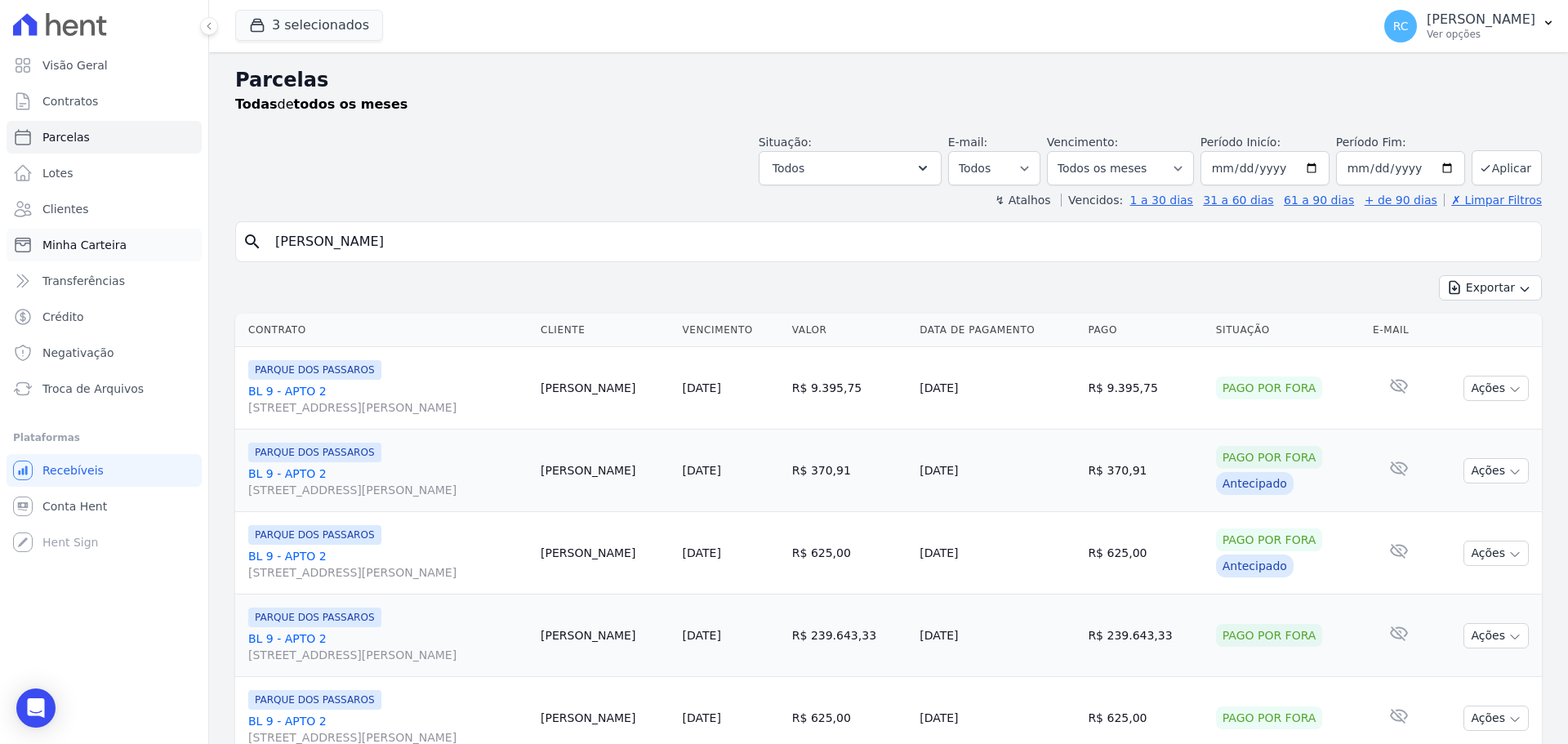
drag, startPoint x: 513, startPoint y: 239, endPoint x: 17, endPoint y: 254, distance: 496.2
click at [11, 261] on div "Visão Geral Contratos Parcelas Lotes Clientes Minha Carteira Transferências Cré…" at bounding box center [784, 372] width 1568 height 744
paste input "LARIANE MOURA LIMA"
type input "LARIANE MOURA LIMA"
select select
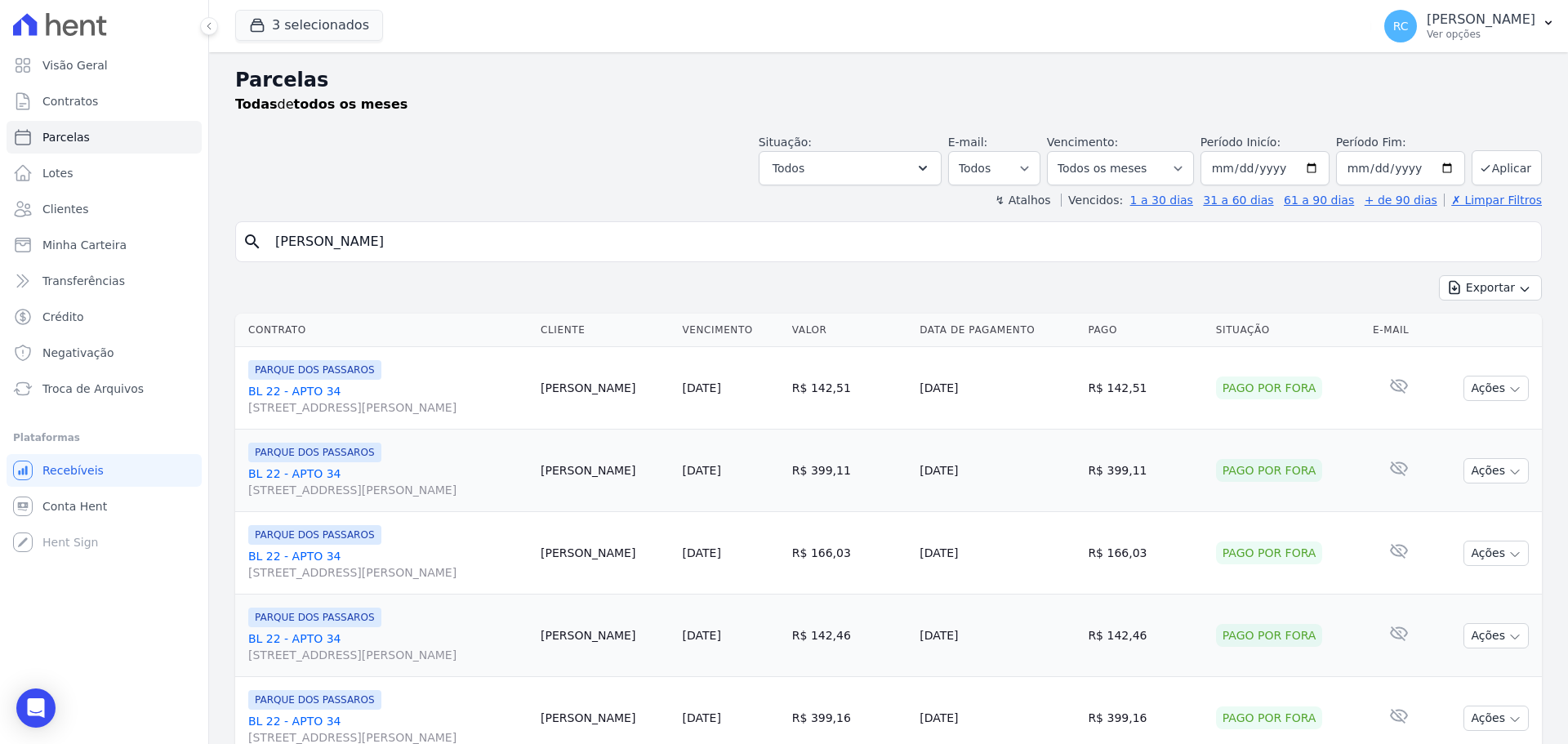
drag, startPoint x: 475, startPoint y: 234, endPoint x: 94, endPoint y: 263, distance: 382.1
click at [94, 263] on div "Visão Geral Contratos Parcelas Lotes Clientes Minha Carteira Transferências Cré…" at bounding box center [784, 372] width 1568 height 744
paste input "UIS FERNANDO SOARES DE FRANC"
type input "LUIS FERNANDO SOARES DE FRANCA"
select select
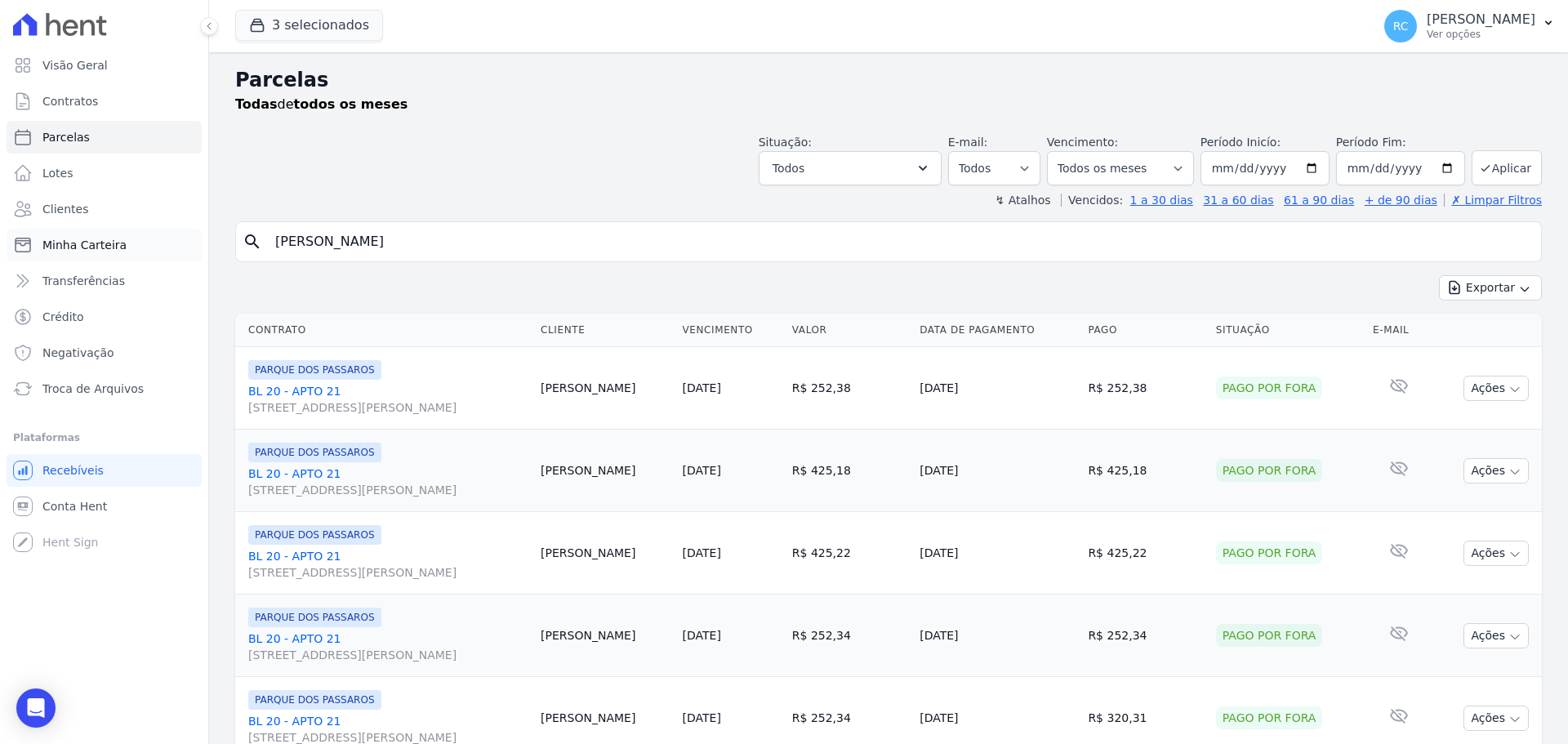
drag, startPoint x: 413, startPoint y: 261, endPoint x: 155, endPoint y: 247, distance: 258.4
click at [128, 273] on div "Visão Geral Contratos Parcelas Lotes Clientes Minha Carteira Transferências Cré…" at bounding box center [784, 372] width 1568 height 744
paste input "RAFAEL DE LEMOS SISCARO"
type input "RAFAEL DE LEMOS SISCARO"
select select
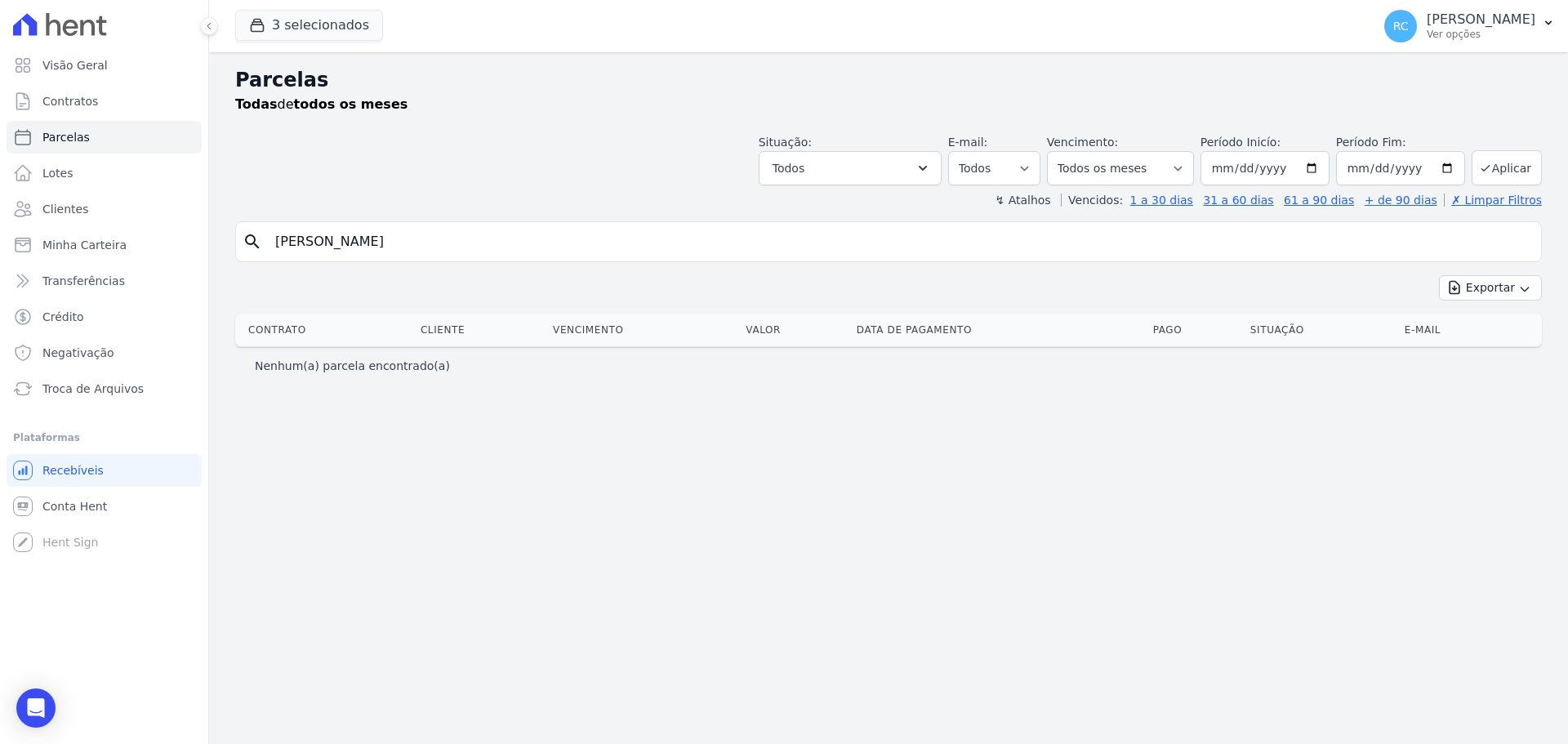
drag, startPoint x: 456, startPoint y: 242, endPoint x: 24, endPoint y: 246, distance: 432.0
click at [0, 269] on div "Visão Geral Contratos Parcelas Lotes Clientes Minha Carteira Transferências Cré…" at bounding box center [784, 372] width 1568 height 744
paste input "EGINALDO DA CONCEICAO CAVALCANTE"
type input "REGINALDO DA CONCEICAO CAVALCANTE"
select select
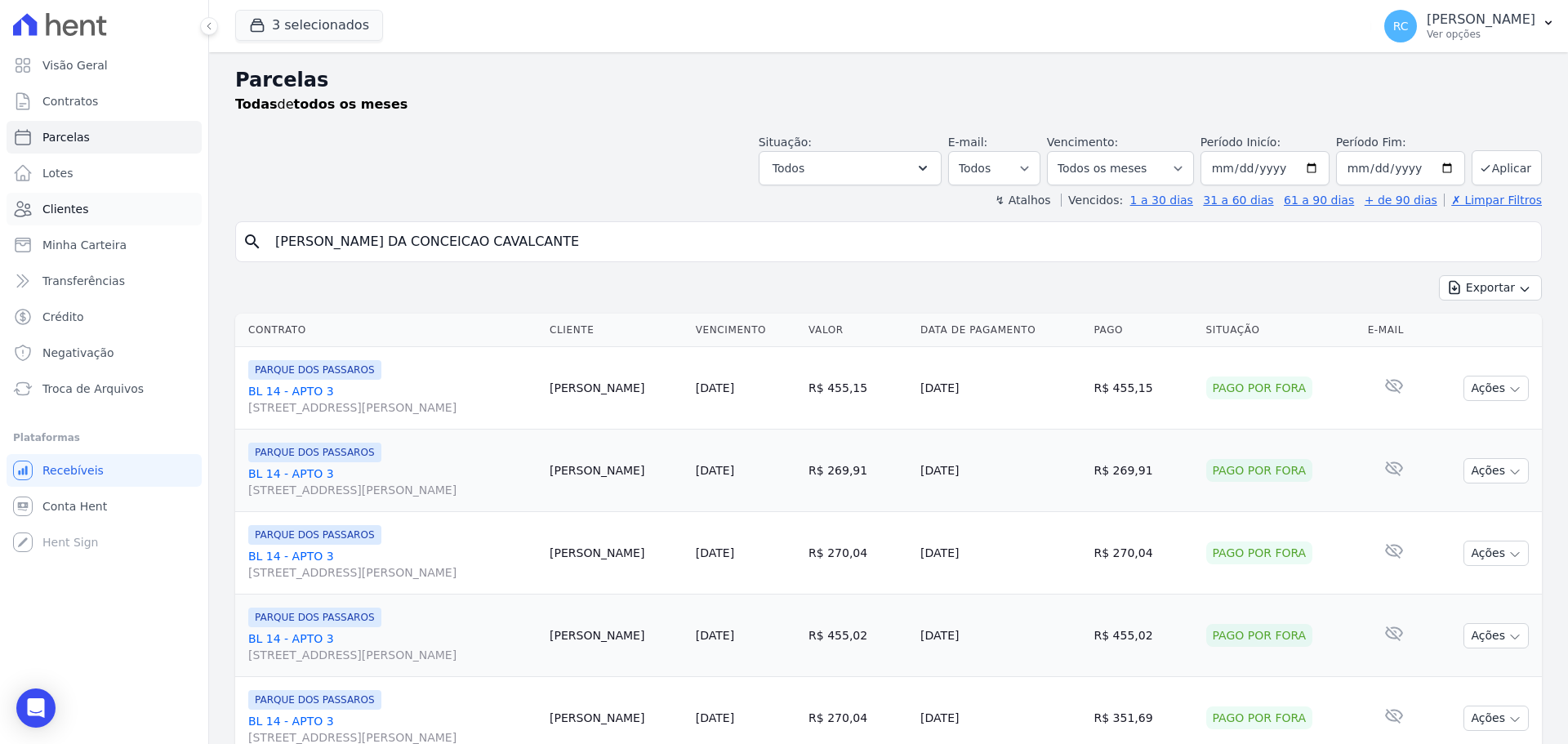
drag, startPoint x: 558, startPoint y: 227, endPoint x: 166, endPoint y: 211, distance: 392.3
click at [134, 239] on div "Visão Geral Contratos Parcelas Lotes Clientes Minha Carteira Transferências Cré…" at bounding box center [784, 372] width 1568 height 744
paste input "ICHARD DOS ANJOS MOURA"
type input "RICHARD DOS ANJOS MOURA"
select select
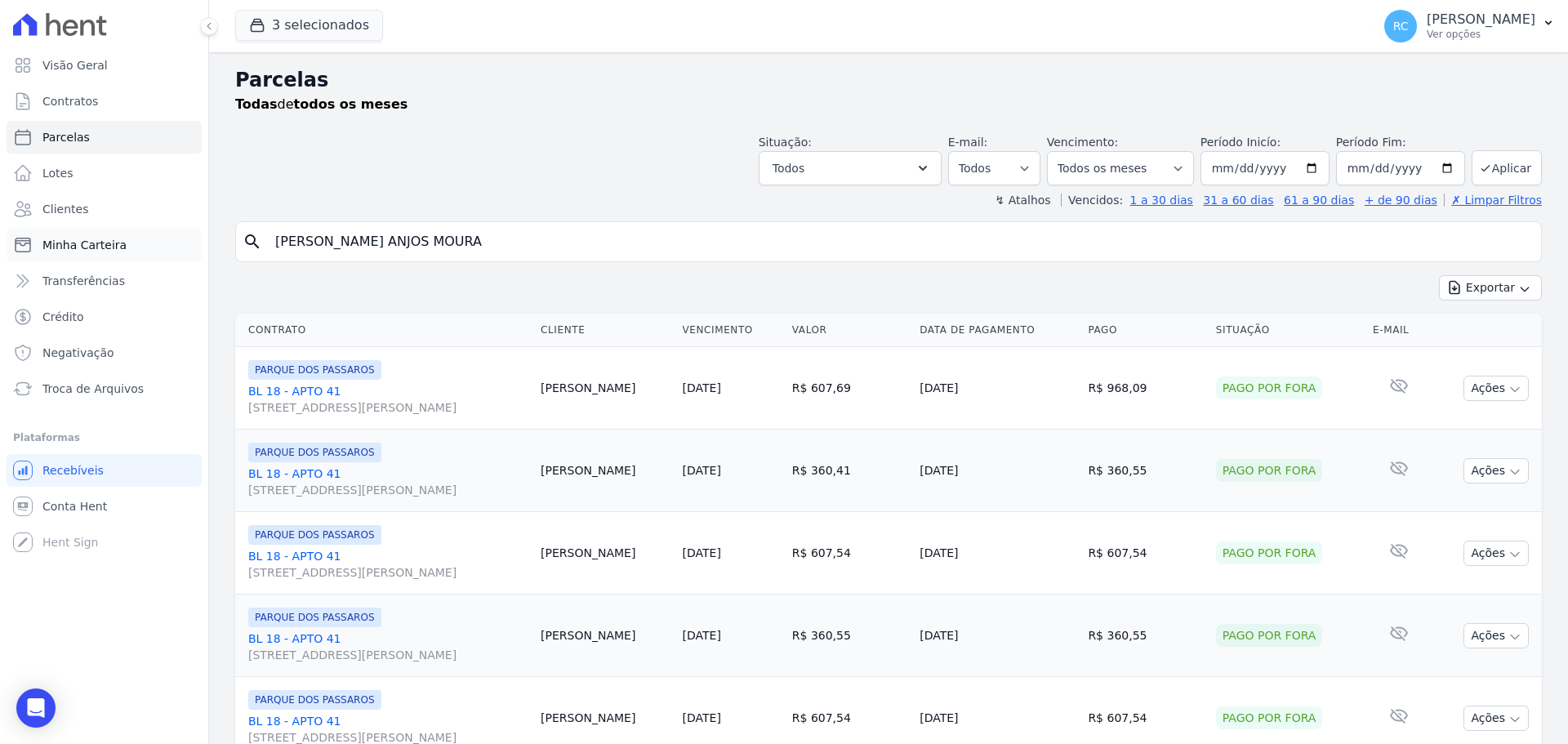
drag, startPoint x: 307, startPoint y: 250, endPoint x: 148, endPoint y: 237, distance: 159.5
click at [35, 263] on div "Visão Geral Contratos Parcelas Lotes Clientes Minha Carteira Transferências Cré…" at bounding box center [784, 372] width 1568 height 744
paste input "OBERVAL ROBERTO DA SILV"
paste input "THAIS MARQUES"
drag, startPoint x: 494, startPoint y: 243, endPoint x: 338, endPoint y: 259, distance: 156.8
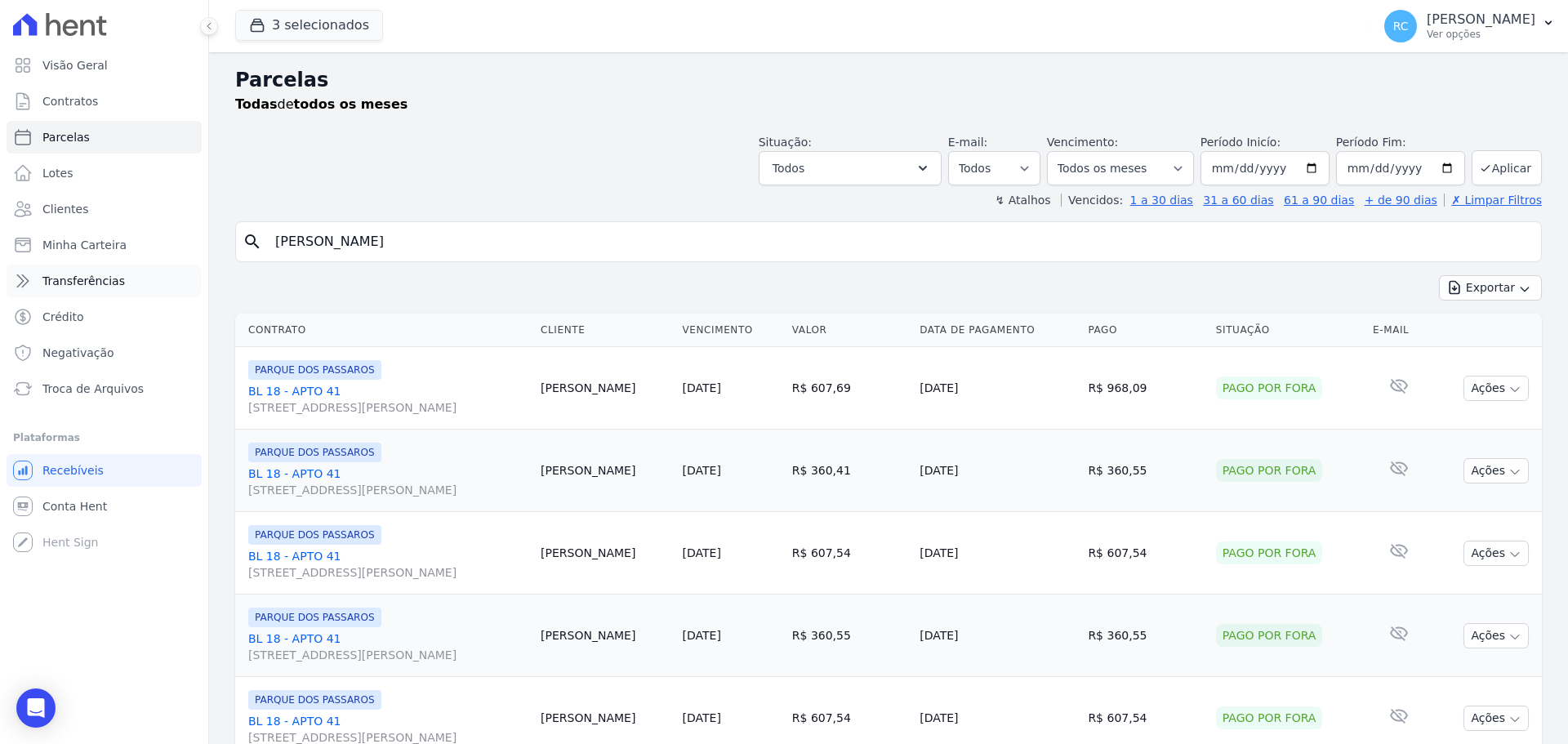
click at [58, 275] on div "Visão Geral Contratos Parcelas Lotes Clientes Minha Carteira Transferências Cré…" at bounding box center [784, 372] width 1568 height 744
type input "THAIS MARQUES DA SILVA"
click at [406, 247] on input "THAIS MARQUES DA SILVA" at bounding box center [900, 241] width 1269 height 32
select select
drag, startPoint x: 460, startPoint y: 239, endPoint x: 1545, endPoint y: 255, distance: 1085.1
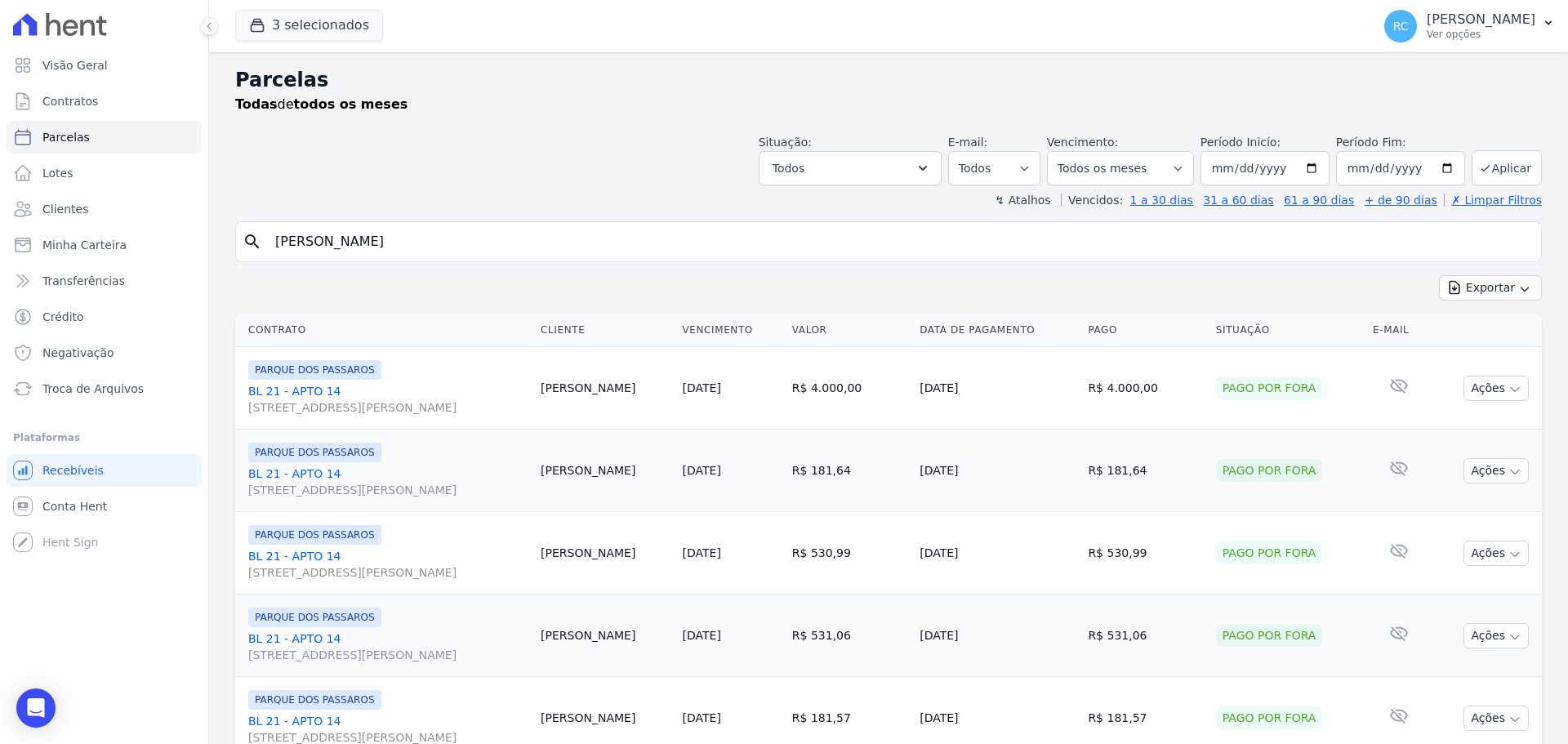
click at [148, 259] on div "Visão Geral Contratos Parcelas Lotes Clientes Minha Carteira Transferências Cré…" at bounding box center [784, 372] width 1568 height 744
type input "[PERSON_NAME]"
select select
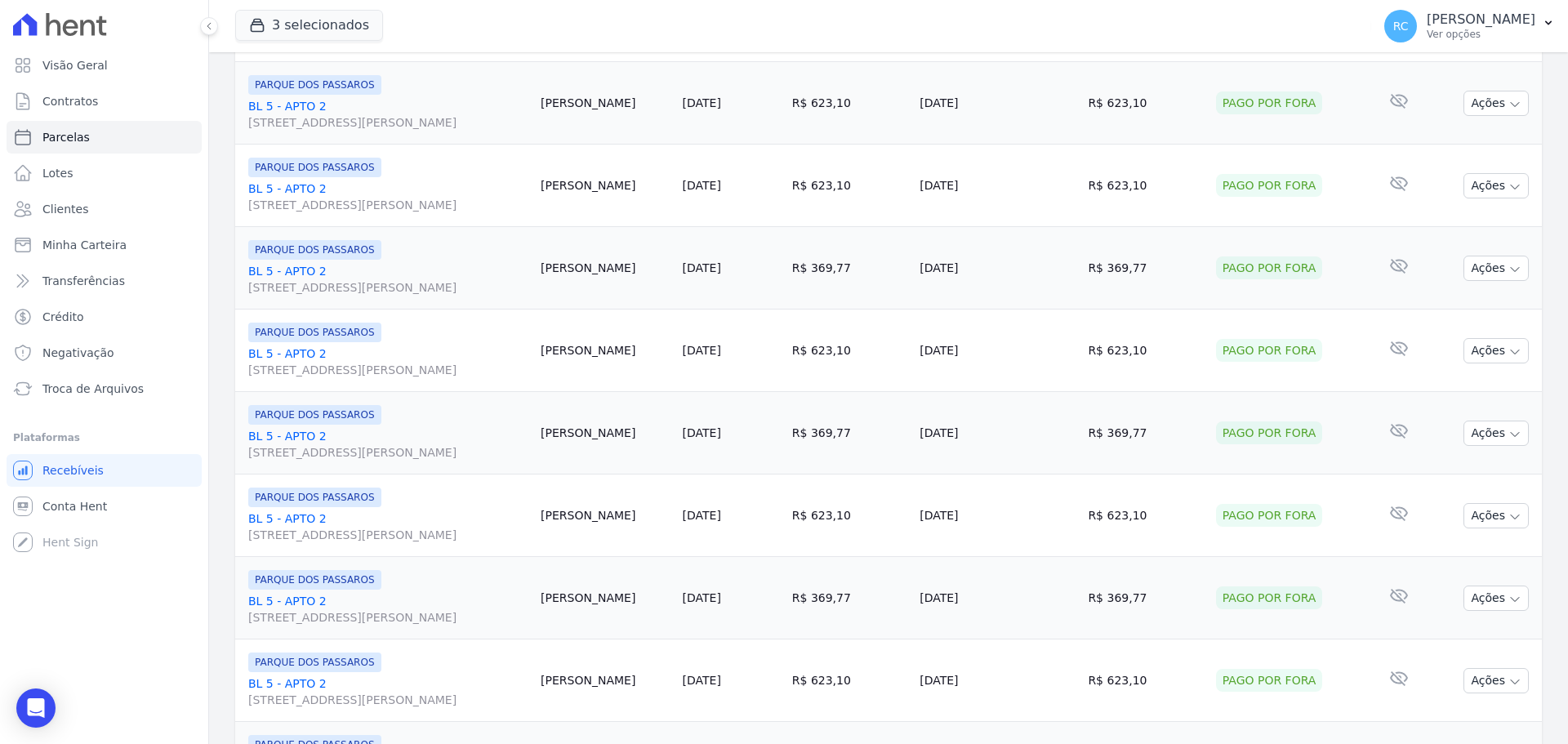
scroll to position [1737, 0]
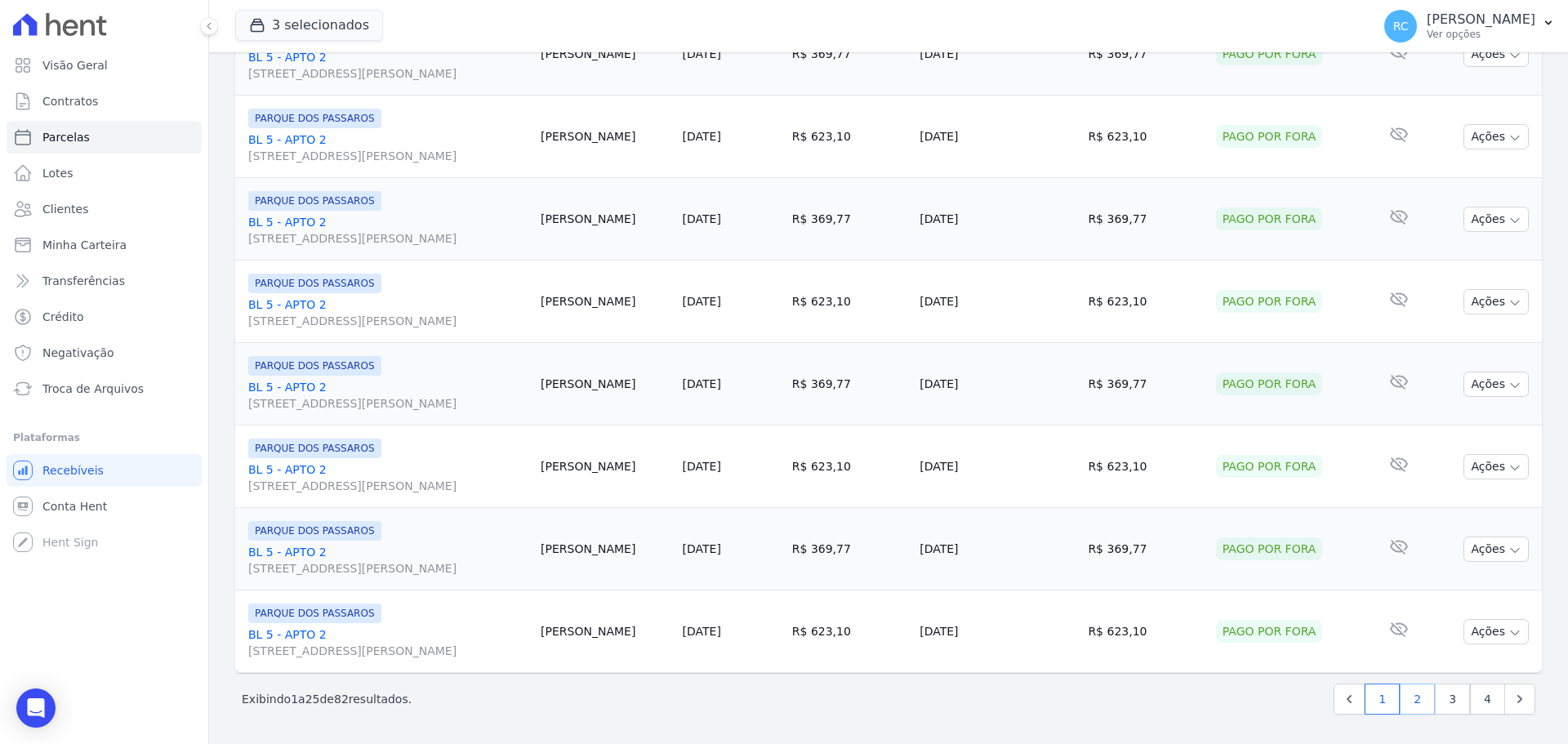
click at [1400, 702] on link "2" at bounding box center [1418, 700] width 35 height 32
select select
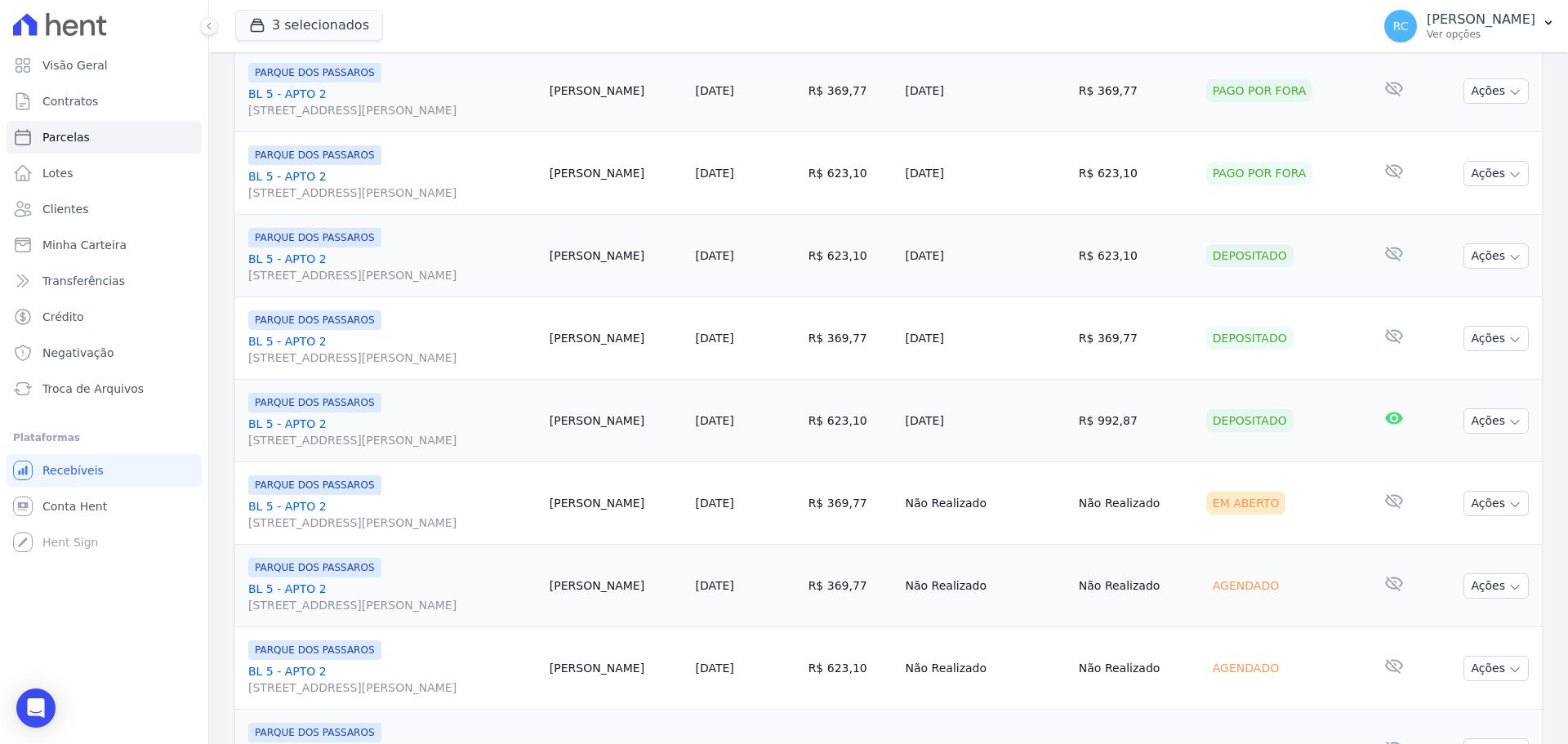
scroll to position [980, 0]
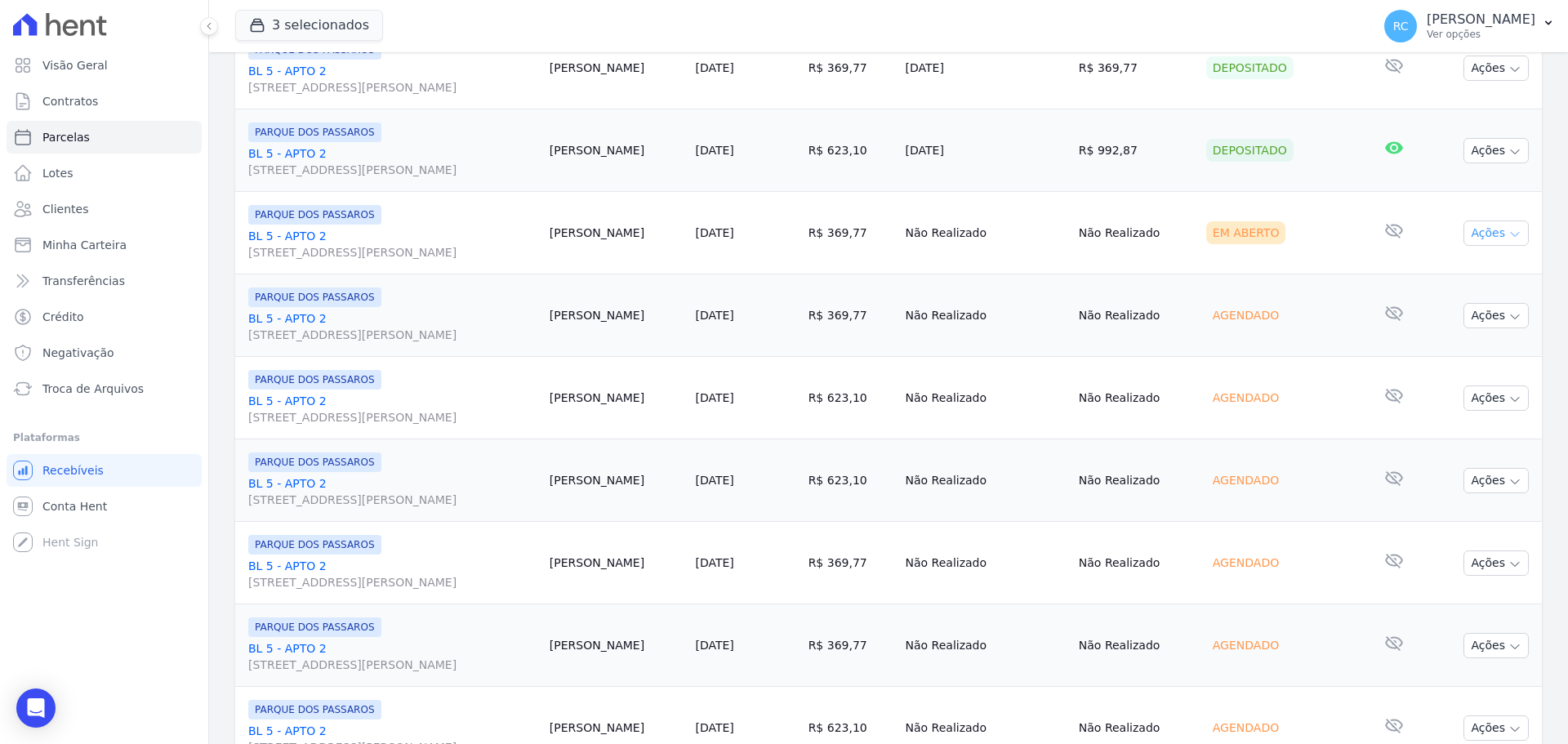
click at [1509, 232] on icon "button" at bounding box center [1515, 234] width 13 height 13
click at [1470, 366] on link "Liquidação Manual" at bounding box center [1489, 361] width 157 height 31
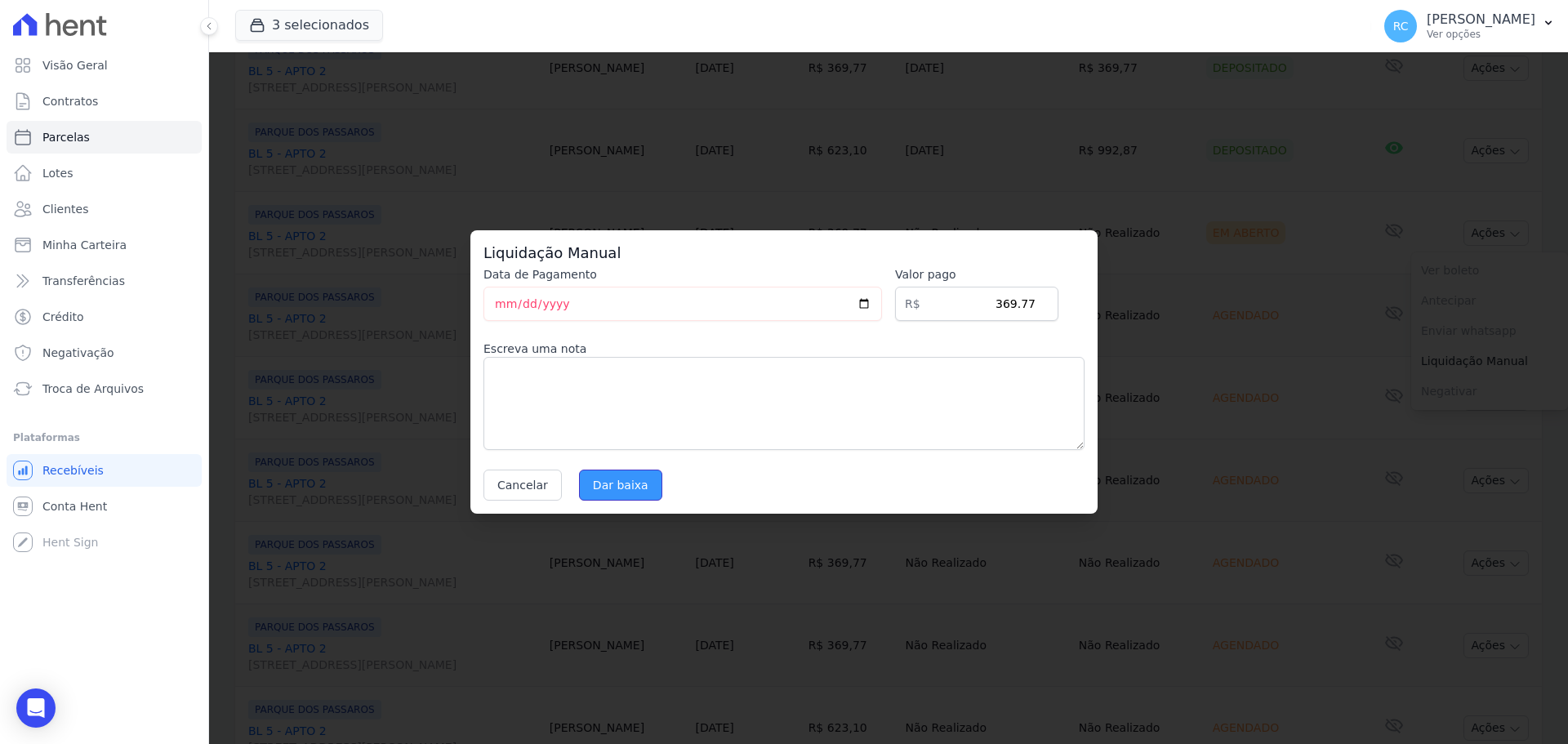
click at [614, 495] on input "Dar baixa" at bounding box center [621, 485] width 83 height 32
select select
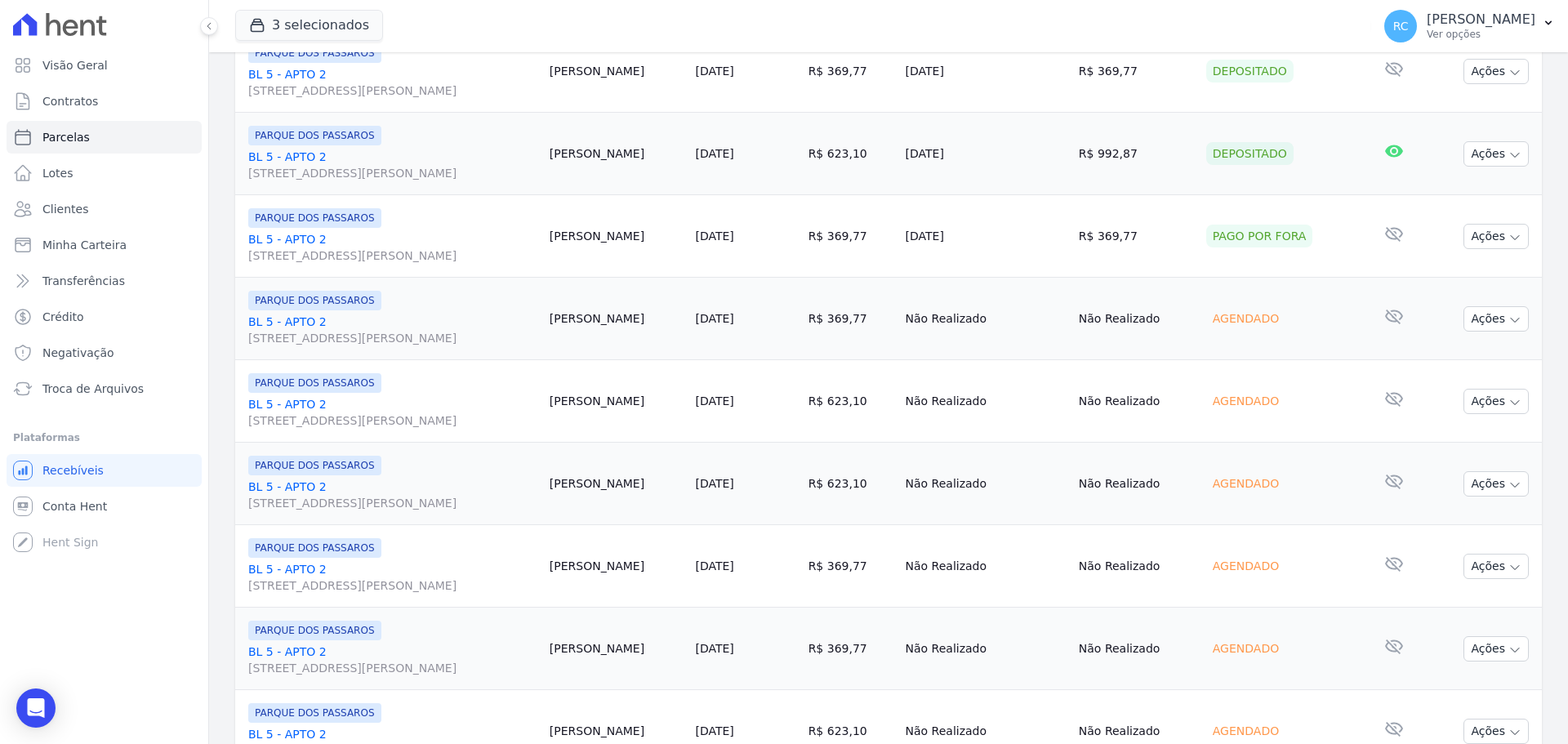
scroll to position [980, 0]
click at [1262, 315] on div "Agendado" at bounding box center [1247, 315] width 80 height 23
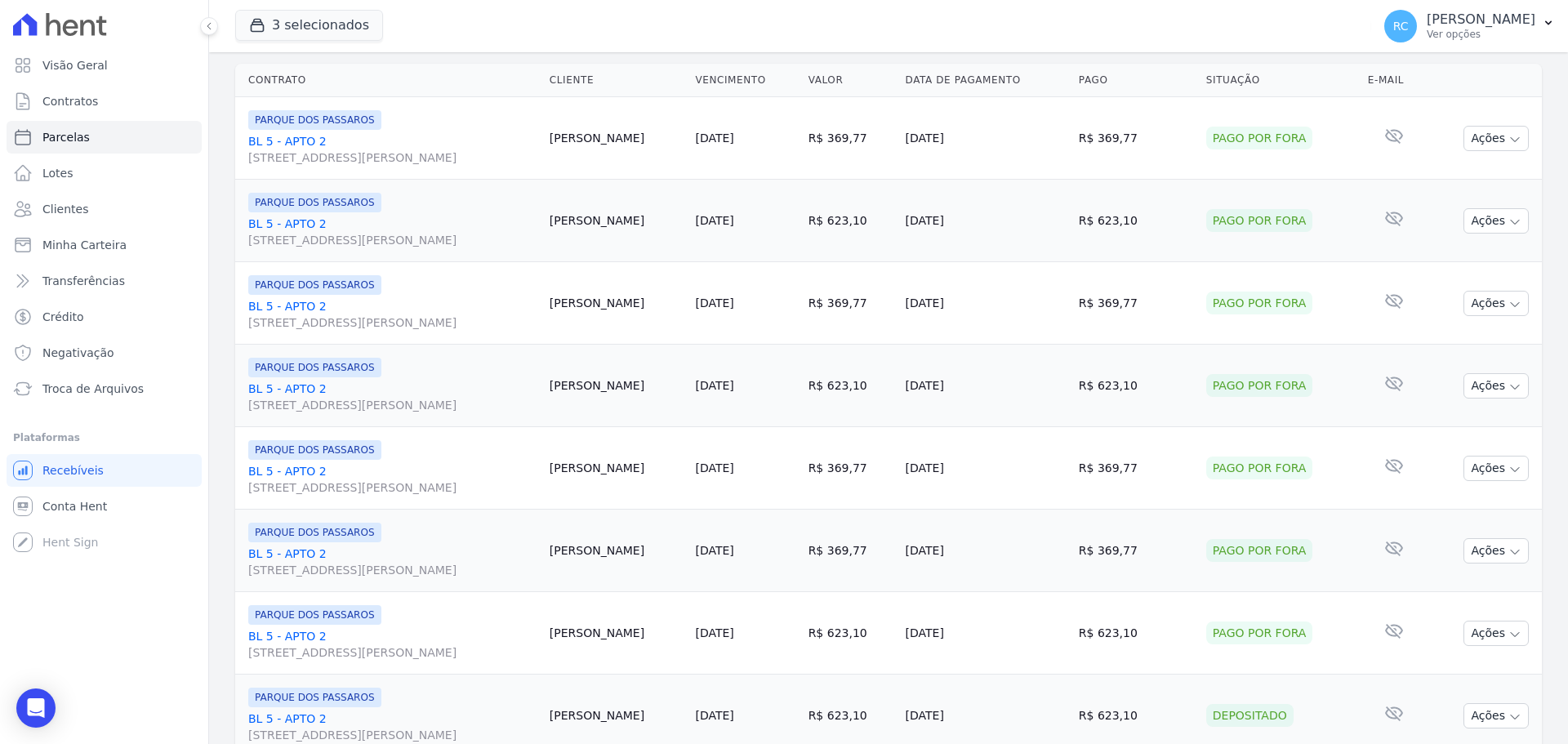
scroll to position [0, 0]
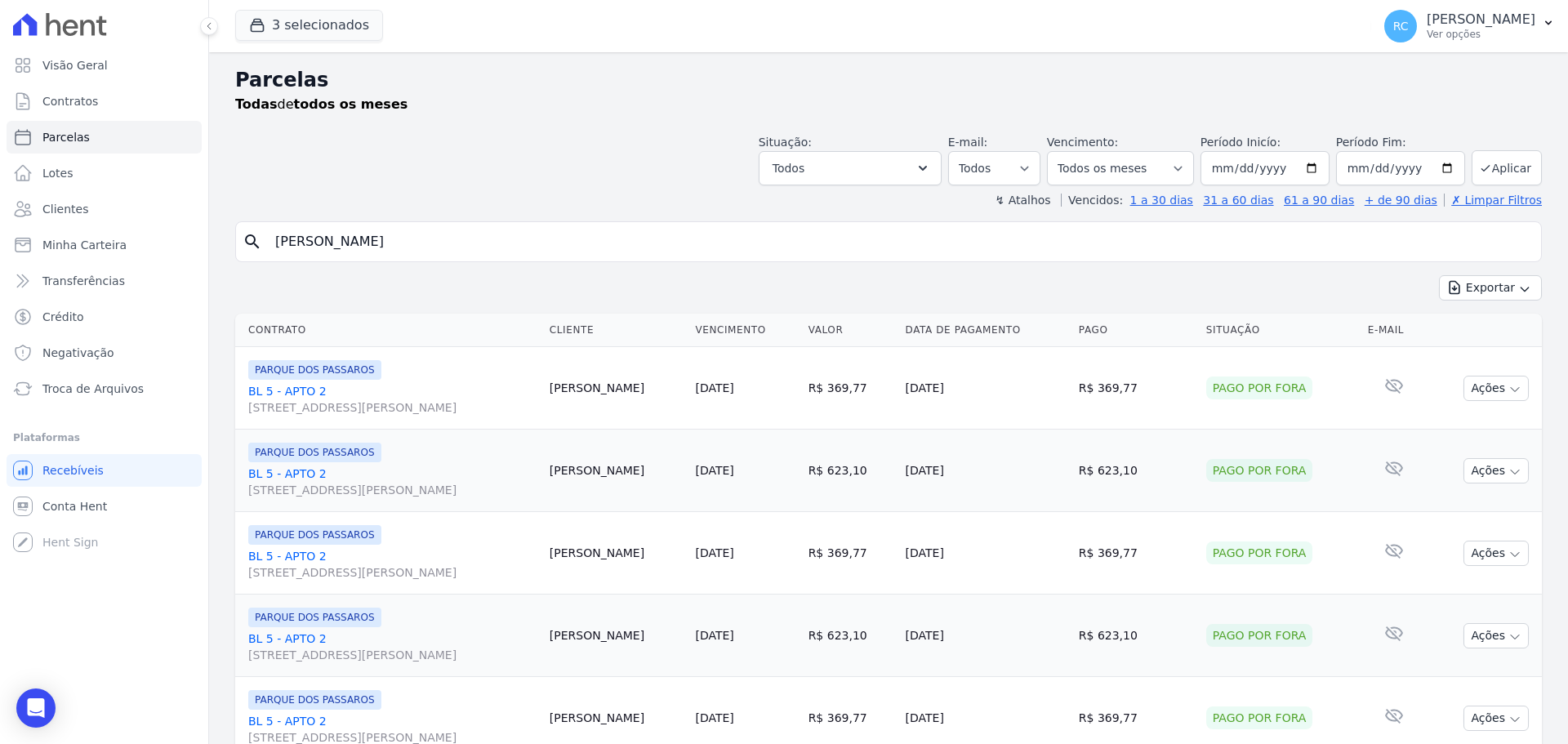
drag, startPoint x: 425, startPoint y: 246, endPoint x: 176, endPoint y: 264, distance: 249.6
click at [176, 265] on div "Visão Geral Contratos Parcelas Lotes Clientes Minha Carteira Transferências Cré…" at bounding box center [784, 372] width 1568 height 744
select select
click at [94, 509] on span "Conta Hent" at bounding box center [75, 507] width 65 height 17
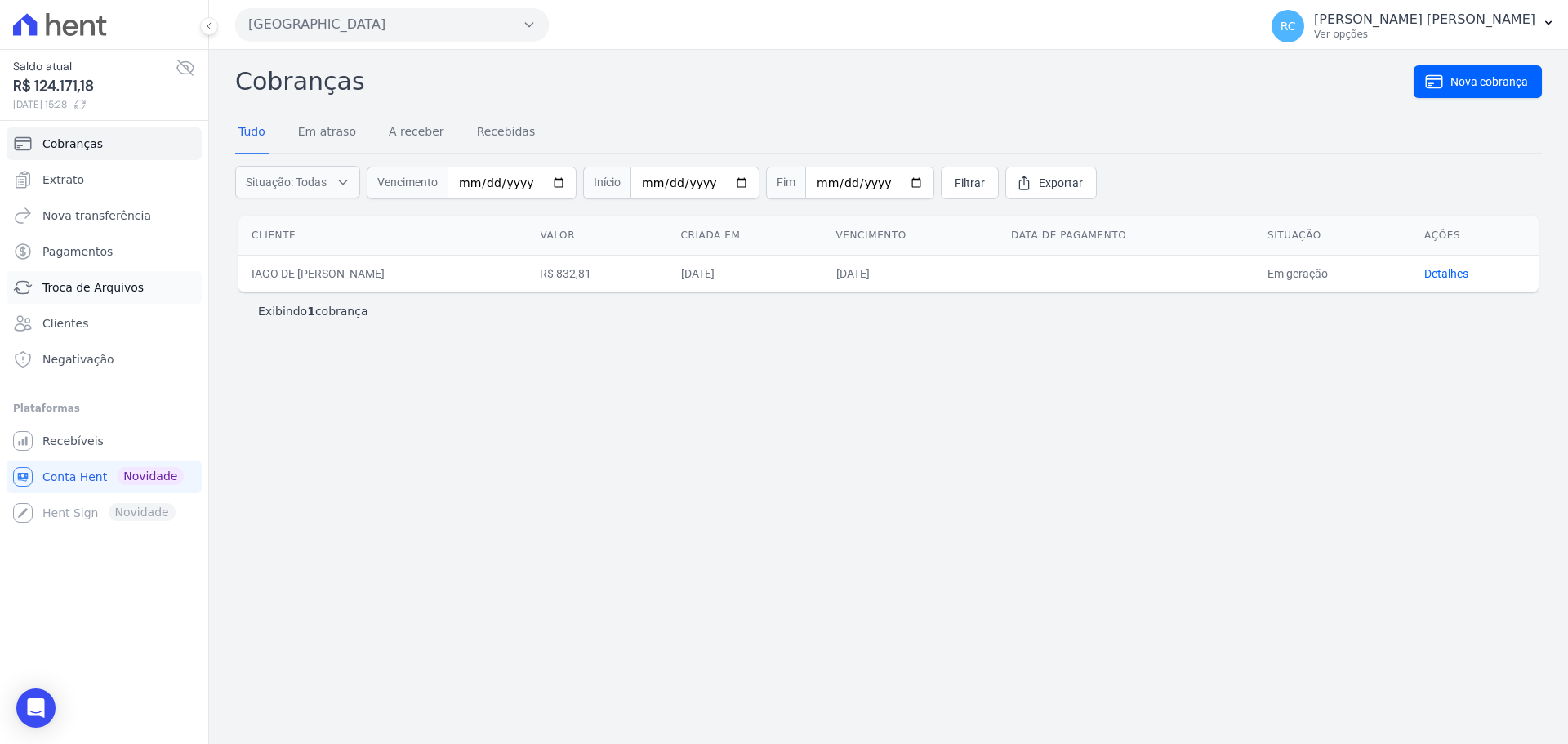
click at [103, 289] on span "Troca de Arquivos" at bounding box center [93, 288] width 101 height 17
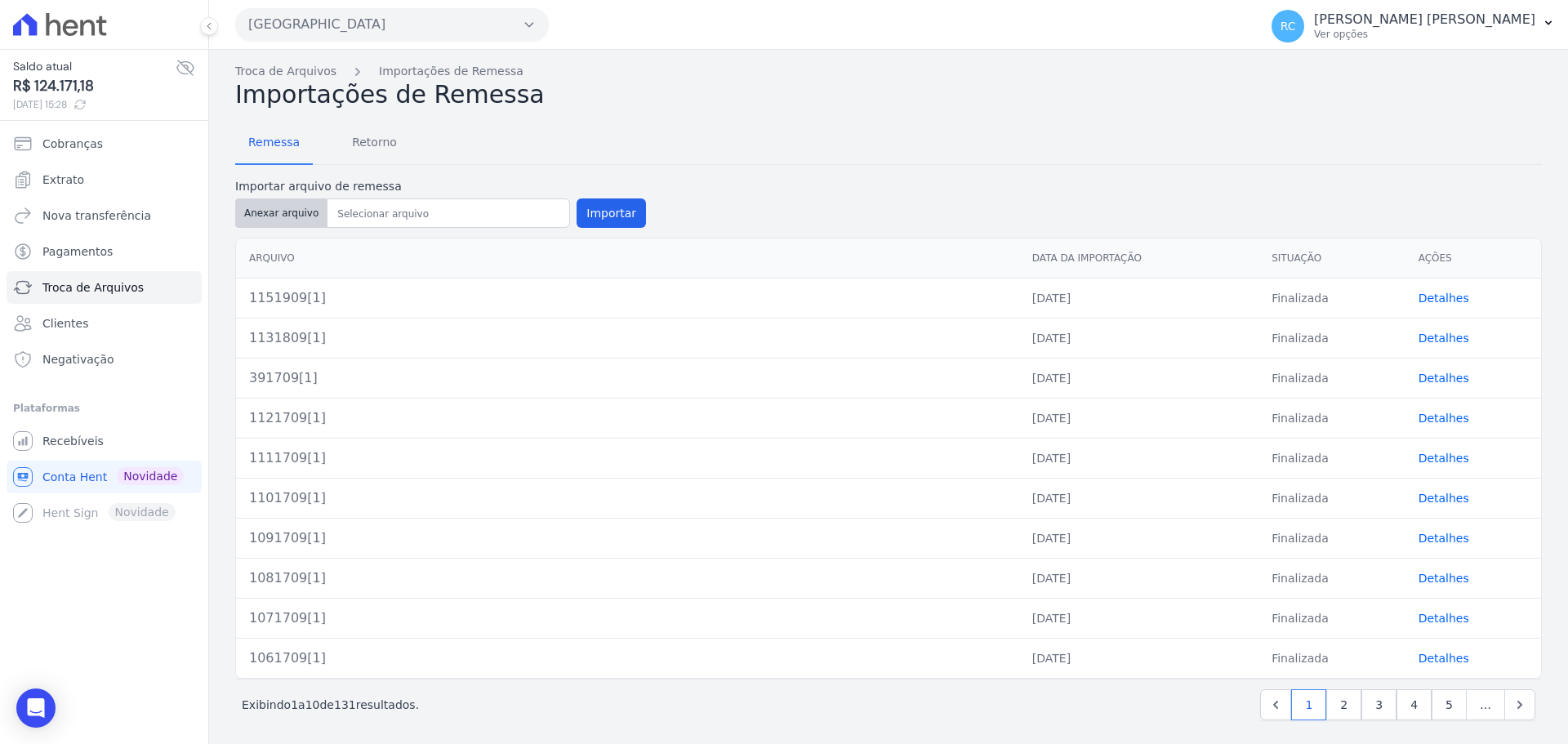
click at [295, 215] on button "Anexar arquivo" at bounding box center [282, 213] width 93 height 30
type input "1161909[1]"
click at [612, 209] on button "Importar" at bounding box center [611, 213] width 69 height 30
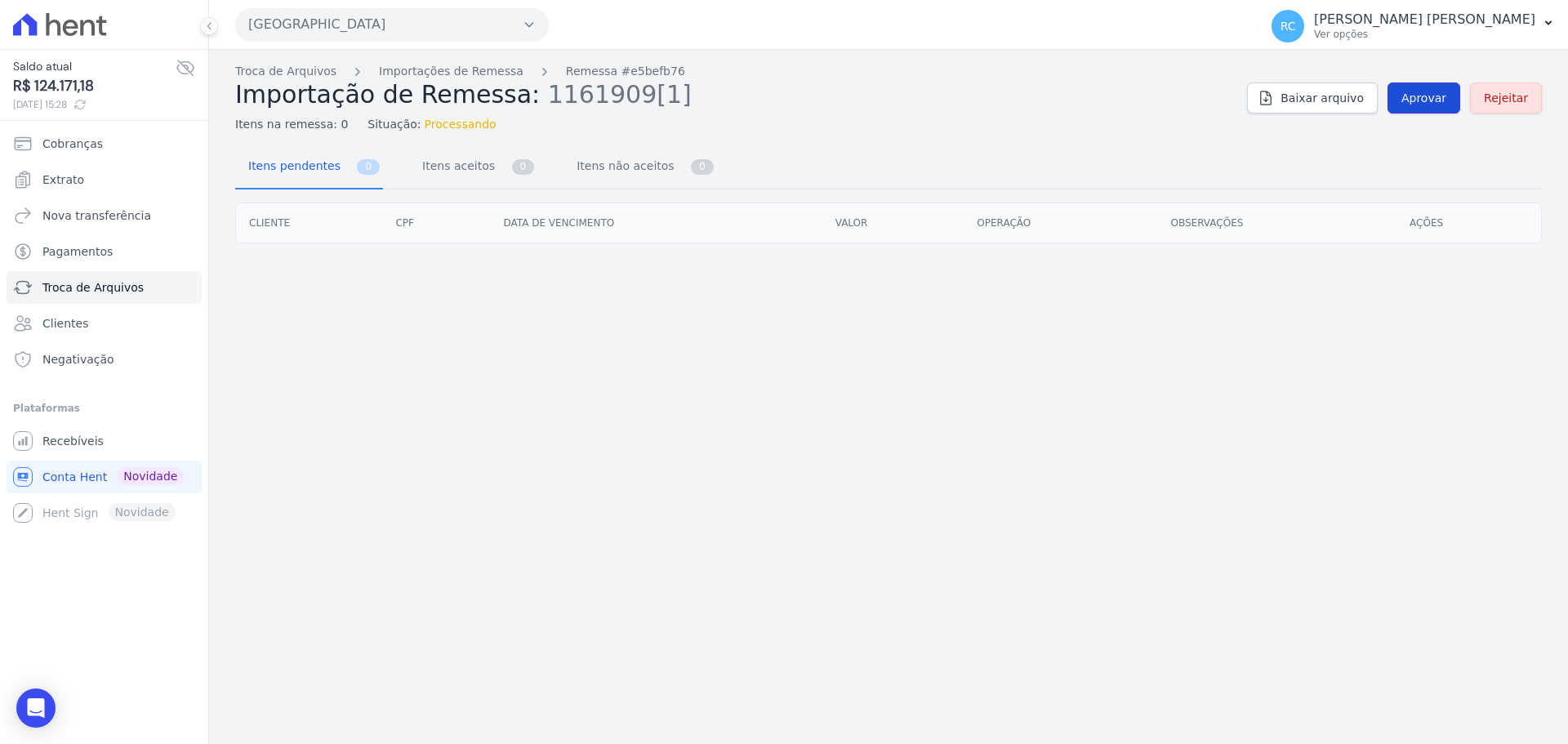
click at [1408, 101] on link "Aprovar" at bounding box center [1424, 98] width 72 height 32
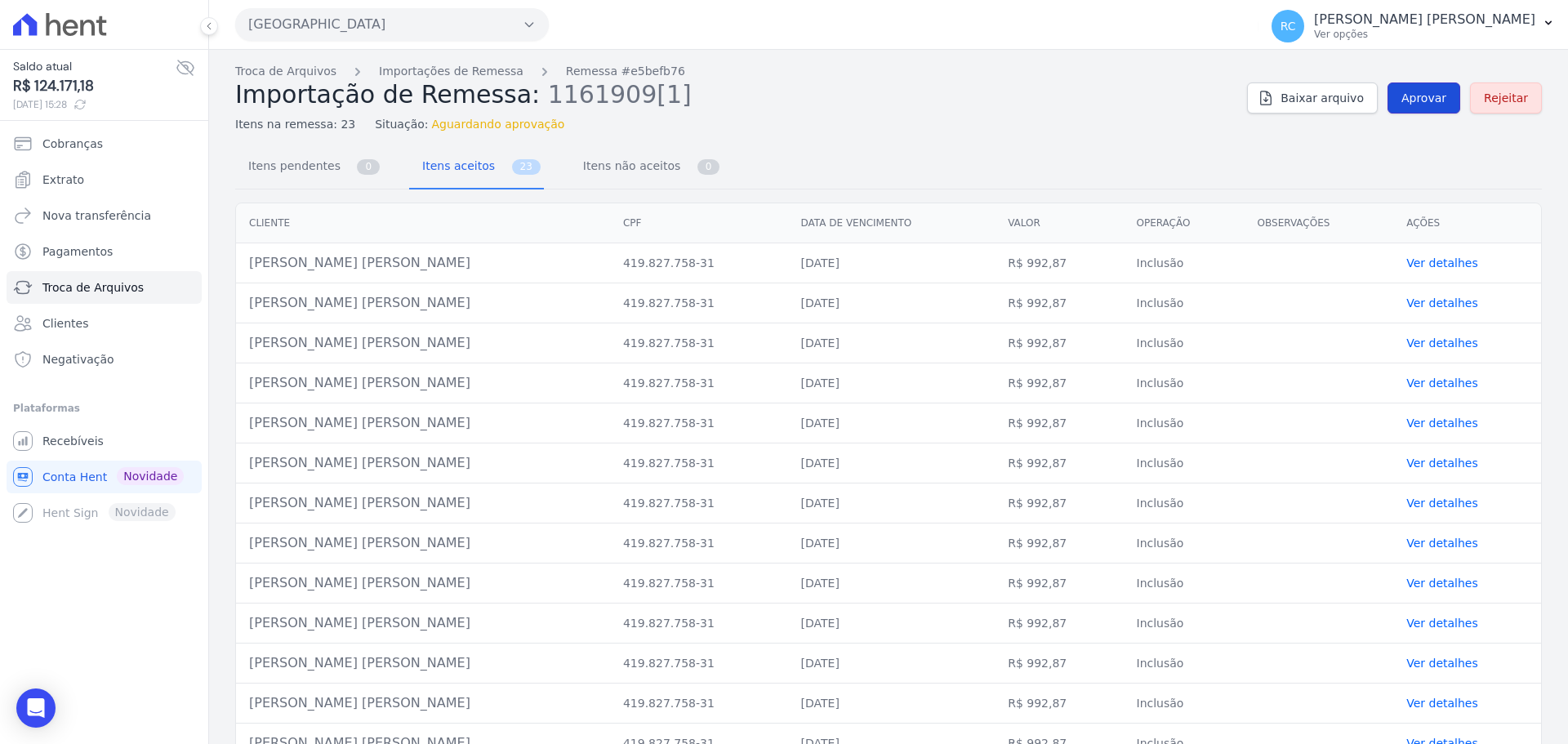
click at [1411, 94] on span "Aprovar" at bounding box center [1424, 98] width 45 height 17
click at [1420, 106] on span "Aprovar" at bounding box center [1424, 98] width 45 height 17
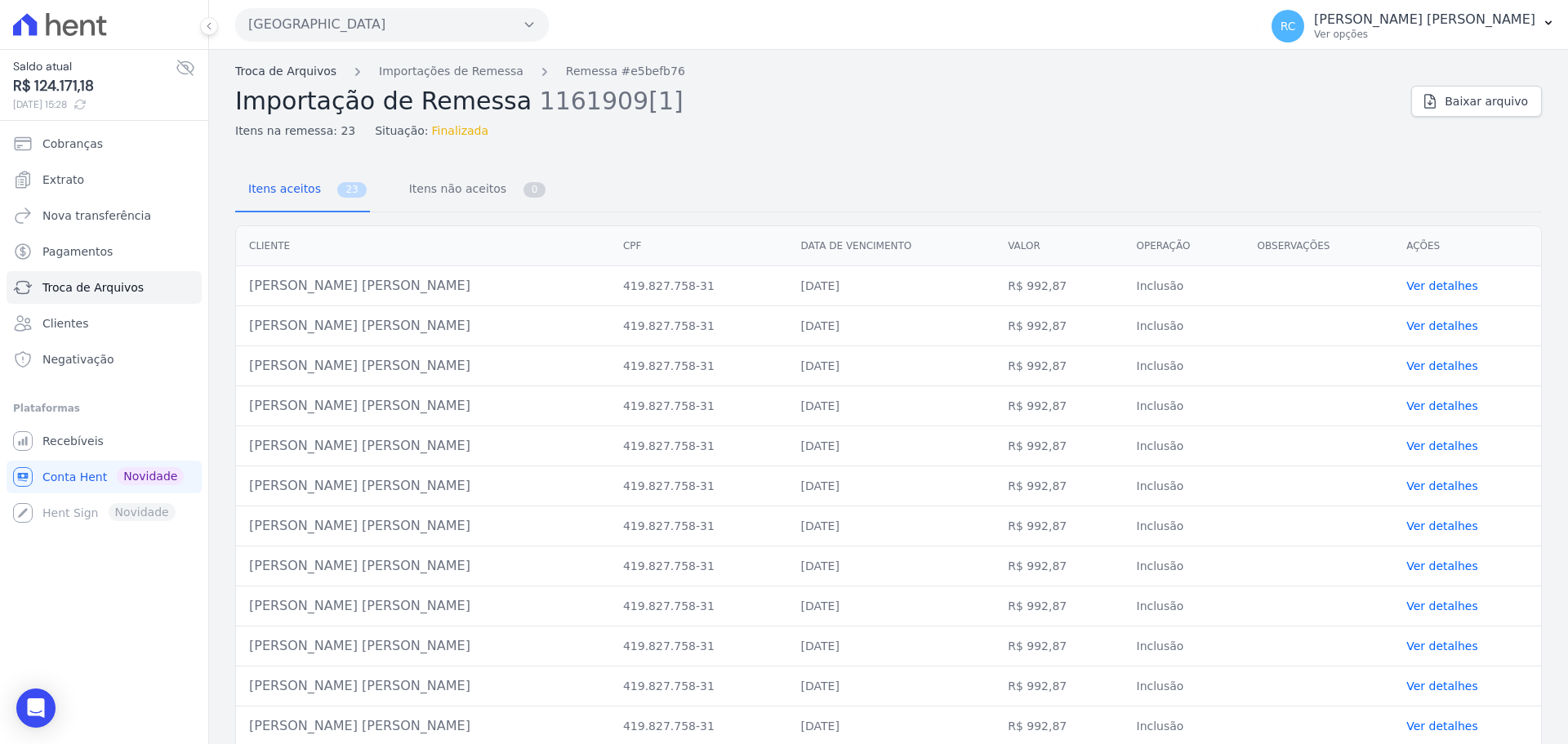
click at [296, 69] on link "Troca de Arquivos" at bounding box center [285, 71] width 101 height 18
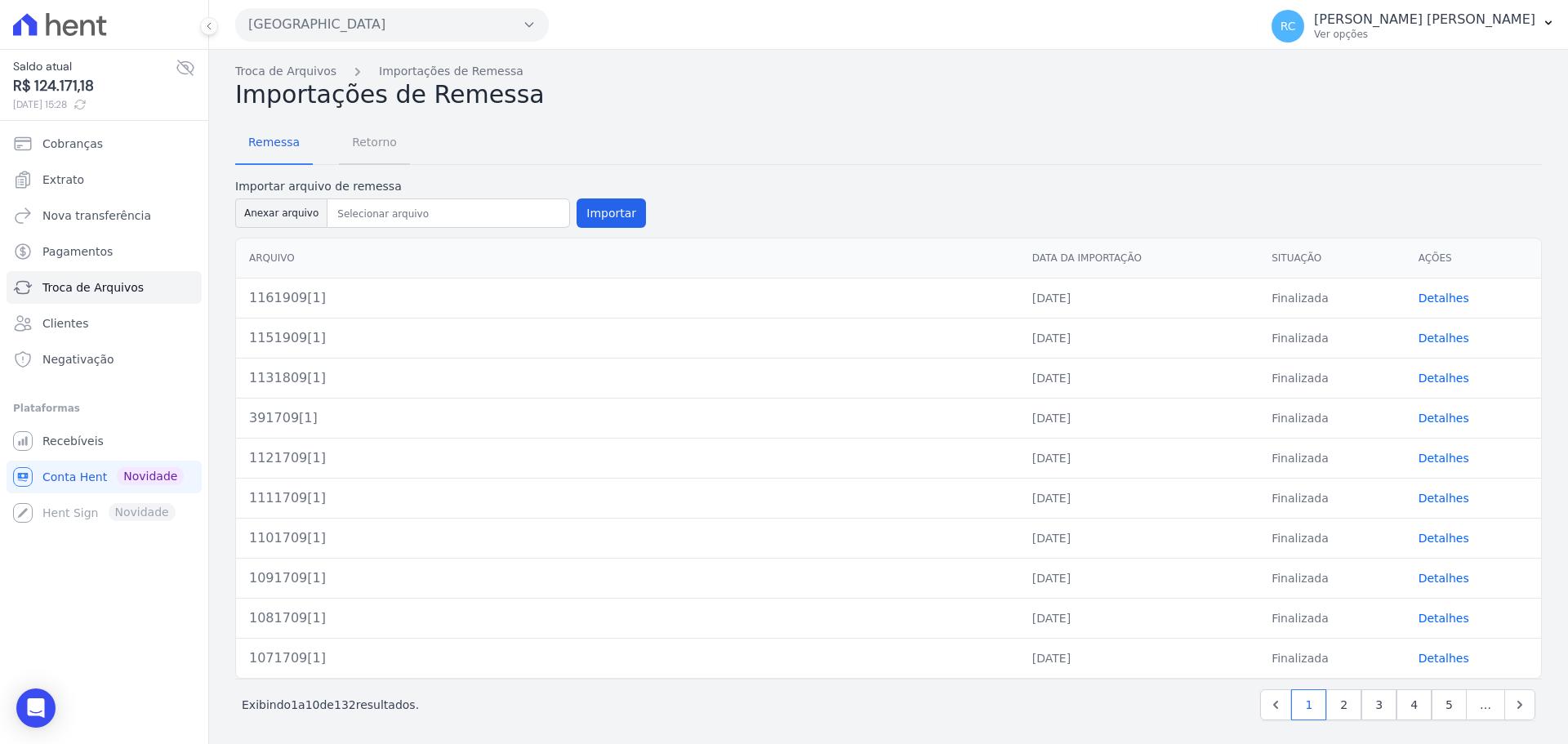
click at [376, 160] on link "Retorno" at bounding box center [374, 144] width 71 height 43
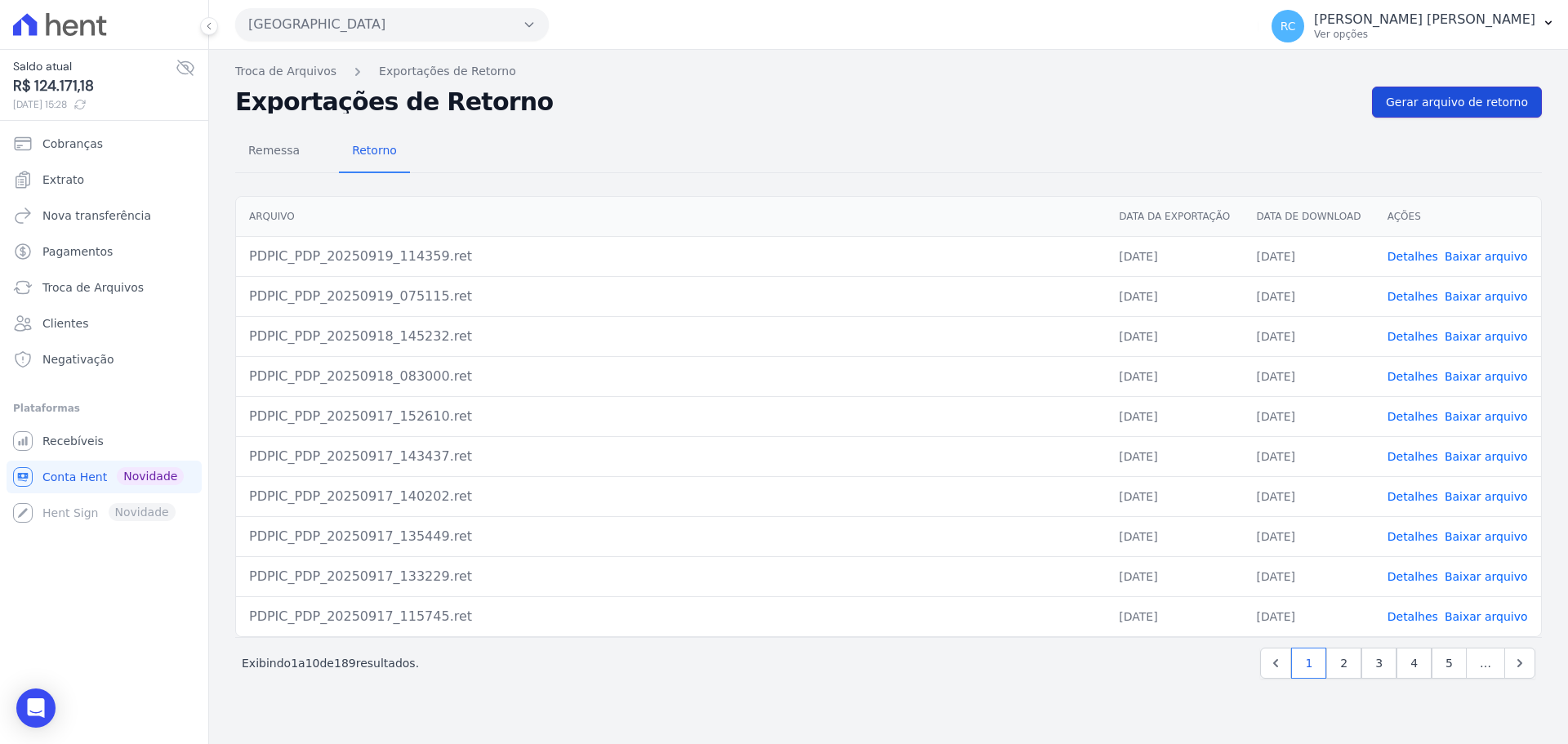
click at [1518, 87] on link "Gerar arquivo de retorno" at bounding box center [1457, 102] width 169 height 32
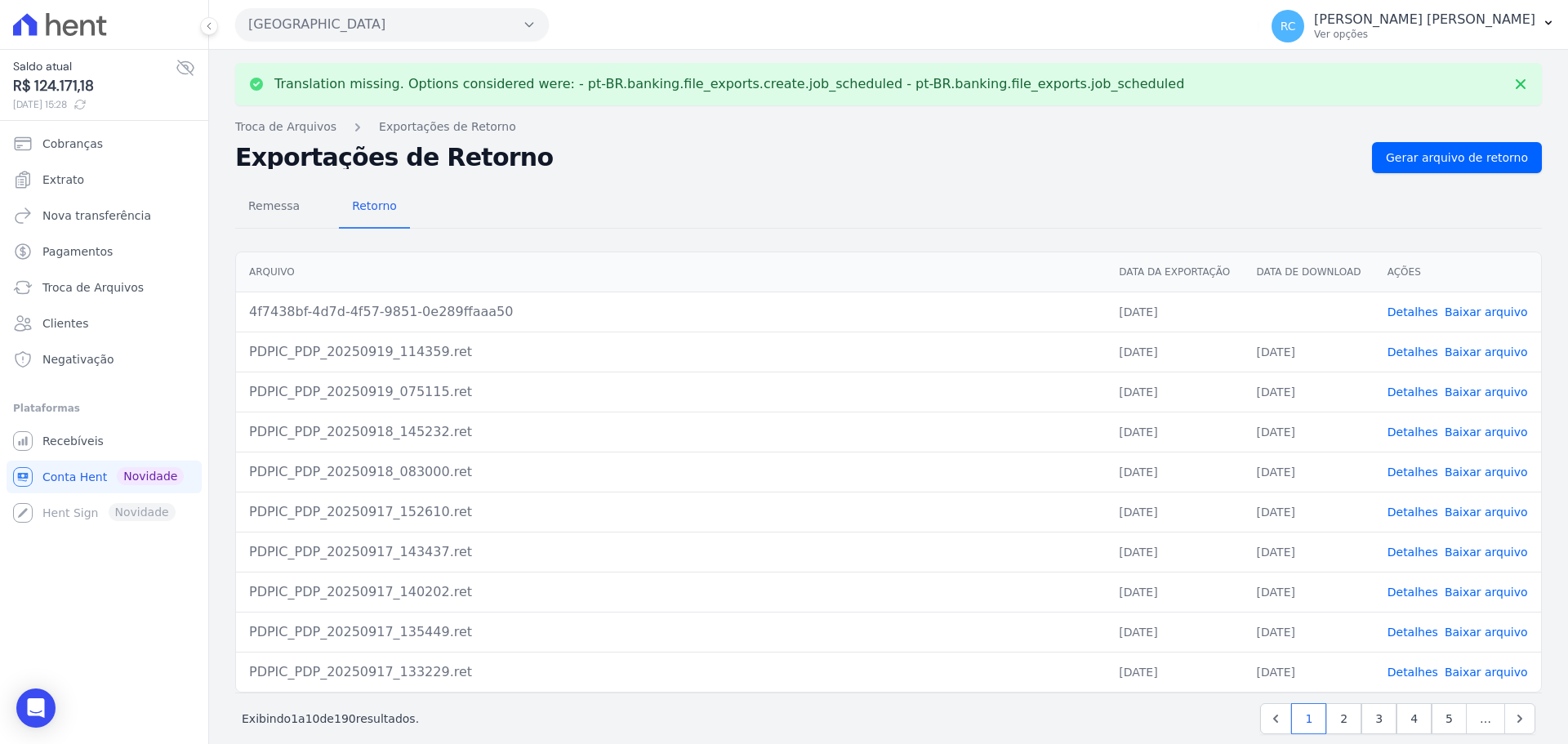
click at [1463, 321] on td "Detalhes Baixar arquivo" at bounding box center [1458, 311] width 167 height 40
click at [1462, 313] on link "Baixar arquivo" at bounding box center [1486, 312] width 83 height 13
